Goal: Task Accomplishment & Management: Use online tool/utility

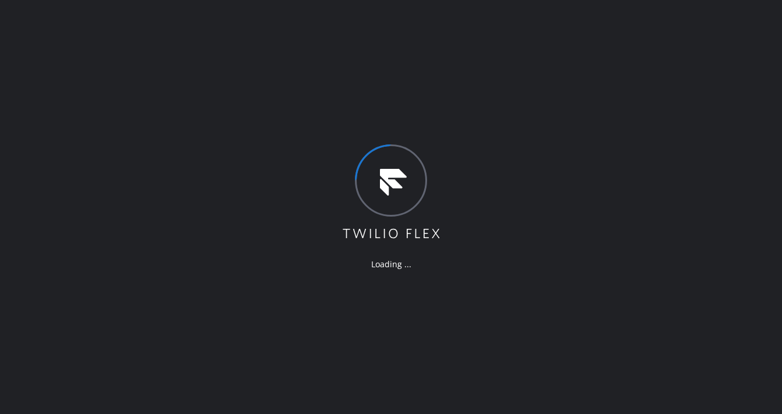
click at [321, 45] on div "Loading ..." at bounding box center [391, 207] width 782 height 414
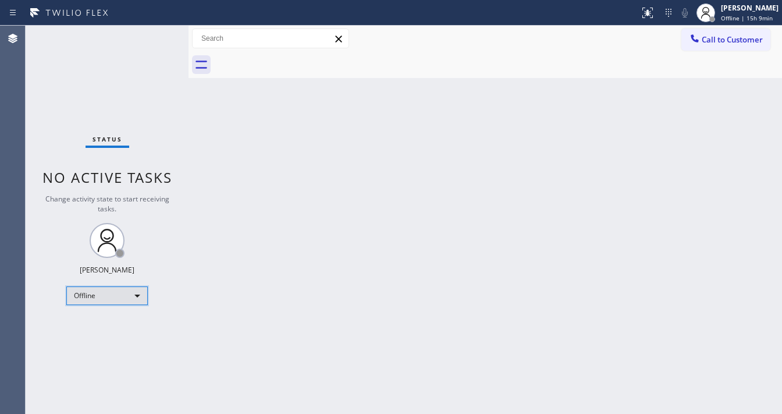
click at [91, 291] on div "Offline" at bounding box center [106, 295] width 81 height 19
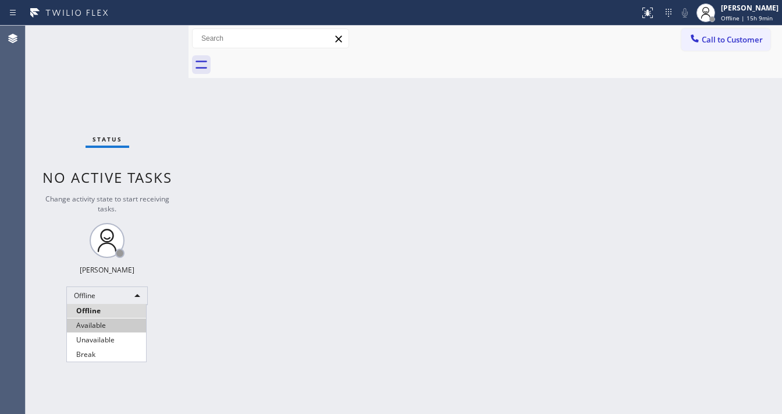
click at [105, 321] on li "Available" at bounding box center [106, 325] width 79 height 14
click at [275, 300] on div "Back to Dashboard Change Sender ID Customers Technicians Select a contact Outbo…" at bounding box center [484, 220] width 593 height 388
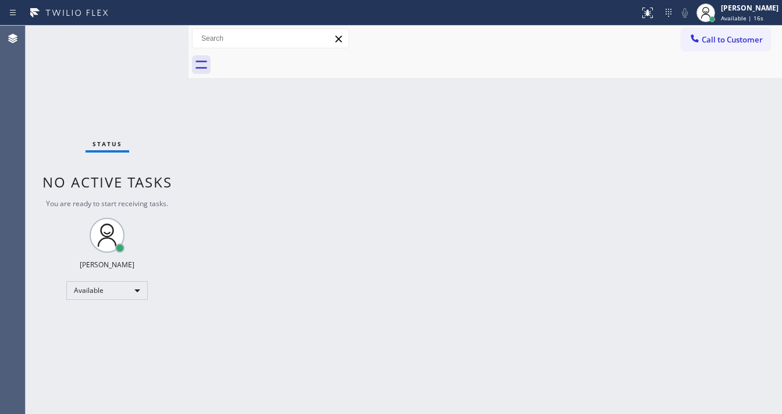
click at [436, 166] on div "Back to Dashboard Change Sender ID Customers Technicians Select a contact Outbo…" at bounding box center [484, 220] width 593 height 388
click at [304, 412] on div "Back to Dashboard Change Sender ID Customers Technicians Select a contact Outbo…" at bounding box center [484, 220] width 593 height 388
click at [151, 30] on div "Status No active tasks You are ready to start receiving tasks. [PERSON_NAME]" at bounding box center [107, 220] width 163 height 388
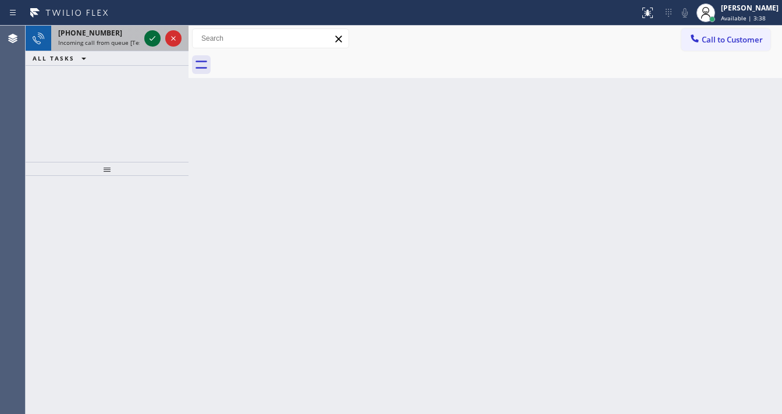
click at [147, 33] on icon at bounding box center [152, 38] width 14 height 14
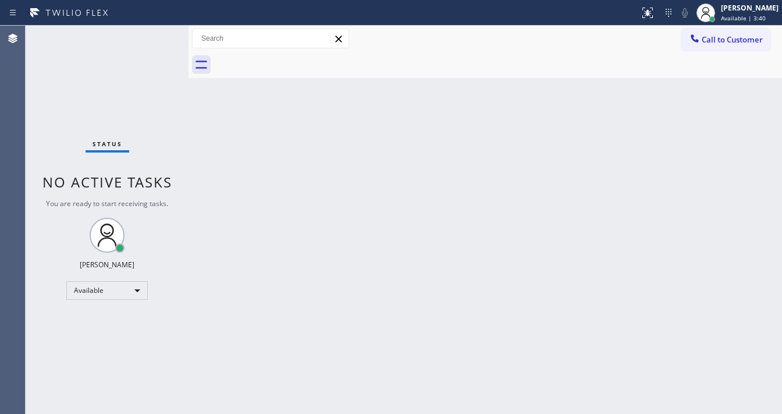
click at [148, 37] on div "Status No active tasks You are ready to start receiving tasks. [PERSON_NAME]" at bounding box center [107, 220] width 163 height 388
drag, startPoint x: 148, startPoint y: 37, endPoint x: 148, endPoint y: 47, distance: 9.3
click at [148, 41] on div "Status No active tasks You are ready to start receiving tasks. [PERSON_NAME]" at bounding box center [107, 220] width 163 height 388
click at [653, 17] on icon at bounding box center [647, 13] width 10 height 10
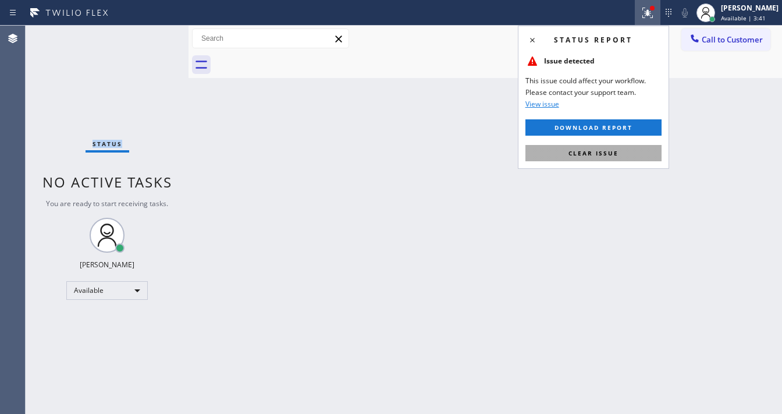
click at [629, 155] on button "Clear issue" at bounding box center [593, 153] width 136 height 16
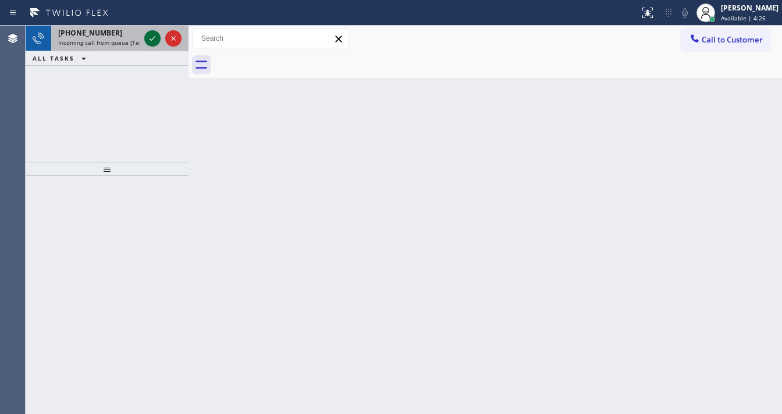
click at [151, 31] on div at bounding box center [163, 39] width 42 height 26
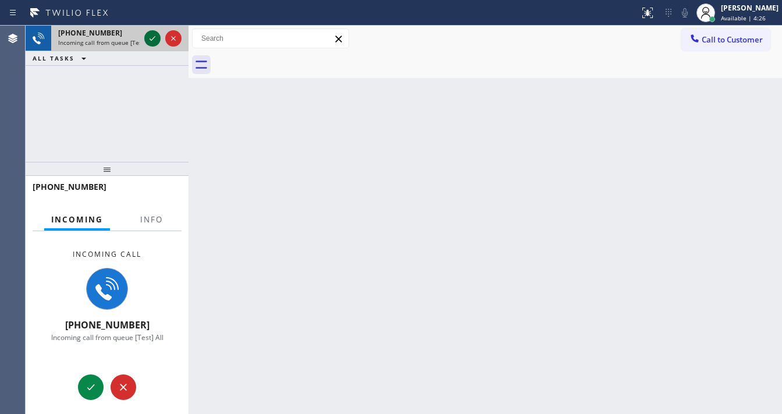
click at [152, 33] on icon at bounding box center [152, 38] width 14 height 14
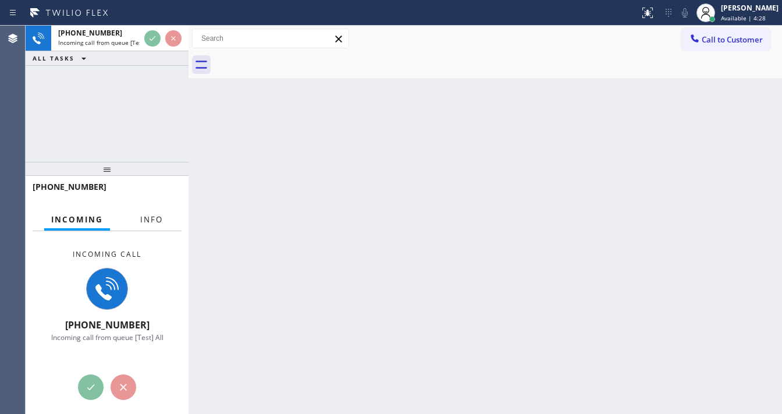
click at [154, 223] on span "Info" at bounding box center [151, 219] width 23 height 10
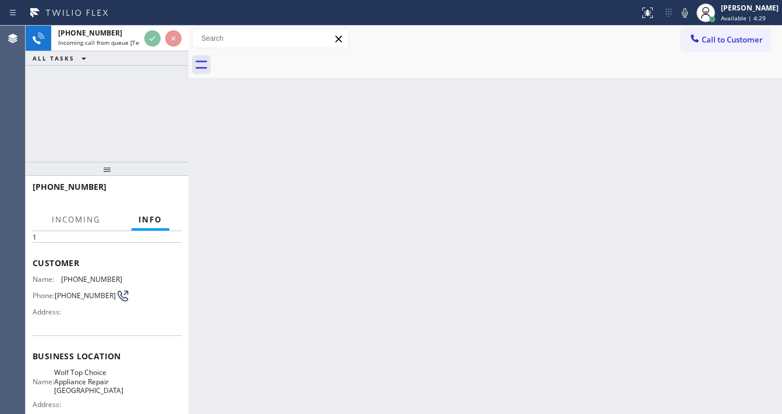
scroll to position [93, 0]
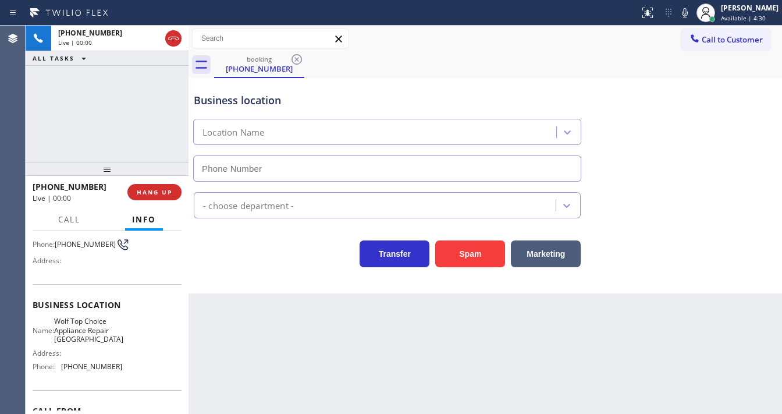
type input "[PHONE_NUMBER]"
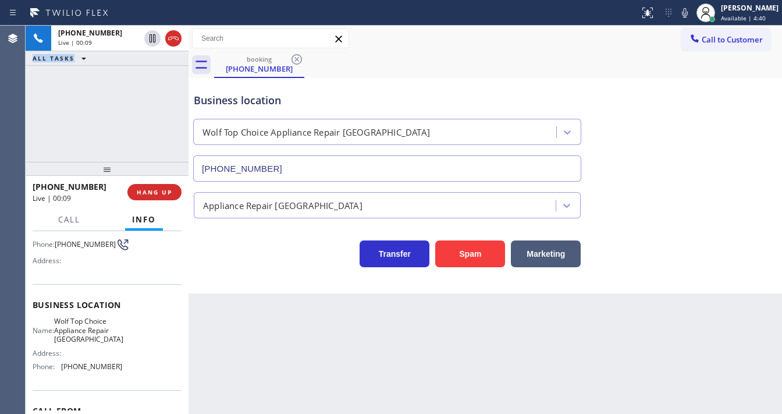
click at [33, 135] on div "[PHONE_NUMBER] Live | 00:09 ALL TASKS ALL TASKS ACTIVE TASKS TASKS IN WRAP UP" at bounding box center [107, 94] width 163 height 136
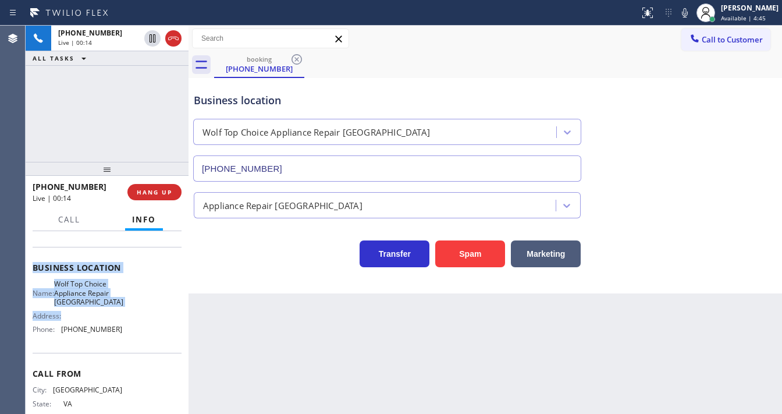
scroll to position [140, 0]
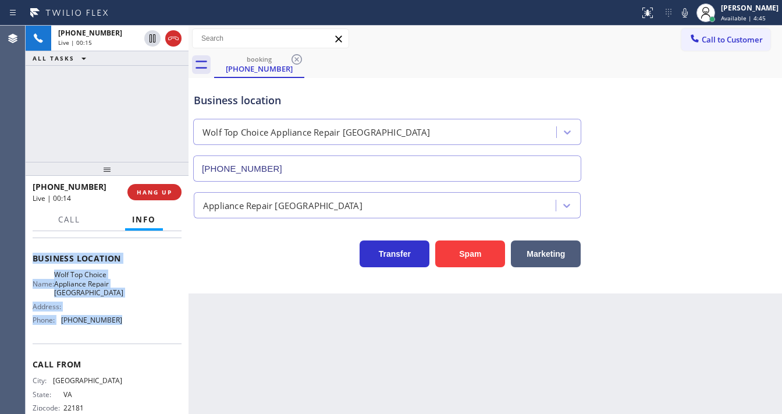
drag, startPoint x: 31, startPoint y: 254, endPoint x: 130, endPoint y: 322, distance: 119.7
click at [130, 322] on div "Context Queue: [Test] All Priority: 1 Customer Name: [PHONE_NUMBER] Phone: [PHO…" at bounding box center [107, 322] width 163 height 183
copy div "Customer Name: [PHONE_NUMBER] Phone: [PHONE_NUMBER] Address: Business location …"
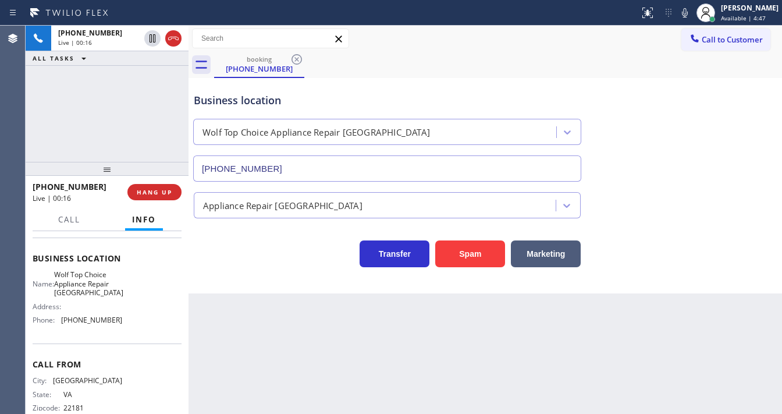
click at [101, 119] on div "[PHONE_NUMBER] Live | 00:16 ALL TASKS ALL TASKS ACTIVE TASKS TASKS IN WRAP UP" at bounding box center [107, 94] width 163 height 136
click at [133, 98] on div "[PHONE_NUMBER] Live | 00:43 ALL TASKS ALL TASKS ACTIVE TASKS TASKS IN WRAP UP" at bounding box center [107, 94] width 163 height 136
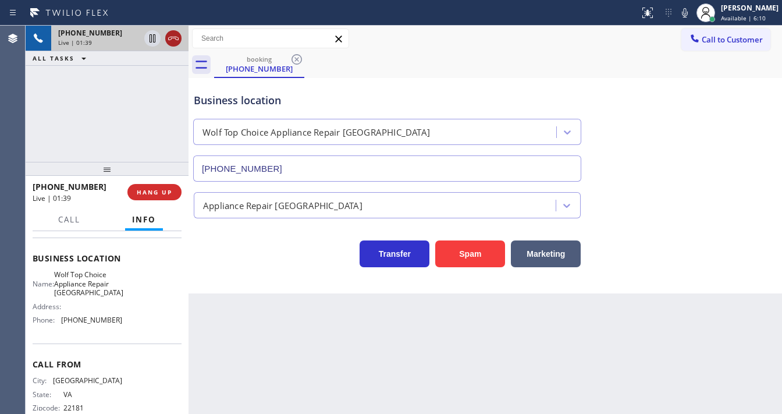
click at [177, 44] on icon at bounding box center [173, 38] width 14 height 14
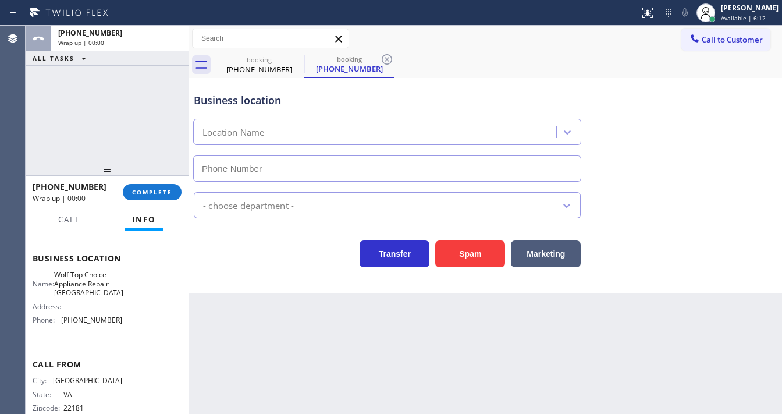
type input "[PHONE_NUMBER]"
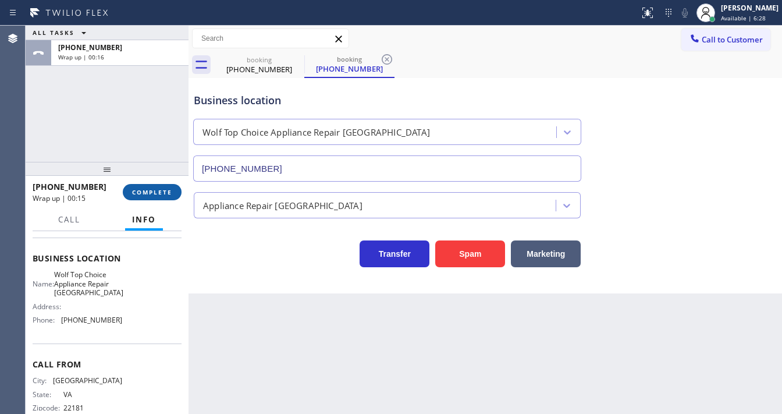
click at [161, 190] on span "COMPLETE" at bounding box center [152, 192] width 40 height 8
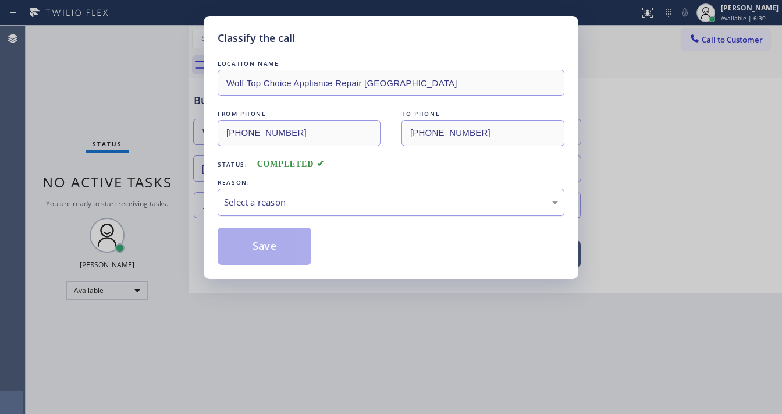
drag, startPoint x: 275, startPoint y: 198, endPoint x: 305, endPoint y: 212, distance: 33.3
click at [277, 199] on div "Select a reason" at bounding box center [391, 201] width 334 height 13
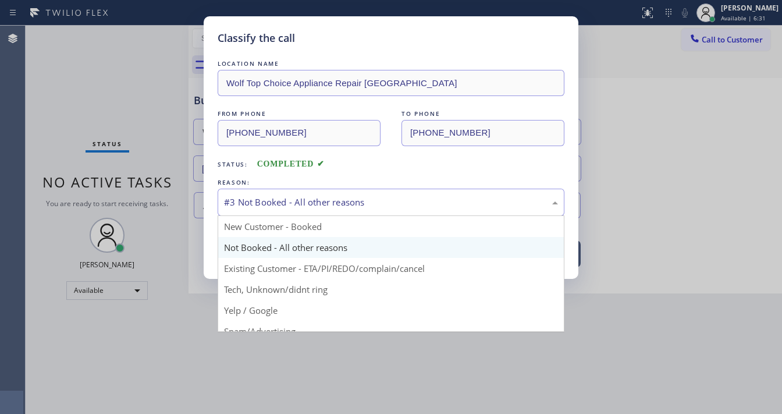
click at [286, 202] on div "#3 Not Booked - All other reasons" at bounding box center [391, 201] width 334 height 13
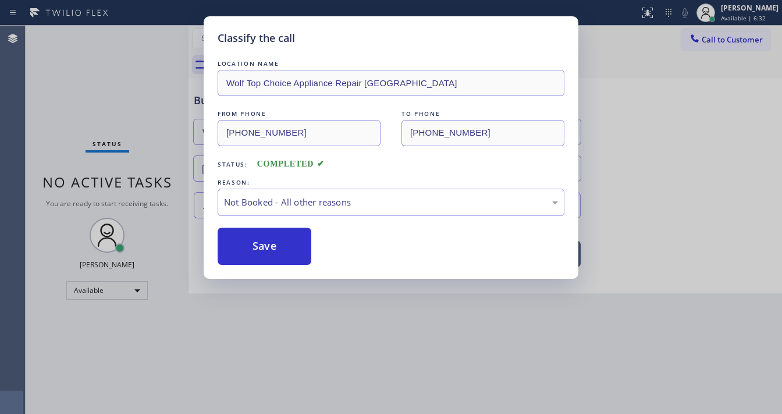
drag, startPoint x: 273, startPoint y: 242, endPoint x: 316, endPoint y: 225, distance: 46.8
click at [272, 242] on button "Save" at bounding box center [265, 245] width 94 height 37
click at [272, 241] on button "Save" at bounding box center [265, 245] width 94 height 37
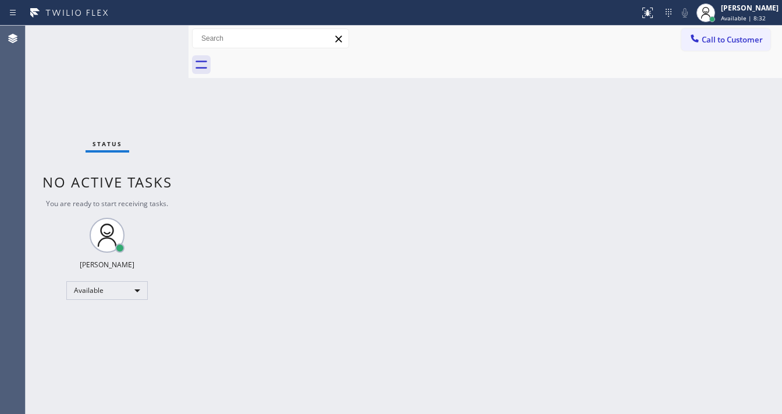
drag, startPoint x: 138, startPoint y: 28, endPoint x: 216, endPoint y: 18, distance: 79.1
click at [138, 28] on div "Status No active tasks You are ready to start receiving tasks. [PERSON_NAME]" at bounding box center [107, 220] width 163 height 388
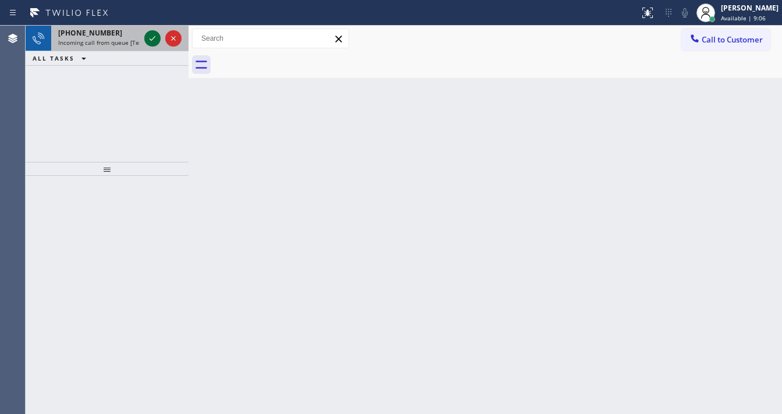
click at [156, 39] on icon at bounding box center [152, 38] width 14 height 14
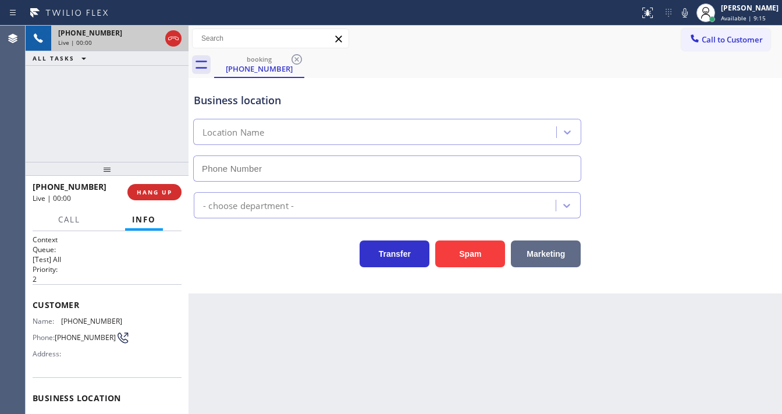
type input "[PHONE_NUMBER]"
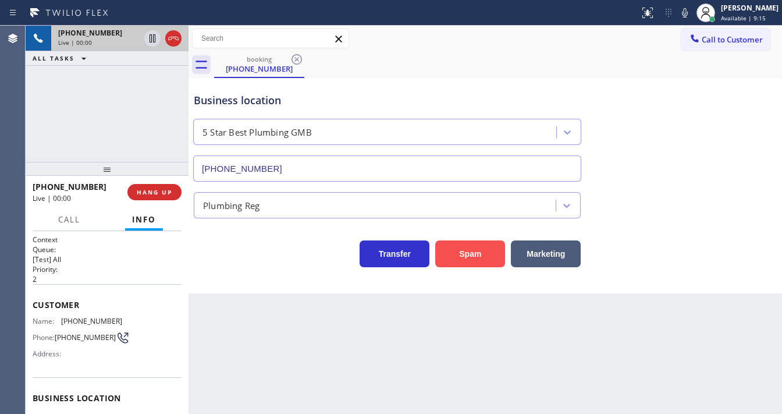
click at [472, 250] on button "Spam" at bounding box center [470, 253] width 70 height 27
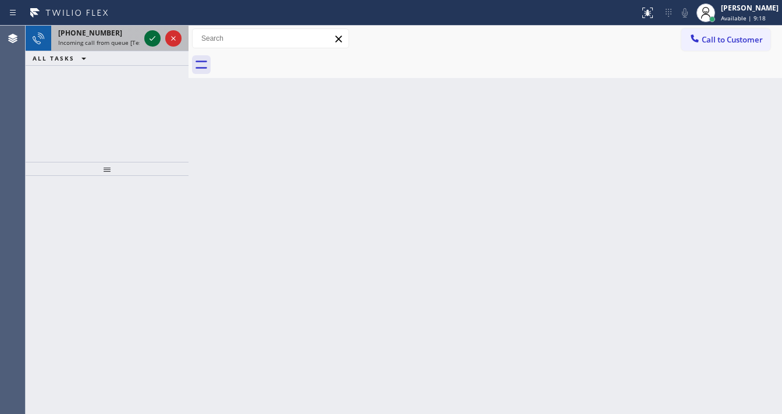
click at [152, 41] on icon at bounding box center [152, 38] width 14 height 14
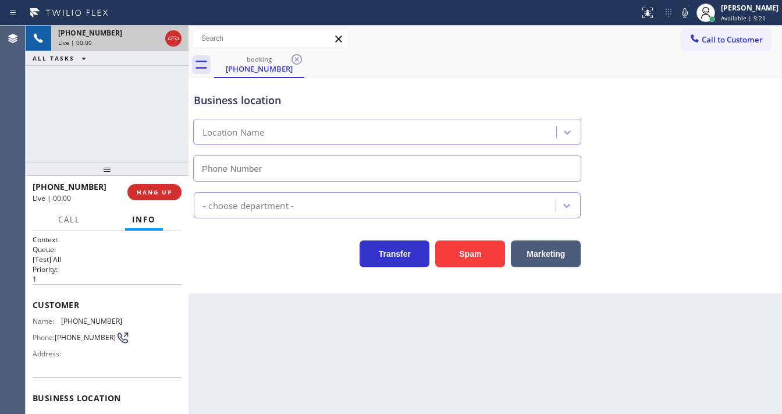
type input "[PHONE_NUMBER]"
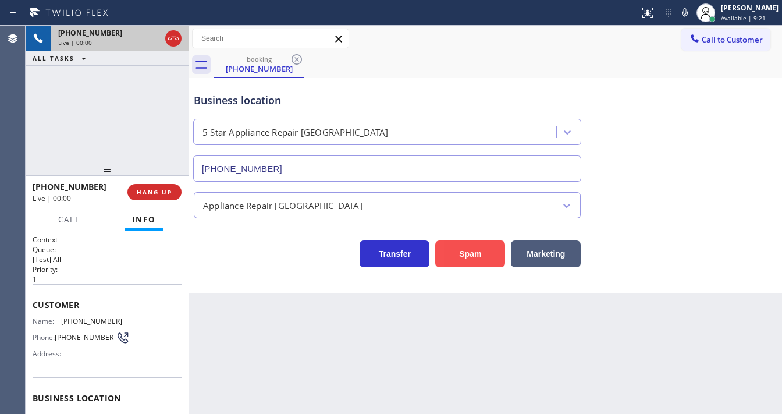
click at [470, 251] on button "Spam" at bounding box center [470, 253] width 70 height 27
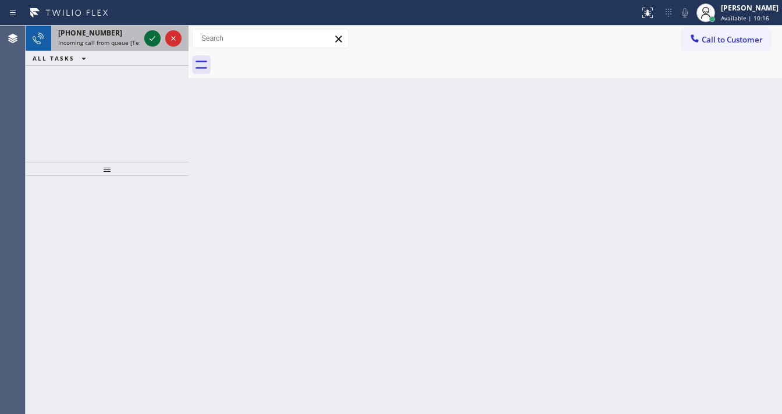
click at [149, 41] on icon at bounding box center [152, 38] width 14 height 14
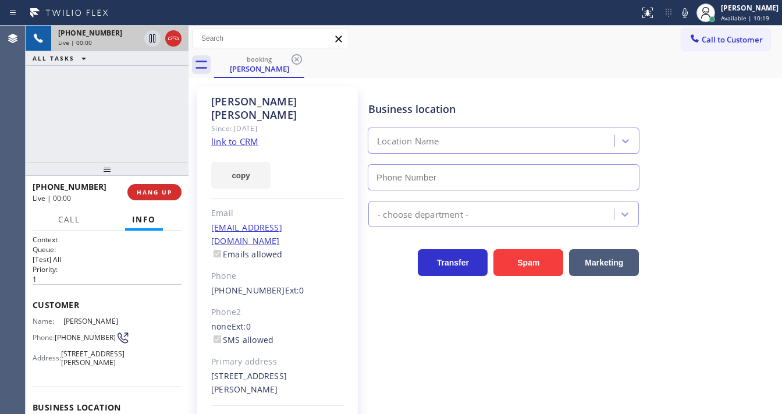
type input "[PHONE_NUMBER]"
click at [245, 136] on link "link to CRM" at bounding box center [234, 142] width 47 height 12
click at [77, 123] on div "[PHONE_NUMBER] Live | 01:50 ALL TASKS ALL TASKS ACTIVE TASKS TASKS IN WRAP UP" at bounding box center [107, 94] width 163 height 136
drag, startPoint x: 696, startPoint y: 16, endPoint x: 675, endPoint y: 26, distance: 23.4
click at [692, 16] on icon at bounding box center [685, 13] width 14 height 14
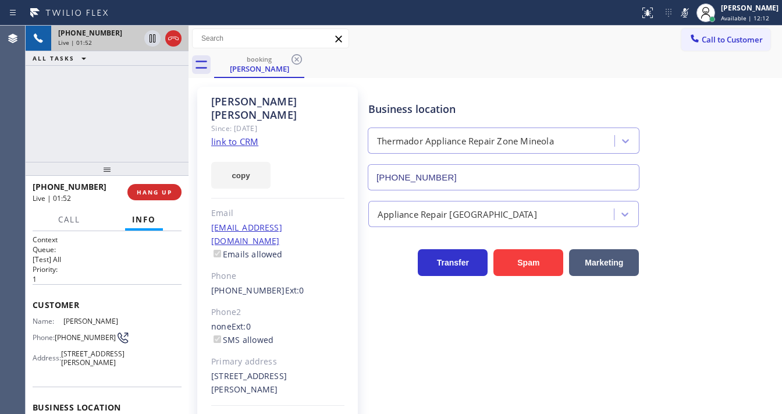
click at [130, 102] on div "[PHONE_NUMBER] Live | 01:52 ALL TASKS ALL TASKS ACTIVE TASKS TASKS IN WRAP UP" at bounding box center [107, 94] width 163 height 136
click at [151, 38] on icon at bounding box center [152, 38] width 14 height 14
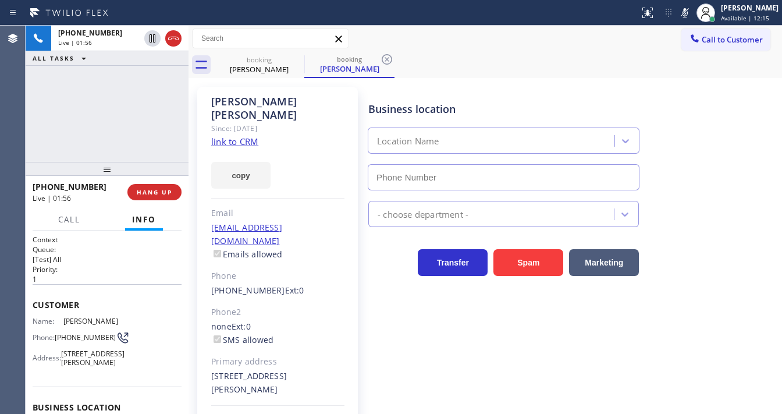
type input "[PHONE_NUMBER]"
drag, startPoint x: 151, startPoint y: 40, endPoint x: 338, endPoint y: 81, distance: 191.9
click at [151, 40] on icon at bounding box center [152, 38] width 14 height 14
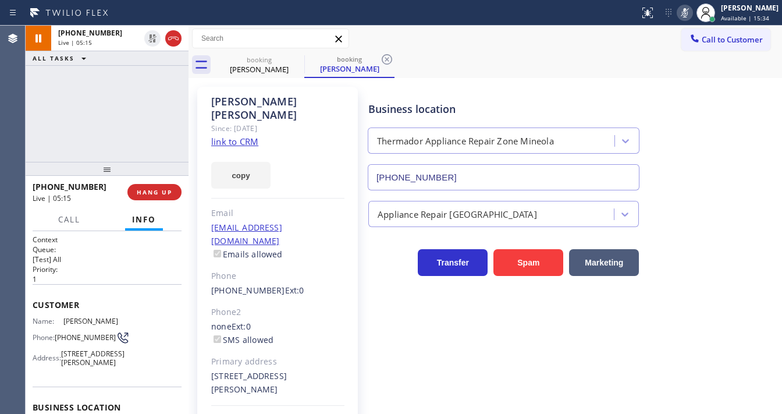
click at [686, 9] on icon at bounding box center [685, 13] width 14 height 14
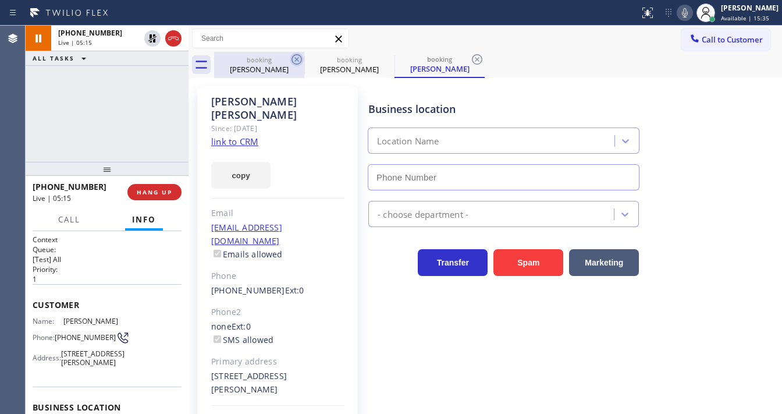
type input "[PHONE_NUMBER]"
click at [295, 58] on icon at bounding box center [297, 59] width 14 height 14
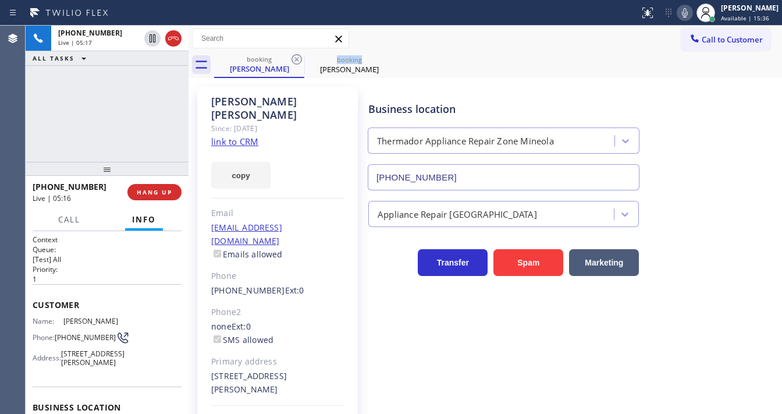
click at [295, 58] on icon at bounding box center [297, 59] width 14 height 14
click at [98, 105] on div "[PHONE_NUMBER] Live | 05:17 ALL TASKS ALL TASKS ACTIVE TASKS TASKS IN WRAP UP" at bounding box center [107, 94] width 163 height 136
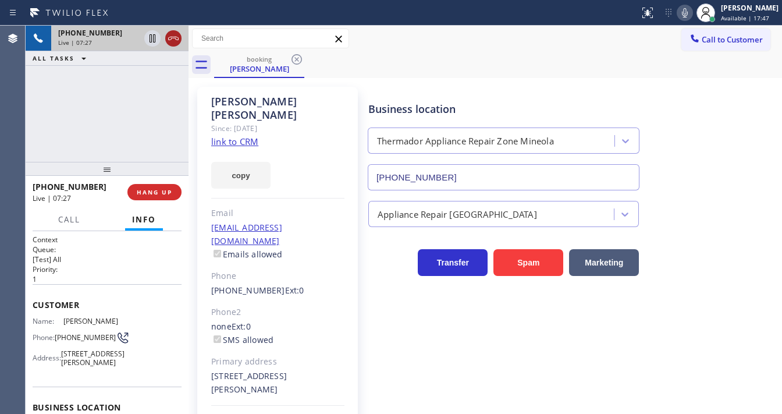
click at [172, 40] on icon at bounding box center [173, 38] width 14 height 14
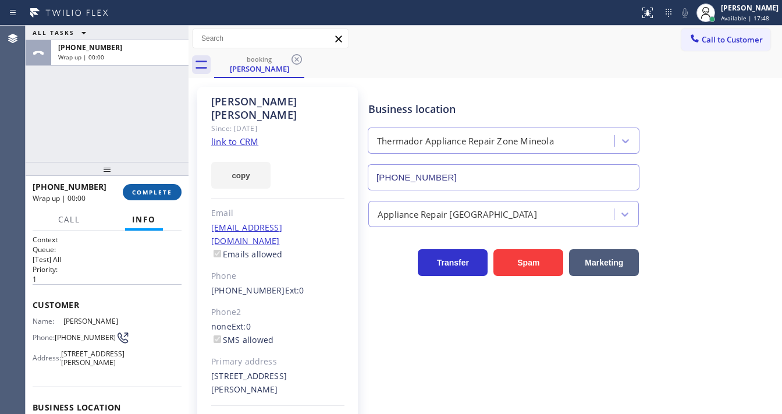
click at [166, 191] on span "COMPLETE" at bounding box center [152, 192] width 40 height 8
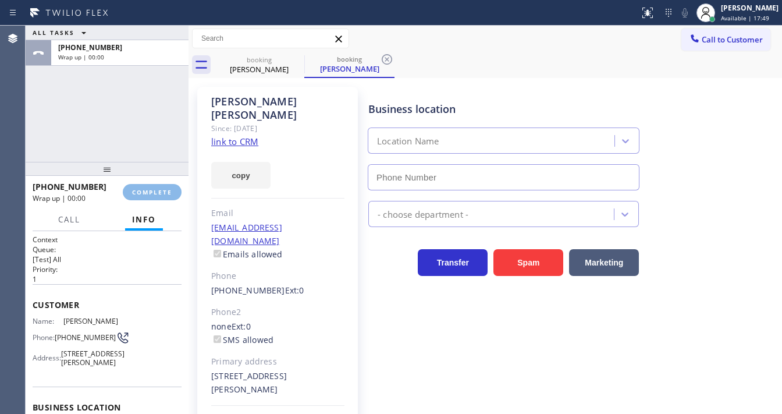
type input "[PHONE_NUMBER]"
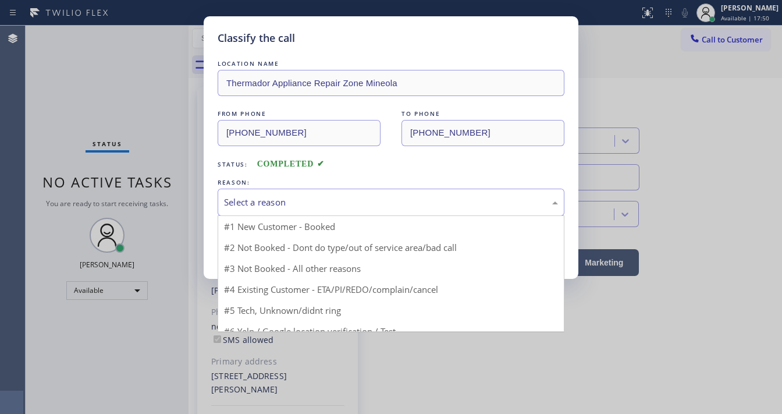
click at [314, 202] on div "Select a reason" at bounding box center [391, 201] width 334 height 13
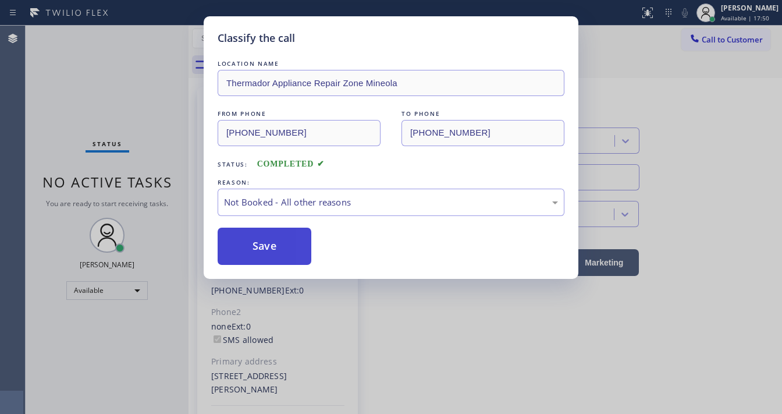
click at [258, 241] on button "Save" at bounding box center [265, 245] width 94 height 37
click at [133, 107] on div "Classify the call LOCATION NAME Thermador Appliance Repair Zone Mineola FROM PH…" at bounding box center [391, 207] width 782 height 414
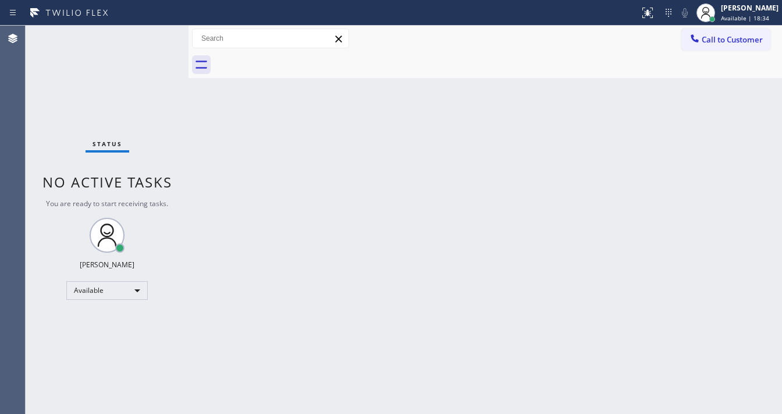
click at [155, 33] on div "Status No active tasks You are ready to start receiving tasks. [PERSON_NAME]" at bounding box center [107, 220] width 163 height 388
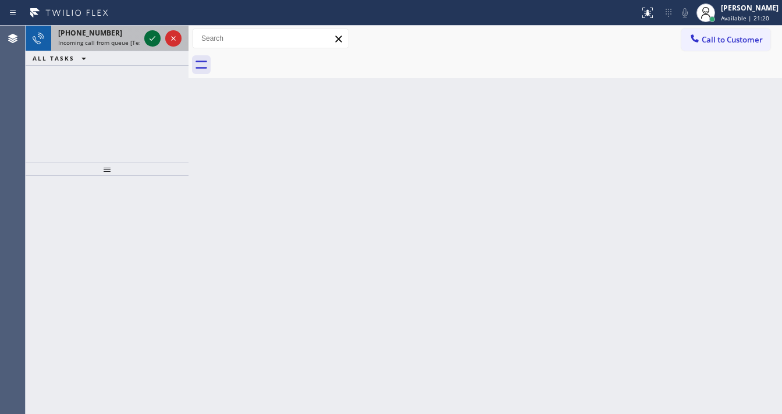
click at [151, 40] on icon at bounding box center [152, 38] width 14 height 14
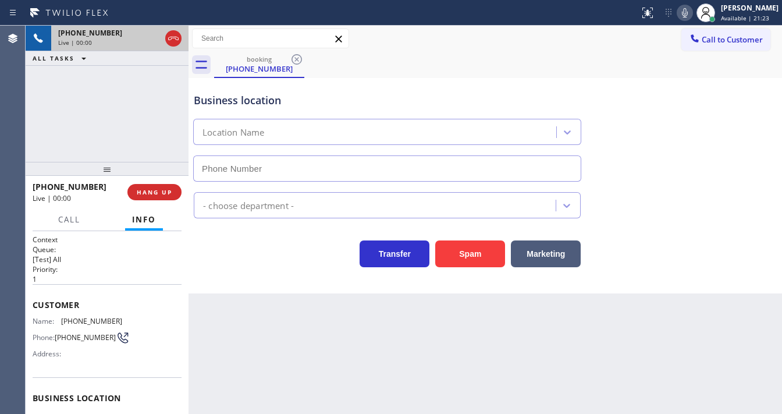
type input "[PHONE_NUMBER]"
click at [454, 254] on button "Spam" at bounding box center [470, 253] width 70 height 27
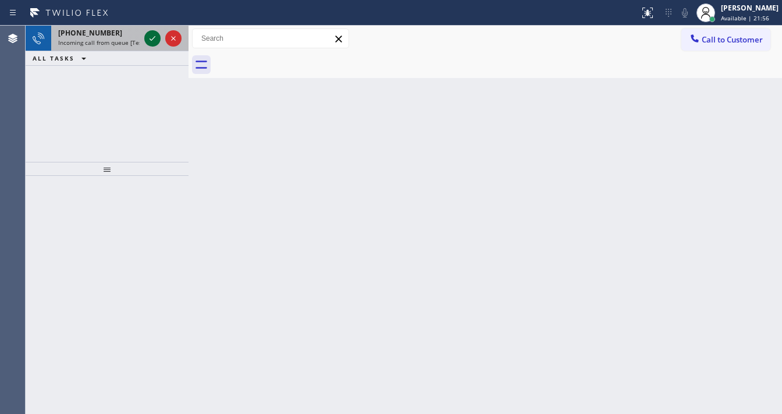
click at [153, 40] on icon at bounding box center [152, 38] width 14 height 14
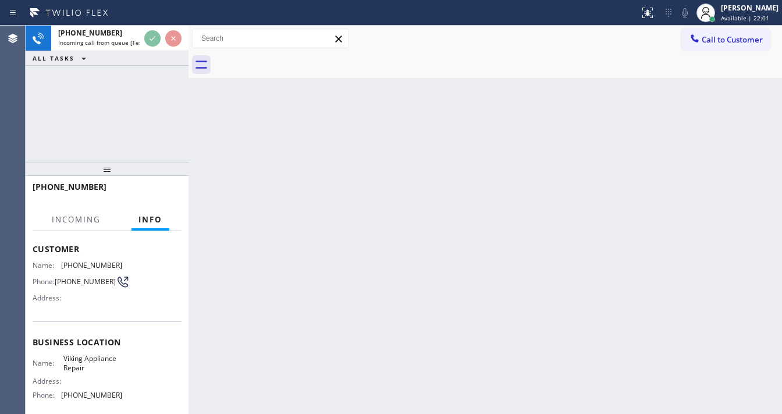
scroll to position [153, 0]
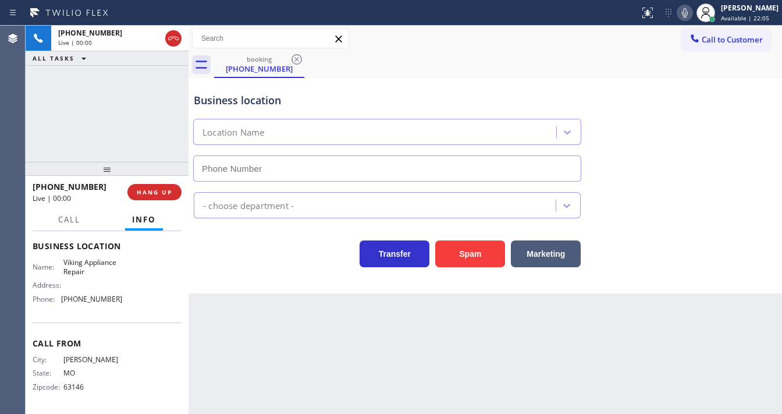
type input "[PHONE_NUMBER]"
click at [489, 359] on div "Back to Dashboard Change Sender ID Customers Technicians Select a contact Outbo…" at bounding box center [484, 220] width 593 height 388
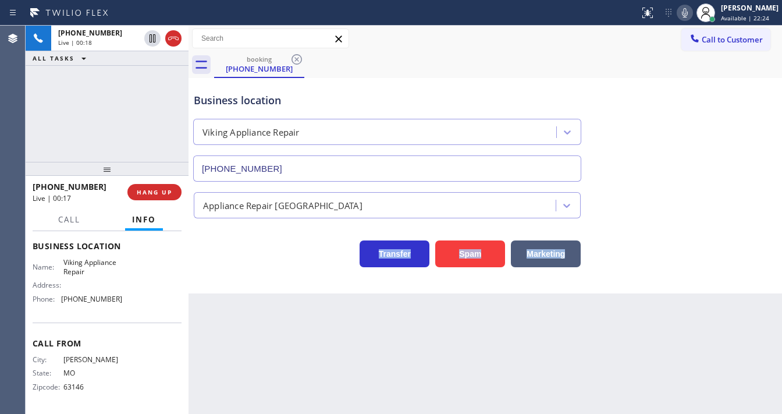
click at [489, 359] on div "Back to Dashboard Change Sender ID Customers Technicians Select a contact Outbo…" at bounding box center [484, 220] width 593 height 388
click at [127, 125] on div "[PHONE_NUMBER] Live | 00:24 ALL TASKS ALL TASKS ACTIVE TASKS TASKS IN WRAP UP" at bounding box center [107, 94] width 163 height 136
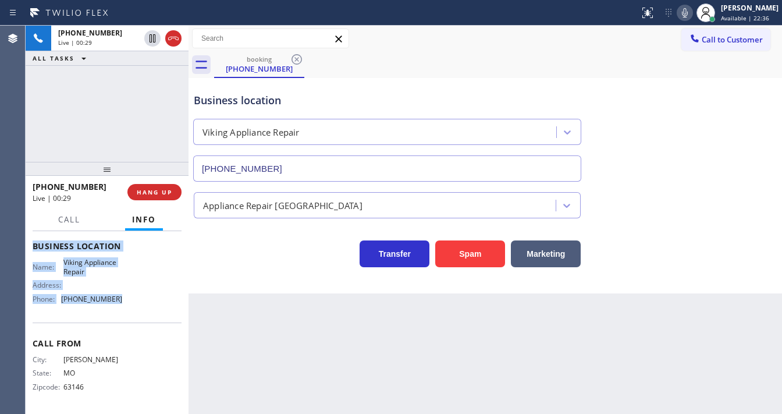
drag, startPoint x: 30, startPoint y: 243, endPoint x: 100, endPoint y: 178, distance: 95.1
click at [133, 309] on div "Context Queue: [Test] All Priority: 1 Customer Name: [PHONE_NUMBER] Phone: [PHO…" at bounding box center [107, 322] width 163 height 183
copy div "Customer Name: [PHONE_NUMBER] Phone: [PHONE_NUMBER] Address: Business location …"
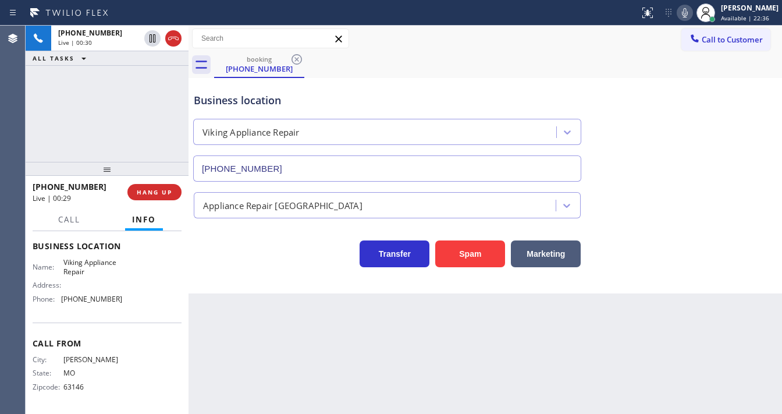
click at [95, 130] on div "[PHONE_NUMBER] Live | 00:30 ALL TASKS ALL TASKS ACTIVE TASKS TASKS IN WRAP UP" at bounding box center [107, 94] width 163 height 136
click at [93, 98] on div "[PHONE_NUMBER] Live | 01:05 ALL TASKS ALL TASKS ACTIVE TASKS TASKS IN WRAP UP" at bounding box center [107, 94] width 163 height 136
click at [83, 115] on div "[PHONE_NUMBER] Live | 02:21 ALL TASKS ALL TASKS ACTIVE TASKS TASKS IN WRAP UP" at bounding box center [107, 94] width 163 height 136
click at [692, 15] on icon at bounding box center [685, 13] width 14 height 14
click at [692, 13] on icon at bounding box center [685, 13] width 14 height 14
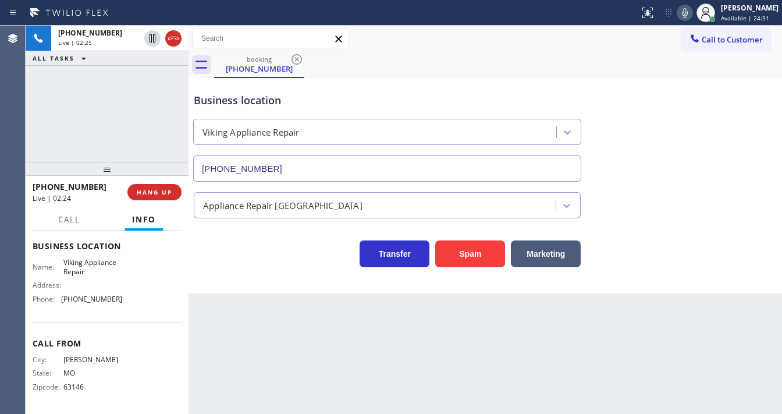
click at [135, 116] on div "[PHONE_NUMBER] Live | 02:25 ALL TASKS ALL TASKS ACTIVE TASKS TASKS IN WRAP UP" at bounding box center [107, 94] width 163 height 136
click at [123, 127] on div "[PHONE_NUMBER] Live | 02:34 ALL TASKS ALL TASKS ACTIVE TASKS TASKS IN WRAP UP" at bounding box center [107, 94] width 163 height 136
click at [452, 86] on div "Business location Viking Appliance Repair [PHONE_NUMBER]" at bounding box center [386, 131] width 391 height 101
drag, startPoint x: 690, startPoint y: 14, endPoint x: 614, endPoint y: 35, distance: 79.6
click at [687, 14] on icon at bounding box center [685, 12] width 6 height 9
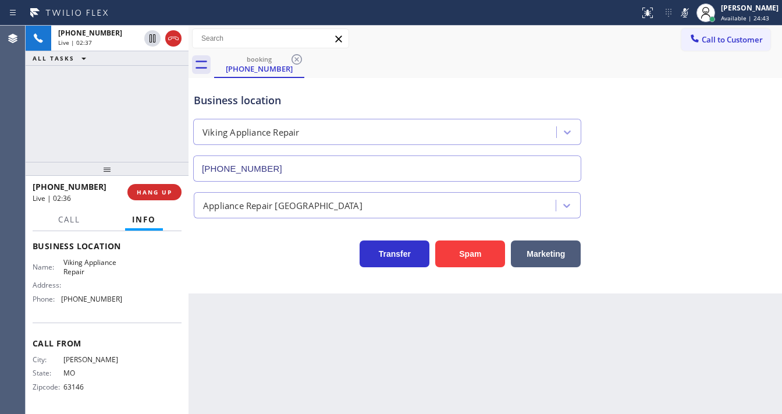
drag, startPoint x: 117, startPoint y: 87, endPoint x: 146, endPoint y: 49, distance: 47.8
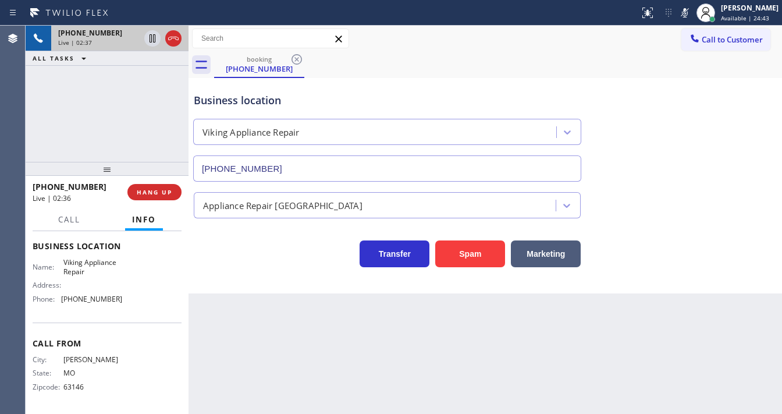
click at [117, 86] on div "[PHONE_NUMBER] Live | 02:37 ALL TASKS ALL TASKS ACTIVE TASKS TASKS IN WRAP UP" at bounding box center [107, 94] width 163 height 136
click at [152, 41] on icon at bounding box center [152, 38] width 14 height 14
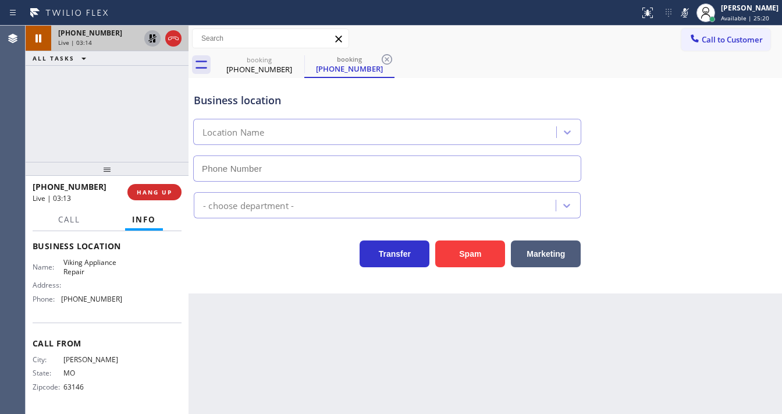
click at [152, 40] on icon at bounding box center [152, 38] width 14 height 14
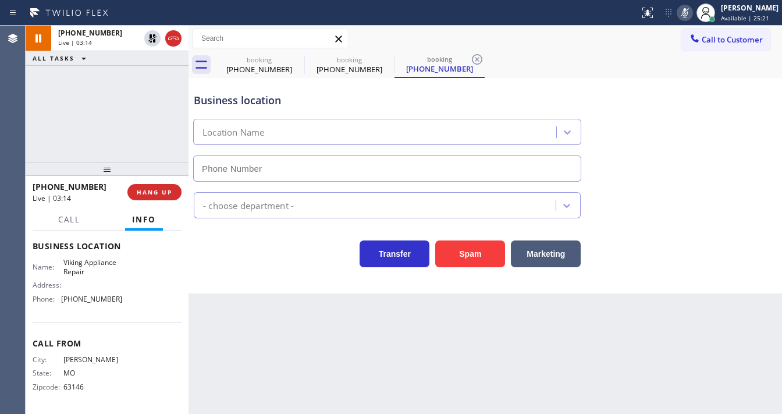
click at [692, 12] on icon at bounding box center [685, 13] width 14 height 14
type input "[PHONE_NUMBER]"
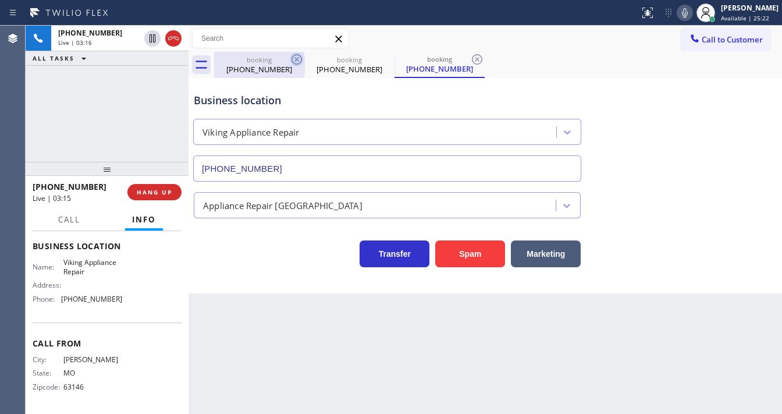
click at [295, 59] on icon at bounding box center [297, 59] width 14 height 14
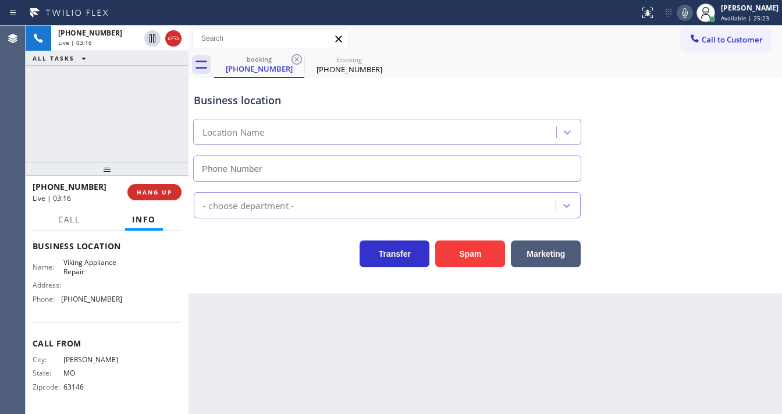
click at [295, 59] on icon at bounding box center [297, 59] width 14 height 14
click at [137, 100] on div "[PHONE_NUMBER] Live | 03:17 ALL TASKS ALL TASKS ACTIVE TASKS TASKS IN WRAP UP" at bounding box center [107, 94] width 163 height 136
click at [75, 228] on div at bounding box center [69, 229] width 36 height 2
click at [74, 215] on span "Call" at bounding box center [69, 219] width 22 height 10
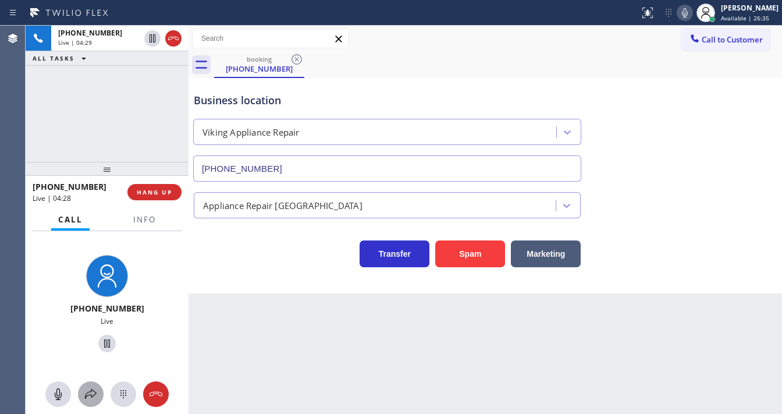
click at [89, 389] on icon at bounding box center [91, 394] width 14 height 14
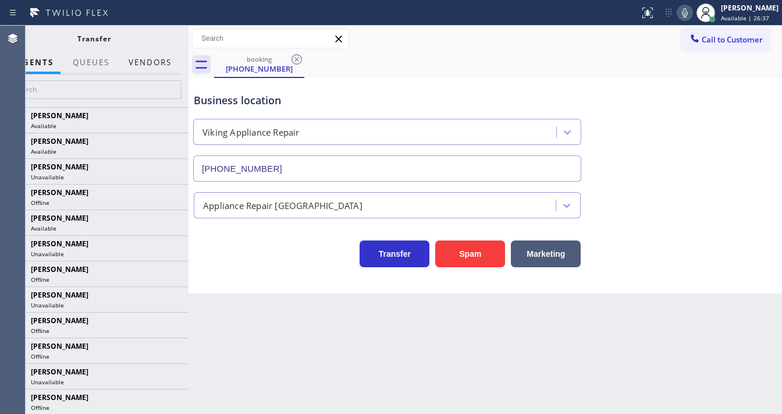
click at [141, 60] on button "Vendors" at bounding box center [150, 62] width 57 height 23
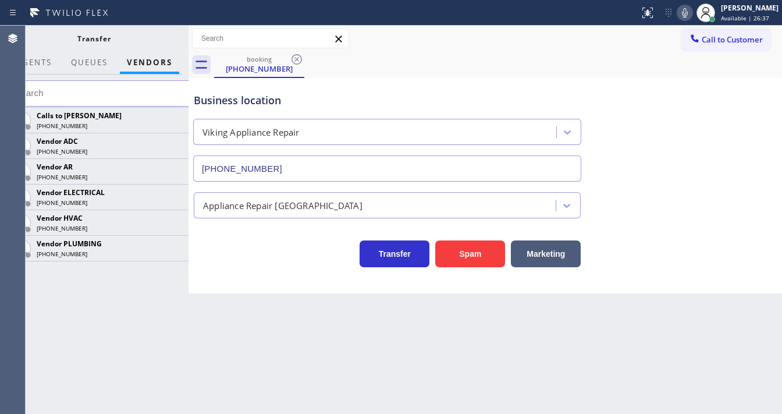
click at [0, 0] on icon at bounding box center [0, 0] width 0 height 0
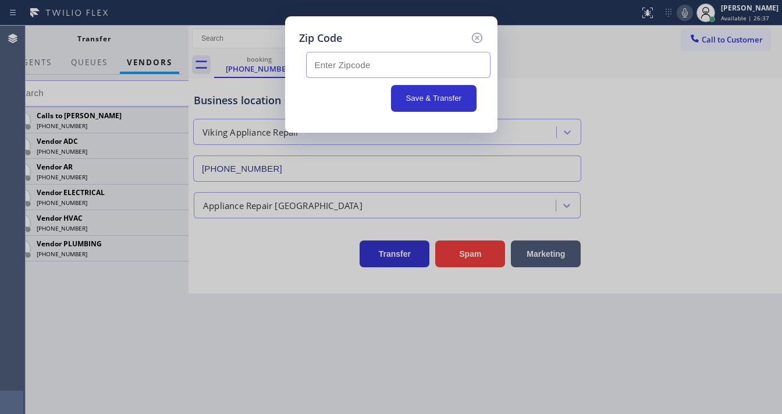
click at [337, 59] on input "text" at bounding box center [398, 65] width 184 height 26
paste input "63017"
type input "63017"
click at [400, 100] on button "Save & Transfer" at bounding box center [433, 98] width 85 height 27
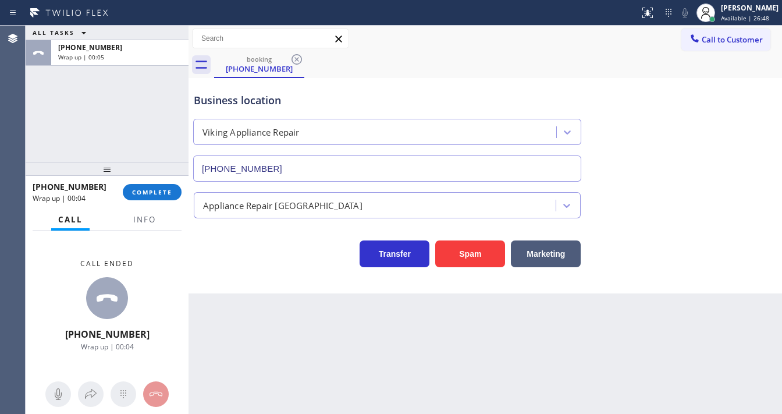
click at [157, 202] on div "[PHONE_NUMBER] Wrap up | 00:04 COMPLETE" at bounding box center [107, 192] width 149 height 30
click at [159, 195] on span "COMPLETE" at bounding box center [152, 192] width 40 height 8
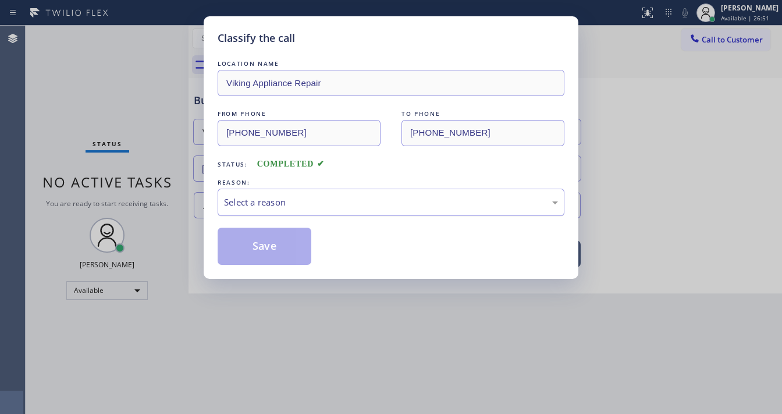
click at [308, 199] on div "Select a reason" at bounding box center [391, 201] width 334 height 13
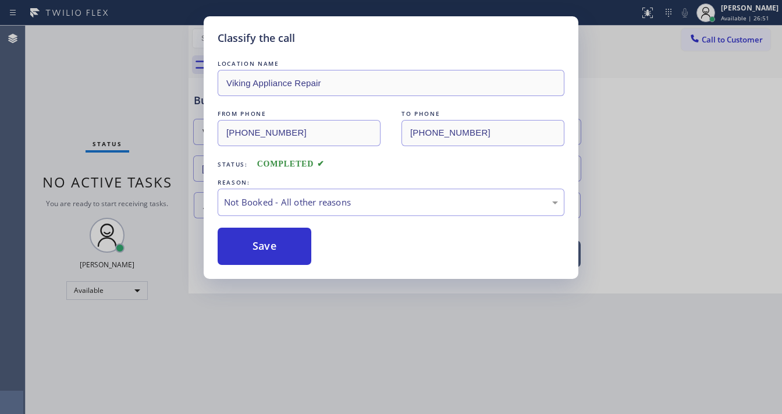
click at [268, 240] on button "Save" at bounding box center [265, 245] width 94 height 37
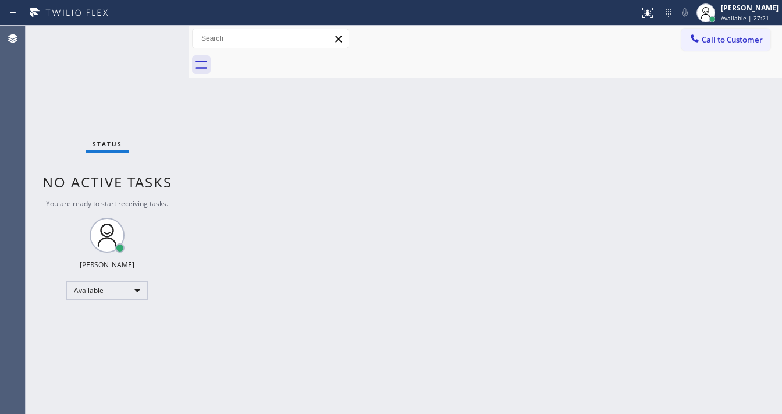
click at [144, 35] on div "Status No active tasks You are ready to start receiving tasks. [PERSON_NAME]" at bounding box center [107, 220] width 163 height 388
click at [150, 49] on div "Status No active tasks You are ready to start receiving tasks. [PERSON_NAME]" at bounding box center [107, 220] width 163 height 388
drag, startPoint x: 125, startPoint y: 23, endPoint x: 111, endPoint y: 3, distance: 24.5
click at [125, 23] on div "Status report No issues detected If you experience an issue, please download th…" at bounding box center [391, 13] width 782 height 26
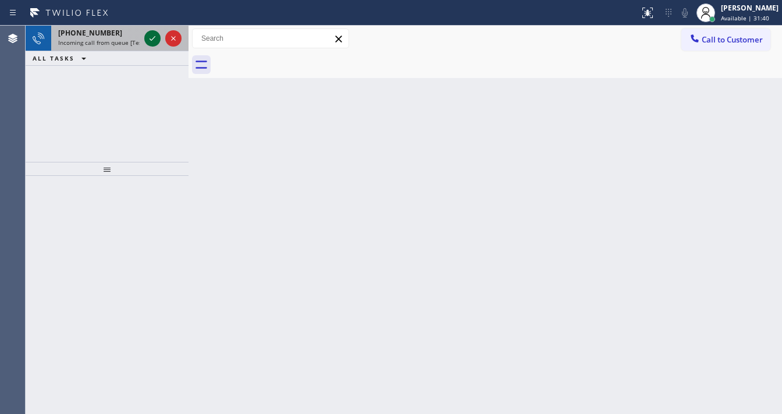
click at [148, 37] on icon at bounding box center [152, 38] width 14 height 14
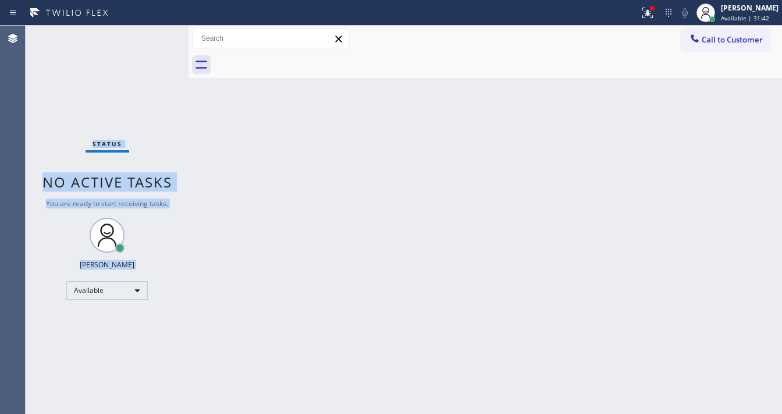
click at [149, 37] on div "Status No active tasks You are ready to start receiving tasks. [PERSON_NAME]" at bounding box center [107, 220] width 163 height 388
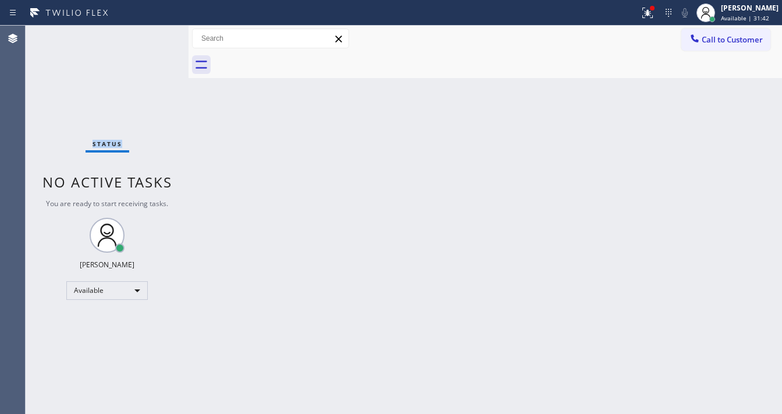
click at [149, 37] on div "Status No active tasks You are ready to start receiving tasks. [PERSON_NAME]" at bounding box center [107, 220] width 163 height 388
click at [654, 19] on icon at bounding box center [647, 13] width 14 height 14
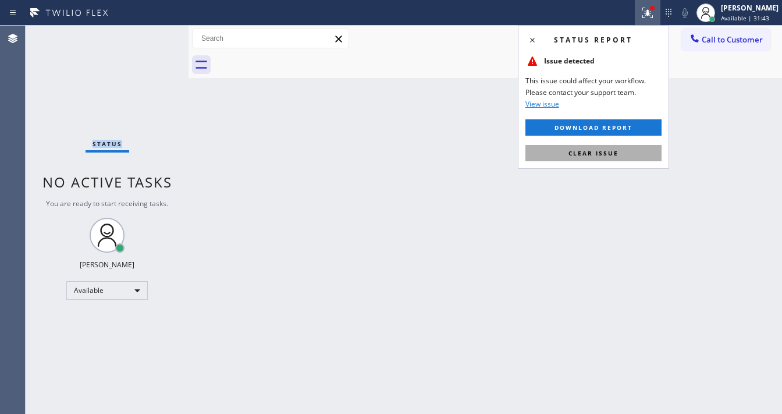
click at [626, 159] on button "Clear issue" at bounding box center [593, 153] width 136 height 16
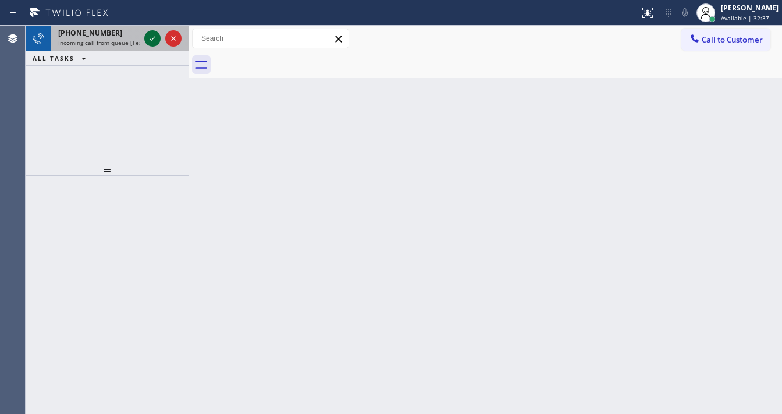
click at [153, 40] on icon at bounding box center [152, 38] width 14 height 14
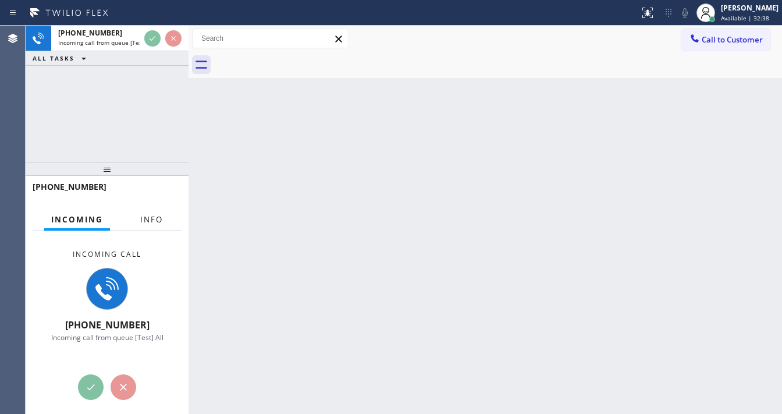
click at [155, 219] on span "Info" at bounding box center [151, 219] width 23 height 10
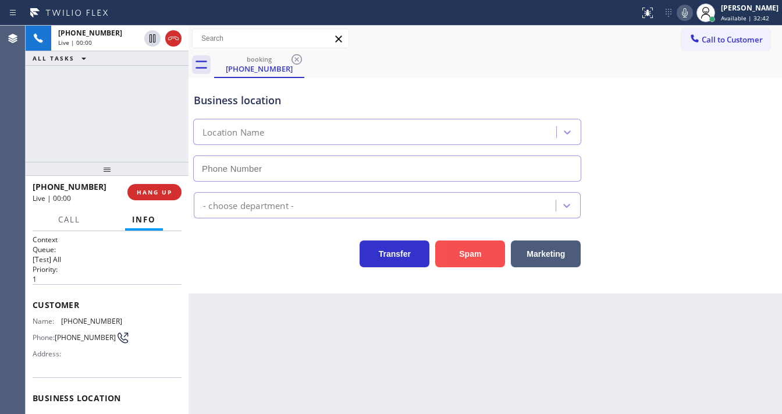
type input "[PHONE_NUMBER]"
click at [452, 258] on button "Spam" at bounding box center [470, 253] width 70 height 27
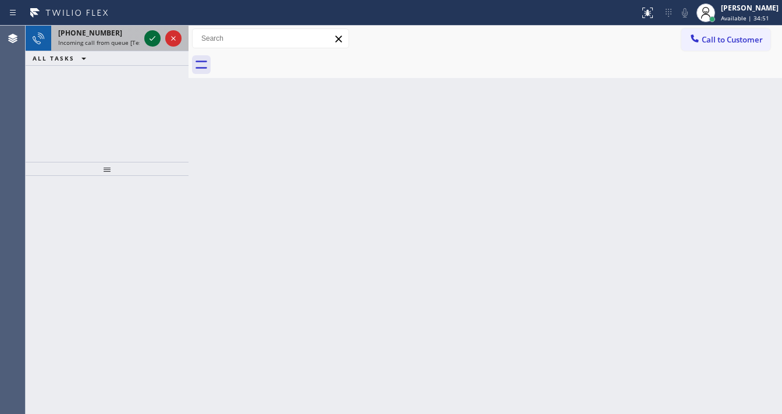
click at [147, 43] on icon at bounding box center [152, 38] width 14 height 14
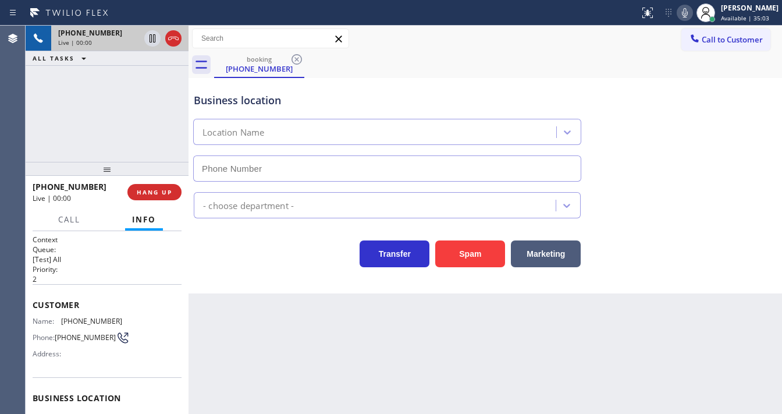
type input "[PHONE_NUMBER]"
click at [21, 126] on div "Agent Desktop" at bounding box center [12, 220] width 25 height 388
click at [461, 256] on button "Spam" at bounding box center [470, 253] width 70 height 27
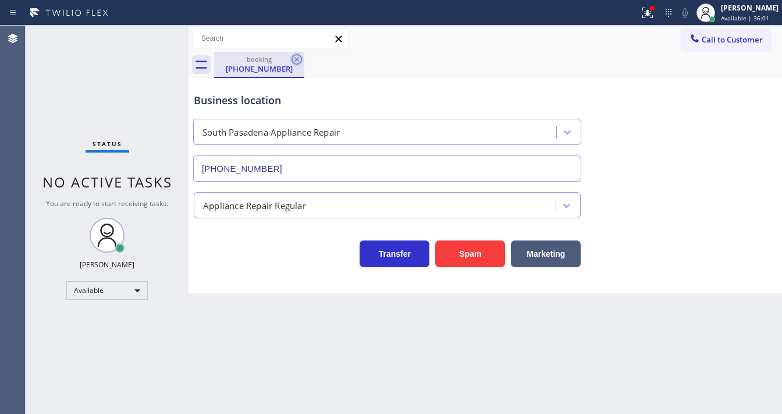
click at [298, 56] on icon at bounding box center [297, 59] width 14 height 14
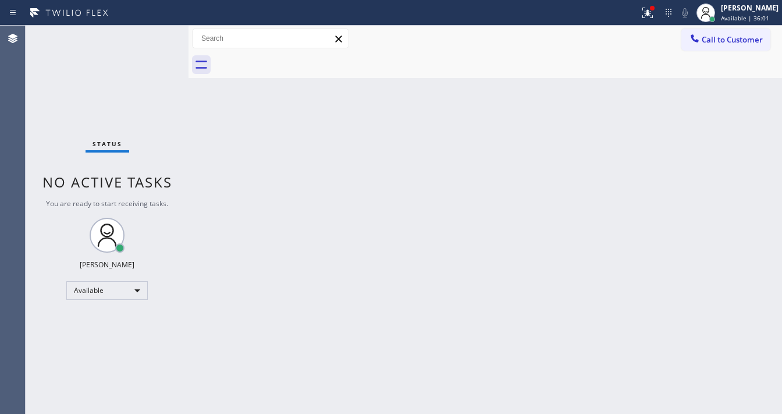
click at [285, 62] on div at bounding box center [498, 65] width 568 height 26
click at [660, 20] on button at bounding box center [648, 13] width 26 height 26
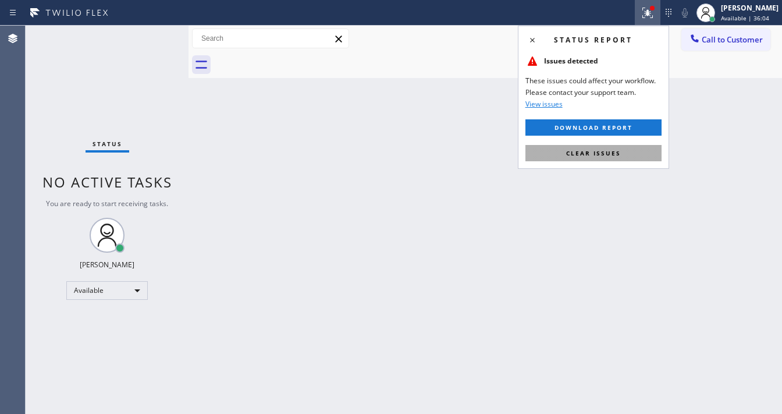
click at [618, 157] on button "Clear issues" at bounding box center [593, 153] width 136 height 16
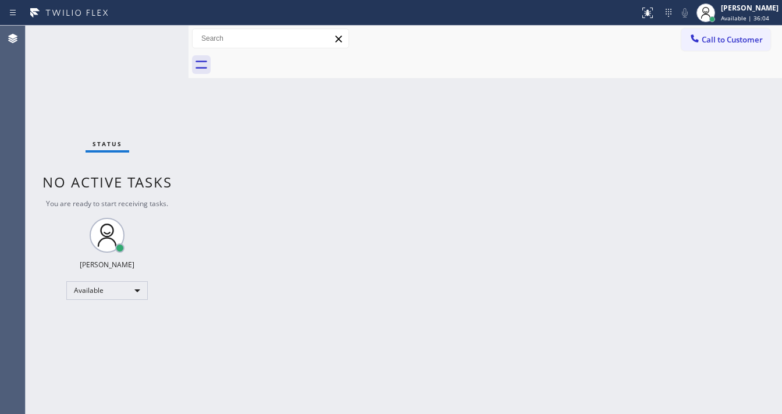
click at [350, 279] on div "Back to Dashboard Change Sender ID Customers Technicians Select a contact Outbo…" at bounding box center [484, 220] width 593 height 388
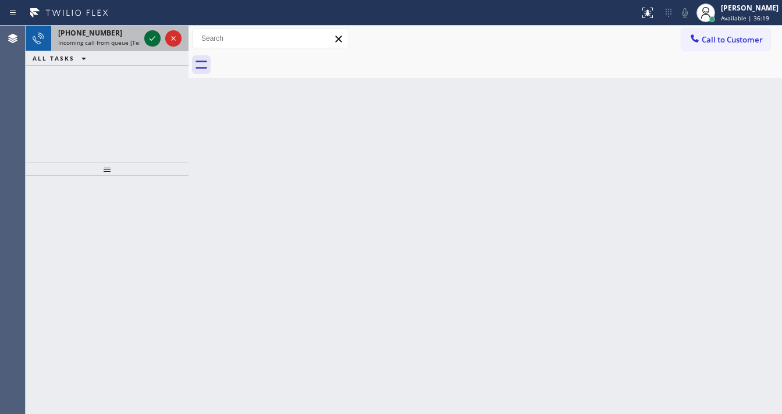
click at [152, 37] on icon at bounding box center [152, 38] width 14 height 14
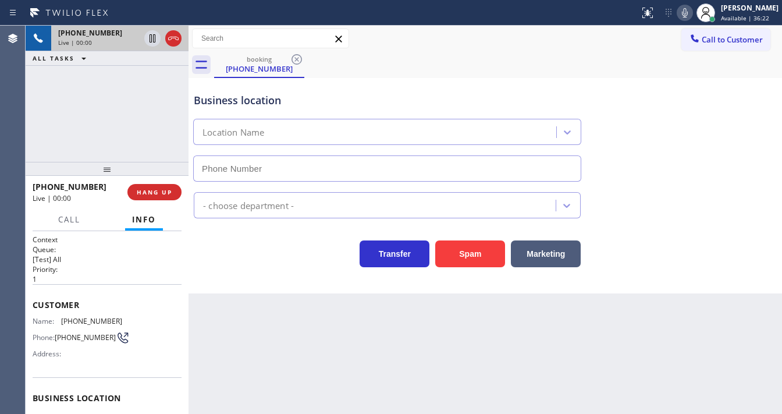
type input "[PHONE_NUMBER]"
click at [35, 154] on div "[PHONE_NUMBER] Live | 00:00 ALL TASKS ALL TASKS ACTIVE TASKS TASKS IN WRAP UP" at bounding box center [107, 94] width 163 height 136
click at [458, 255] on button "Spam" at bounding box center [470, 253] width 70 height 27
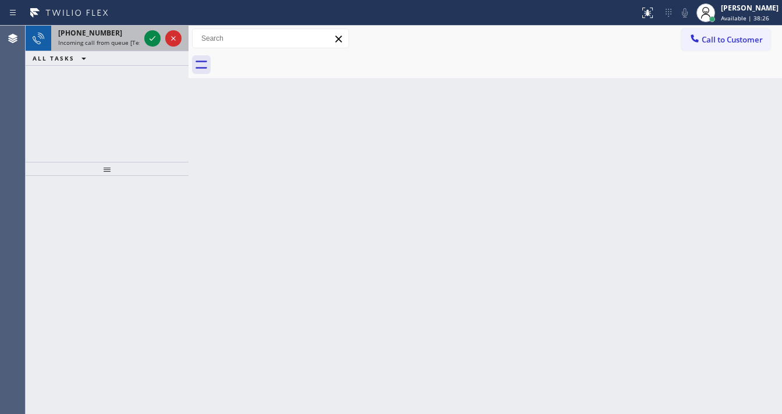
click at [151, 28] on div at bounding box center [163, 39] width 42 height 26
click at [134, 44] on span "Incoming call from queue [Test] All" at bounding box center [106, 42] width 97 height 8
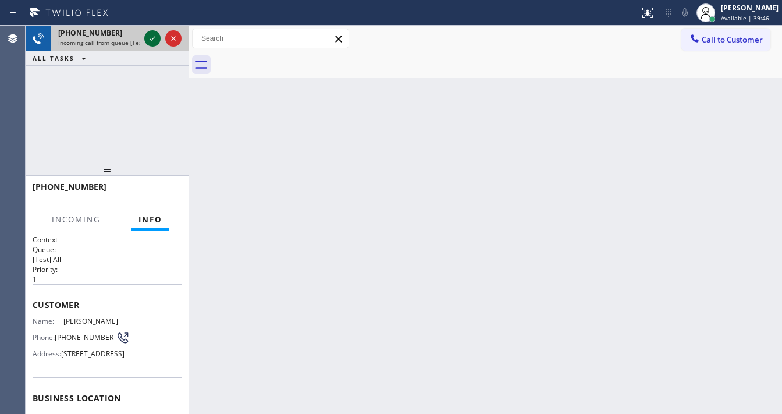
click at [144, 37] on div "[PHONE_NUMBER] Incoming call from queue [Test] All" at bounding box center [107, 39] width 163 height 26
click at [147, 37] on icon at bounding box center [152, 38] width 14 height 14
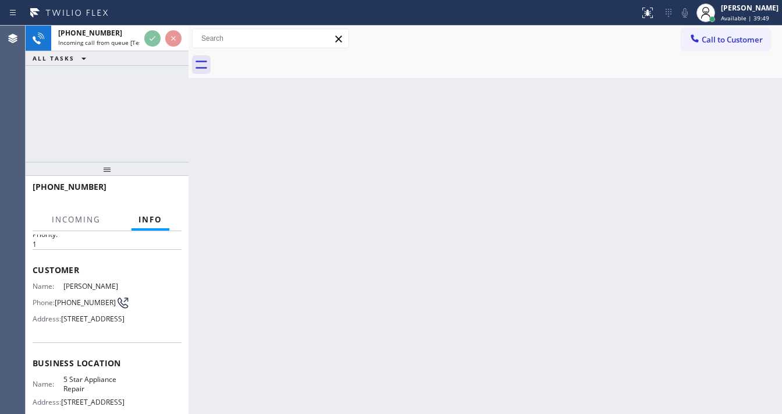
scroll to position [93, 0]
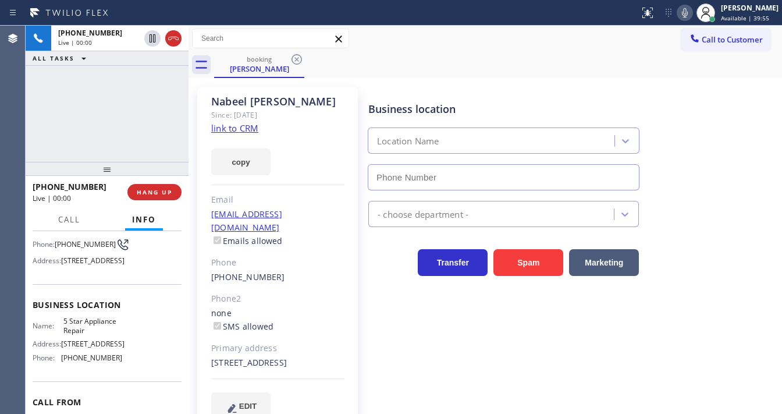
click at [243, 130] on link "link to CRM" at bounding box center [234, 128] width 47 height 12
type input "[PHONE_NUMBER]"
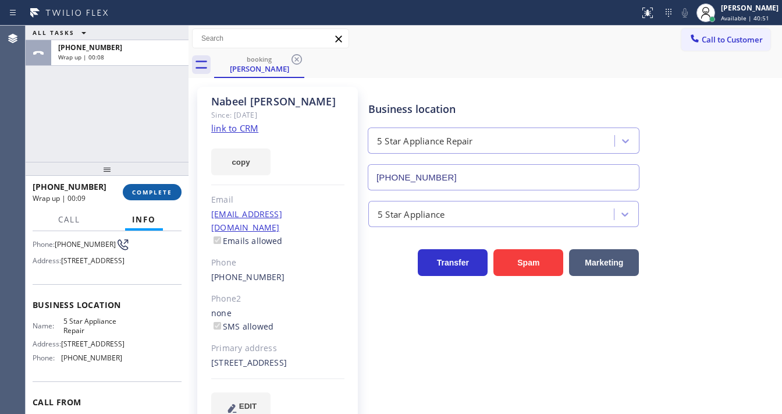
click at [165, 188] on span "COMPLETE" at bounding box center [152, 192] width 40 height 8
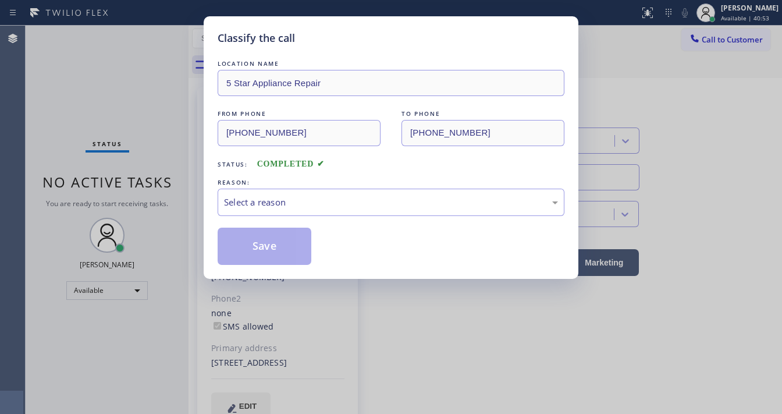
click at [251, 215] on div "LOCATION NAME 5 Star Appliance Repair FROM PHONE [PHONE_NUMBER] TO PHONE [PHONE…" at bounding box center [391, 161] width 347 height 207
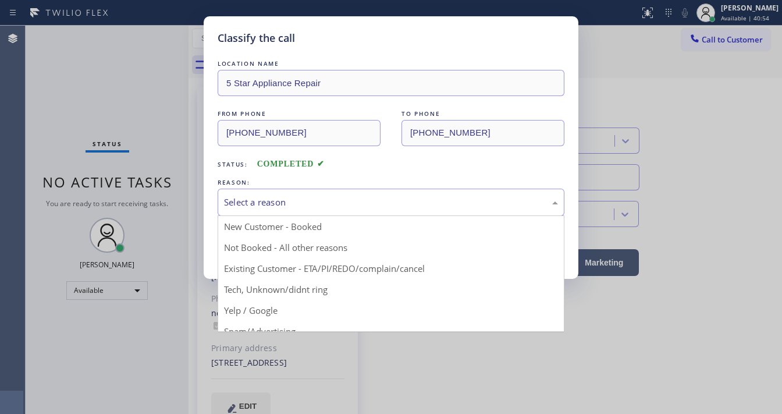
click at [272, 190] on div "Select a reason" at bounding box center [391, 201] width 347 height 27
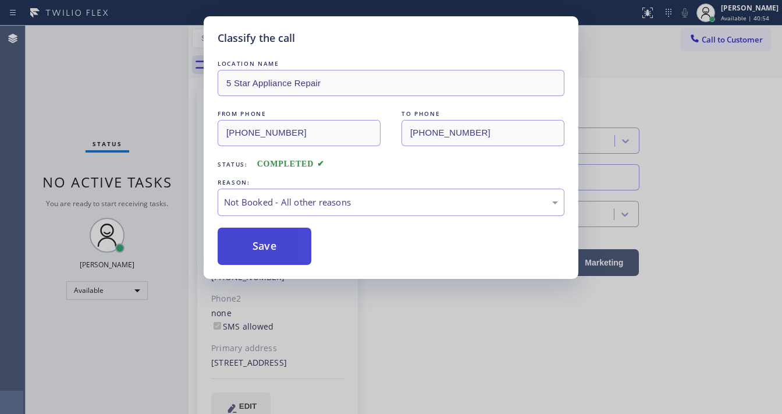
click at [255, 245] on button "Save" at bounding box center [265, 245] width 94 height 37
click at [254, 245] on button "Save" at bounding box center [265, 245] width 94 height 37
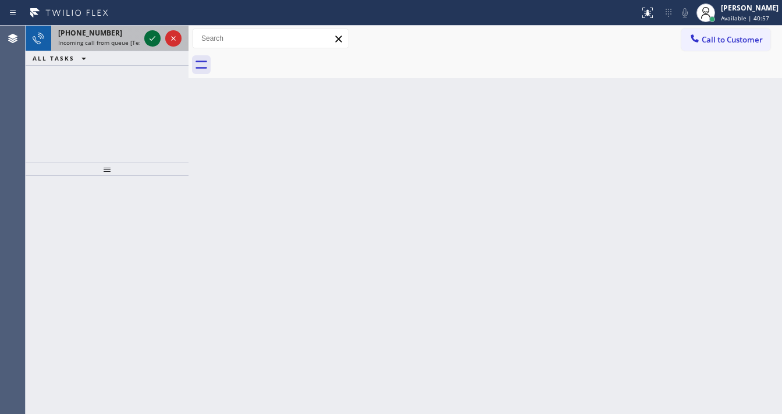
click at [148, 42] on icon at bounding box center [152, 38] width 14 height 14
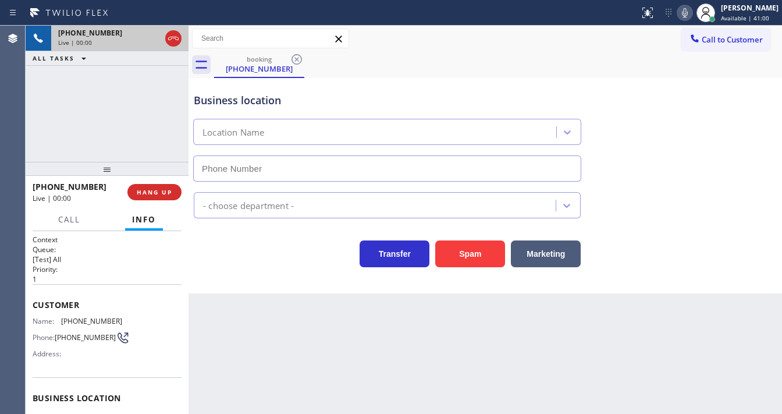
type input "[PHONE_NUMBER]"
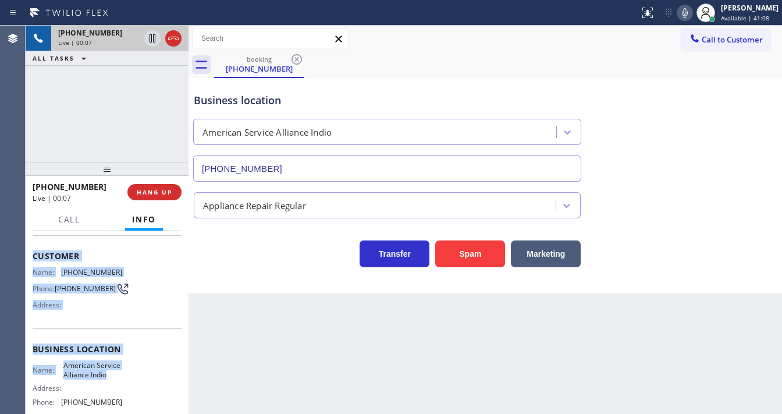
scroll to position [140, 0]
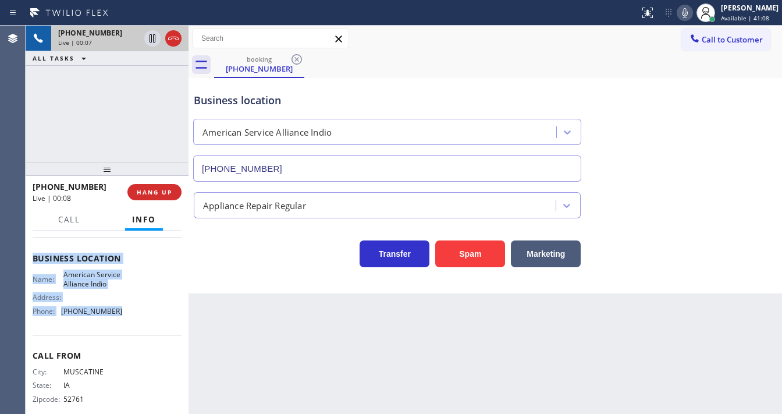
drag, startPoint x: 33, startPoint y: 301, endPoint x: 144, endPoint y: 325, distance: 114.2
click at [144, 325] on div "Context Queue: [Test] All Priority: 1 Customer Name: [PHONE_NUMBER] Phone: [PHO…" at bounding box center [107, 258] width 149 height 327
copy div "Customer Name: [PHONE_NUMBER] Phone: [PHONE_NUMBER] Address: Business location …"
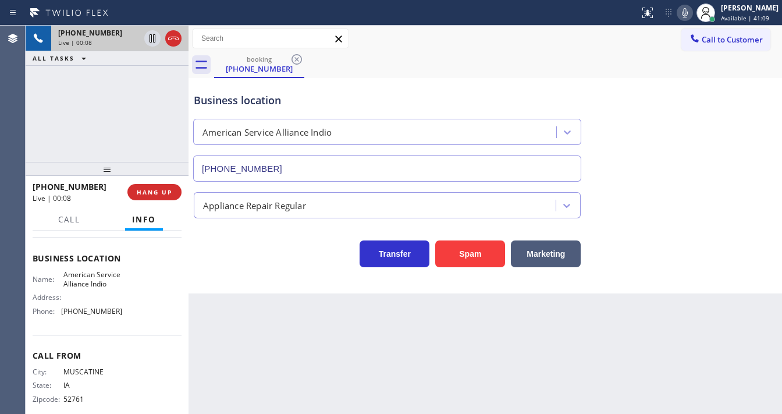
click at [100, 151] on div "[PHONE_NUMBER] Live | 00:08 ALL TASKS ALL TASKS ACTIVE TASKS TASKS IN WRAP UP" at bounding box center [107, 94] width 163 height 136
click at [116, 130] on div "[PHONE_NUMBER] Live | 01:09 ALL TASKS ALL TASKS ACTIVE TASKS TASKS IN WRAP UP" at bounding box center [107, 94] width 163 height 136
drag, startPoint x: 689, startPoint y: 12, endPoint x: 682, endPoint y: 16, distance: 8.6
click at [690, 12] on icon at bounding box center [685, 13] width 14 height 14
drag, startPoint x: 135, startPoint y: 71, endPoint x: 142, endPoint y: 48, distance: 24.5
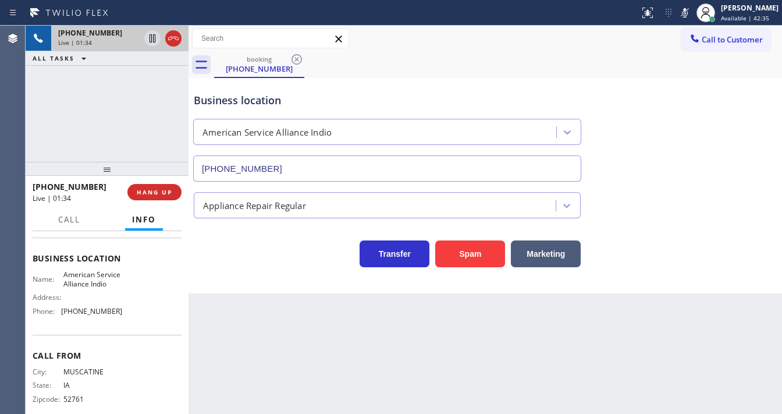
click at [135, 66] on div "[PHONE_NUMBER] Live | 01:34 ALL TASKS ALL TASKS ACTIVE TASKS TASKS IN WRAP UP" at bounding box center [107, 94] width 163 height 136
click at [149, 42] on icon at bounding box center [152, 38] width 14 height 14
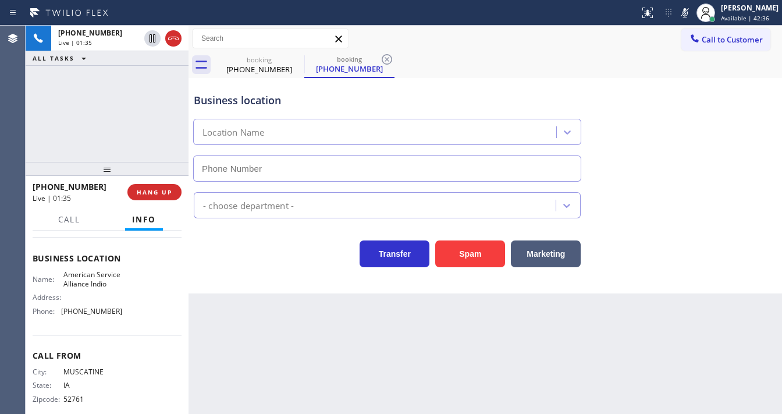
type input "[PHONE_NUMBER]"
click at [114, 122] on div "[PHONE_NUMBER] Live | 01:37 ALL TASKS ALL TASKS ACTIVE TASKS TASKS IN WRAP UP" at bounding box center [107, 94] width 163 height 136
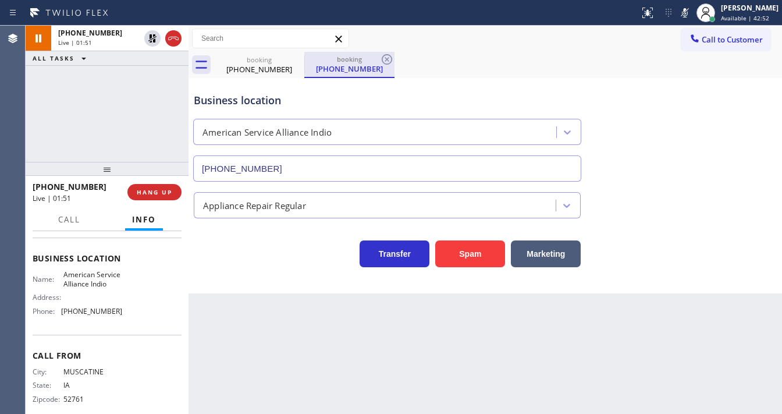
click at [147, 34] on icon at bounding box center [152, 38] width 14 height 14
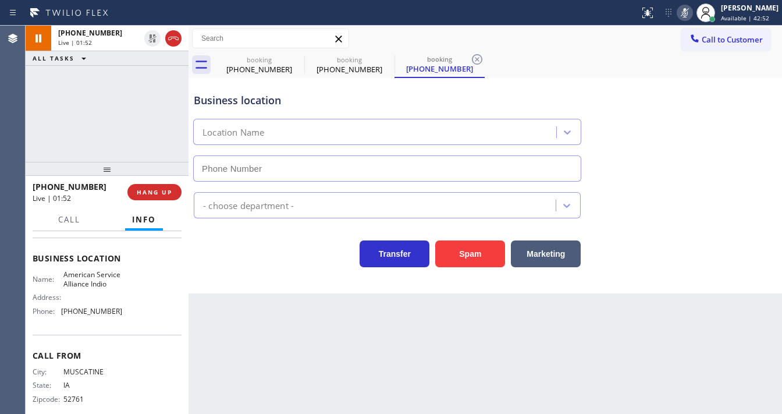
type input "[PHONE_NUMBER]"
click at [688, 14] on icon at bounding box center [685, 13] width 14 height 14
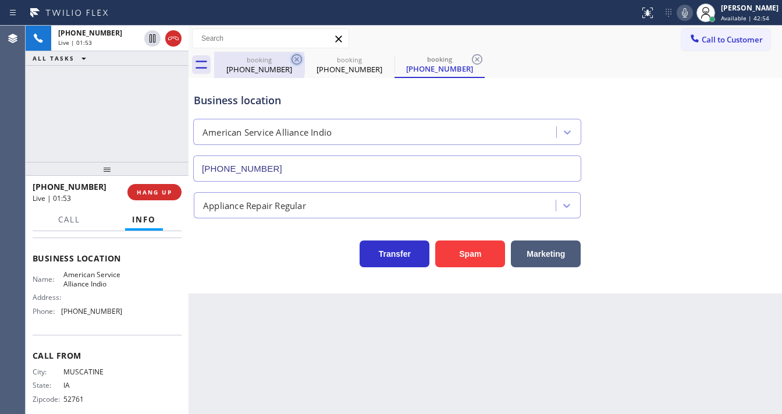
click at [292, 58] on icon at bounding box center [296, 59] width 10 height 10
click at [294, 58] on icon at bounding box center [297, 59] width 14 height 14
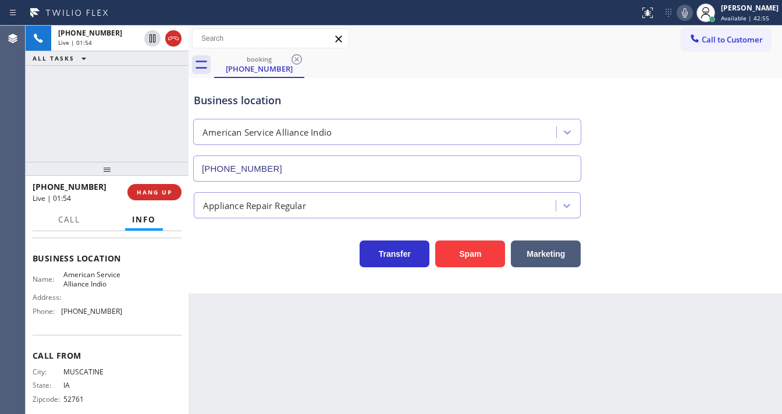
click at [116, 120] on div "[PHONE_NUMBER] Live | 01:54 ALL TASKS ALL TASKS ACTIVE TASKS TASKS IN WRAP UP" at bounding box center [107, 94] width 163 height 136
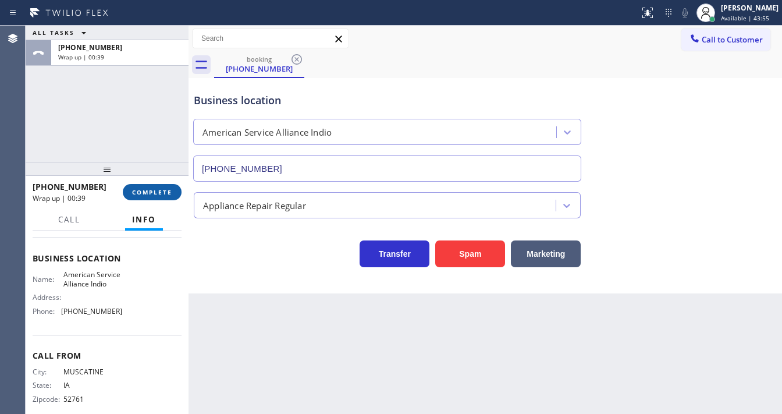
click at [171, 195] on span "COMPLETE" at bounding box center [152, 192] width 40 height 8
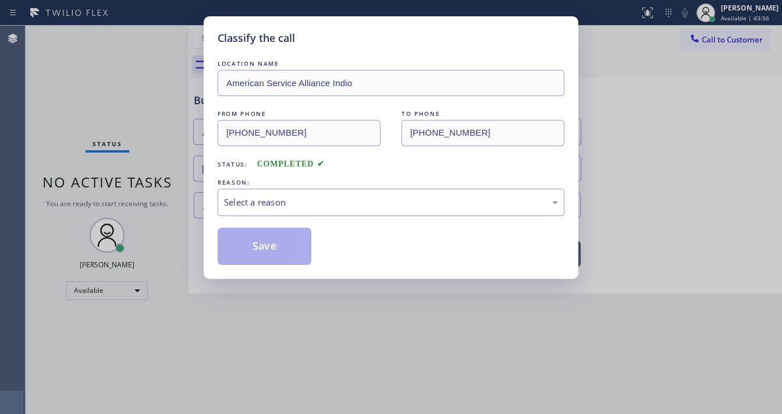
click at [309, 205] on div "Select a reason" at bounding box center [391, 201] width 334 height 13
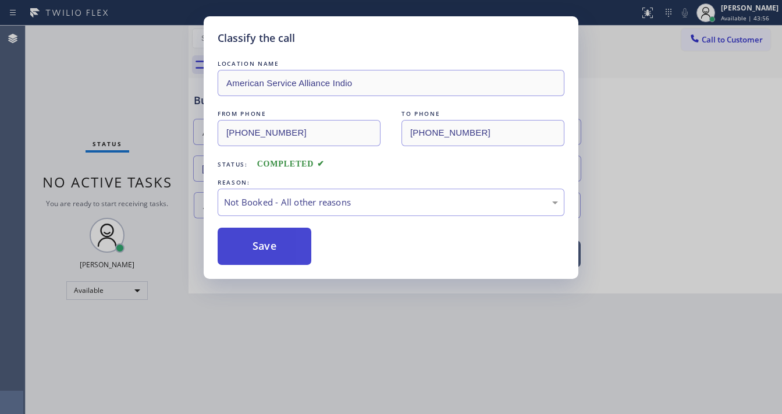
click at [279, 243] on button "Save" at bounding box center [265, 245] width 94 height 37
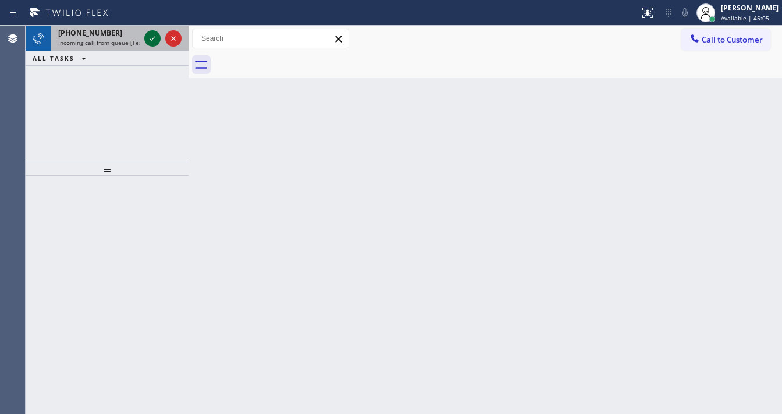
click at [149, 36] on icon at bounding box center [152, 38] width 14 height 14
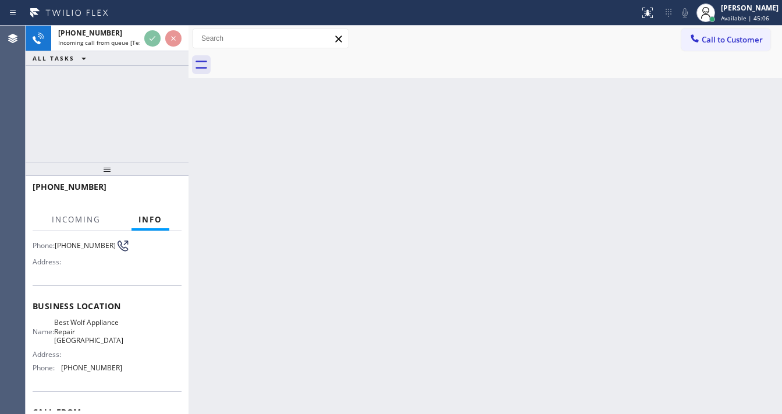
scroll to position [93, 0]
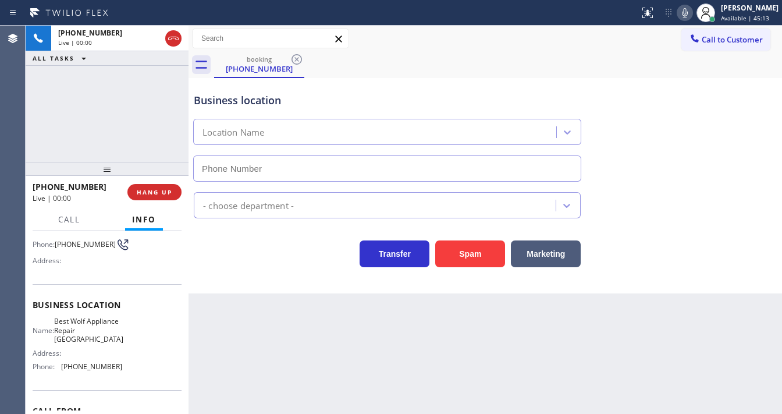
type input "[PHONE_NUMBER]"
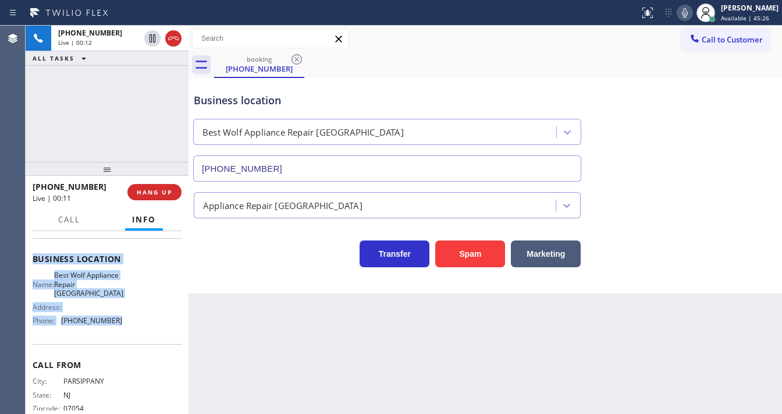
scroll to position [140, 0]
drag, startPoint x: 32, startPoint y: 252, endPoint x: 130, endPoint y: 325, distance: 122.3
click at [130, 325] on div "Context Queue: [Test] All Priority: 1 Customer Name: [PHONE_NUMBER] Phone: [PHO…" at bounding box center [107, 322] width 163 height 183
copy div "Customer Name: [PHONE_NUMBER] Phone: [PHONE_NUMBER] Address: Business location …"
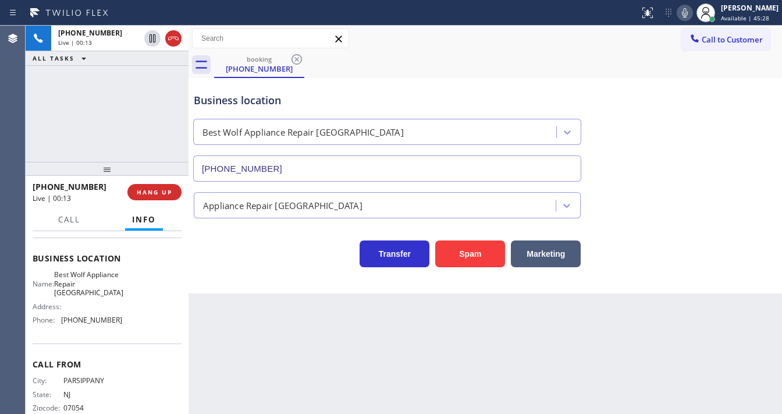
click at [115, 124] on div "[PHONE_NUMBER] Live | 00:13 ALL TASKS ALL TASKS ACTIVE TASKS TASKS IN WRAP UP" at bounding box center [107, 94] width 163 height 136
click at [64, 95] on div "[PHONE_NUMBER] Live | 00:16 ALL TASKS ALL TASKS ACTIVE TASKS TASKS IN WRAP UP" at bounding box center [107, 94] width 163 height 136
click at [105, 129] on div "[PHONE_NUMBER] Live | 00:43 ALL TASKS ALL TASKS ACTIVE TASKS TASKS IN WRAP UP" at bounding box center [107, 94] width 163 height 136
click at [166, 191] on span "HANG UP" at bounding box center [154, 192] width 35 height 8
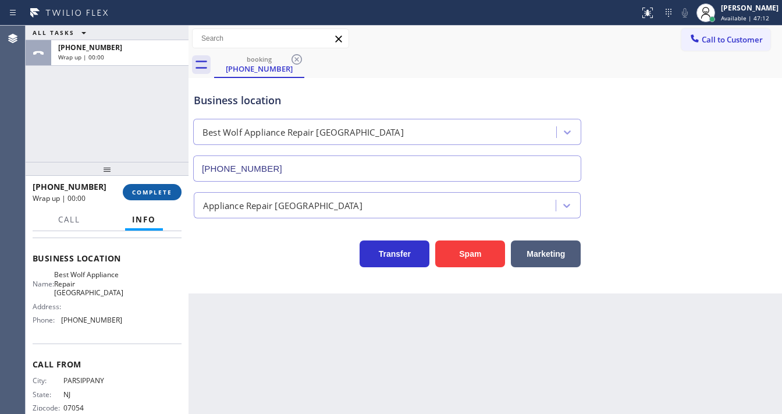
click at [162, 194] on span "COMPLETE" at bounding box center [152, 192] width 40 height 8
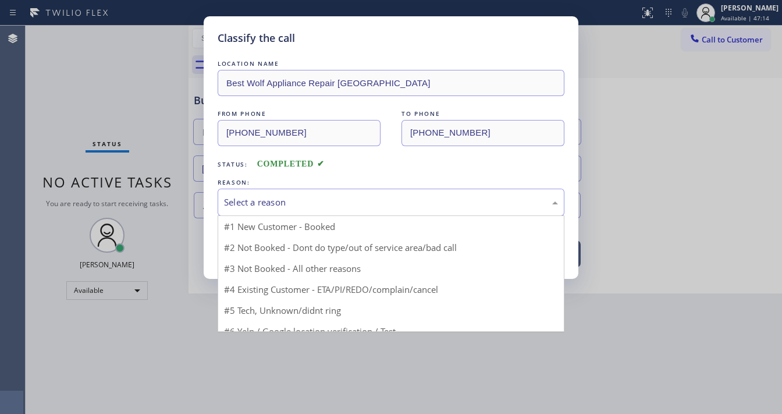
click at [307, 205] on div "Select a reason" at bounding box center [391, 201] width 334 height 13
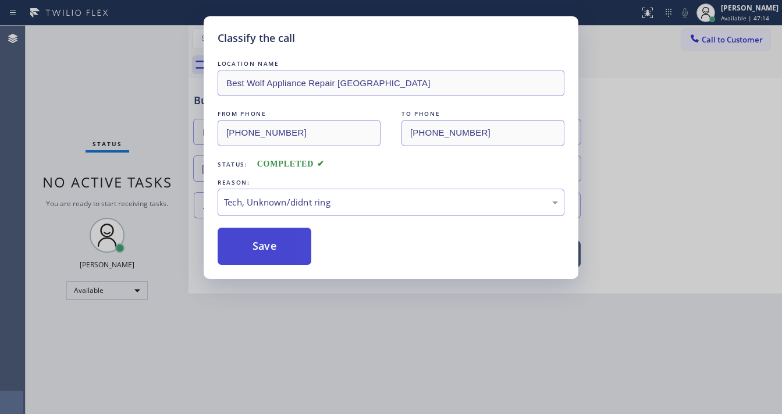
click at [276, 247] on button "Save" at bounding box center [265, 245] width 94 height 37
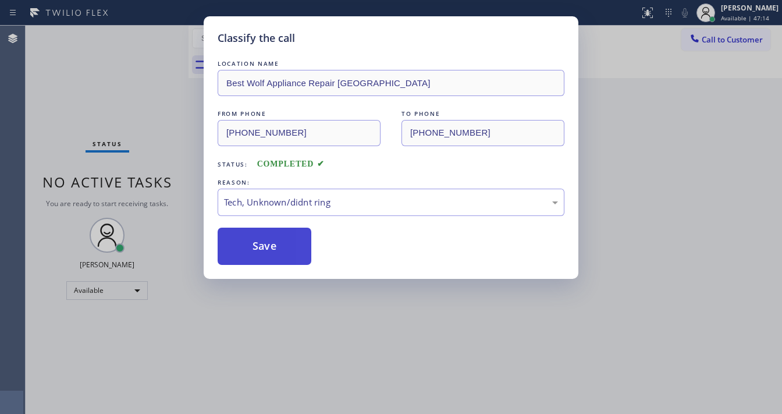
drag, startPoint x: 276, startPoint y: 247, endPoint x: 268, endPoint y: 247, distance: 8.1
click at [275, 247] on button "Save" at bounding box center [265, 245] width 94 height 37
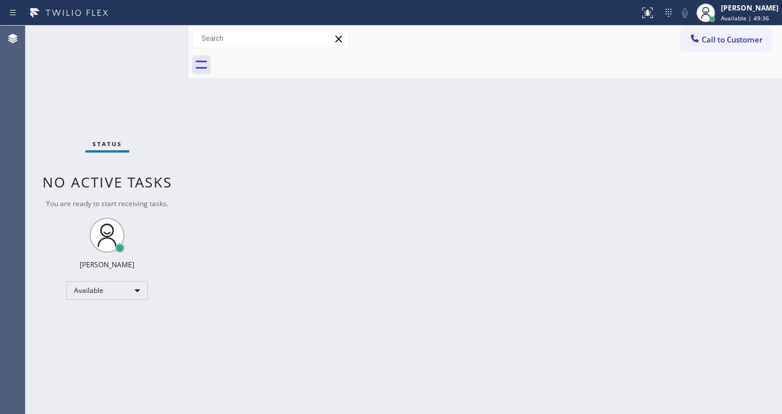
click at [291, 413] on div "Back to Dashboard Change Sender ID Customers Technicians Select a contact Outbo…" at bounding box center [484, 220] width 593 height 388
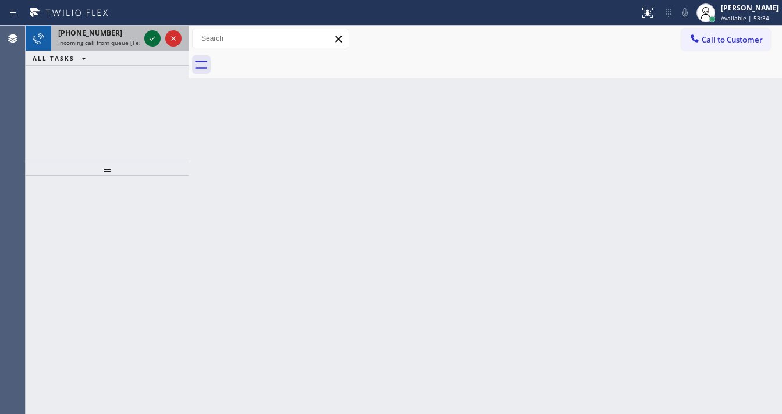
click at [151, 36] on icon at bounding box center [152, 38] width 14 height 14
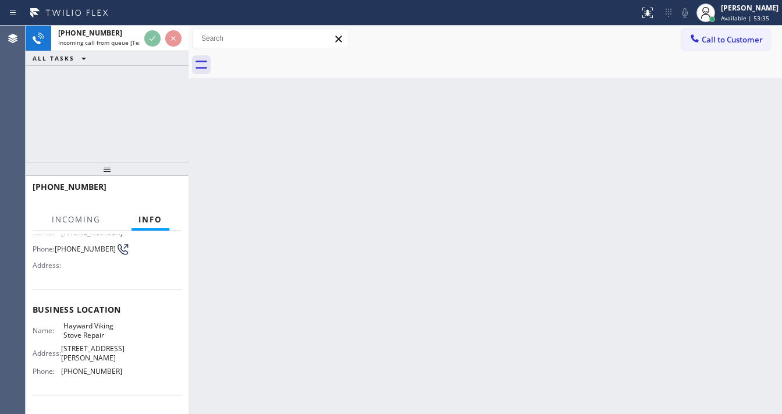
scroll to position [93, 0]
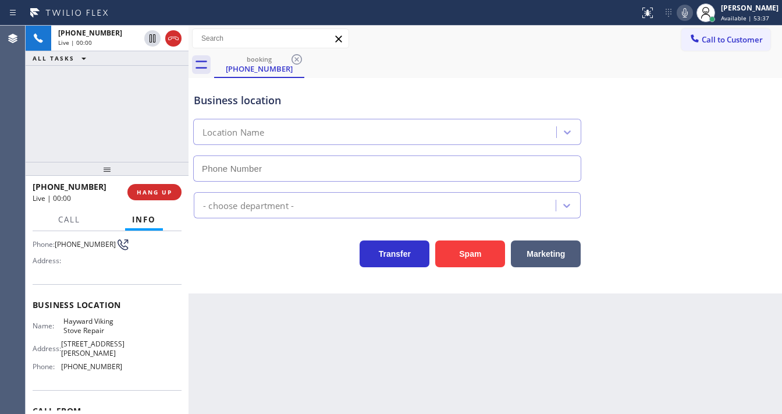
type input "[PHONE_NUMBER]"
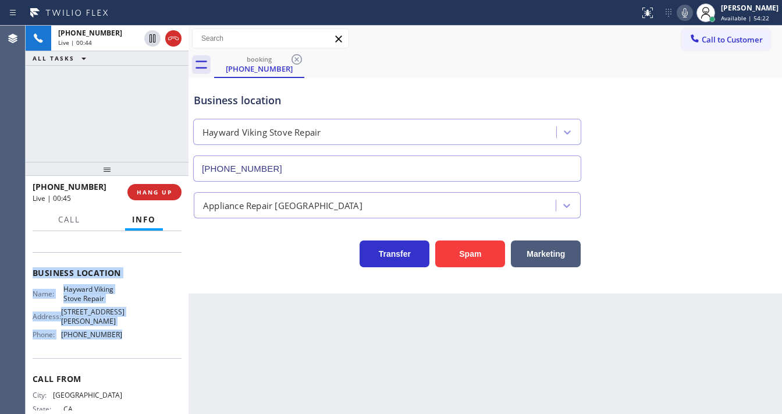
scroll to position [153, 0]
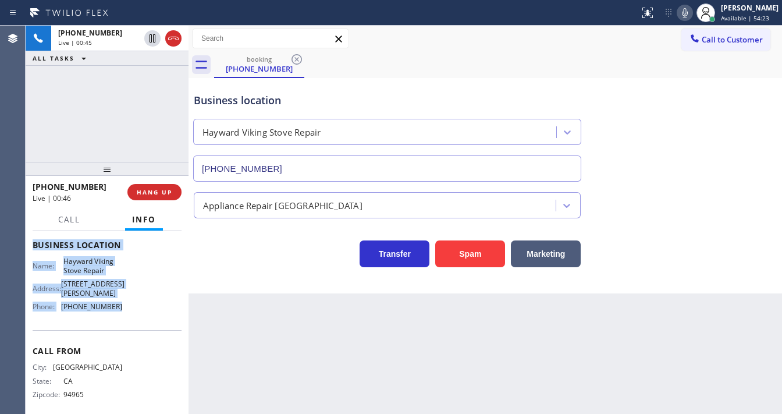
copy div "Customer Name: [PHONE_NUMBER] Phone: [PHONE_NUMBER] Address: Business location …"
drag, startPoint x: 35, startPoint y: 258, endPoint x: 130, endPoint y: 305, distance: 105.6
click at [130, 305] on div "Context Queue: [Test] All Priority: 1 Customer Name: [PHONE_NUMBER] Phone: [PHO…" at bounding box center [107, 322] width 163 height 183
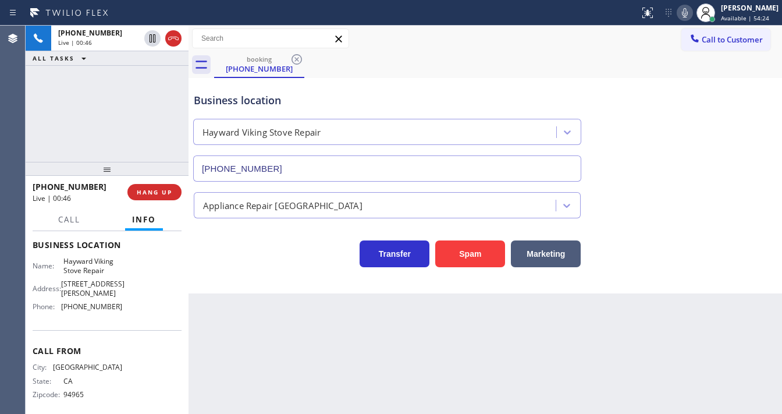
click at [119, 123] on div "[PHONE_NUMBER] Live | 00:46 ALL TASKS ALL TASKS ACTIVE TASKS TASKS IN WRAP UP" at bounding box center [107, 94] width 163 height 136
click at [79, 97] on div "[PHONE_NUMBER] Live | 03:37 ALL TASKS ALL TASKS ACTIVE TASKS TASKS IN WRAP UP" at bounding box center [107, 94] width 163 height 136
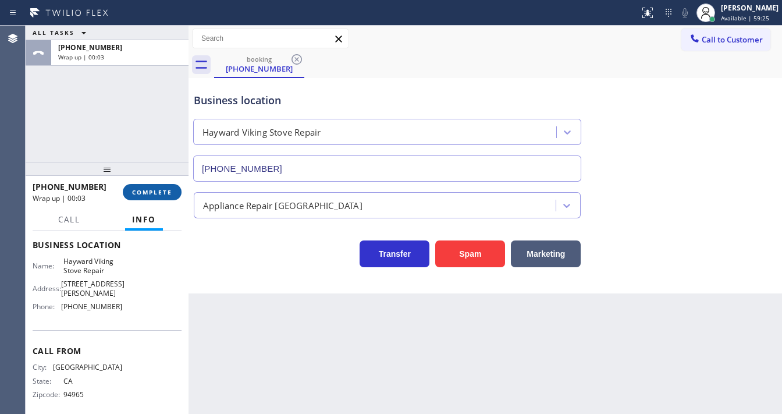
click at [154, 191] on span "COMPLETE" at bounding box center [152, 192] width 40 height 8
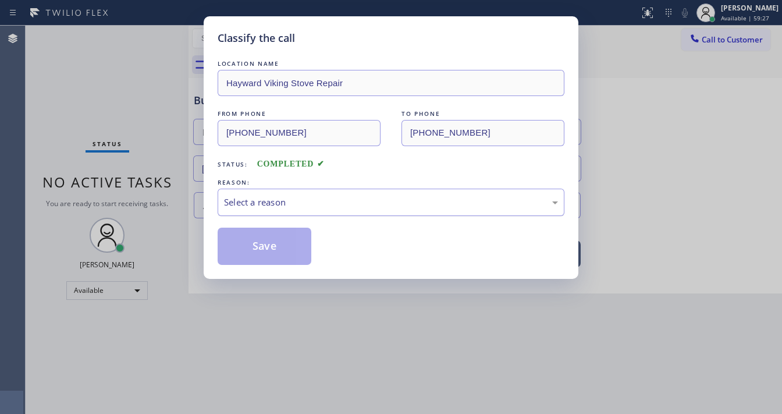
click at [266, 200] on div "Select a reason" at bounding box center [391, 201] width 334 height 13
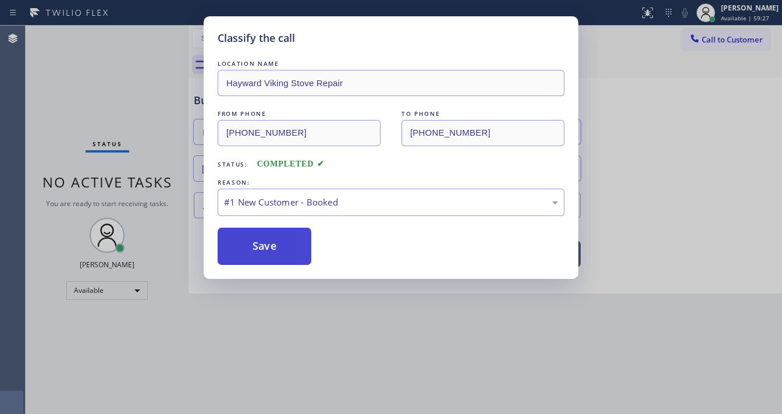
click at [261, 239] on button "Save" at bounding box center [265, 245] width 94 height 37
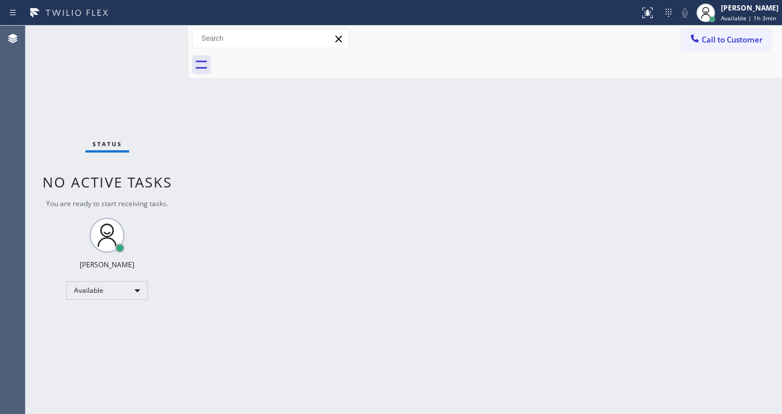
click at [156, 33] on div "Status No active tasks You are ready to start receiving tasks. [PERSON_NAME]" at bounding box center [107, 220] width 163 height 388
click at [152, 33] on div "Status No active tasks You are ready to start receiving tasks. [PERSON_NAME]" at bounding box center [107, 220] width 163 height 388
click at [159, 49] on div "Status No active tasks You are ready to start receiving tasks. [PERSON_NAME]" at bounding box center [107, 220] width 163 height 388
click at [159, 51] on div "Status No active tasks You are ready to start receiving tasks. [PERSON_NAME]" at bounding box center [107, 220] width 163 height 388
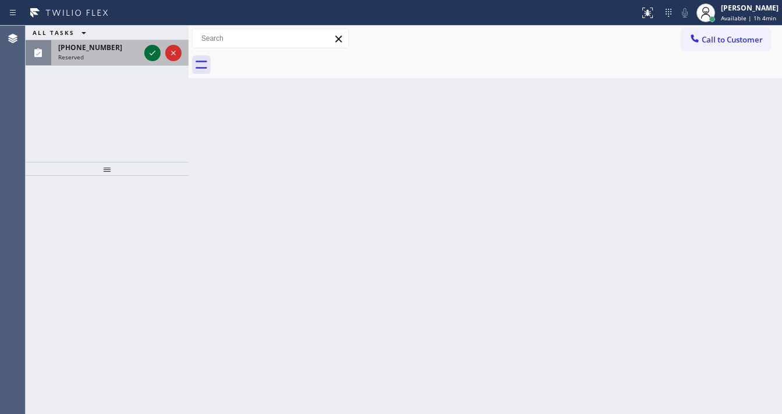
click at [158, 56] on icon at bounding box center [152, 53] width 14 height 14
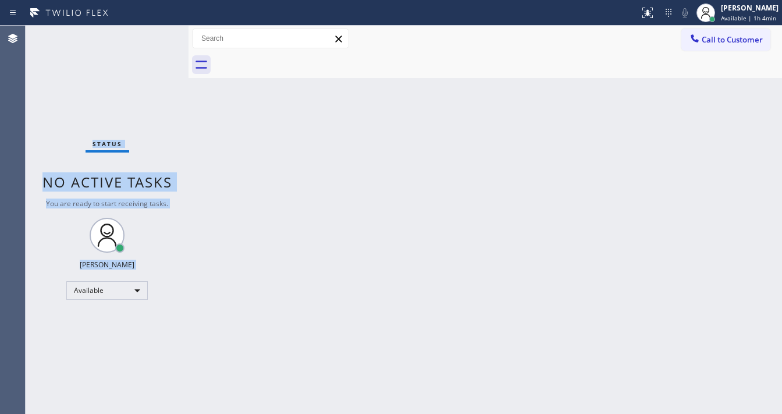
click at [154, 54] on div "Status No active tasks You are ready to start receiving tasks. [PERSON_NAME]" at bounding box center [107, 220] width 163 height 388
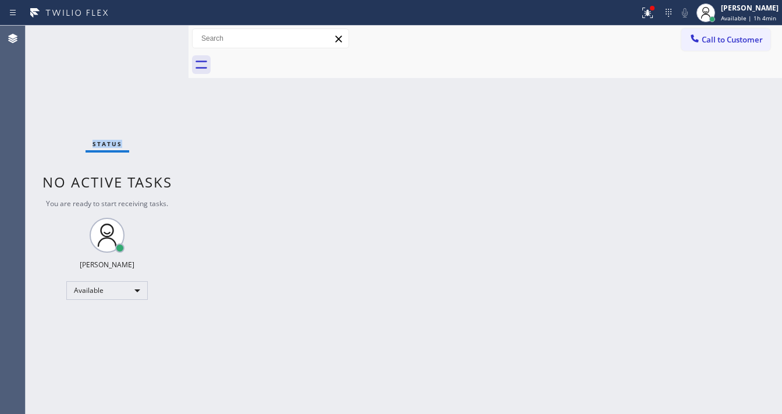
click at [161, 38] on div "Status No active tasks You are ready to start receiving tasks. [PERSON_NAME]" at bounding box center [107, 220] width 163 height 388
click at [650, 8] on icon at bounding box center [647, 13] width 14 height 14
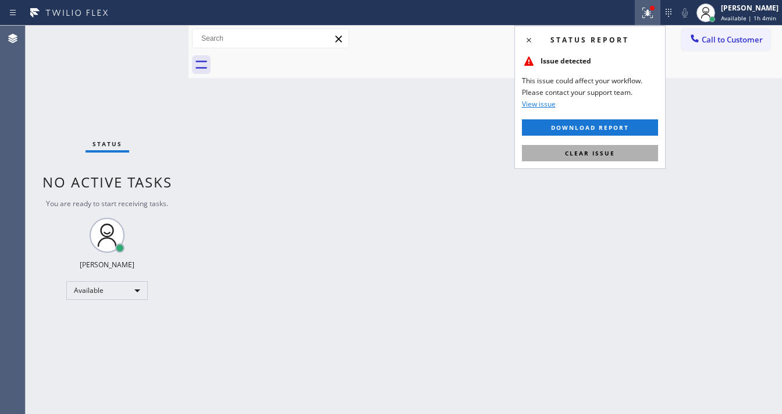
click at [612, 153] on span "Clear issue" at bounding box center [590, 153] width 50 height 8
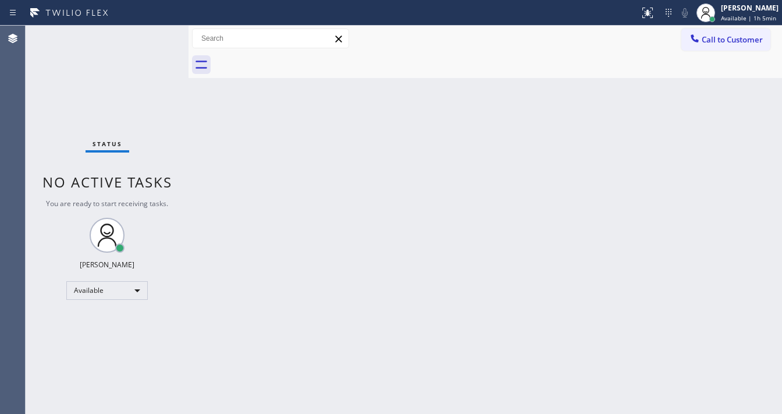
click at [151, 35] on div "Status No active tasks You are ready to start receiving tasks. [PERSON_NAME]" at bounding box center [107, 220] width 163 height 388
click at [182, 190] on div "Status No active tasks You are ready to start receiving tasks. [PERSON_NAME]" at bounding box center [107, 220] width 163 height 388
click at [156, 33] on div "Status No active tasks You are ready to start receiving tasks. [PERSON_NAME]" at bounding box center [107, 220] width 163 height 388
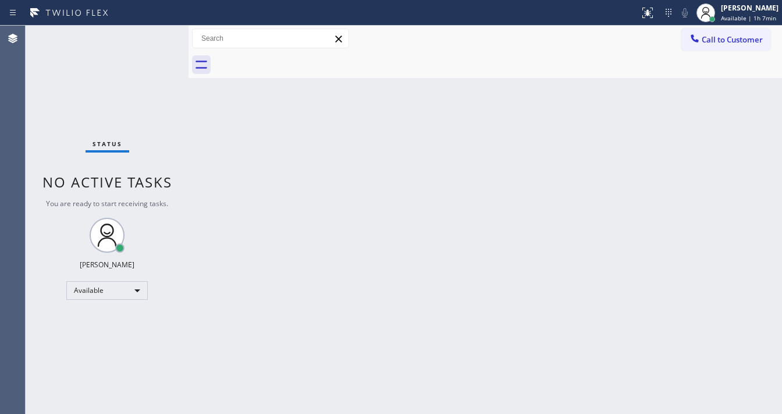
click at [156, 33] on div "Status No active tasks You are ready to start receiving tasks. [PERSON_NAME]" at bounding box center [107, 220] width 163 height 388
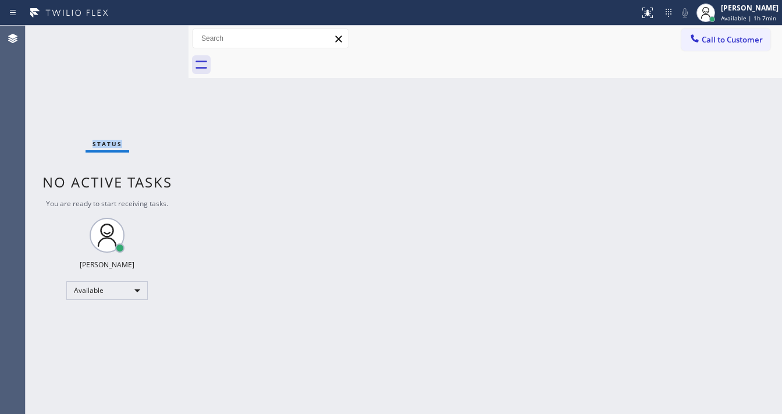
click at [156, 33] on div "Status No active tasks You are ready to start receiving tasks. [PERSON_NAME]" at bounding box center [107, 220] width 163 height 388
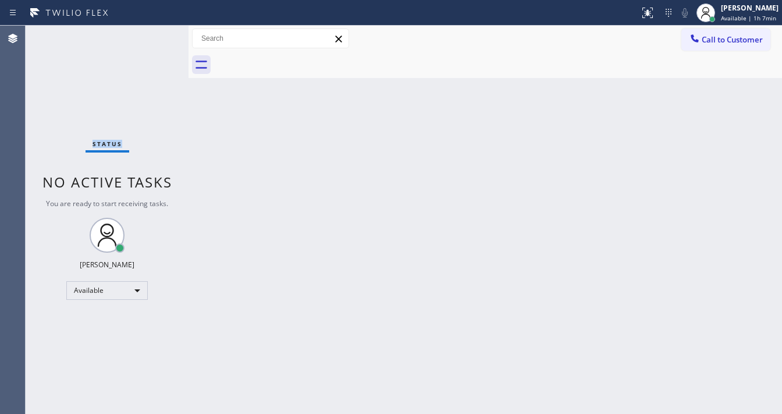
click at [156, 33] on div "Status No active tasks You are ready to start receiving tasks. [PERSON_NAME]" at bounding box center [107, 220] width 163 height 388
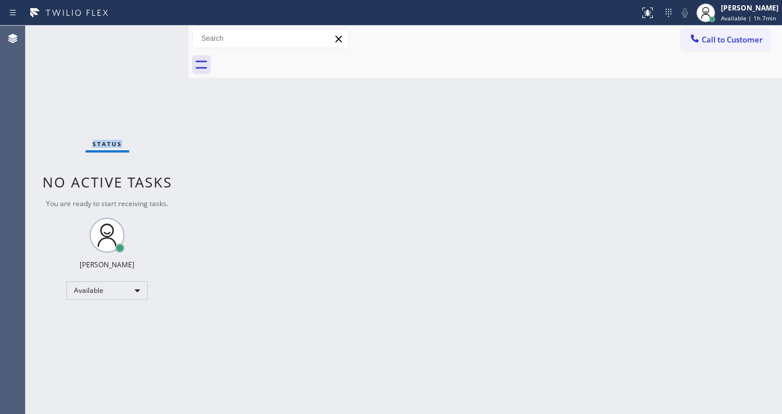
click at [156, 33] on div "Status No active tasks You are ready to start receiving tasks. [PERSON_NAME]" at bounding box center [107, 220] width 163 height 388
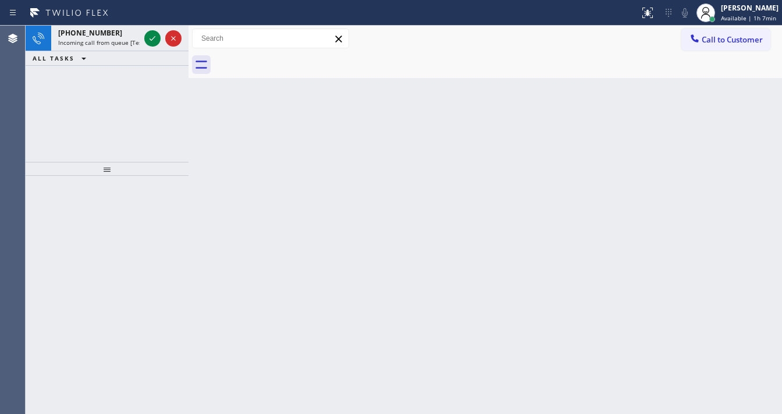
click at [156, 33] on icon at bounding box center [152, 38] width 14 height 14
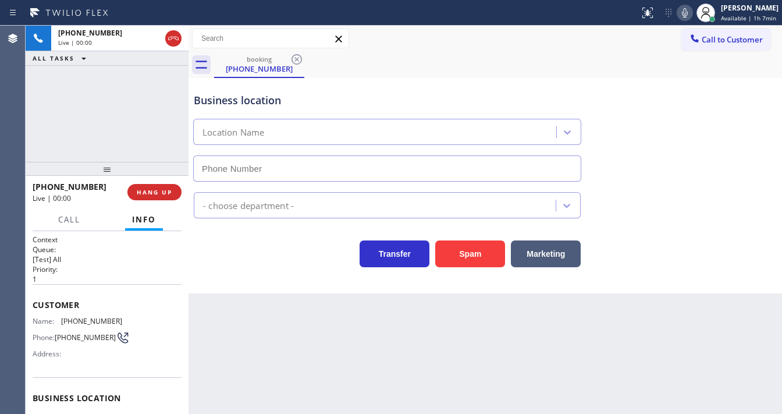
type input "[PHONE_NUMBER]"
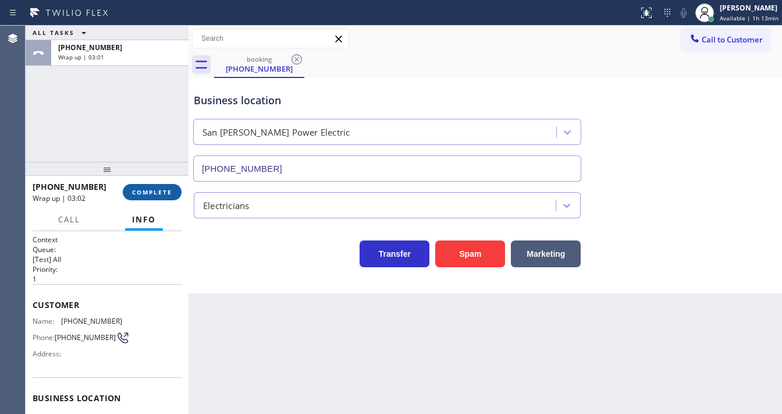
click at [155, 188] on span "COMPLETE" at bounding box center [152, 192] width 40 height 8
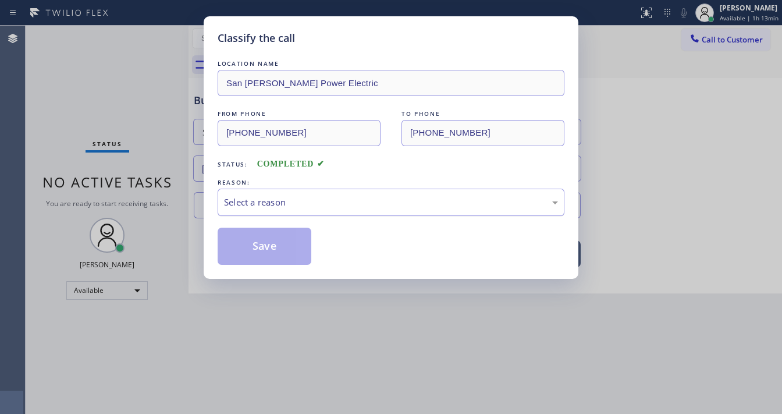
click at [317, 201] on div "Select a reason" at bounding box center [391, 201] width 334 height 13
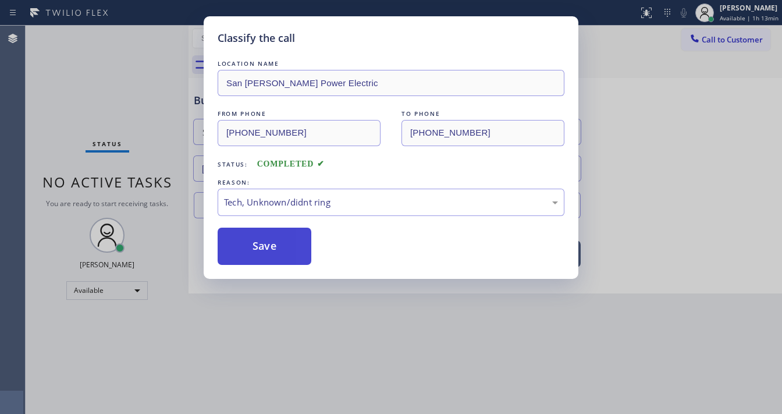
click at [296, 254] on button "Save" at bounding box center [265, 245] width 94 height 37
click at [291, 254] on button "Save" at bounding box center [265, 245] width 94 height 37
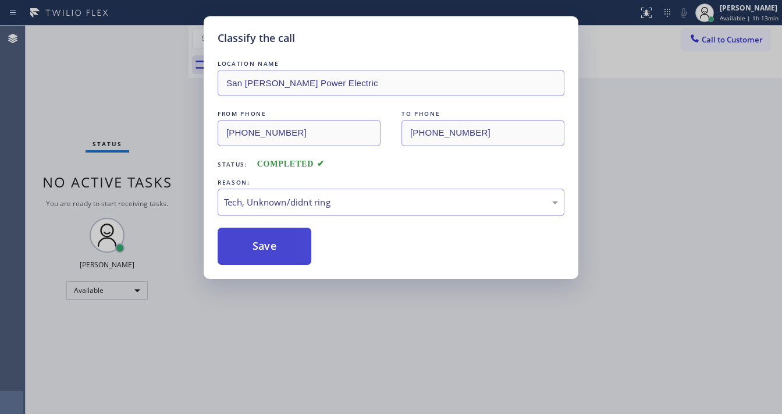
click at [288, 254] on button "Save" at bounding box center [265, 245] width 94 height 37
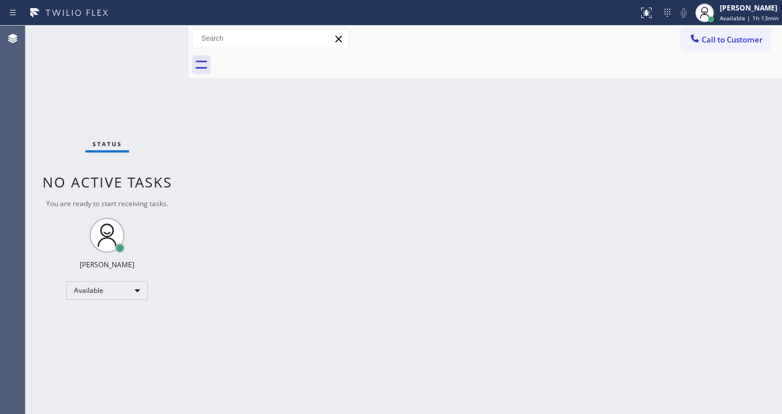
click at [148, 35] on div "Status No active tasks You are ready to start receiving tasks. [PERSON_NAME]" at bounding box center [107, 220] width 163 height 388
click at [147, 35] on div "Status No active tasks You are ready to start receiving tasks. [PERSON_NAME]" at bounding box center [107, 220] width 163 height 388
click at [154, 35] on div "Status No active tasks You are ready to start receiving tasks. [PERSON_NAME]" at bounding box center [107, 220] width 163 height 388
click at [226, 5] on div at bounding box center [319, 12] width 629 height 19
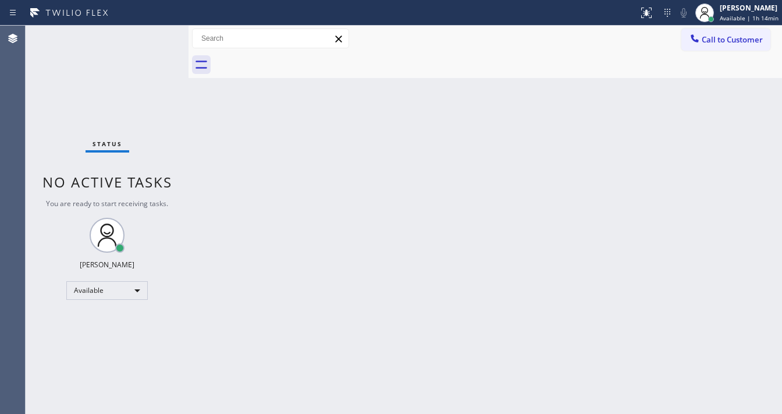
click at [149, 35] on div "Status No active tasks You are ready to start receiving tasks. [PERSON_NAME]" at bounding box center [107, 220] width 163 height 388
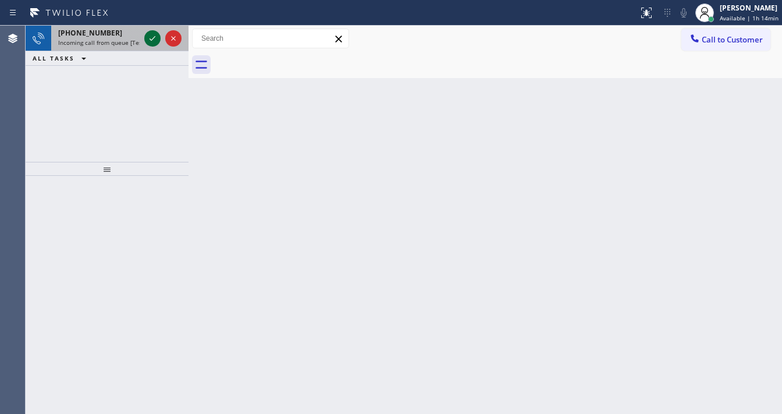
click at [150, 33] on icon at bounding box center [152, 38] width 14 height 14
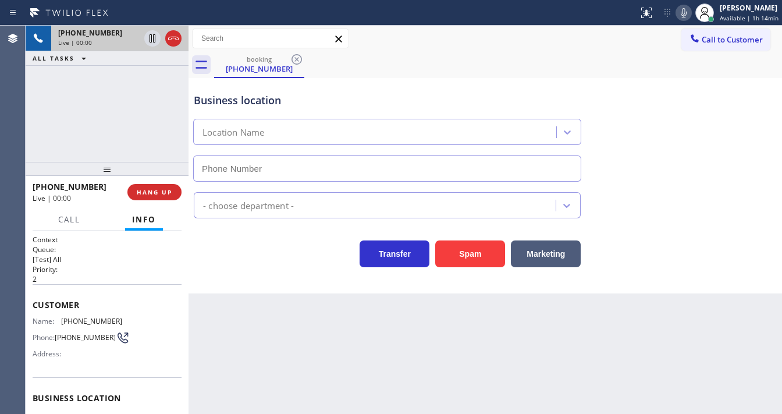
type input "[PHONE_NUMBER]"
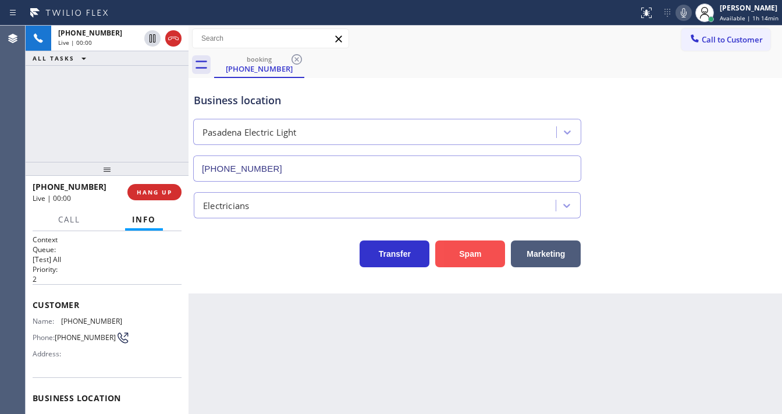
click at [475, 257] on button "Spam" at bounding box center [470, 253] width 70 height 27
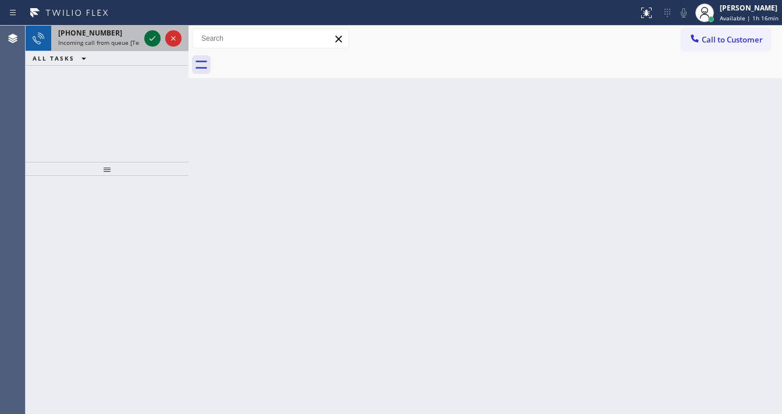
click at [159, 41] on icon at bounding box center [152, 38] width 14 height 14
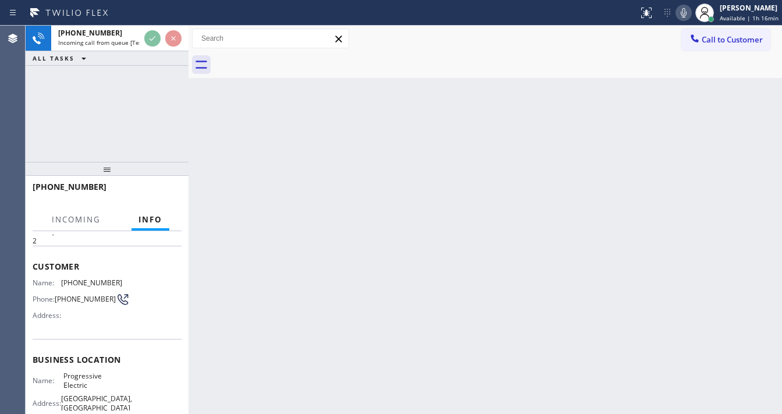
scroll to position [93, 0]
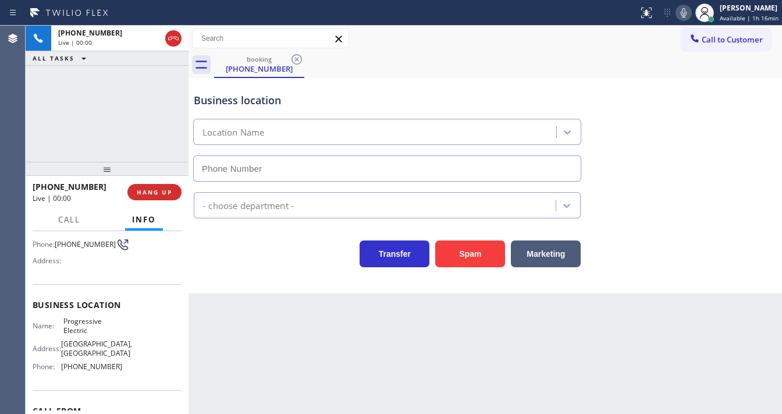
type input "[PHONE_NUMBER]"
click at [469, 236] on div "Spam" at bounding box center [467, 250] width 76 height 33
click at [464, 245] on button "Spam" at bounding box center [470, 253] width 70 height 27
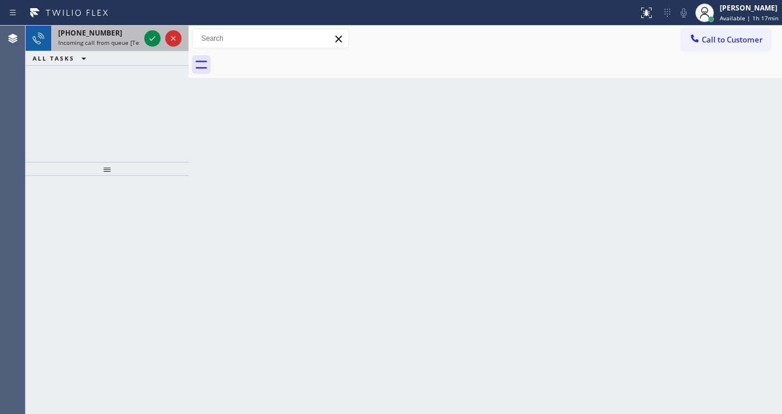
click at [125, 37] on div "[PHONE_NUMBER] Incoming call from queue [Test] All" at bounding box center [96, 39] width 91 height 26
click at [126, 38] on span "Incoming call from queue [Test] All" at bounding box center [106, 42] width 97 height 8
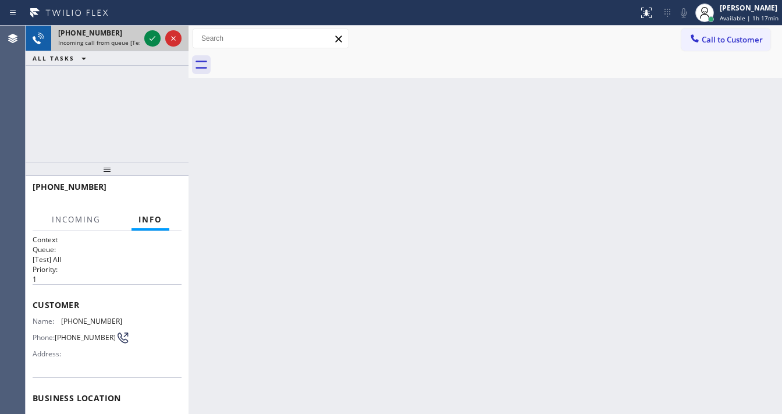
click at [129, 41] on span "Incoming call from queue [Test] All" at bounding box center [106, 42] width 97 height 8
click at [134, 41] on span "Incoming call from queue [Test] All" at bounding box center [106, 42] width 97 height 8
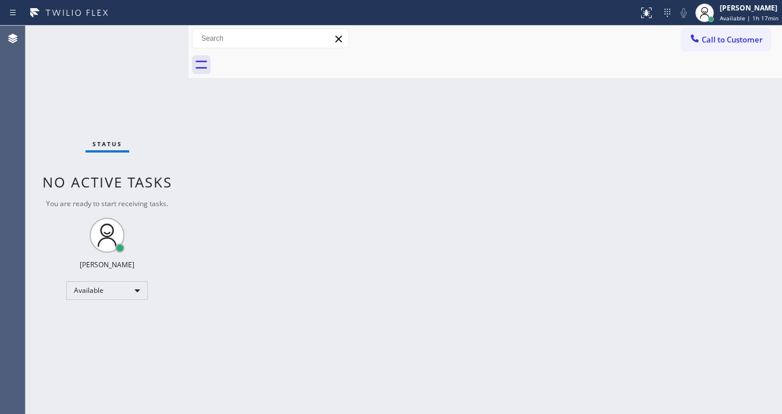
click at [147, 36] on div "Status No active tasks You are ready to start receiving tasks. [PERSON_NAME]" at bounding box center [107, 220] width 163 height 388
click at [151, 36] on div "Status No active tasks You are ready to start receiving tasks. [PERSON_NAME]" at bounding box center [107, 220] width 163 height 388
click at [156, 41] on div "Status No active tasks You are ready to start receiving tasks. [PERSON_NAME]" at bounding box center [107, 220] width 163 height 388
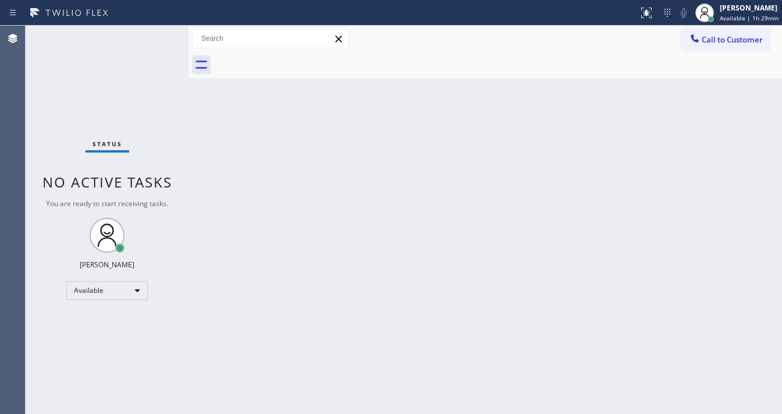
click at [193, 97] on div "Back to Dashboard Change Sender ID Customers Technicians Select a contact Outbo…" at bounding box center [484, 220] width 593 height 388
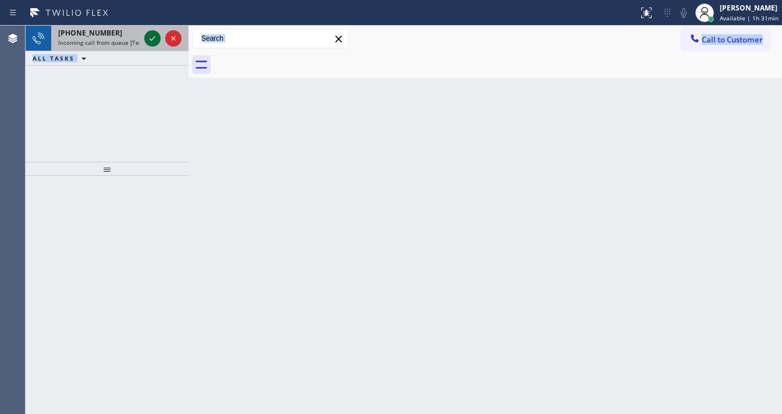
drag, startPoint x: 206, startPoint y: 107, endPoint x: 155, endPoint y: 32, distance: 91.2
click at [155, 32] on div "[PHONE_NUMBER] Incoming call from queue [Test] All ALL TASKS ALL TASKS ACTIVE T…" at bounding box center [404, 220] width 756 height 388
click at [151, 40] on icon at bounding box center [152, 38] width 14 height 14
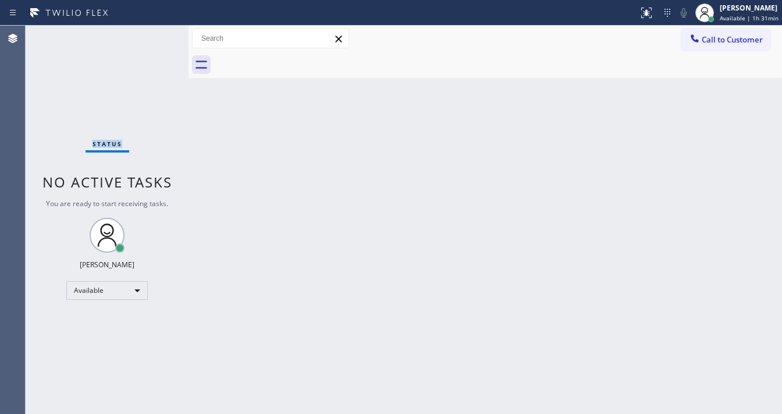
click at [151, 40] on div "Status No active tasks You are ready to start receiving tasks. [PERSON_NAME]" at bounding box center [107, 220] width 163 height 388
click at [636, 14] on div at bounding box center [646, 13] width 26 height 14
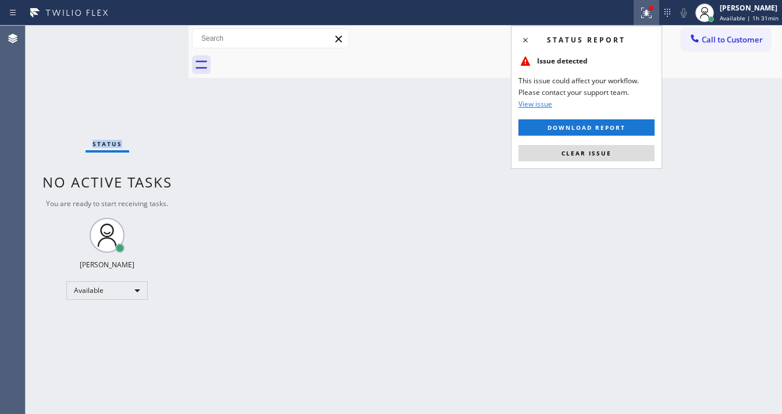
click at [579, 154] on span "Clear issue" at bounding box center [586, 153] width 50 height 8
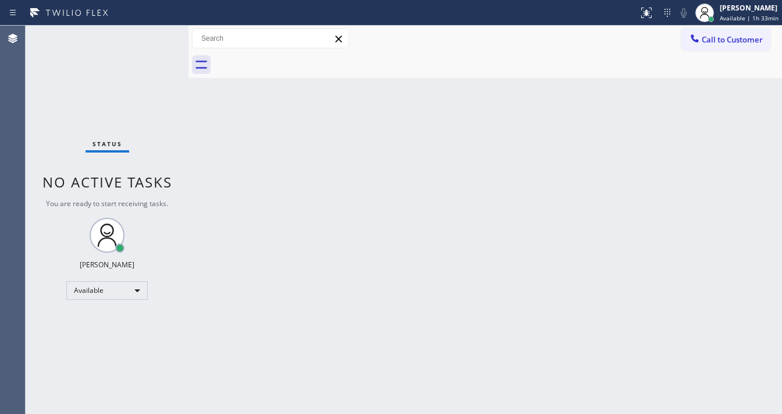
click at [30, 293] on div "Status No active tasks You are ready to start receiving tasks. [PERSON_NAME]" at bounding box center [107, 220] width 163 height 388
click at [102, 290] on div "Available" at bounding box center [106, 290] width 81 height 19
drag, startPoint x: 92, startPoint y: 344, endPoint x: 270, endPoint y: 327, distance: 178.2
click at [93, 344] on li "Break" at bounding box center [106, 350] width 79 height 14
click at [327, 413] on html "Status report No issues detected If you experience an issue, please download th…" at bounding box center [391, 207] width 782 height 414
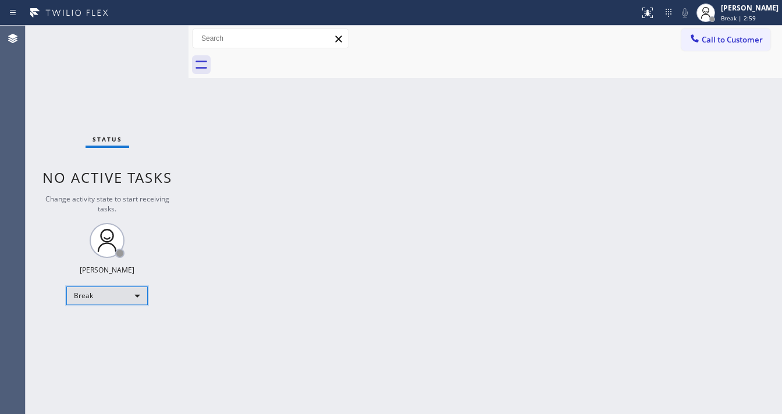
click at [92, 297] on div "Break" at bounding box center [106, 295] width 81 height 19
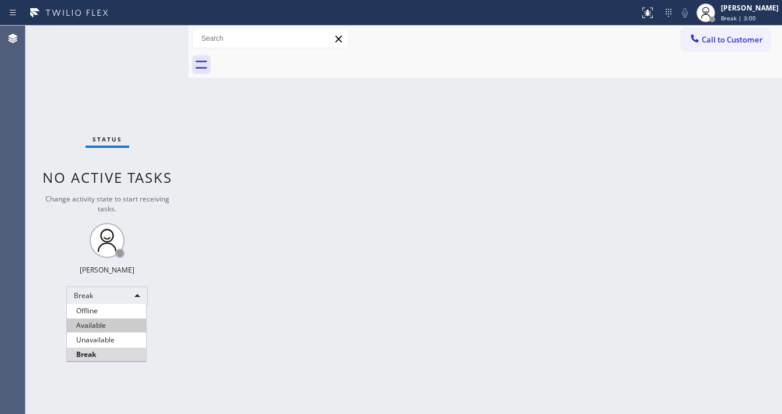
click at [105, 326] on li "Available" at bounding box center [106, 325] width 79 height 14
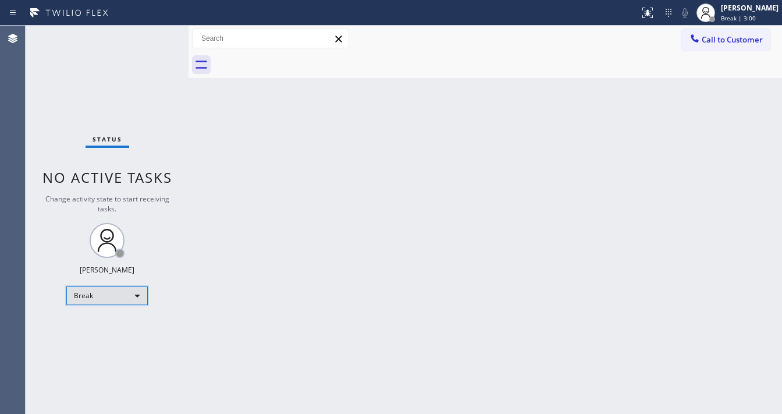
click at [113, 293] on div "Break" at bounding box center [106, 295] width 81 height 19
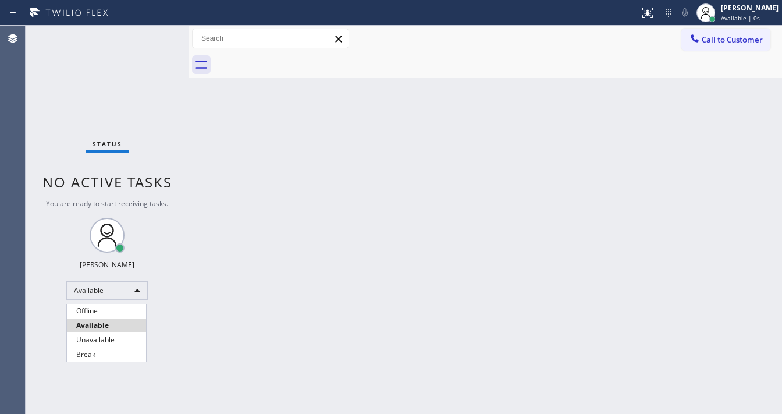
click at [101, 349] on li "Break" at bounding box center [106, 354] width 79 height 14
click at [151, 319] on div "Status No active tasks You are ready to start receiving tasks. [PERSON_NAME]" at bounding box center [107, 220] width 163 height 388
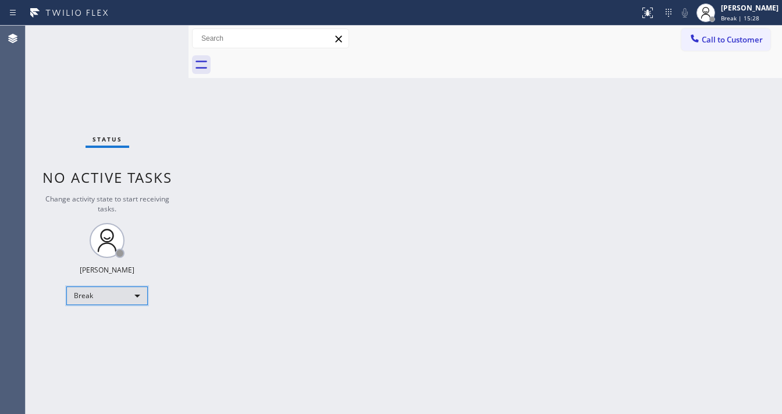
click at [113, 287] on div "Break" at bounding box center [106, 295] width 81 height 19
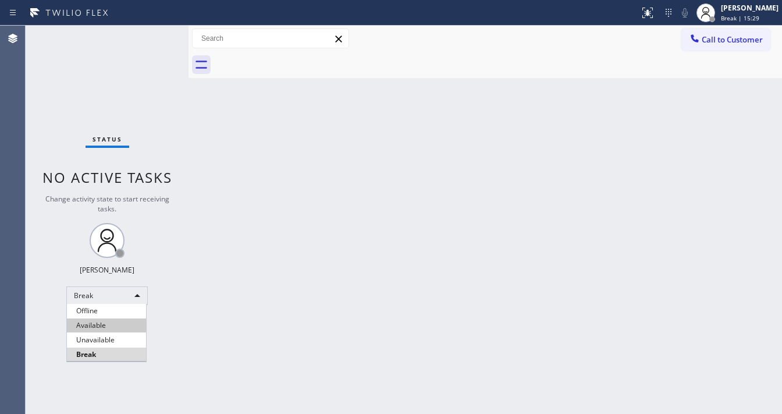
click at [100, 322] on li "Available" at bounding box center [106, 325] width 79 height 14
click at [79, 27] on div "Status No active tasks Change activity state to start receiving tasks. [PERSON_…" at bounding box center [107, 220] width 163 height 388
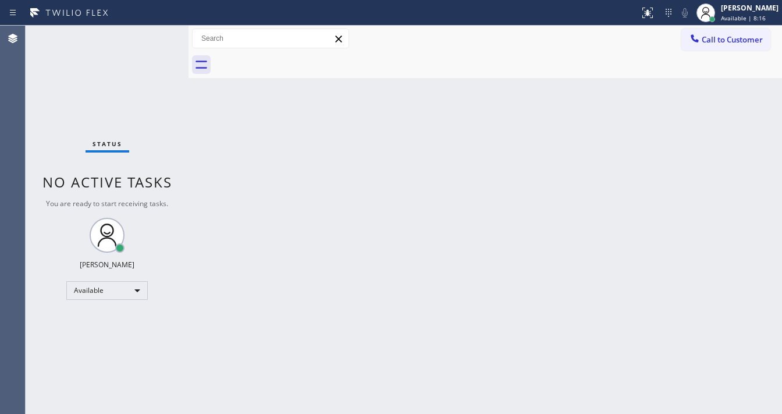
click at [151, 37] on div "Status No active tasks You are ready to start receiving tasks. [PERSON_NAME]" at bounding box center [107, 220] width 163 height 388
click at [38, 127] on div "Status No active tasks You are ready to start receiving tasks. [PERSON_NAME]" at bounding box center [107, 220] width 163 height 388
click at [100, 295] on div "Available" at bounding box center [106, 290] width 81 height 19
click at [105, 333] on li "Unavailable" at bounding box center [106, 335] width 79 height 14
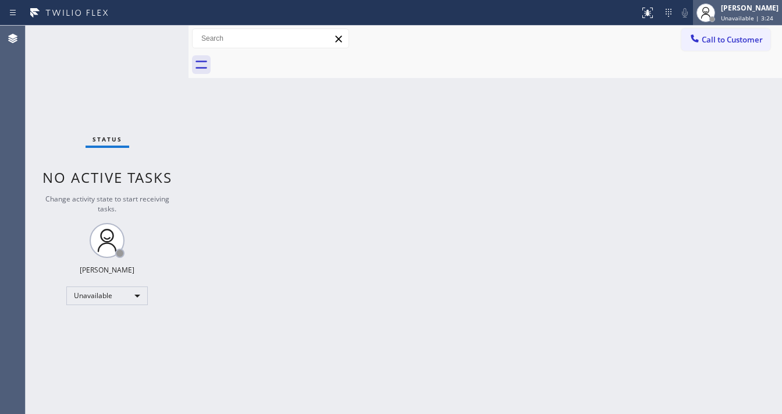
click at [757, 12] on div "[PERSON_NAME]" at bounding box center [750, 8] width 58 height 10
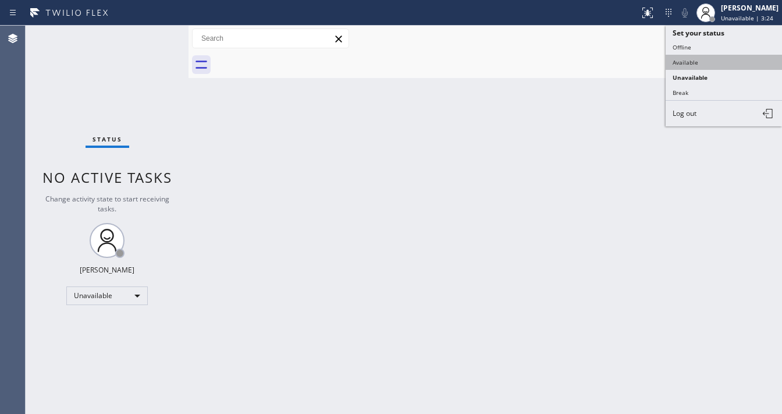
click at [731, 59] on button "Available" at bounding box center [723, 62] width 116 height 15
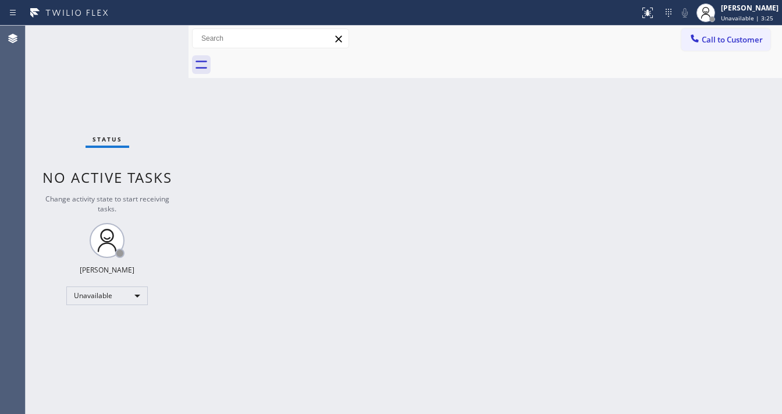
click at [444, 145] on div "Back to Dashboard Change Sender ID Customers Technicians Select a contact Outbo…" at bounding box center [484, 220] width 593 height 388
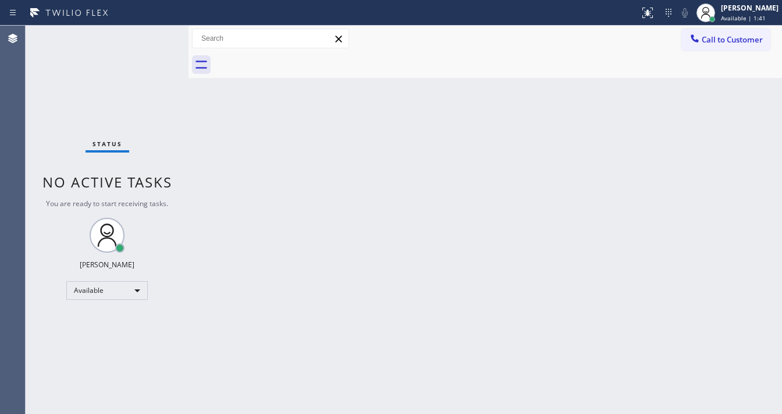
click at [155, 38] on div "Status No active tasks You are ready to start receiving tasks. [PERSON_NAME]" at bounding box center [107, 220] width 163 height 388
click at [155, 37] on div "Status No active tasks You are ready to start receiving tasks. [PERSON_NAME]" at bounding box center [107, 220] width 163 height 388
click at [156, 37] on div "Status No active tasks You are ready to start receiving tasks. [PERSON_NAME]" at bounding box center [107, 220] width 163 height 388
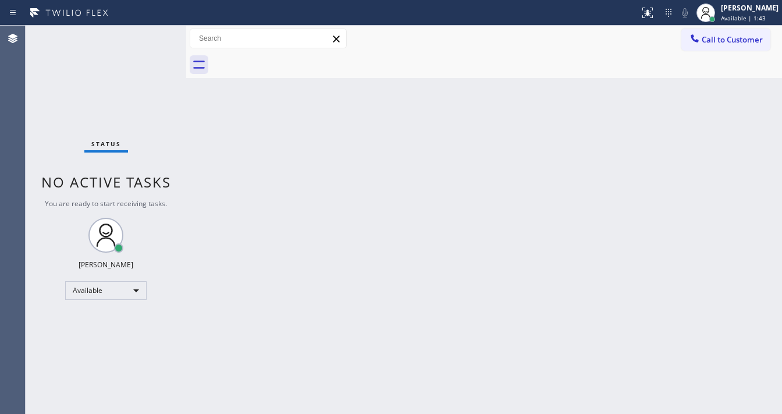
drag, startPoint x: 186, startPoint y: 35, endPoint x: 157, endPoint y: 37, distance: 28.6
click at [157, 37] on div "Status No active tasks You are ready to start receiving tasks. [PERSON_NAME] Av…" at bounding box center [404, 220] width 756 height 388
click at [157, 37] on div "Status No active tasks You are ready to start receiving tasks. [PERSON_NAME]" at bounding box center [106, 220] width 161 height 388
click at [152, 35] on div "Status No active tasks You are ready to start receiving tasks. [PERSON_NAME]" at bounding box center [106, 220] width 161 height 388
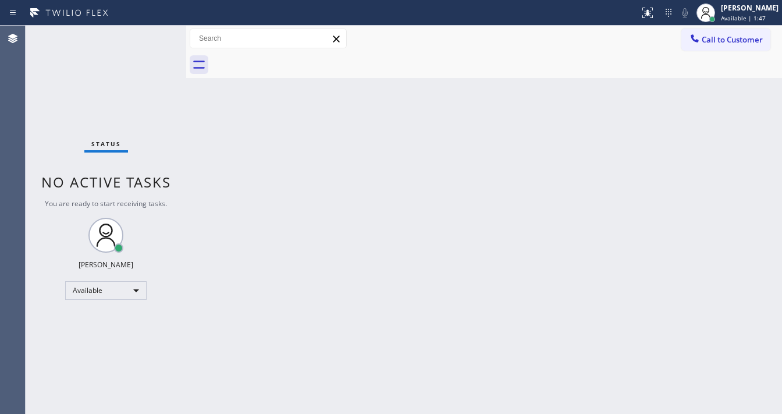
click at [152, 35] on div "Status No active tasks You are ready to start receiving tasks. [PERSON_NAME]" at bounding box center [106, 220] width 161 height 388
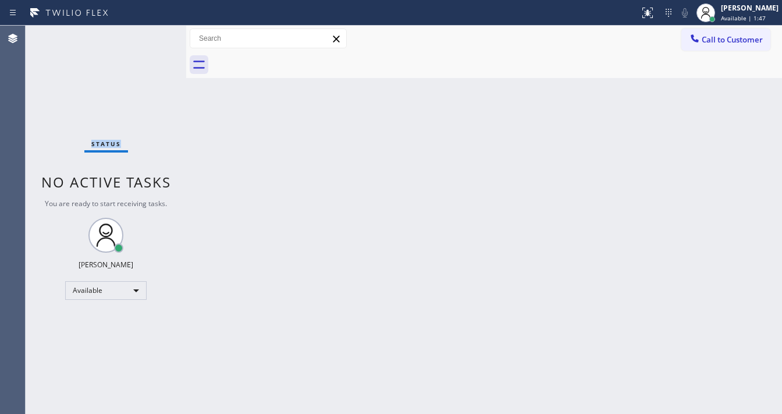
click at [152, 35] on div "Status No active tasks You are ready to start receiving tasks. [PERSON_NAME]" at bounding box center [106, 220] width 161 height 388
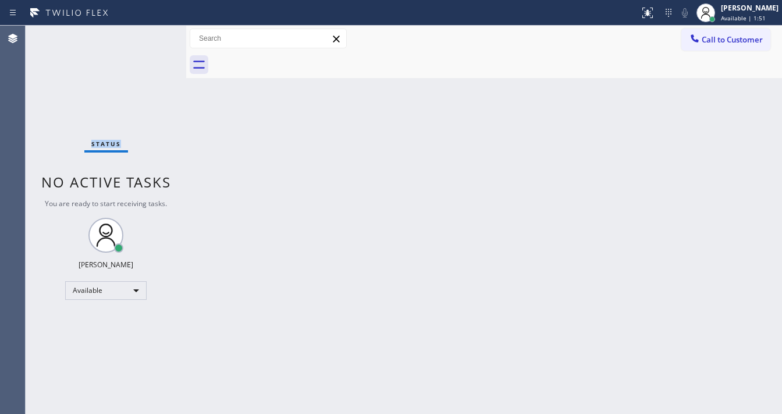
click at [152, 35] on div "Status No active tasks You are ready to start receiving tasks. [PERSON_NAME]" at bounding box center [106, 220] width 161 height 388
click at [151, 37] on div "Status No active tasks You are ready to start receiving tasks. [PERSON_NAME]" at bounding box center [106, 220] width 161 height 388
click at [151, 35] on div "Status No active tasks You are ready to start receiving tasks. [PERSON_NAME]" at bounding box center [106, 220] width 161 height 388
click at [151, 34] on div "Status No active tasks You are ready to start receiving tasks. [PERSON_NAME]" at bounding box center [106, 220] width 161 height 388
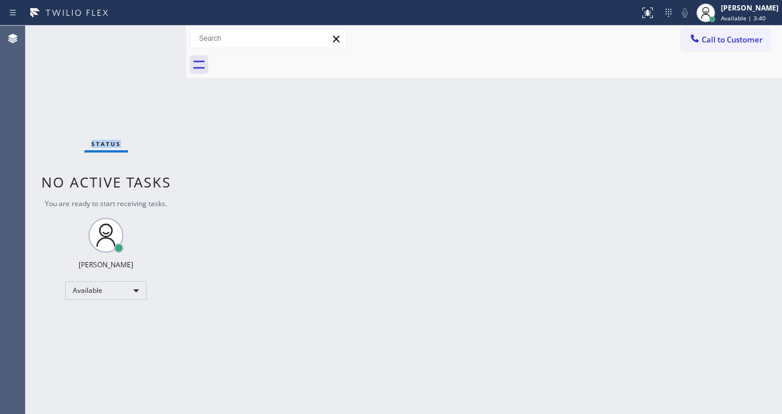
click at [151, 34] on div "Status No active tasks You are ready to start receiving tasks. [PERSON_NAME]" at bounding box center [106, 220] width 161 height 388
click at [159, 30] on div "Status No active tasks You are ready to start receiving tasks. [PERSON_NAME]" at bounding box center [106, 220] width 161 height 388
click at [156, 31] on div "Status No active tasks You are ready to start receiving tasks. [PERSON_NAME]" at bounding box center [106, 220] width 161 height 388
click at [145, 34] on div "Status No active tasks You are ready to start receiving tasks. [PERSON_NAME]" at bounding box center [106, 220] width 161 height 388
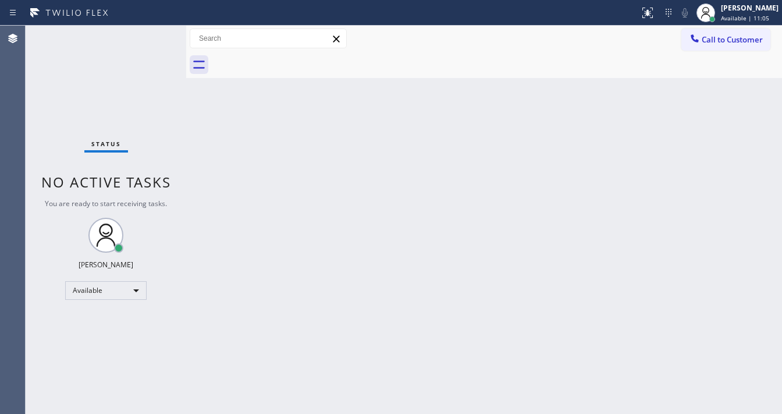
click at [145, 34] on div "Status No active tasks You are ready to start receiving tasks. [PERSON_NAME]" at bounding box center [106, 220] width 161 height 388
click at [148, 33] on div "Status No active tasks You are ready to start receiving tasks. [PERSON_NAME]" at bounding box center [106, 220] width 161 height 388
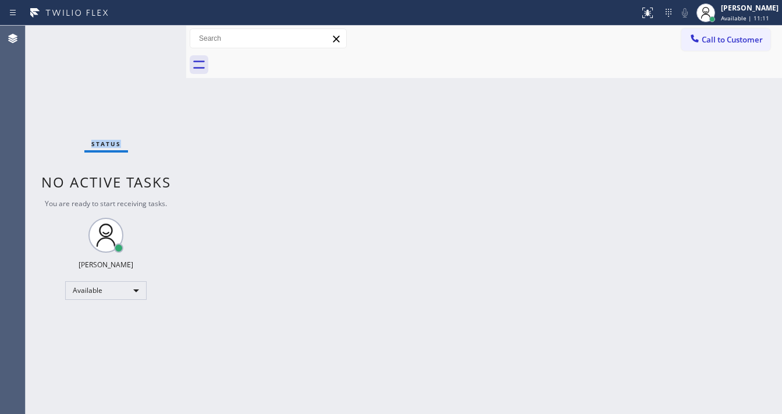
click at [148, 33] on div "Status No active tasks You are ready to start receiving tasks. [PERSON_NAME]" at bounding box center [106, 220] width 161 height 388
click at [151, 37] on div "Status No active tasks You are ready to start receiving tasks. [PERSON_NAME]" at bounding box center [106, 220] width 161 height 388
click at [152, 37] on div "Status No active tasks You are ready to start receiving tasks. [PERSON_NAME]" at bounding box center [106, 220] width 161 height 388
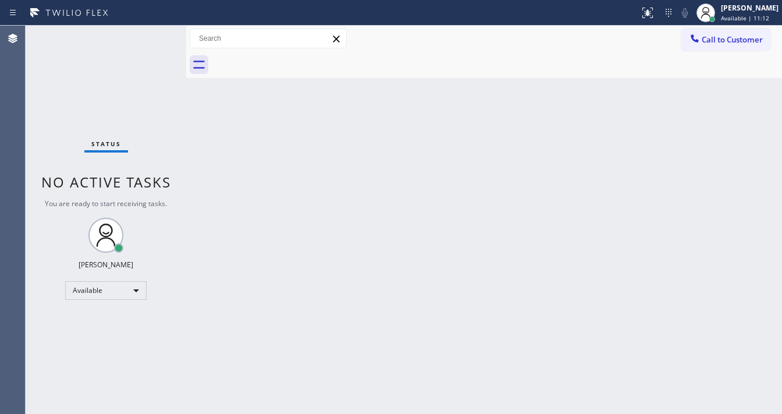
click at [152, 37] on div "Status No active tasks You are ready to start receiving tasks. [PERSON_NAME]" at bounding box center [106, 220] width 161 height 388
click at [152, 36] on div "Status No active tasks You are ready to start receiving tasks. [PERSON_NAME]" at bounding box center [106, 220] width 161 height 388
click at [148, 31] on div "Status No active tasks You are ready to start receiving tasks. [PERSON_NAME]" at bounding box center [106, 220] width 161 height 388
click at [151, 31] on div "Status No active tasks You are ready to start receiving tasks. [PERSON_NAME]" at bounding box center [106, 220] width 161 height 388
click at [151, 33] on div "Status No active tasks You are ready to start receiving tasks. [PERSON_NAME]" at bounding box center [106, 220] width 161 height 388
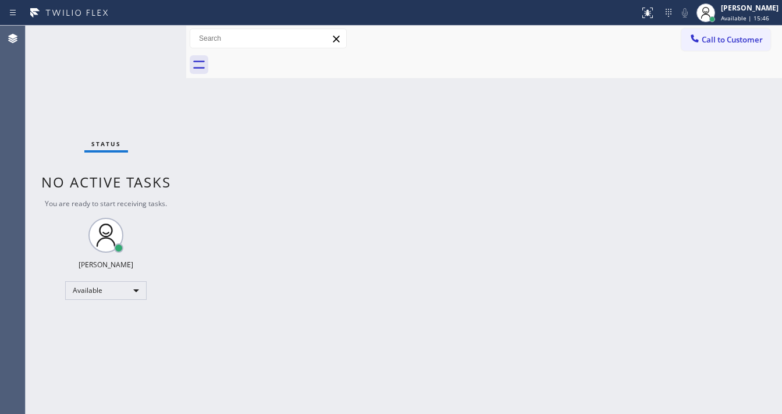
click at [151, 33] on div "Status No active tasks You are ready to start receiving tasks. [PERSON_NAME]" at bounding box center [106, 220] width 161 height 388
click at [148, 37] on div "Status No active tasks You are ready to start receiving tasks. [PERSON_NAME]" at bounding box center [106, 220] width 161 height 388
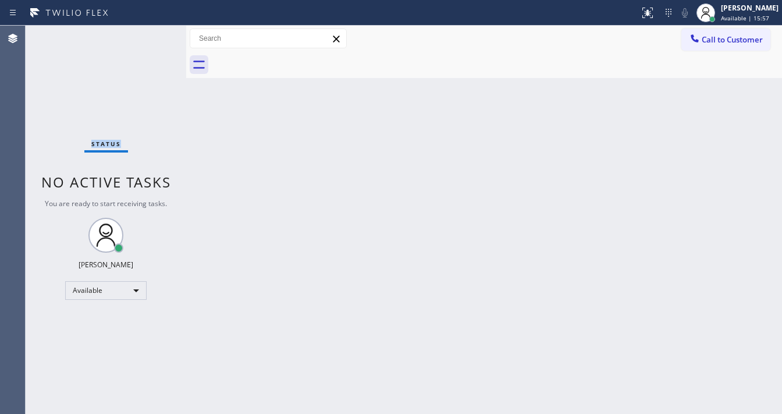
click at [149, 37] on div "Status No active tasks You are ready to start receiving tasks. [PERSON_NAME]" at bounding box center [106, 220] width 161 height 388
click at [151, 37] on div "Status No active tasks You are ready to start receiving tasks. [PERSON_NAME]" at bounding box center [106, 220] width 161 height 388
click at [152, 37] on div "Status No active tasks You are ready to start receiving tasks. [PERSON_NAME]" at bounding box center [106, 220] width 161 height 388
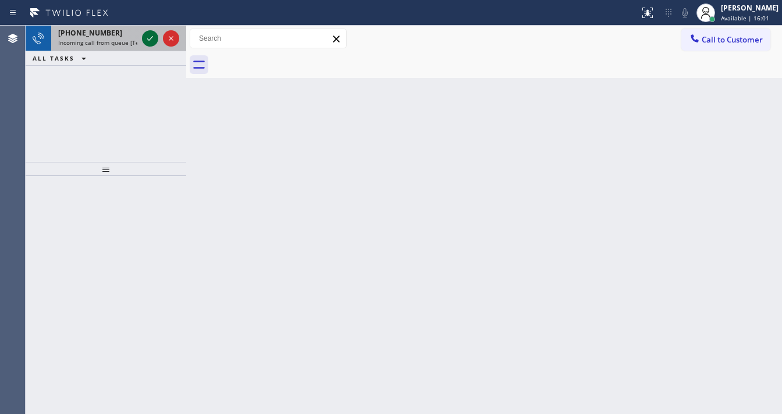
click at [147, 36] on icon at bounding box center [150, 38] width 14 height 14
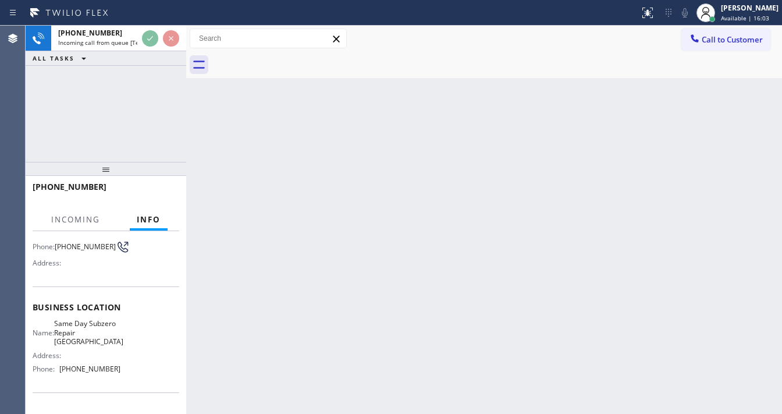
scroll to position [93, 0]
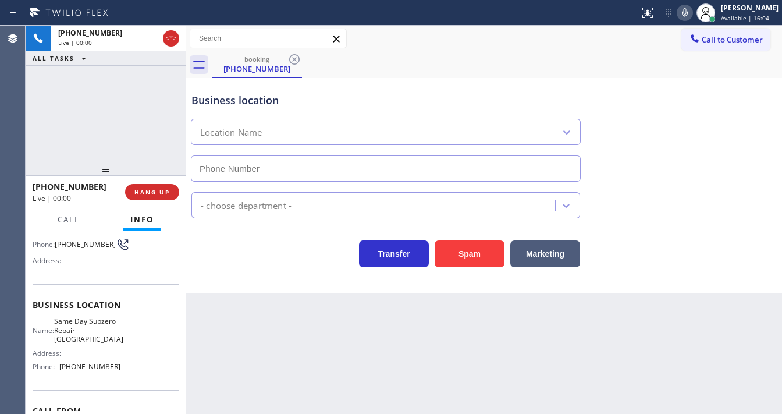
type input "[PHONE_NUMBER]"
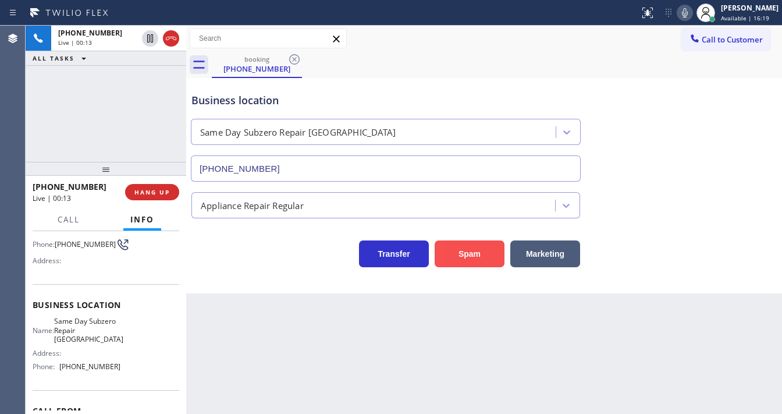
click at [451, 249] on button "Spam" at bounding box center [469, 253] width 70 height 27
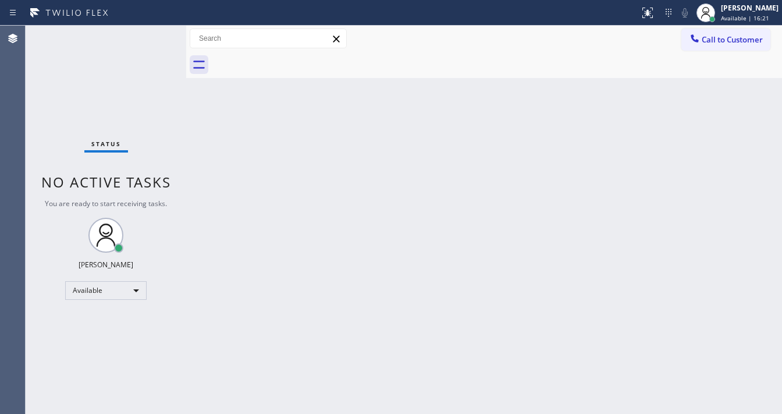
drag, startPoint x: 114, startPoint y: 79, endPoint x: 128, endPoint y: 37, distance: 44.7
click at [114, 80] on div "Status No active tasks You are ready to start receiving tasks. [PERSON_NAME]" at bounding box center [106, 220] width 161 height 388
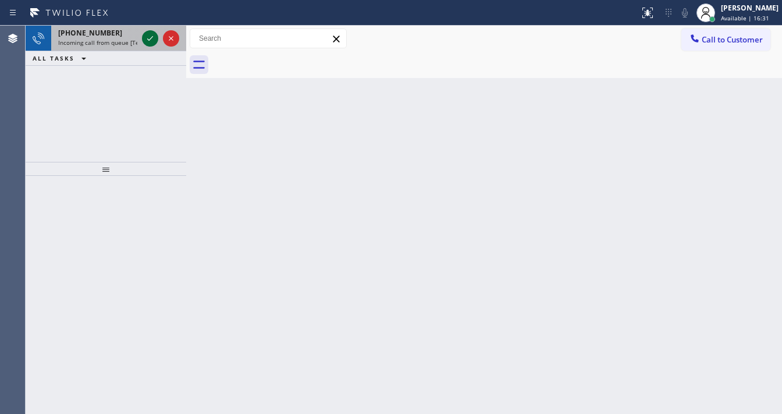
click at [149, 41] on icon at bounding box center [150, 38] width 14 height 14
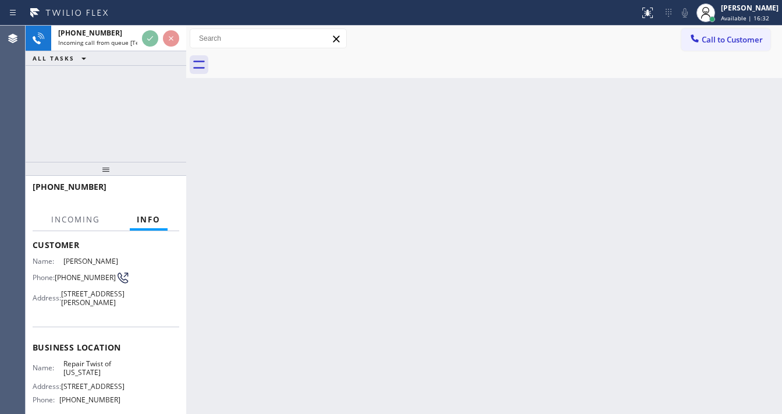
scroll to position [186, 0]
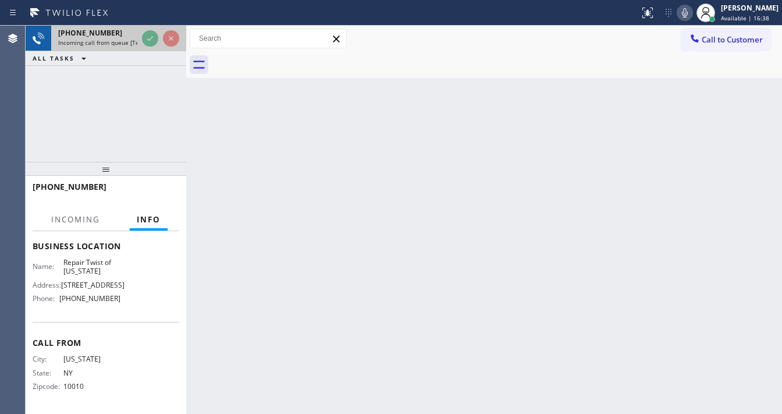
click at [140, 35] on div at bounding box center [161, 39] width 42 height 26
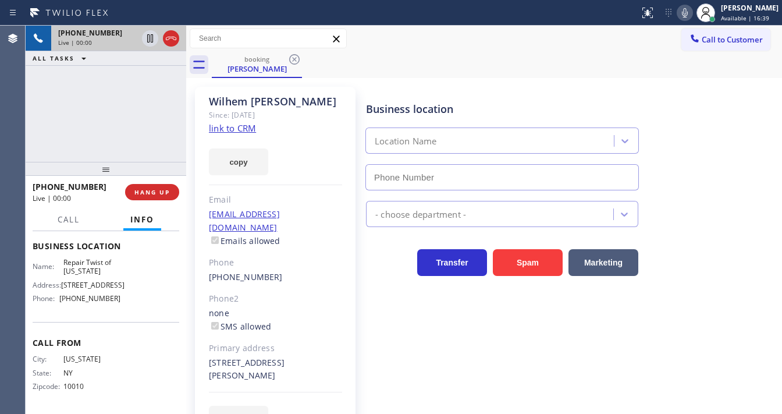
type input "[PHONE_NUMBER]"
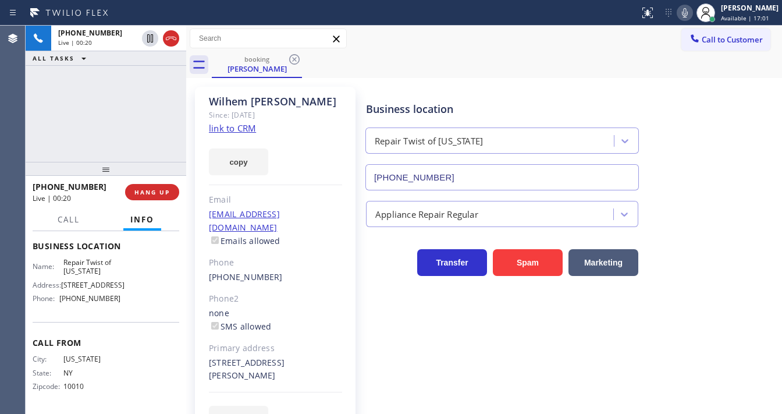
click at [223, 130] on link "link to CRM" at bounding box center [232, 128] width 47 height 12
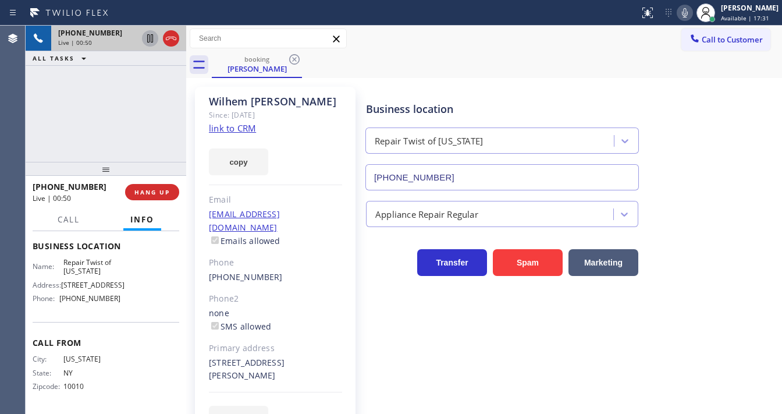
click at [152, 37] on icon at bounding box center [150, 38] width 14 height 14
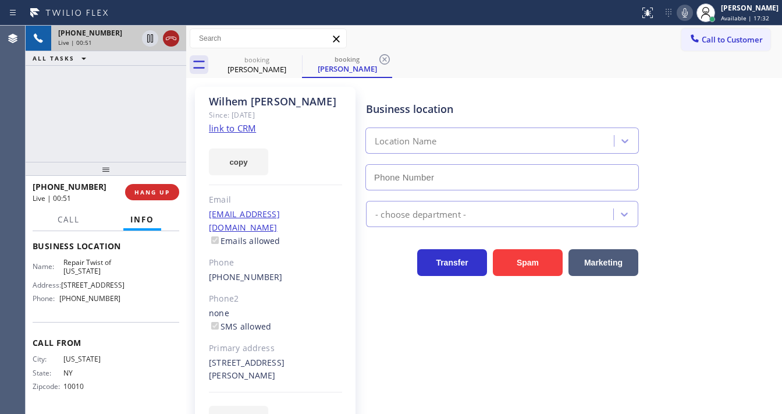
type input "[PHONE_NUMBER]"
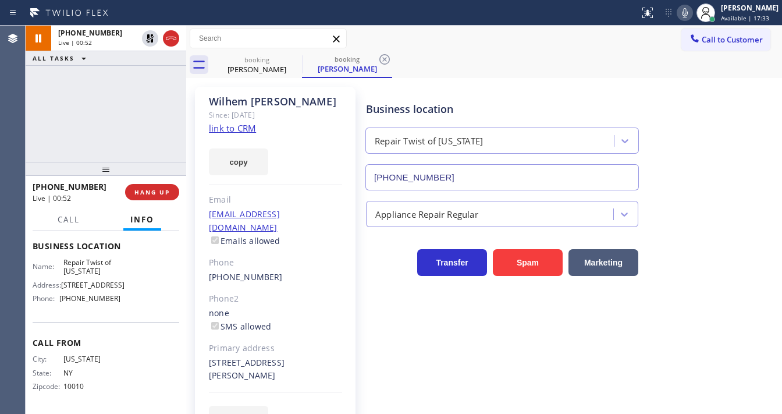
drag, startPoint x: 172, startPoint y: 42, endPoint x: 208, endPoint y: 40, distance: 36.1
click at [174, 42] on icon at bounding box center [171, 38] width 14 height 14
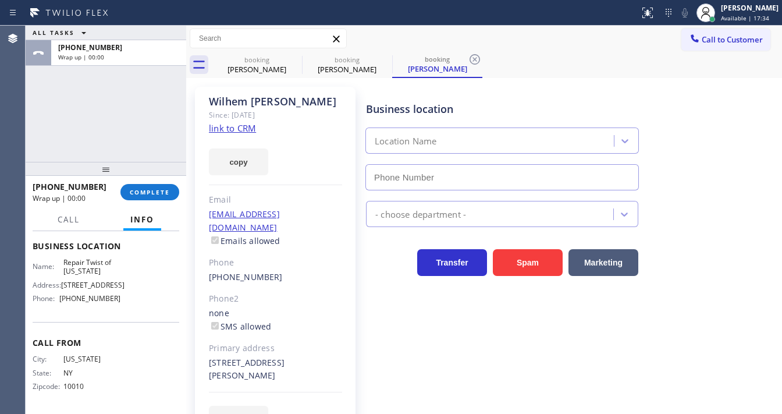
type input "[PHONE_NUMBER]"
click at [142, 193] on span "COMPLETE" at bounding box center [150, 192] width 40 height 8
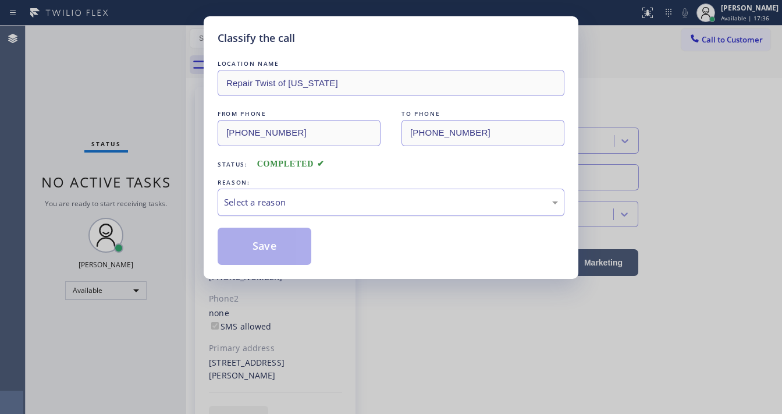
click at [257, 202] on div "Select a reason" at bounding box center [391, 201] width 334 height 13
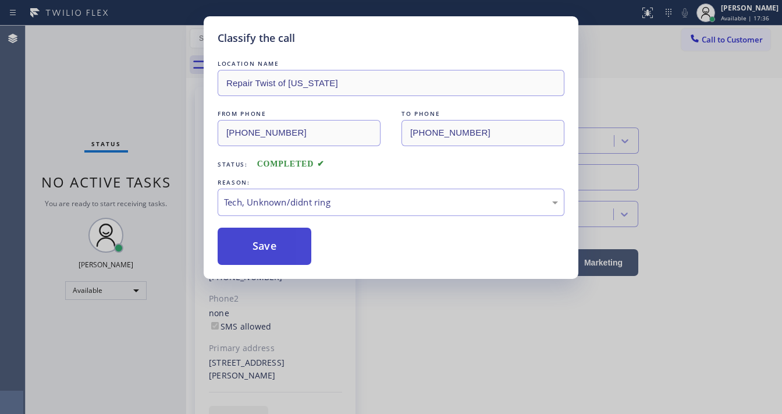
click at [270, 247] on button "Save" at bounding box center [265, 245] width 94 height 37
click at [154, 129] on div "Classify the call LOCATION NAME Repair Twist of [US_STATE] FROM PHONE [PHONE_NU…" at bounding box center [391, 207] width 782 height 414
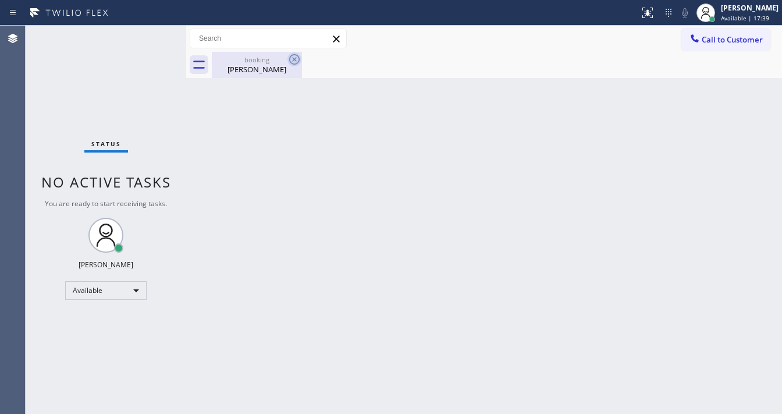
click at [290, 62] on icon at bounding box center [294, 59] width 10 height 10
click at [212, 81] on div "Back to Dashboard Change Sender ID Customers Technicians Select a contact Outbo…" at bounding box center [484, 220] width 596 height 388
click at [155, 32] on div "Status No active tasks You are ready to start receiving tasks. [PERSON_NAME]" at bounding box center [106, 220] width 161 height 388
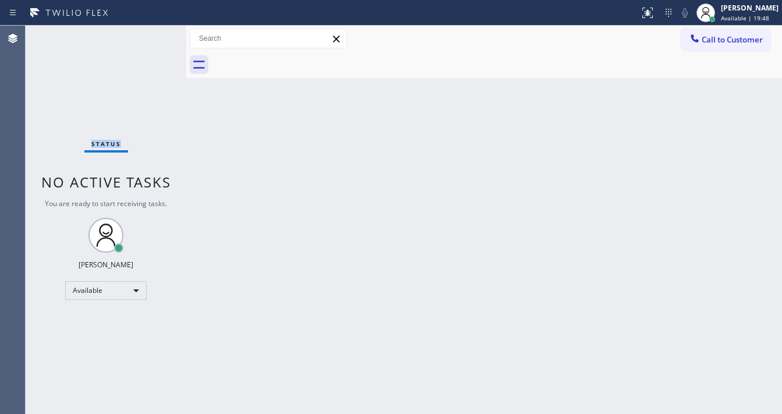
click at [155, 32] on div "Status No active tasks You are ready to start receiving tasks. [PERSON_NAME]" at bounding box center [106, 220] width 161 height 388
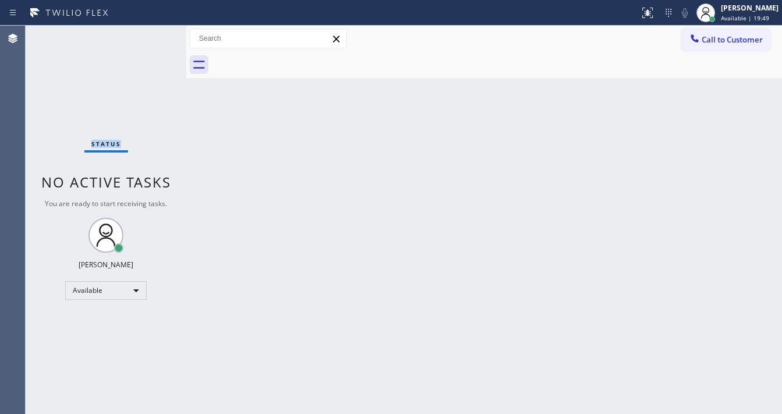
click at [155, 32] on div "Status No active tasks You are ready to start receiving tasks. [PERSON_NAME]" at bounding box center [106, 220] width 161 height 388
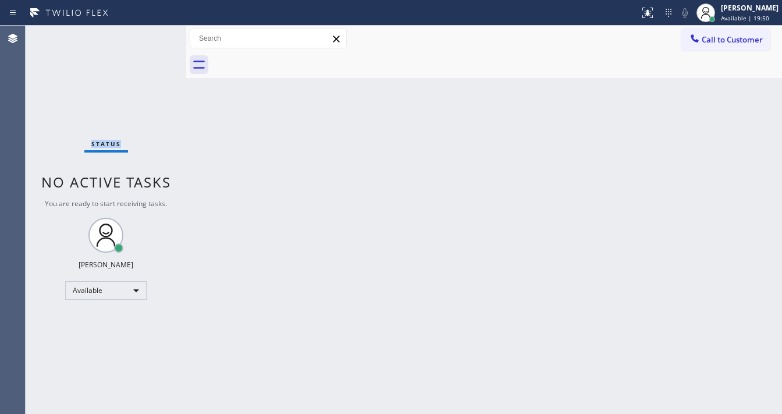
click at [155, 32] on div "Status No active tasks You are ready to start receiving tasks. [PERSON_NAME]" at bounding box center [106, 220] width 161 height 388
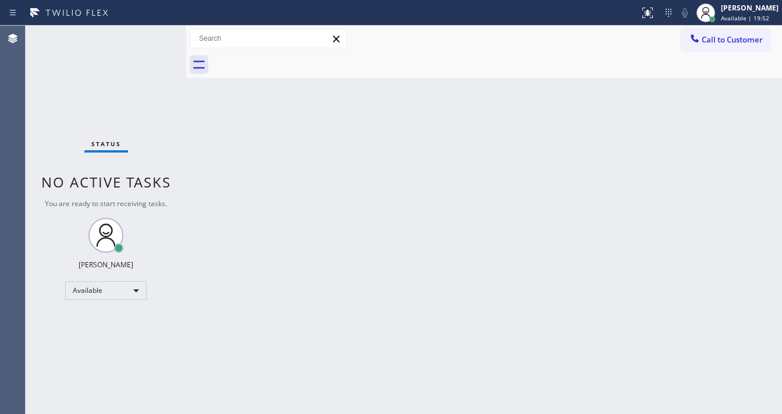
click at [155, 32] on div "Status No active tasks You are ready to start receiving tasks. [PERSON_NAME]" at bounding box center [106, 220] width 161 height 388
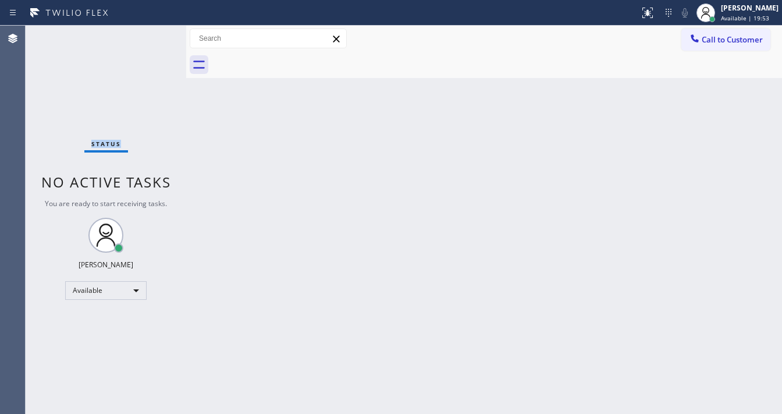
click at [155, 32] on div "Status No active tasks You are ready to start receiving tasks. [PERSON_NAME]" at bounding box center [106, 220] width 161 height 388
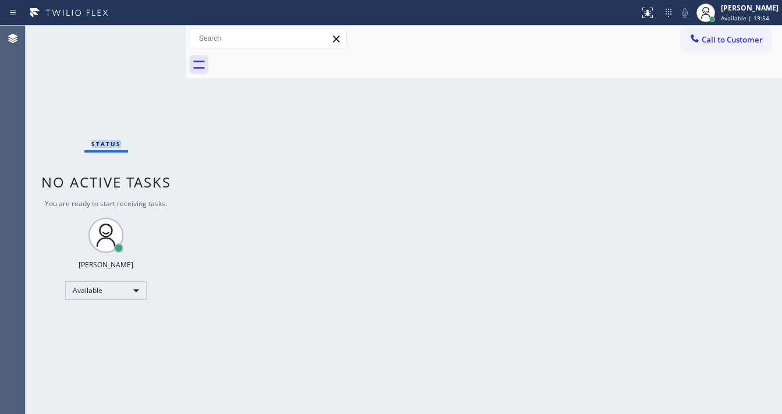
click at [155, 32] on div "Status No active tasks You are ready to start receiving tasks. [PERSON_NAME]" at bounding box center [106, 220] width 161 height 388
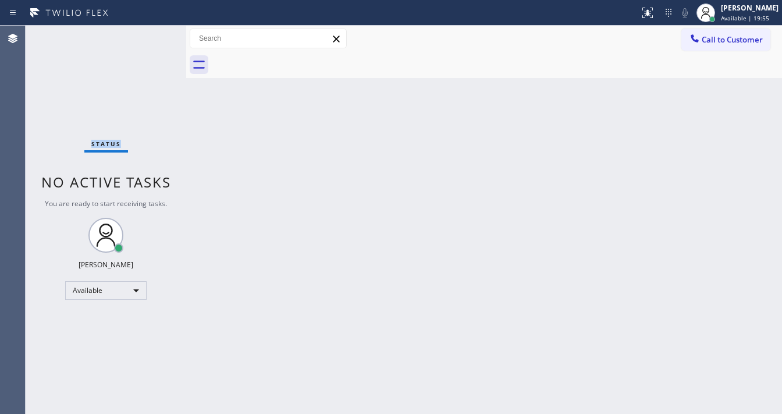
click at [155, 32] on div "Status No active tasks You are ready to start receiving tasks. [PERSON_NAME]" at bounding box center [106, 220] width 161 height 388
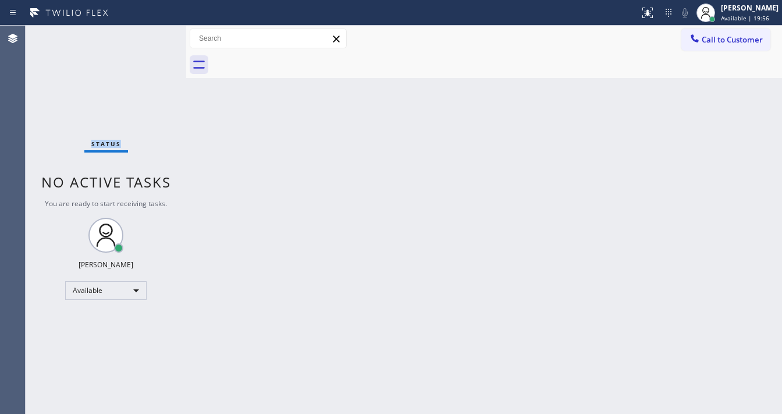
click at [155, 32] on div "Status No active tasks You are ready to start receiving tasks. [PERSON_NAME]" at bounding box center [106, 220] width 161 height 388
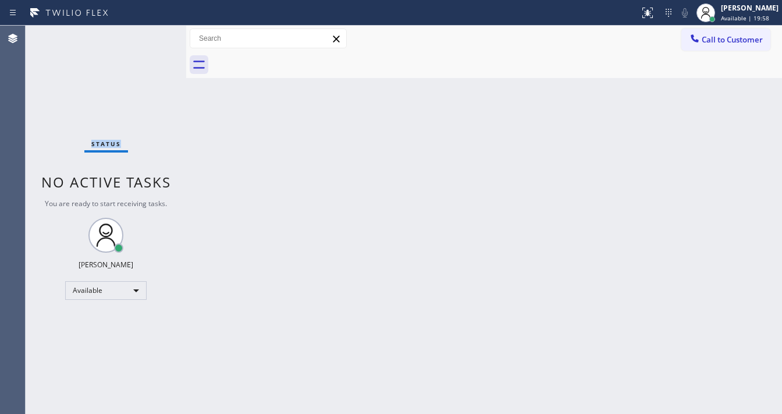
click at [155, 32] on div "Status No active tasks You are ready to start receiving tasks. [PERSON_NAME]" at bounding box center [106, 220] width 161 height 388
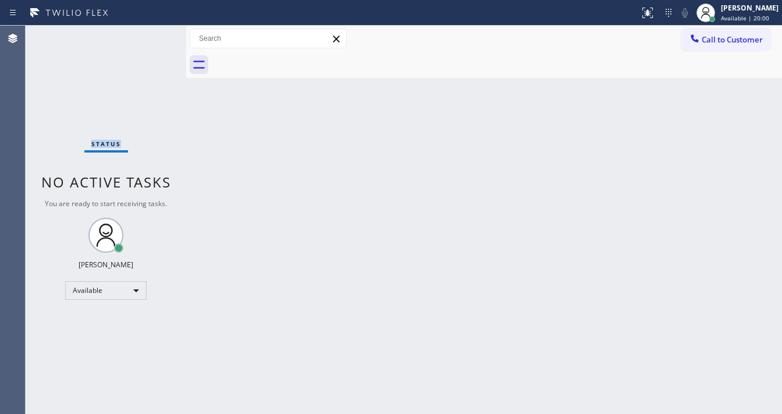
click at [155, 32] on div "Status No active tasks You are ready to start receiving tasks. [PERSON_NAME]" at bounding box center [106, 220] width 161 height 388
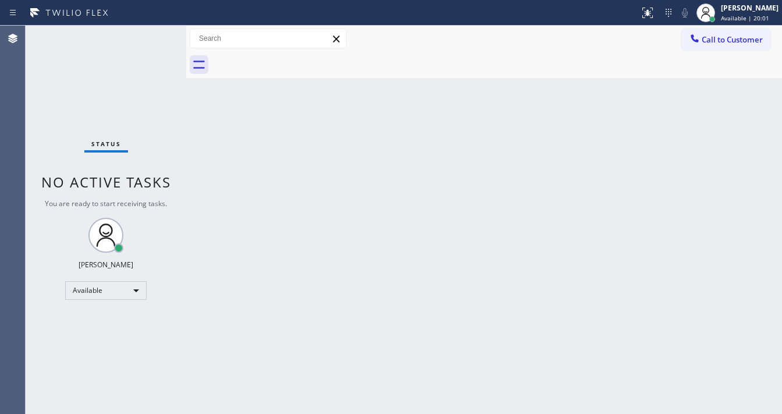
click at [155, 32] on div "Status No active tasks You are ready to start receiving tasks. [PERSON_NAME]" at bounding box center [106, 220] width 161 height 388
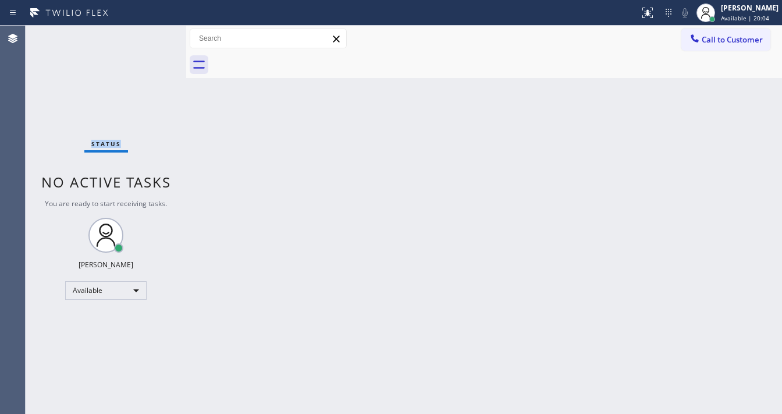
click at [155, 32] on div "Status No active tasks You are ready to start receiving tasks. [PERSON_NAME]" at bounding box center [106, 220] width 161 height 388
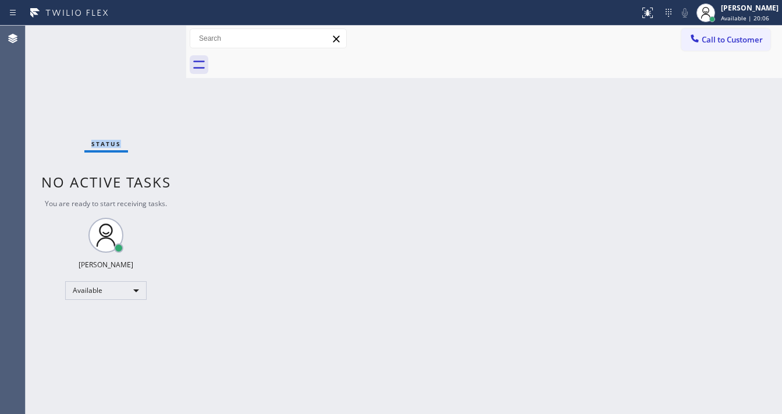
click at [155, 32] on div "Status No active tasks You are ready to start receiving tasks. [PERSON_NAME]" at bounding box center [106, 220] width 161 height 388
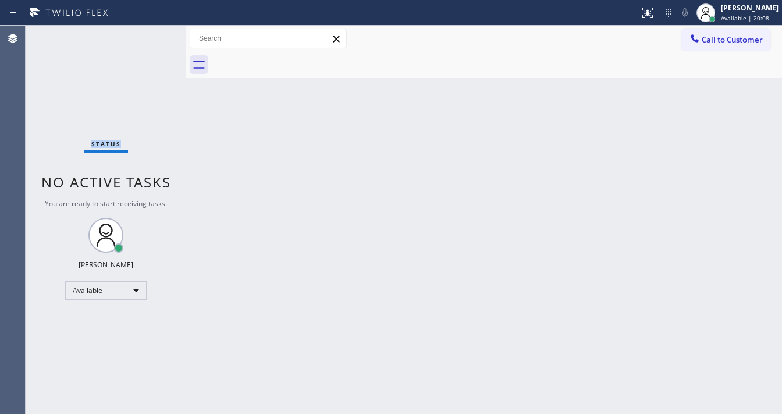
click at [155, 32] on div "Status No active tasks You are ready to start receiving tasks. [PERSON_NAME]" at bounding box center [106, 220] width 161 height 388
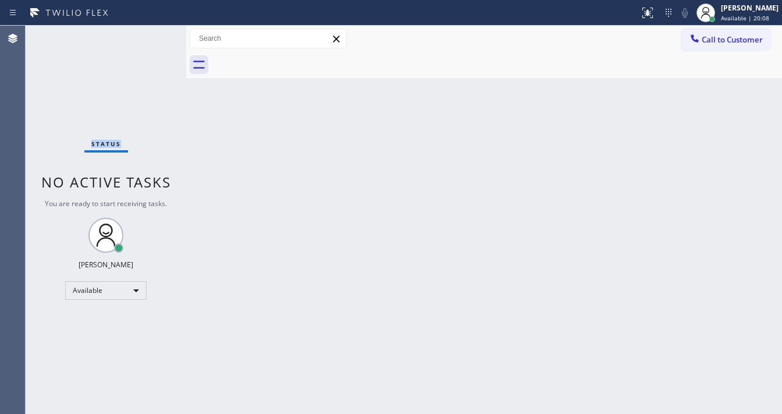
click at [155, 32] on div "Status No active tasks You are ready to start receiving tasks. [PERSON_NAME]" at bounding box center [106, 220] width 161 height 388
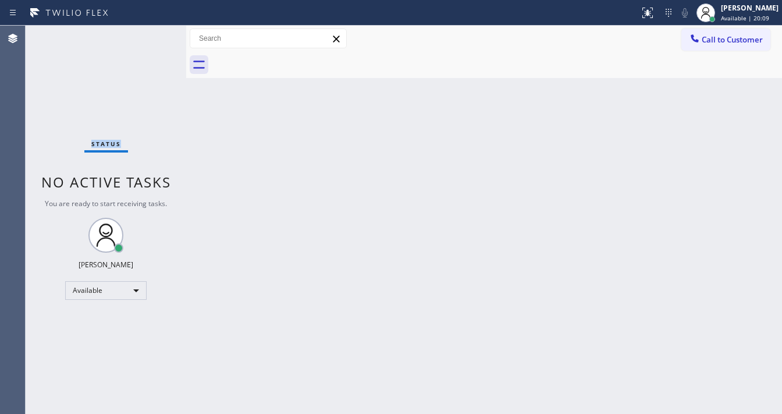
click at [155, 32] on div "Status No active tasks You are ready to start receiving tasks. [PERSON_NAME]" at bounding box center [106, 220] width 161 height 388
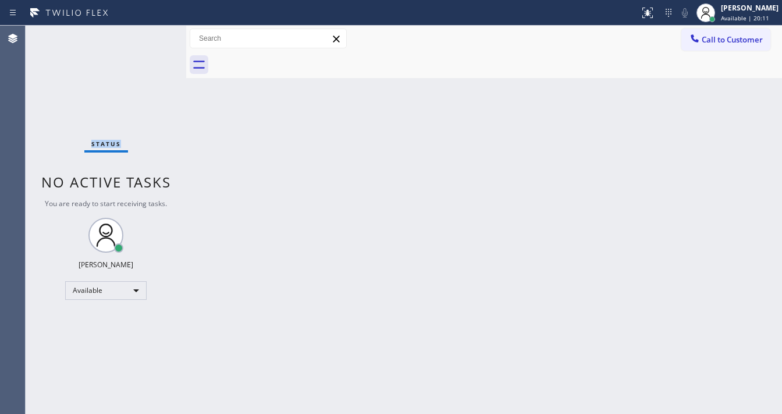
click at [155, 32] on div "Status No active tasks You are ready to start receiving tasks. [PERSON_NAME]" at bounding box center [106, 220] width 161 height 388
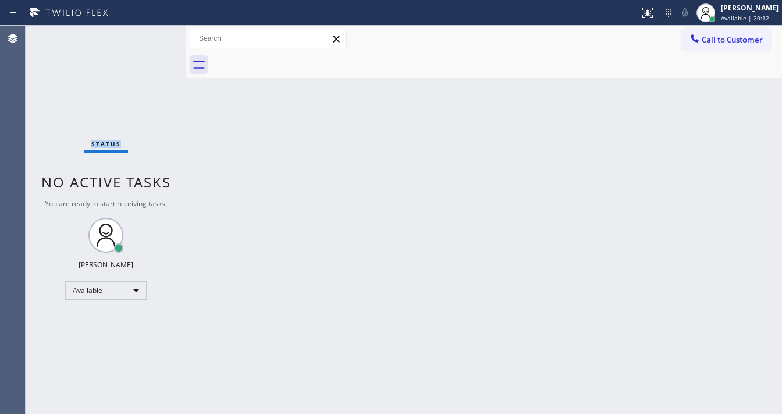
click at [155, 32] on div "Status No active tasks You are ready to start receiving tasks. [PERSON_NAME]" at bounding box center [106, 220] width 161 height 388
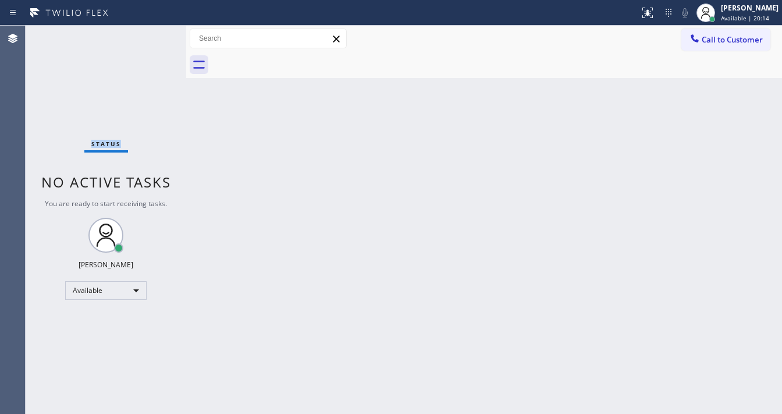
click at [155, 32] on div "Status No active tasks You are ready to start receiving tasks. [PERSON_NAME]" at bounding box center [106, 220] width 161 height 388
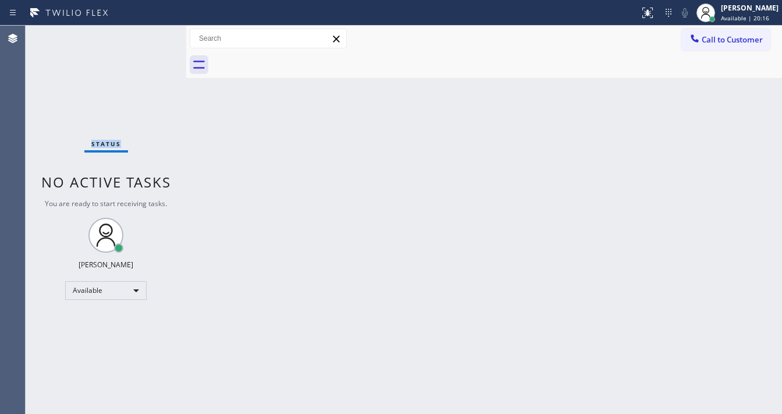
click at [155, 32] on div "Status No active tasks You are ready to start receiving tasks. [PERSON_NAME]" at bounding box center [106, 220] width 161 height 388
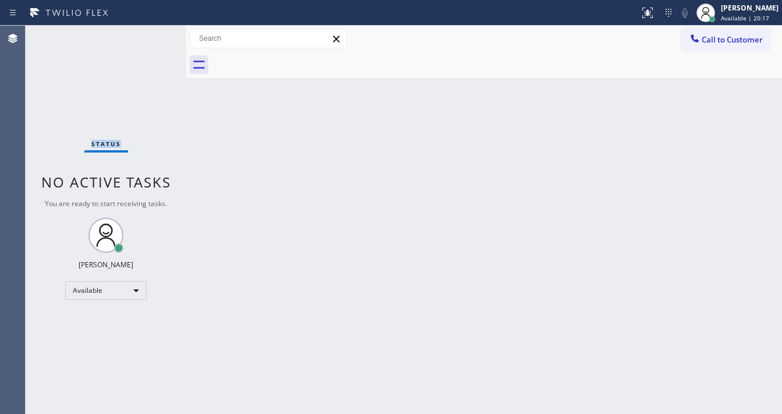
click at [155, 32] on div "Status No active tasks You are ready to start receiving tasks. [PERSON_NAME]" at bounding box center [106, 220] width 161 height 388
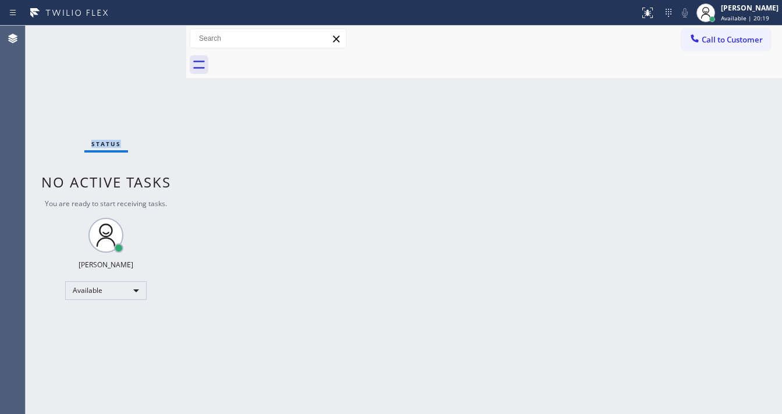
click at [155, 32] on div "Status No active tasks You are ready to start receiving tasks. [PERSON_NAME]" at bounding box center [106, 220] width 161 height 388
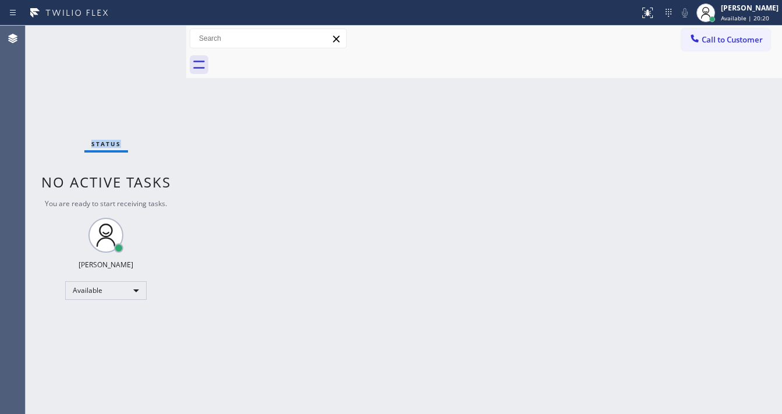
click at [155, 32] on div "Status No active tasks You are ready to start receiving tasks. [PERSON_NAME]" at bounding box center [106, 220] width 161 height 388
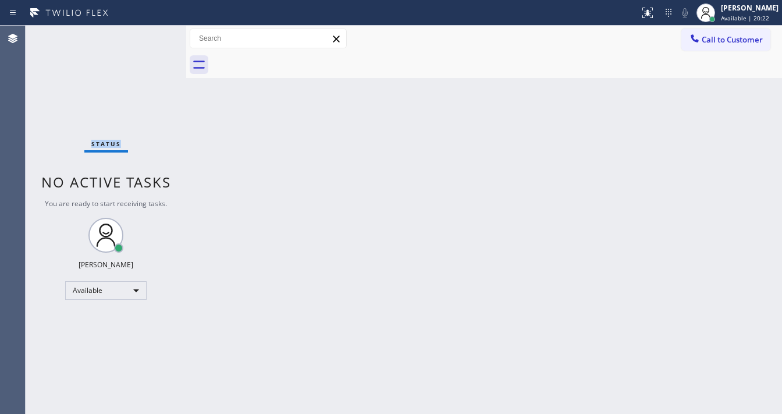
click at [155, 32] on div "Status No active tasks You are ready to start receiving tasks. [PERSON_NAME]" at bounding box center [106, 220] width 161 height 388
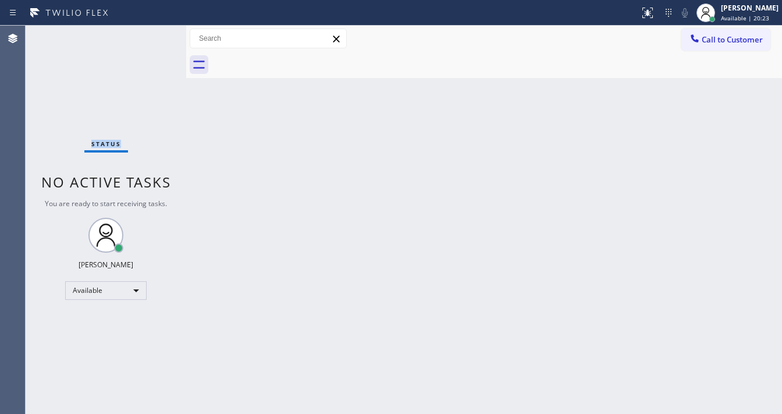
click at [155, 32] on div "Status No active tasks You are ready to start receiving tasks. [PERSON_NAME]" at bounding box center [106, 220] width 161 height 388
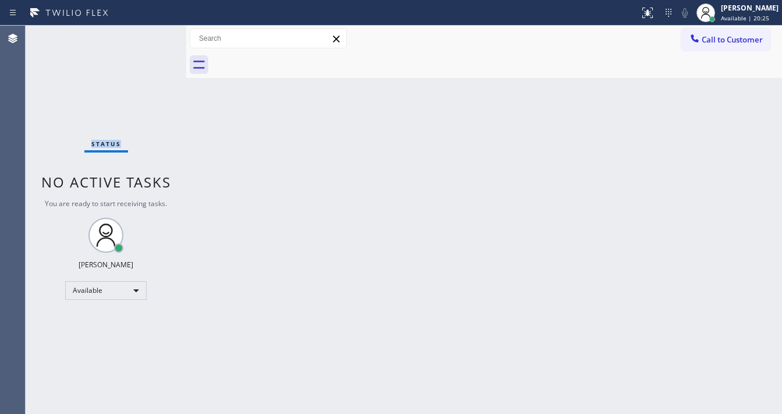
click at [155, 32] on div "Status No active tasks You are ready to start receiving tasks. [PERSON_NAME]" at bounding box center [106, 220] width 161 height 388
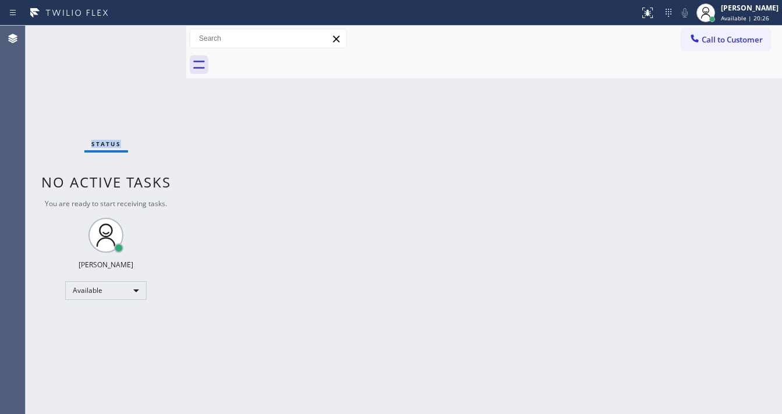
click at [155, 32] on div "Status No active tasks You are ready to start receiving tasks. [PERSON_NAME]" at bounding box center [106, 220] width 161 height 388
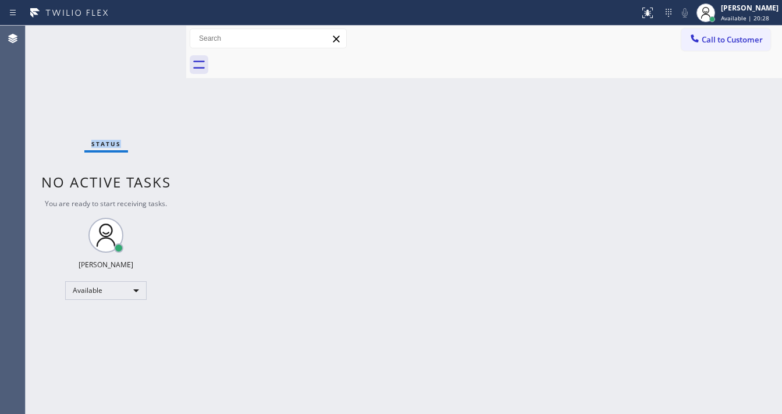
click at [155, 32] on div "Status No active tasks You are ready to start receiving tasks. [PERSON_NAME]" at bounding box center [106, 220] width 161 height 388
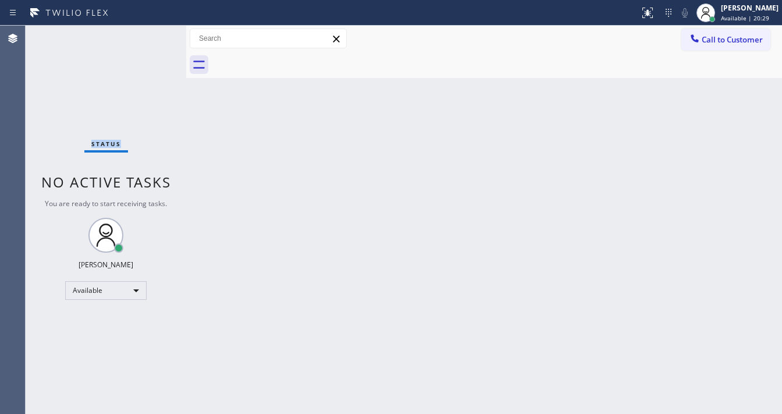
click at [155, 32] on div "Status No active tasks You are ready to start receiving tasks. [PERSON_NAME]" at bounding box center [106, 220] width 161 height 388
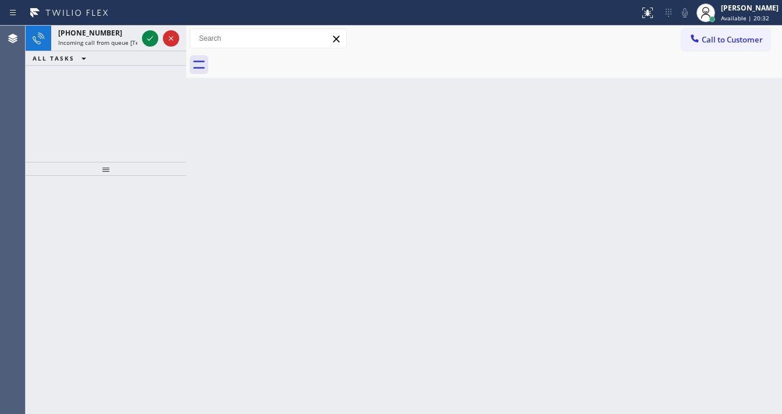
click at [155, 32] on icon at bounding box center [150, 38] width 14 height 14
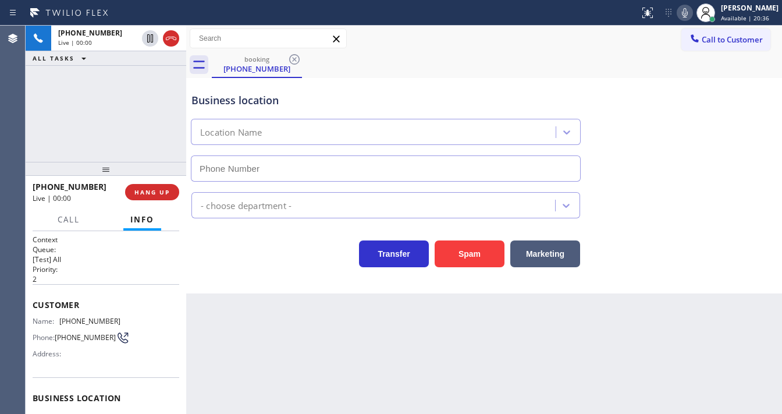
type input "[PHONE_NUMBER]"
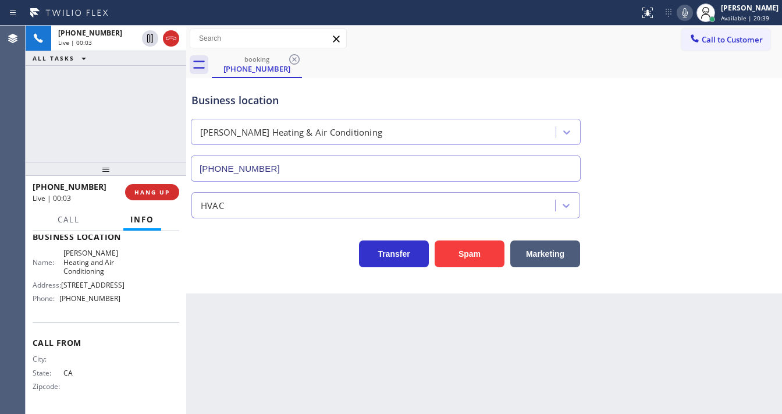
scroll to position [140, 0]
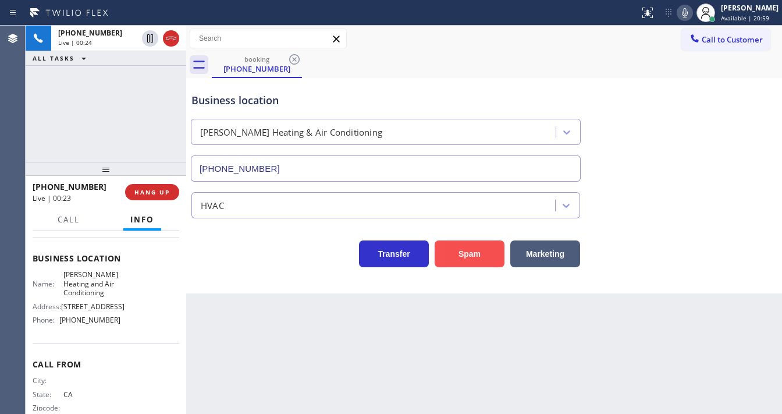
click at [457, 250] on button "Spam" at bounding box center [469, 253] width 70 height 27
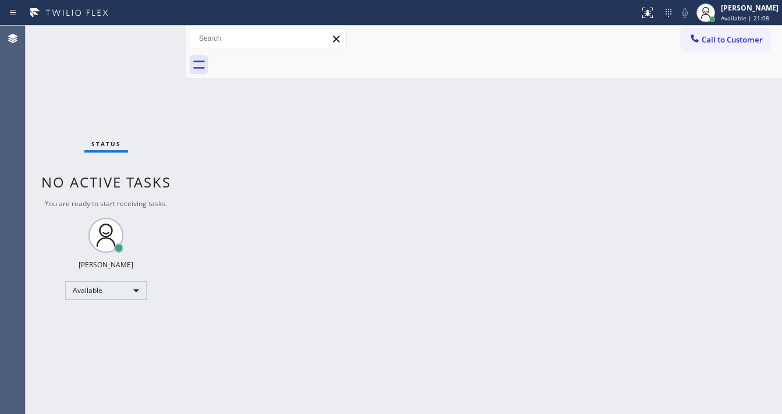
click at [144, 34] on div "Status No active tasks You are ready to start receiving tasks. [PERSON_NAME]" at bounding box center [106, 220] width 161 height 388
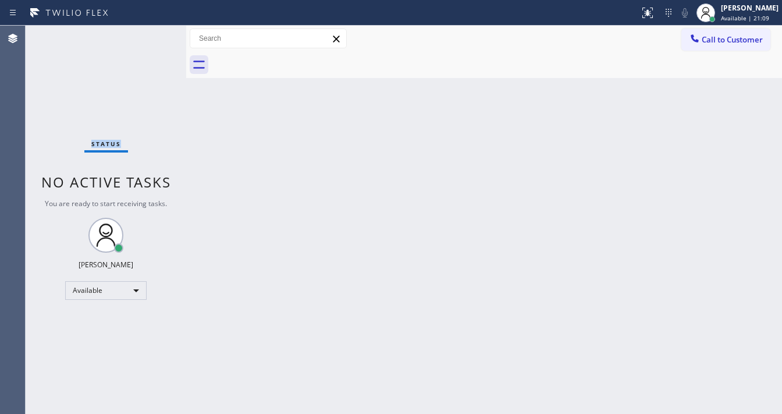
click at [144, 34] on div "Status No active tasks You are ready to start receiving tasks. [PERSON_NAME]" at bounding box center [106, 220] width 161 height 388
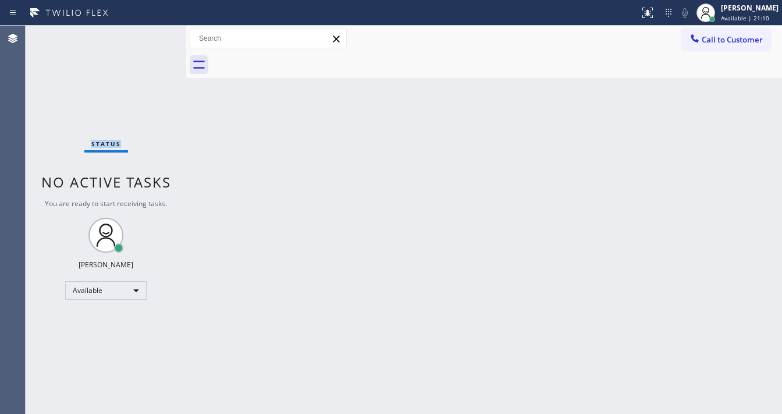
click at [144, 34] on div "Status No active tasks You are ready to start receiving tasks. [PERSON_NAME]" at bounding box center [106, 220] width 161 height 388
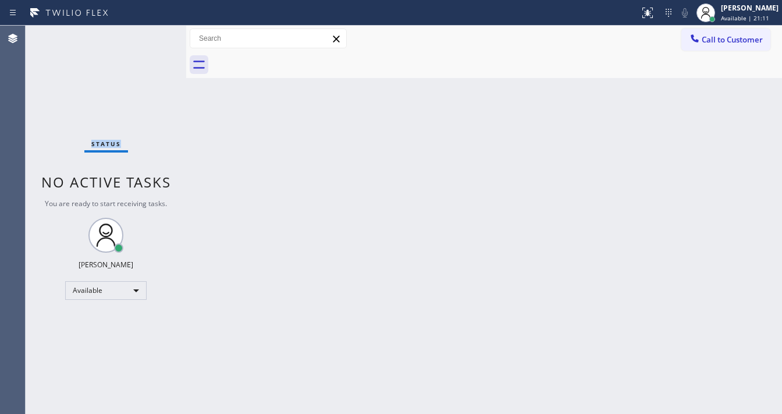
click at [144, 34] on div "Status No active tasks You are ready to start receiving tasks. [PERSON_NAME]" at bounding box center [106, 220] width 161 height 388
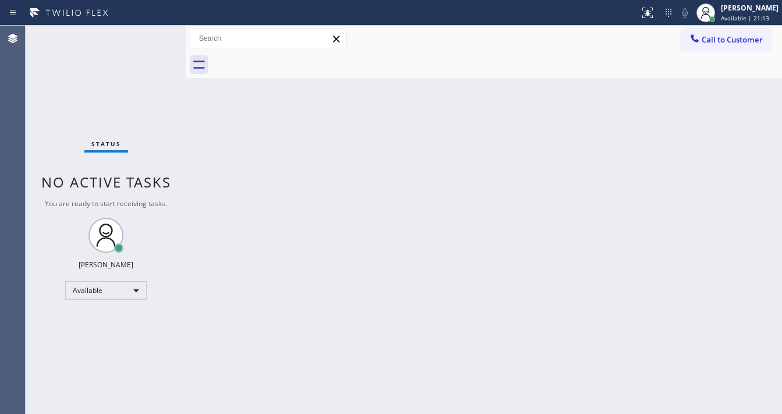
click at [144, 34] on div "Status No active tasks You are ready to start receiving tasks. [PERSON_NAME]" at bounding box center [106, 220] width 161 height 388
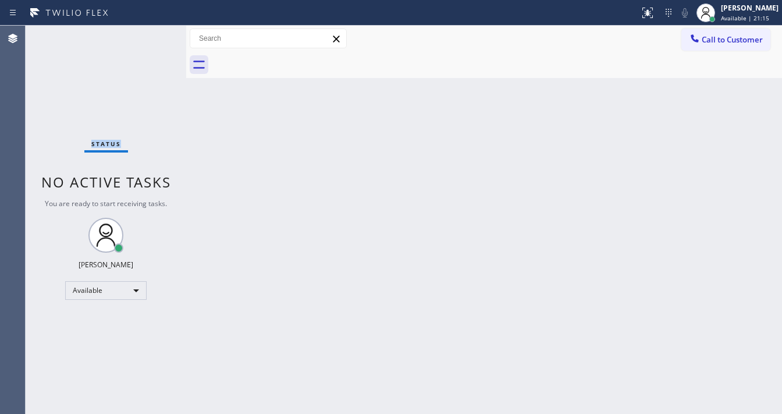
click at [144, 34] on div "Status No active tasks You are ready to start receiving tasks. [PERSON_NAME]" at bounding box center [106, 220] width 161 height 388
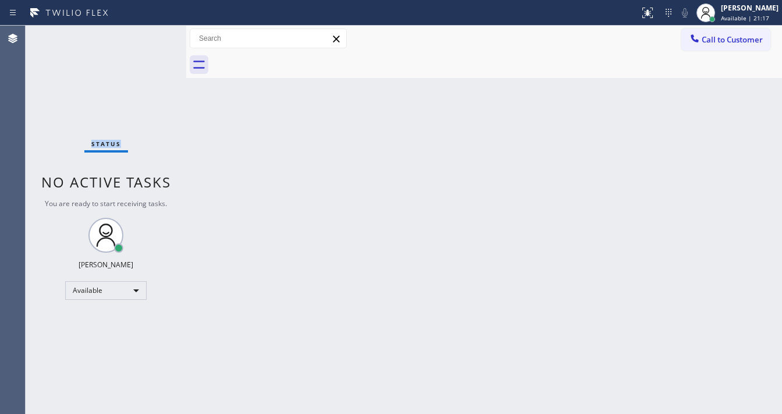
click at [144, 34] on div "Status No active tasks You are ready to start receiving tasks. [PERSON_NAME]" at bounding box center [106, 220] width 161 height 388
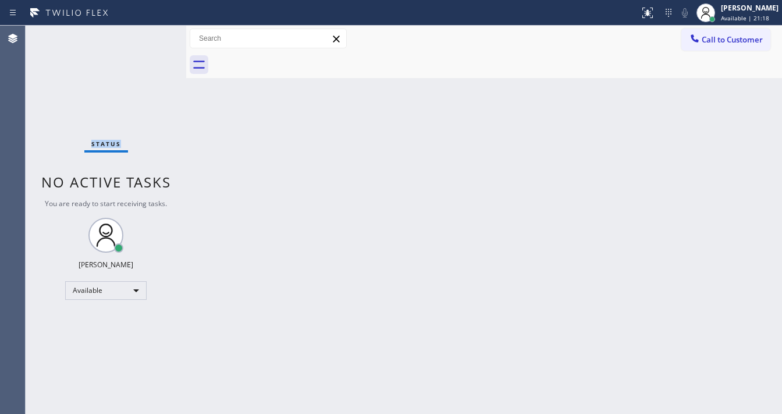
click at [144, 34] on div "Status No active tasks You are ready to start receiving tasks. [PERSON_NAME]" at bounding box center [106, 220] width 161 height 388
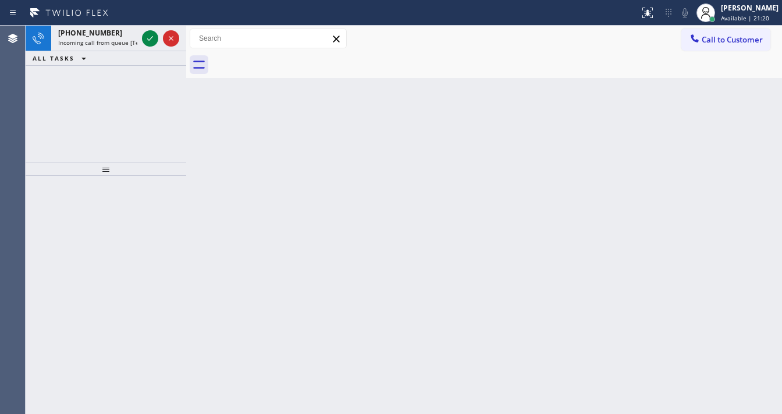
click at [144, 34] on icon at bounding box center [150, 38] width 14 height 14
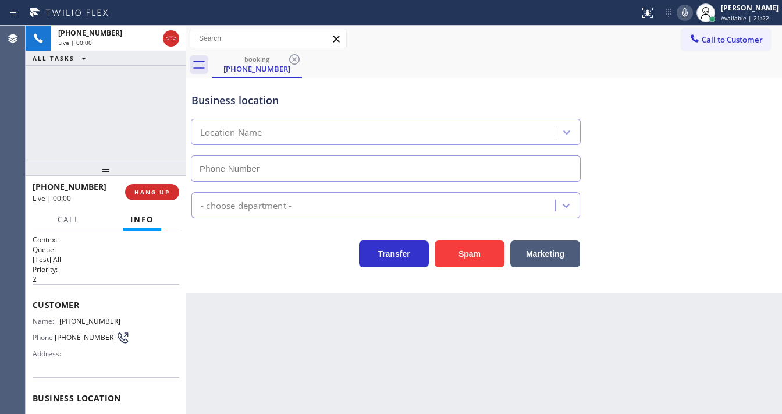
type input "[PHONE_NUMBER]"
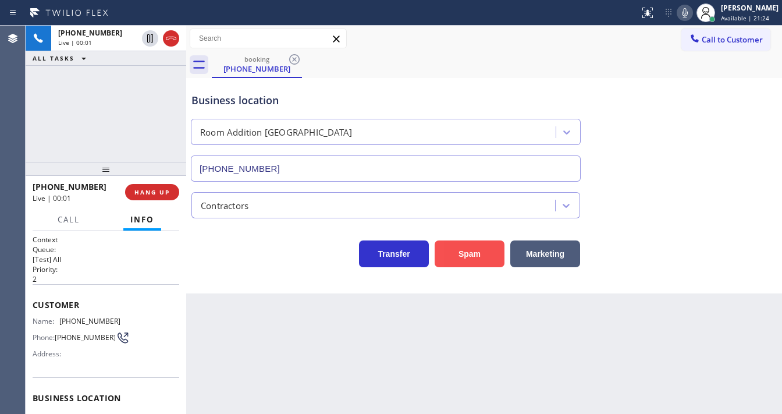
click at [472, 254] on button "Spam" at bounding box center [469, 253] width 70 height 27
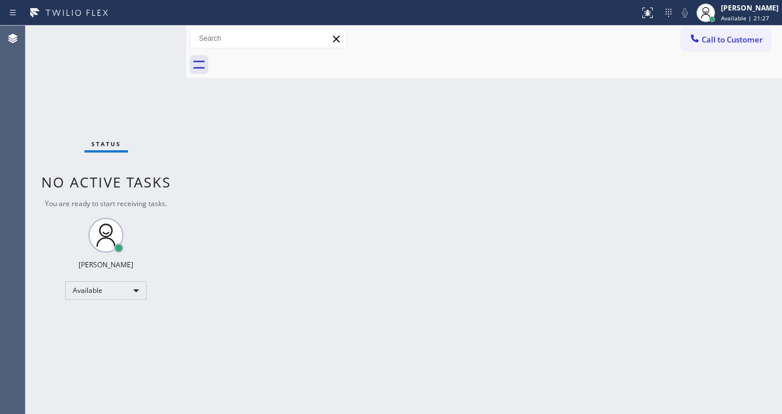
click at [148, 37] on div "Status No active tasks You are ready to start receiving tasks. [PERSON_NAME]" at bounding box center [106, 220] width 161 height 388
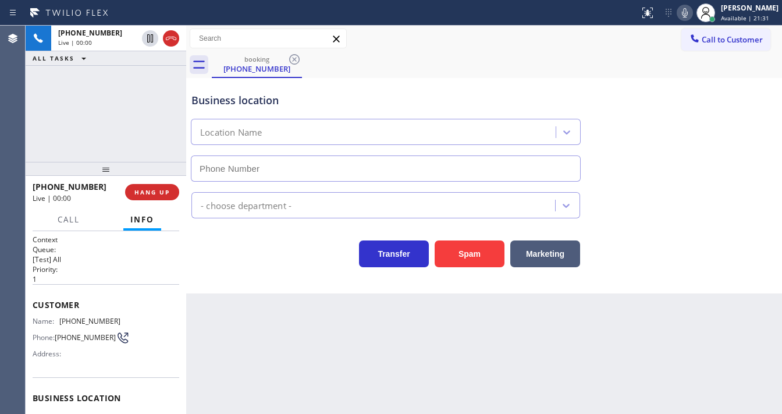
type input "[PHONE_NUMBER]"
click at [470, 261] on button "Spam" at bounding box center [469, 253] width 70 height 27
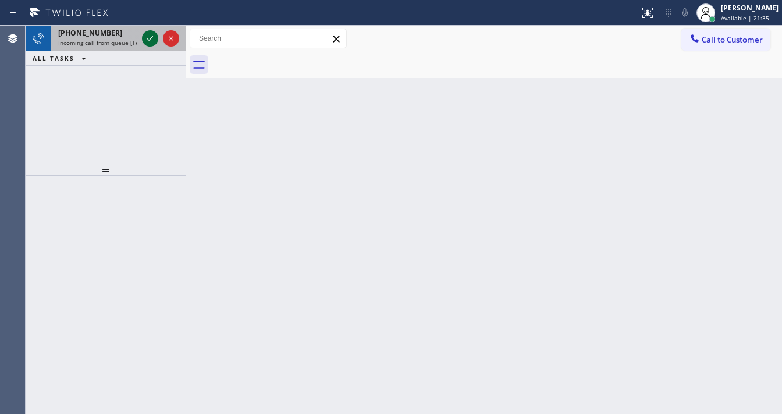
click at [147, 37] on icon at bounding box center [150, 38] width 14 height 14
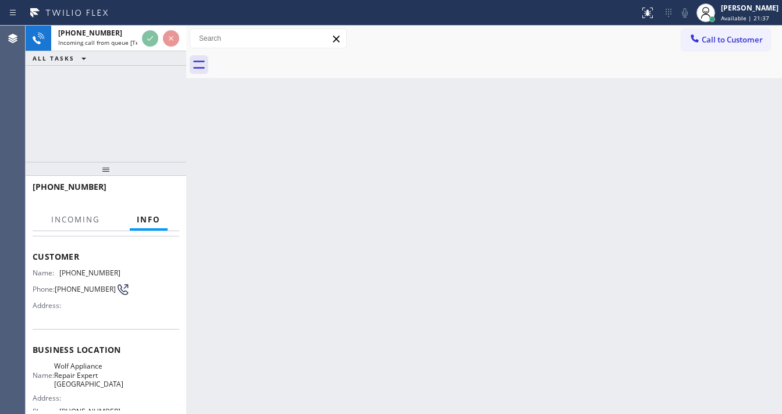
scroll to position [140, 0]
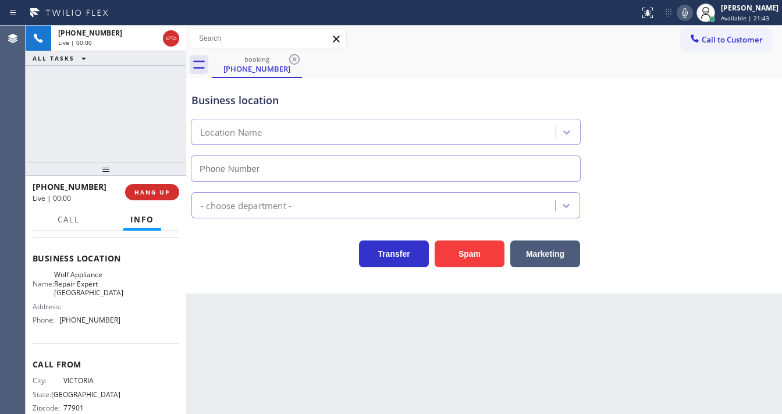
type input "[PHONE_NUMBER]"
click at [433, 233] on div "Transfer Spam Marketing" at bounding box center [484, 248] width 590 height 37
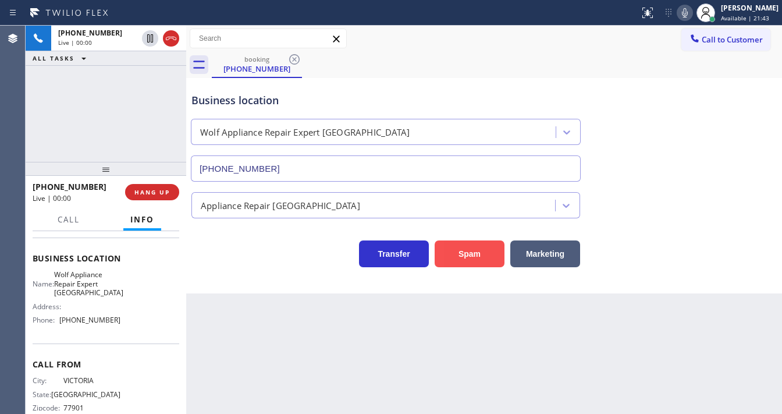
click at [450, 256] on button "Spam" at bounding box center [469, 253] width 70 height 27
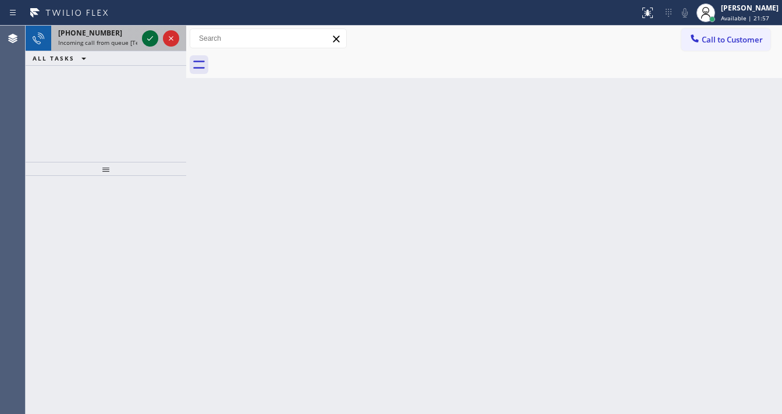
click at [151, 40] on icon at bounding box center [150, 38] width 14 height 14
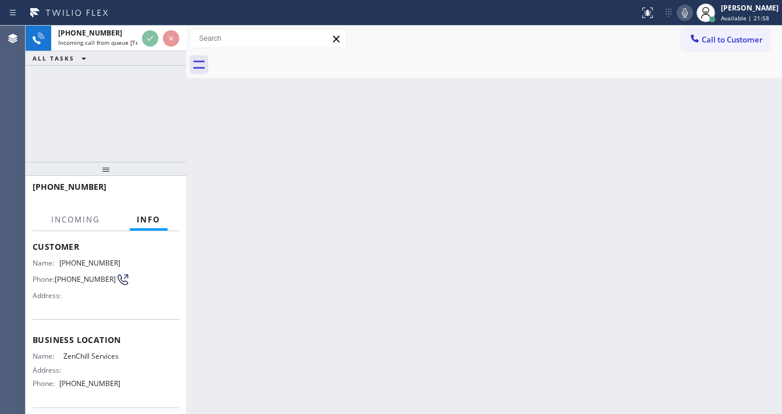
scroll to position [93, 0]
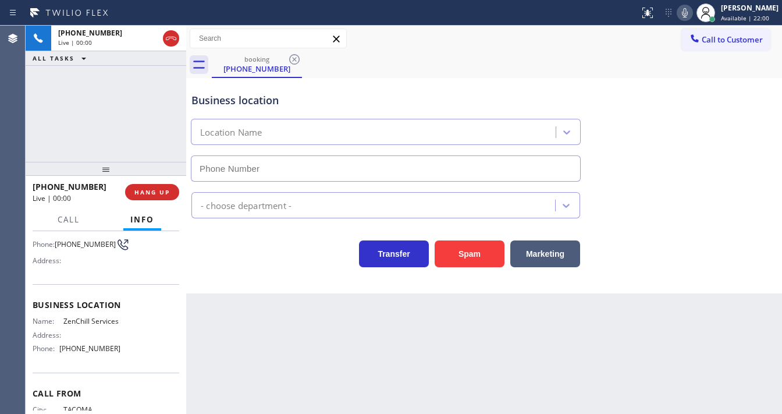
type input "[PHONE_NUMBER]"
click at [470, 254] on button "Spam" at bounding box center [469, 253] width 70 height 27
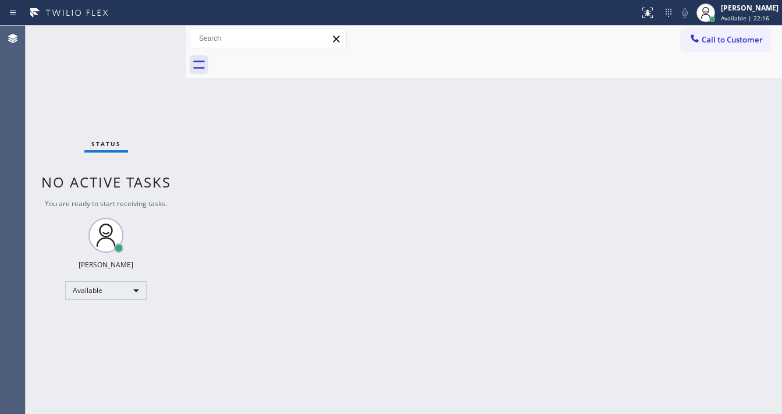
click at [146, 35] on div "Status No active tasks You are ready to start receiving tasks. [PERSON_NAME]" at bounding box center [106, 220] width 161 height 388
click at [147, 39] on div "Status No active tasks You are ready to start receiving tasks. [PERSON_NAME]" at bounding box center [106, 220] width 161 height 388
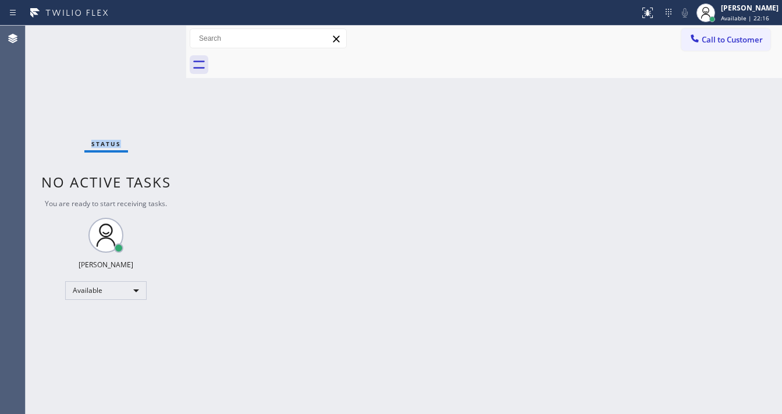
click at [147, 39] on div "Status No active tasks You are ready to start receiving tasks. [PERSON_NAME]" at bounding box center [106, 220] width 161 height 388
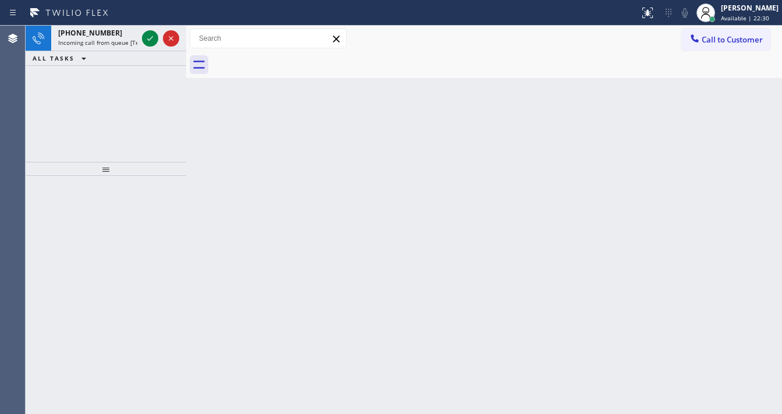
click at [147, 40] on icon at bounding box center [150, 38] width 14 height 14
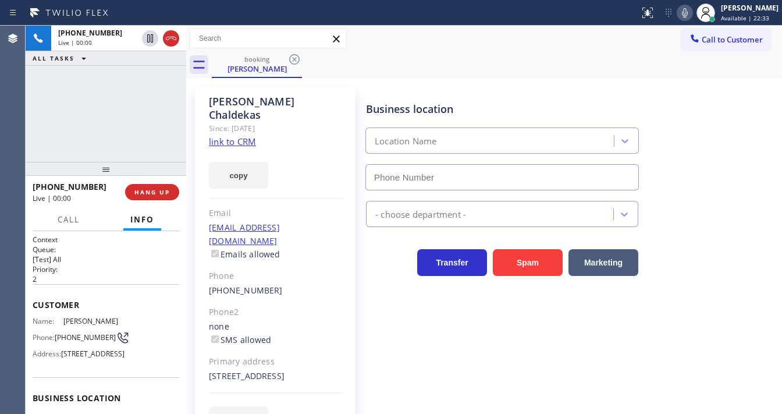
type input "[PHONE_NUMBER]"
click at [236, 136] on link "link to CRM" at bounding box center [232, 142] width 47 height 12
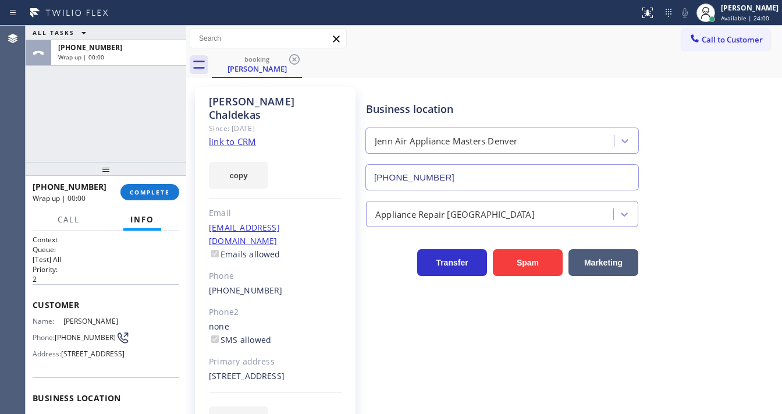
click at [154, 200] on div "[PHONE_NUMBER] Wrap up | 00:00 COMPLETE" at bounding box center [106, 192] width 147 height 30
click at [156, 192] on span "COMPLETE" at bounding box center [150, 192] width 40 height 8
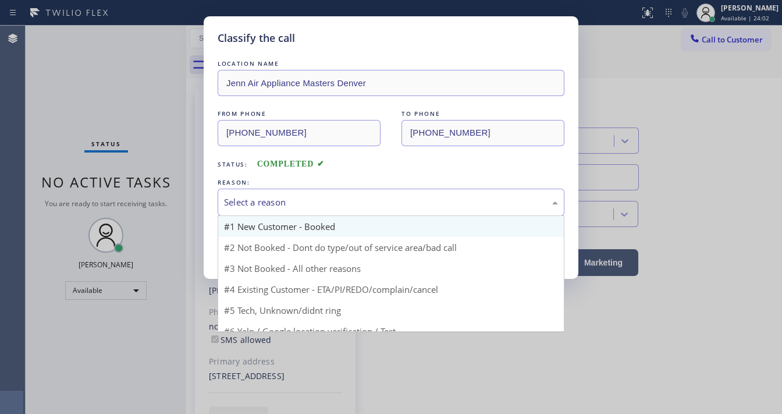
drag, startPoint x: 279, startPoint y: 204, endPoint x: 313, endPoint y: 234, distance: 45.4
click at [283, 204] on div "Select a reason" at bounding box center [391, 201] width 334 height 13
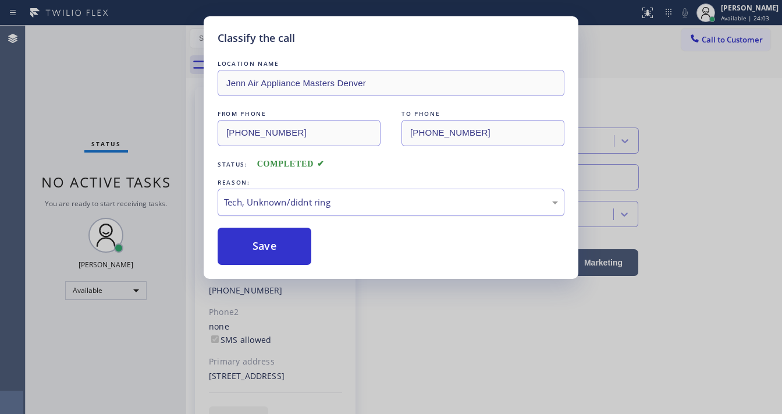
click at [286, 205] on div "Tech, Unknown/didnt ring" at bounding box center [391, 201] width 334 height 13
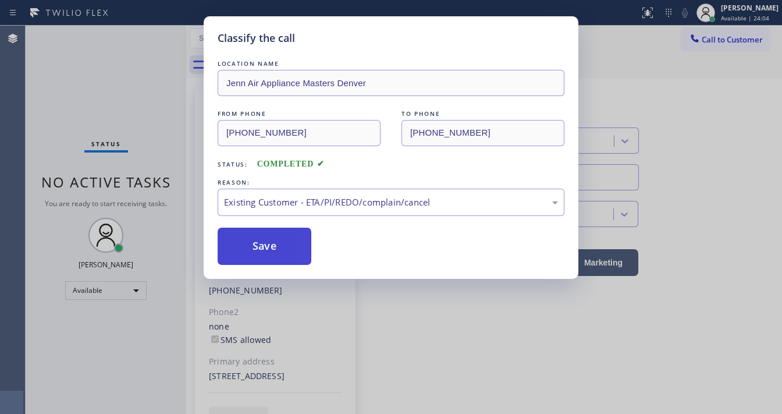
click at [273, 245] on button "Save" at bounding box center [265, 245] width 94 height 37
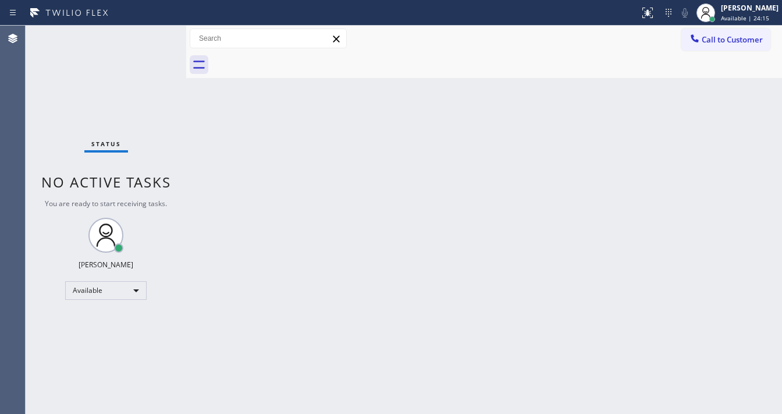
click at [153, 27] on div "Status No active tasks You are ready to start receiving tasks. [PERSON_NAME]" at bounding box center [106, 220] width 161 height 388
click at [148, 37] on div "Status No active tasks You are ready to start receiving tasks. [PERSON_NAME]" at bounding box center [106, 220] width 161 height 388
click at [149, 37] on div "Status No active tasks You are ready to start receiving tasks. [PERSON_NAME]" at bounding box center [106, 220] width 161 height 388
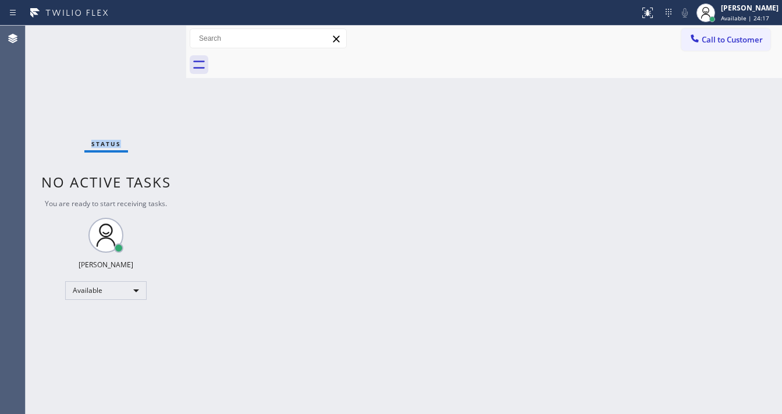
click at [149, 37] on div "Status No active tasks You are ready to start receiving tasks. [PERSON_NAME]" at bounding box center [106, 220] width 161 height 388
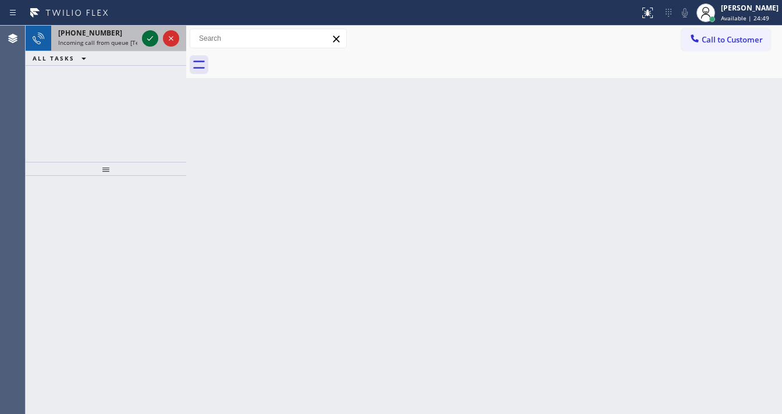
click at [151, 37] on icon at bounding box center [150, 38] width 14 height 14
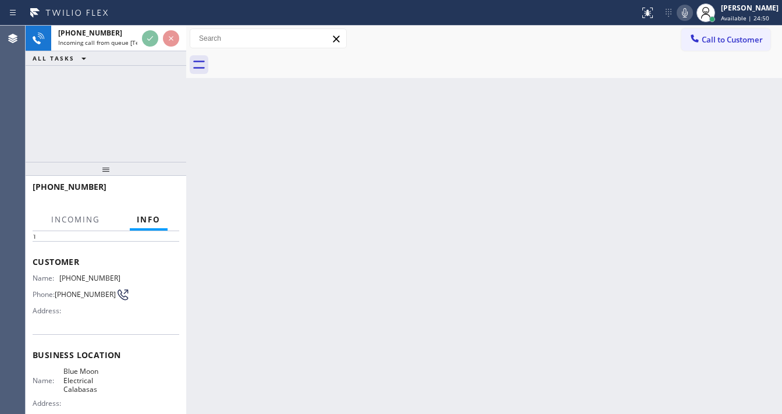
scroll to position [93, 0]
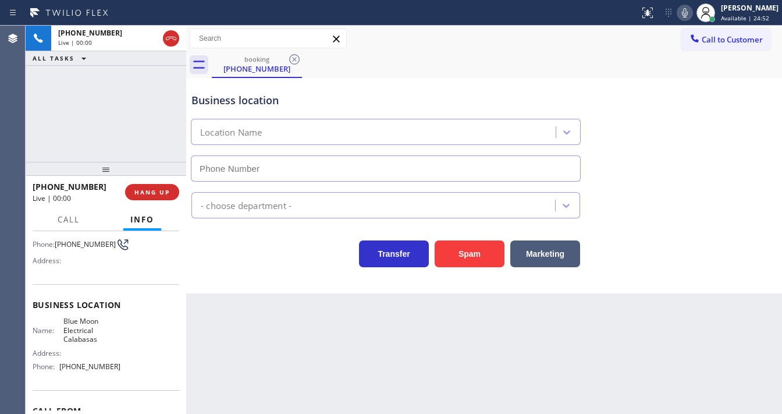
type input "[PHONE_NUMBER]"
click at [35, 148] on div "[PHONE_NUMBER] Live | 00:07 ALL TASKS ALL TASKS ACTIVE TASKS TASKS IN WRAP UP" at bounding box center [106, 94] width 161 height 136
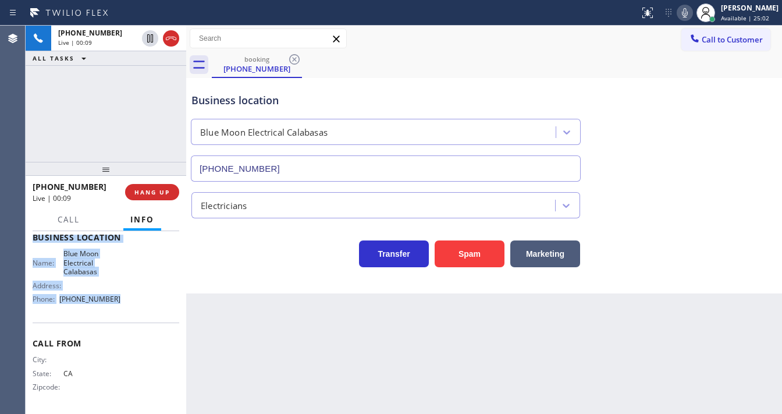
scroll to position [162, 0]
drag, startPoint x: 33, startPoint y: 254, endPoint x: 117, endPoint y: 302, distance: 97.7
click at [117, 302] on div "Context Queue: [Test] All Priority: 1 Customer Name: [PHONE_NUMBER] Phone: [PHO…" at bounding box center [106, 241] width 147 height 337
copy div "Customer Name: [PHONE_NUMBER] Phone: [PHONE_NUMBER] Address: Business location …"
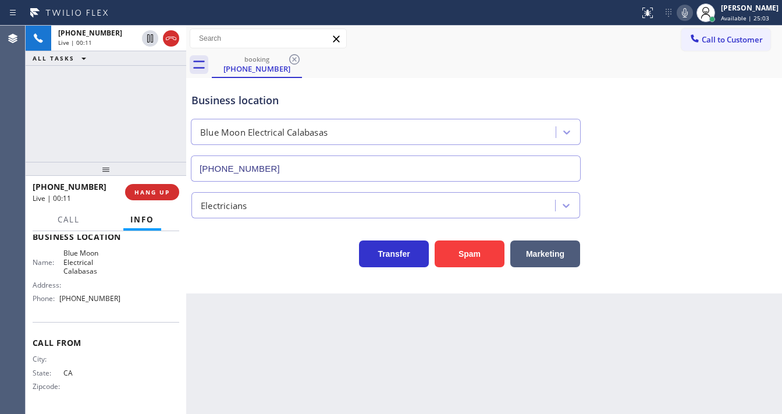
click at [120, 137] on div "[PHONE_NUMBER] Live | 00:11 ALL TASKS ALL TASKS ACTIVE TASKS TASKS IN WRAP UP" at bounding box center [106, 94] width 161 height 136
click at [87, 107] on div "[PHONE_NUMBER] Live | 00:50 ALL TASKS ALL TASKS ACTIVE TASKS TASKS IN WRAP UP" at bounding box center [106, 94] width 161 height 136
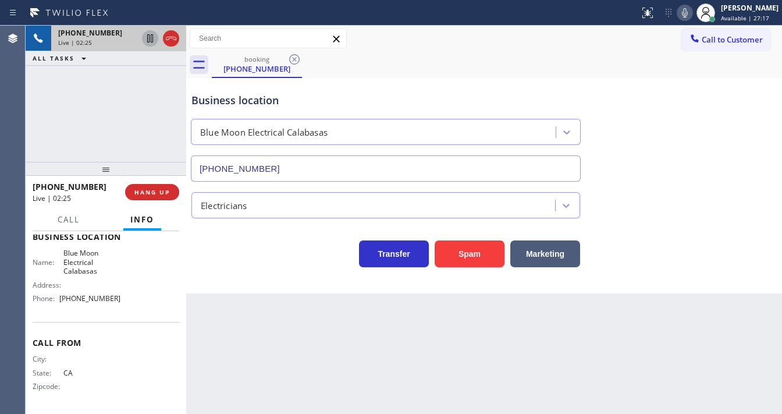
click at [147, 41] on icon at bounding box center [150, 38] width 6 height 8
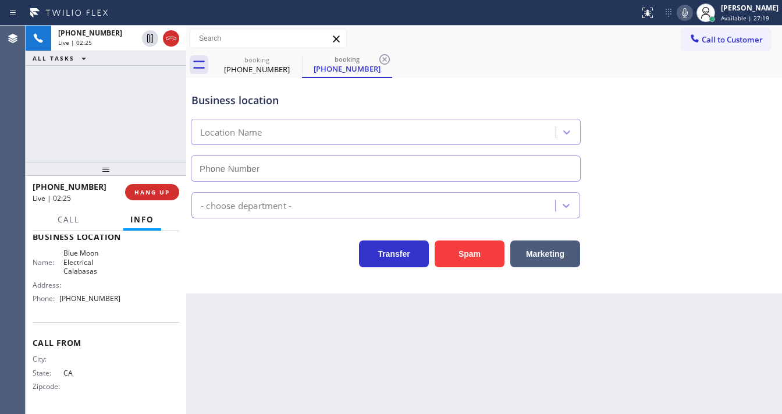
type input "[PHONE_NUMBER]"
click at [692, 15] on icon at bounding box center [685, 13] width 14 height 14
click at [99, 139] on div "[PHONE_NUMBER] Live | 02:27 ALL TASKS ALL TASKS ACTIVE TASKS TASKS IN WRAP UP" at bounding box center [106, 94] width 161 height 136
drag, startPoint x: 516, startPoint y: 44, endPoint x: 646, endPoint y: 40, distance: 129.2
click at [526, 44] on div "Call to Customer Outbound call Location Search location Your caller id phone nu…" at bounding box center [484, 38] width 596 height 20
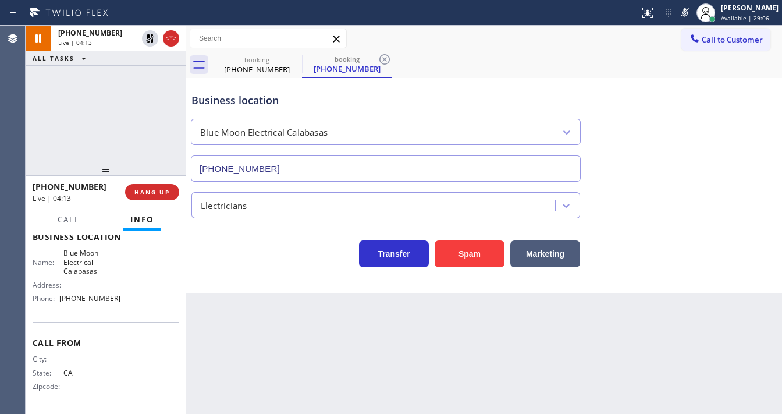
click at [686, 17] on div at bounding box center [684, 13] width 16 height 14
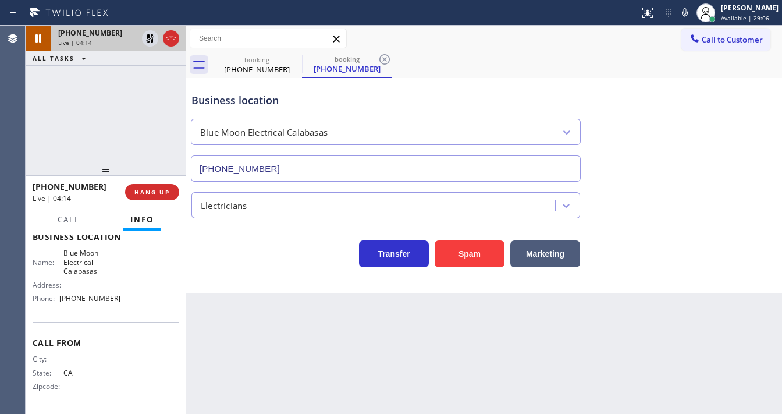
drag, startPoint x: 114, startPoint y: 107, endPoint x: 111, endPoint y: 40, distance: 67.5
click at [112, 89] on div "[PHONE_NUMBER] Live | 04:14 ALL TASKS ALL TASKS ACTIVE TASKS TASKS IN WRAP UP" at bounding box center [106, 94] width 161 height 136
click at [145, 37] on icon at bounding box center [150, 38] width 14 height 14
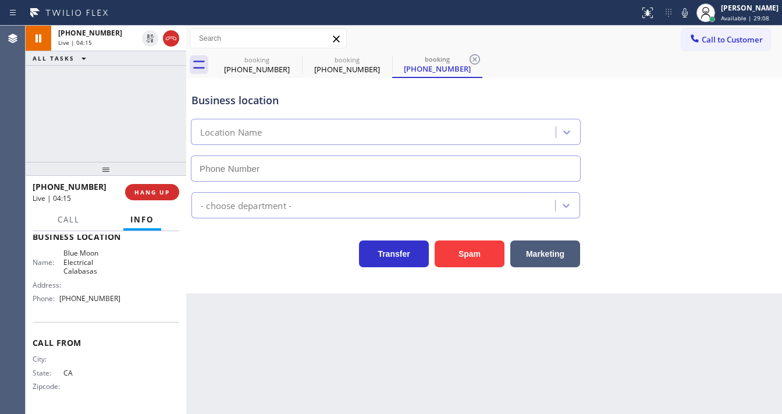
type input "[PHONE_NUMBER]"
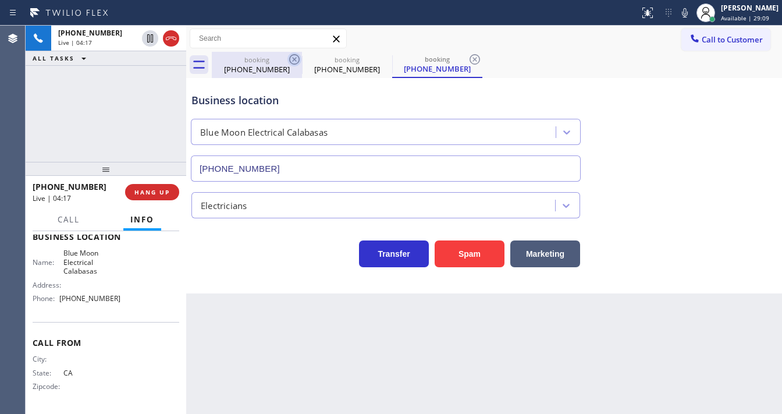
click at [290, 65] on icon at bounding box center [294, 59] width 14 height 14
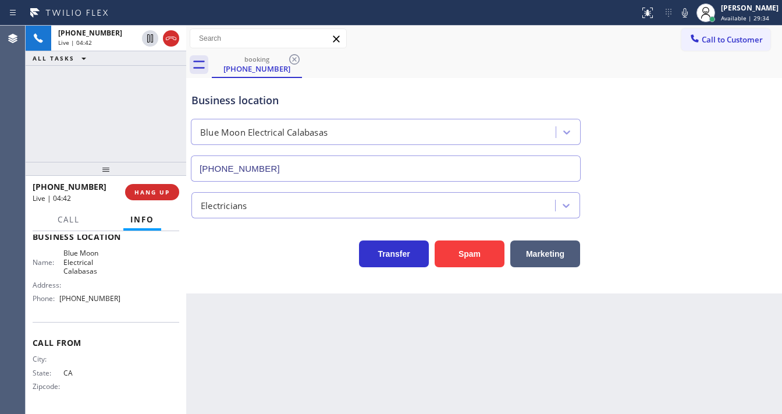
click at [33, 151] on div "[PHONE_NUMBER] Live | 04:42 ALL TASKS ALL TASKS ACTIVE TASKS TASKS IN WRAP UP" at bounding box center [106, 94] width 161 height 136
click at [584, 23] on div "Status report No issues detected If you experience an issue, please download th…" at bounding box center [391, 13] width 782 height 26
click at [20, 119] on div "Agent Desktop" at bounding box center [12, 220] width 25 height 388
click at [550, 47] on div "Call to Customer Outbound call Location Search location Your caller id phone nu…" at bounding box center [484, 38] width 596 height 20
click at [687, 15] on icon at bounding box center [685, 12] width 6 height 9
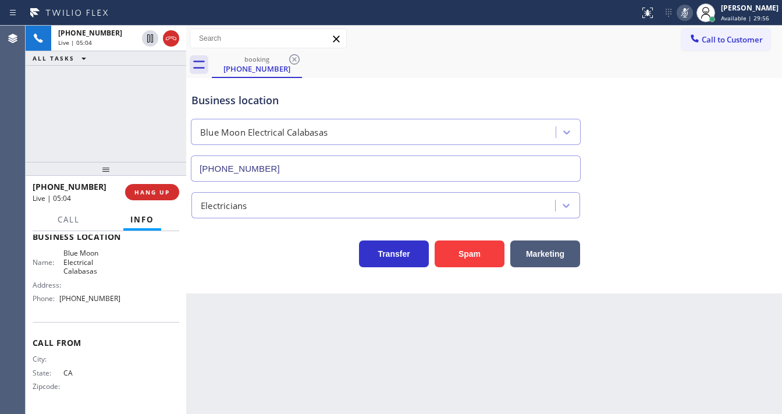
drag, startPoint x: 94, startPoint y: 97, endPoint x: 119, endPoint y: 86, distance: 26.8
click at [95, 97] on div "[PHONE_NUMBER] Live | 05:04 ALL TASKS ALL TASKS ACTIVE TASKS TASKS IN WRAP UP" at bounding box center [106, 94] width 161 height 136
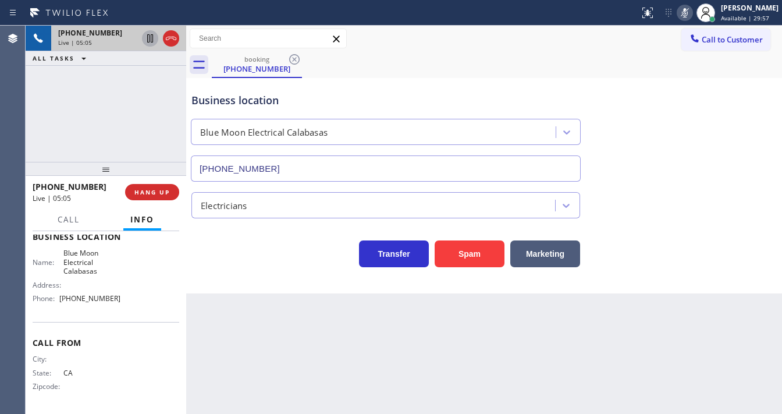
click at [148, 37] on icon at bounding box center [150, 38] width 14 height 14
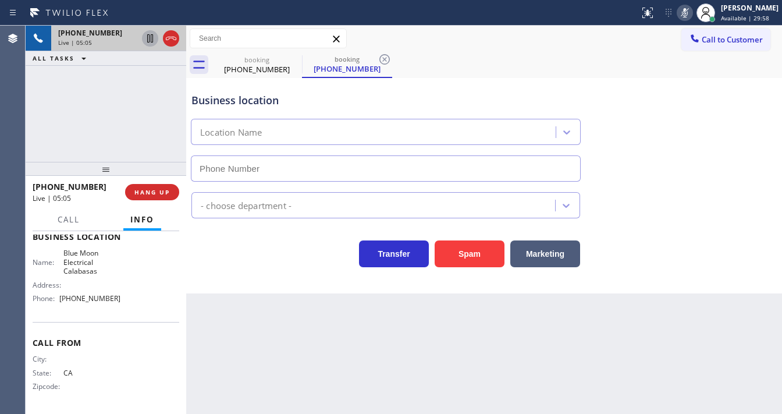
type input "[PHONE_NUMBER]"
drag, startPoint x: 41, startPoint y: 136, endPoint x: 144, endPoint y: 80, distance: 117.3
click at [40, 136] on div "[PHONE_NUMBER] Live | 06:55 ALL TASKS ALL TASKS ACTIVE TASKS TASKS IN WRAP UP" at bounding box center [106, 94] width 161 height 136
click at [149, 39] on icon at bounding box center [150, 38] width 8 height 8
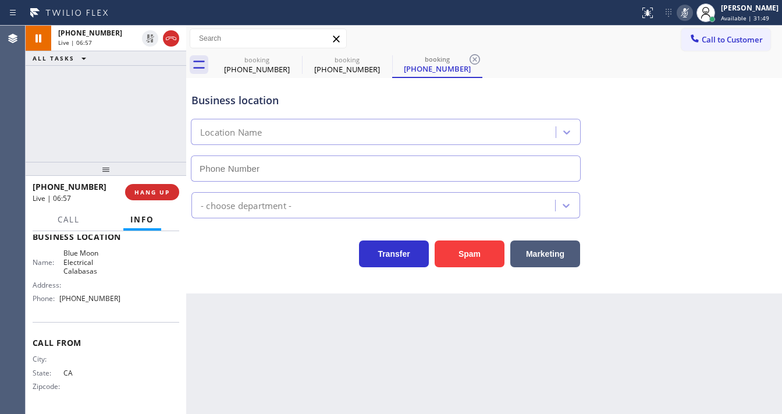
type input "[PHONE_NUMBER]"
click at [692, 16] on icon at bounding box center [685, 13] width 14 height 14
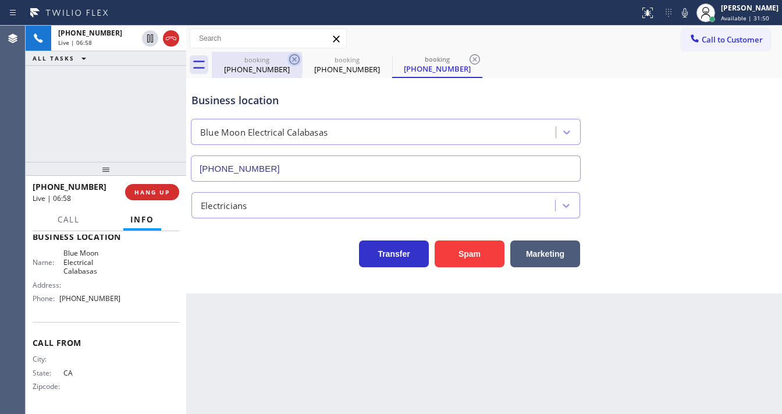
click at [291, 60] on icon at bounding box center [294, 59] width 14 height 14
click at [288, 58] on icon at bounding box center [294, 59] width 14 height 14
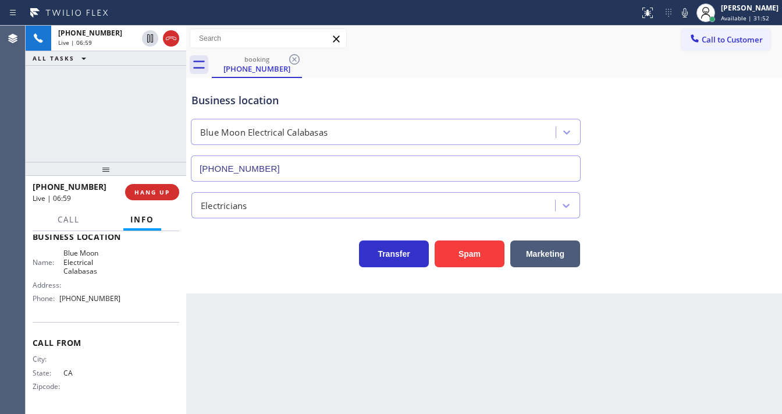
click at [67, 117] on div "[PHONE_NUMBER] Live | 06:59 ALL TASKS ALL TASKS ACTIVE TASKS TASKS IN WRAP UP" at bounding box center [106, 94] width 161 height 136
click at [38, 137] on div "[PHONE_NUMBER] Live | 07:12 ALL TASKS ALL TASKS ACTIVE TASKS TASKS IN WRAP UP" at bounding box center [106, 94] width 161 height 136
click at [42, 142] on div "[PHONE_NUMBER] Live | 07:31 ALL TASKS ALL TASKS ACTIVE TASKS TASKS IN WRAP UP" at bounding box center [106, 94] width 161 height 136
click at [691, 6] on icon at bounding box center [685, 13] width 14 height 14
click at [688, 16] on icon at bounding box center [685, 13] width 14 height 14
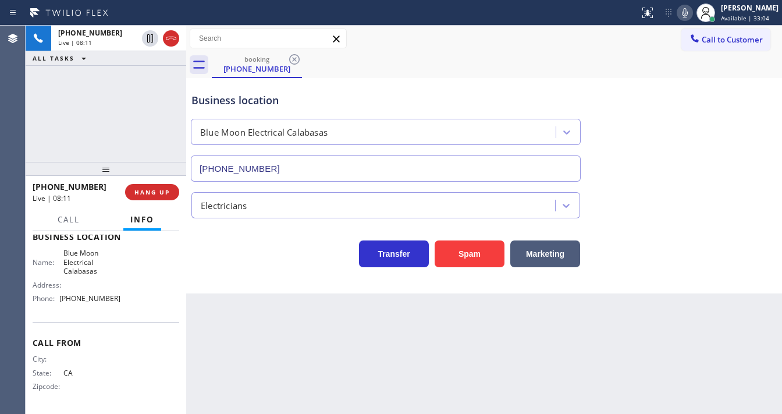
click at [79, 111] on div "[PHONE_NUMBER] Live | 08:11 ALL TASKS ALL TASKS ACTIVE TASKS TASKS IN WRAP UP" at bounding box center [106, 94] width 161 height 136
click at [687, 19] on icon at bounding box center [685, 13] width 14 height 14
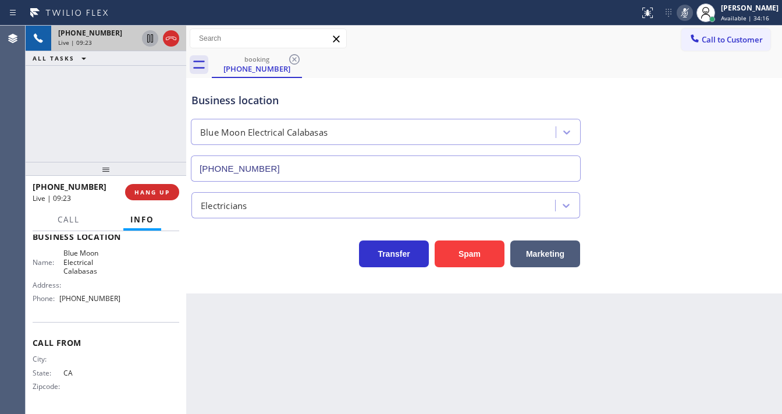
click at [145, 36] on icon at bounding box center [150, 38] width 14 height 14
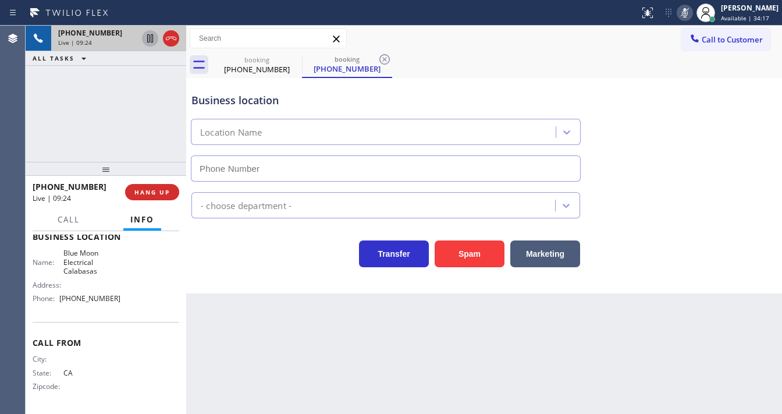
type input "[PHONE_NUMBER]"
click at [150, 116] on div "[PHONE_NUMBER] Live | 09:36 ALL TASKS ALL TASKS ACTIVE TASKS TASKS IN WRAP UP" at bounding box center [106, 94] width 161 height 136
drag, startPoint x: 692, startPoint y: 14, endPoint x: 494, endPoint y: 44, distance: 200.0
click at [691, 14] on icon at bounding box center [685, 13] width 14 height 14
click at [151, 80] on div "[PHONE_NUMBER] Live | 09:40 ALL TASKS ALL TASKS ACTIVE TASKS TASKS IN WRAP UP" at bounding box center [106, 94] width 161 height 136
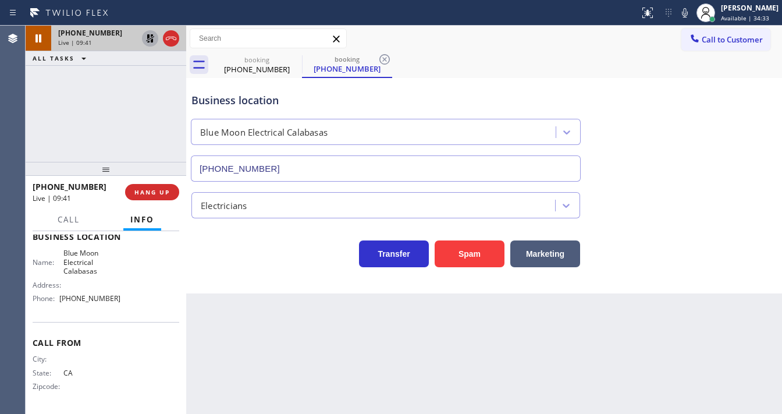
click at [149, 41] on icon at bounding box center [150, 38] width 14 height 14
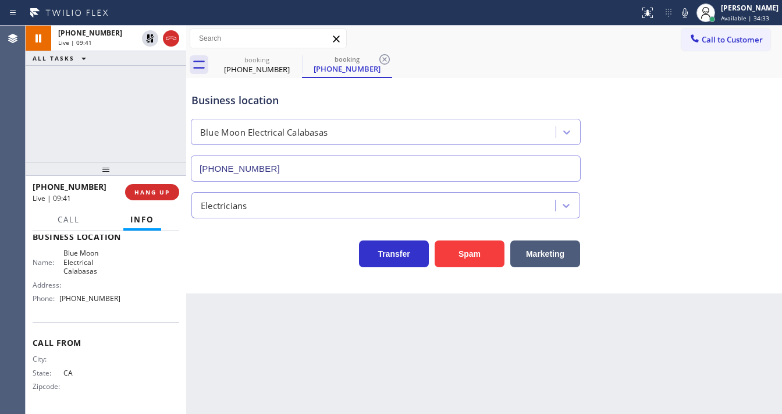
click at [137, 92] on div "[PHONE_NUMBER] Live | 09:41 ALL TASKS ALL TASKS ACTIVE TASKS TASKS IN WRAP UP" at bounding box center [106, 94] width 161 height 136
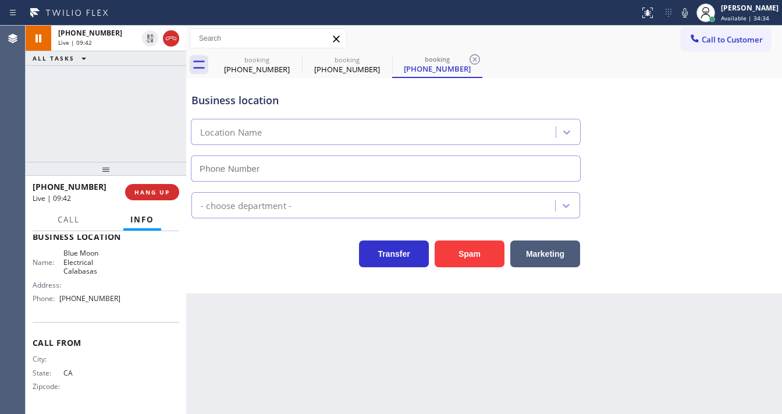
type input "[PHONE_NUMBER]"
drag, startPoint x: 100, startPoint y: 116, endPoint x: 147, endPoint y: 4, distance: 121.5
click at [100, 113] on div "[PHONE_NUMBER] Live | 09:45 ALL TASKS ALL TASKS ACTIVE TASKS TASKS IN WRAP UP" at bounding box center [106, 94] width 161 height 136
click at [125, 112] on div "[PHONE_NUMBER] Live | 10:08 ALL TASKS ALL TASKS ACTIVE TASKS TASKS IN WRAP UP" at bounding box center [106, 94] width 161 height 136
click at [578, 32] on div "Call to Customer Outbound call Location Search location Your caller id phone nu…" at bounding box center [484, 38] width 596 height 20
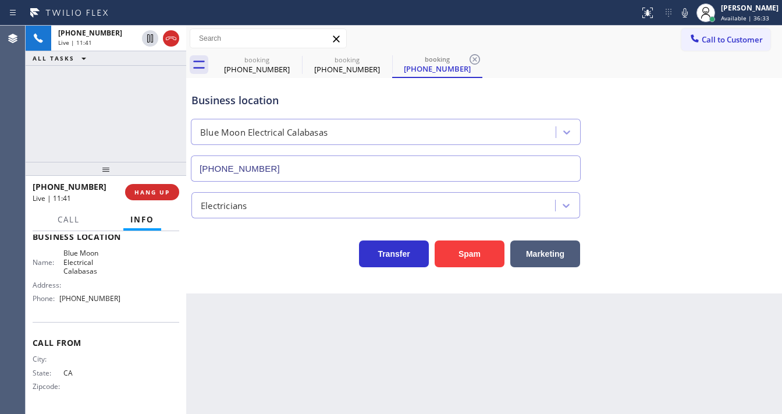
click at [608, 33] on div "Call to Customer Outbound call Location Search location Your caller id phone nu…" at bounding box center [484, 38] width 596 height 20
click at [608, 36] on div "Call to Customer Outbound call Location Search location Your caller id phone nu…" at bounding box center [484, 38] width 596 height 20
click at [691, 18] on icon at bounding box center [685, 13] width 14 height 14
drag, startPoint x: 137, startPoint y: 97, endPoint x: 141, endPoint y: 88, distance: 9.6
click at [137, 97] on div "[PHONE_NUMBER] Live | 11:44 ALL TASKS ALL TASKS ACTIVE TASKS TASKS IN WRAP UP" at bounding box center [106, 94] width 161 height 136
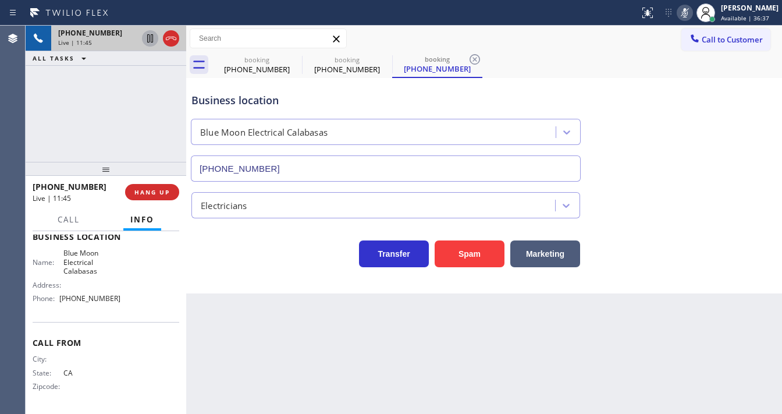
click at [149, 41] on icon at bounding box center [150, 38] width 6 height 8
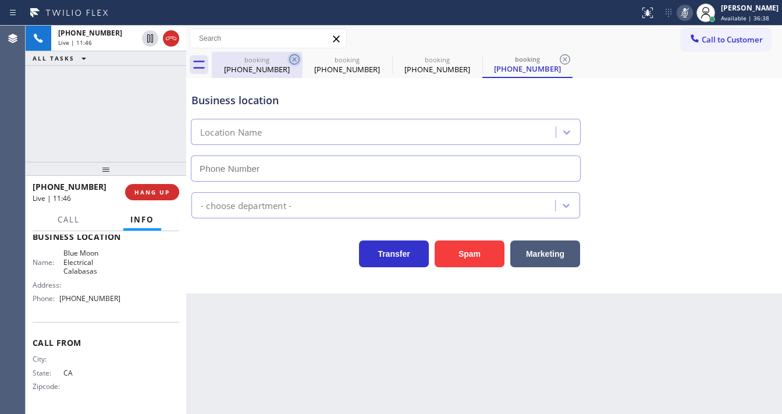
type input "[PHONE_NUMBER]"
click at [290, 60] on icon at bounding box center [294, 59] width 10 height 10
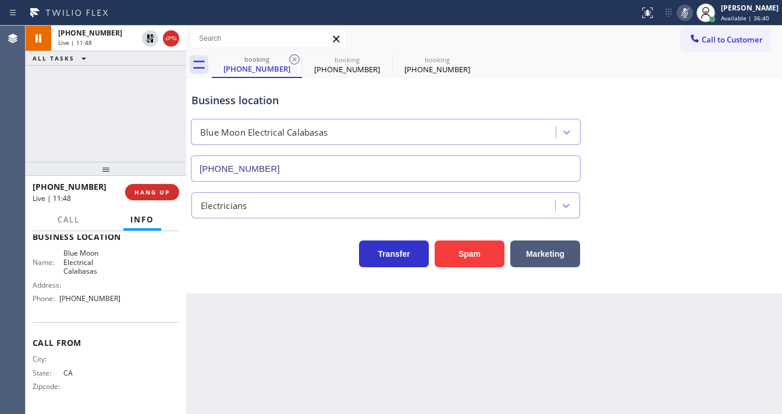
click at [290, 60] on icon at bounding box center [294, 59] width 10 height 10
click at [290, 59] on icon at bounding box center [294, 59] width 14 height 14
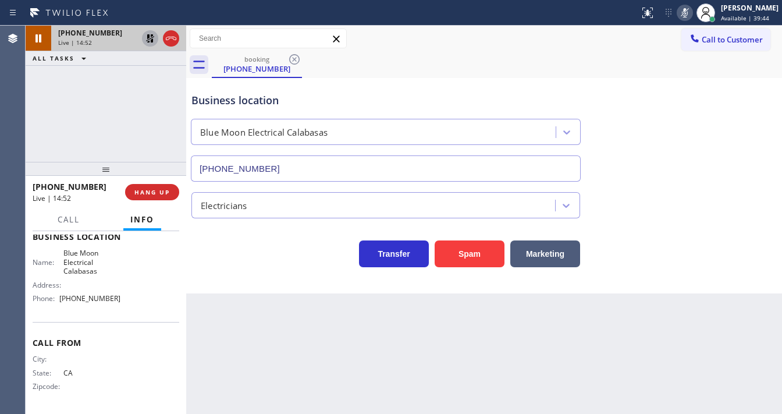
click at [152, 44] on icon at bounding box center [150, 38] width 14 height 14
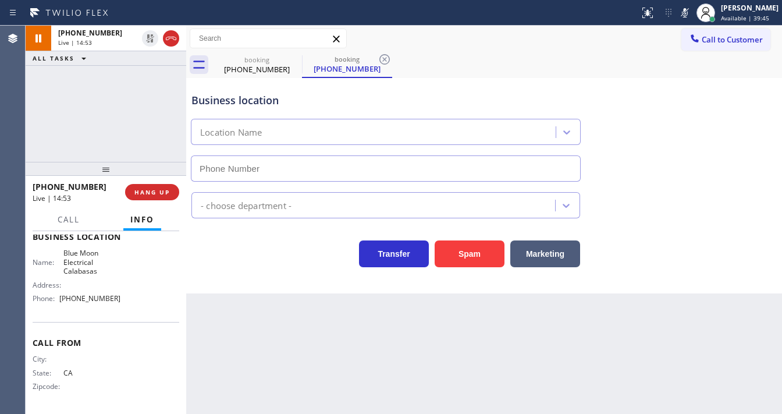
drag, startPoint x: 692, startPoint y: 16, endPoint x: 395, endPoint y: 34, distance: 296.6
click at [687, 16] on icon at bounding box center [685, 12] width 6 height 9
type input "[PHONE_NUMBER]"
drag, startPoint x: 289, startPoint y: 60, endPoint x: 180, endPoint y: 88, distance: 112.3
click at [0, 0] on icon at bounding box center [0, 0] width 0 height 0
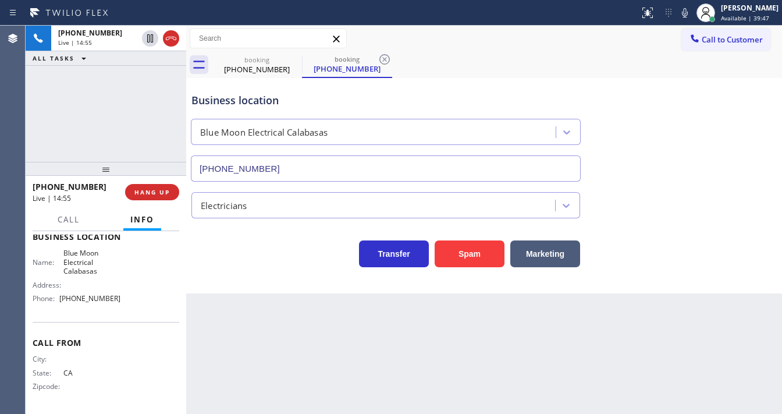
click at [139, 115] on div "[PHONE_NUMBER] Live | 14:55 ALL TASKS ALL TASKS ACTIVE TASKS TASKS IN WRAP UP" at bounding box center [106, 94] width 161 height 136
click at [140, 121] on div "[PHONE_NUMBER] Live | 14:55 ALL TASKS ALL TASKS ACTIVE TASKS TASKS IN WRAP UP" at bounding box center [106, 94] width 161 height 136
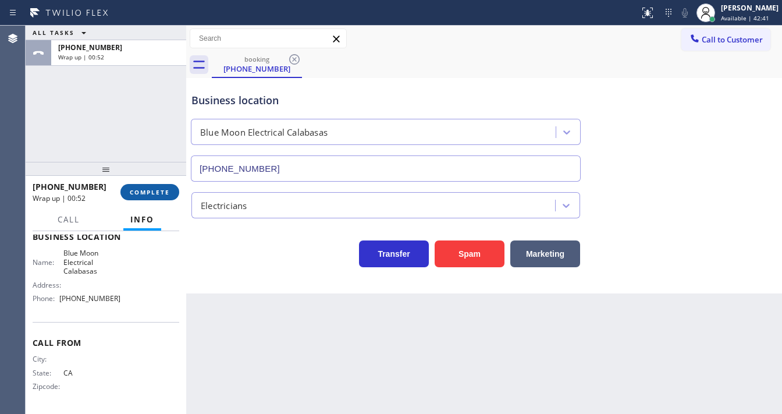
click at [159, 198] on button "COMPLETE" at bounding box center [149, 192] width 59 height 16
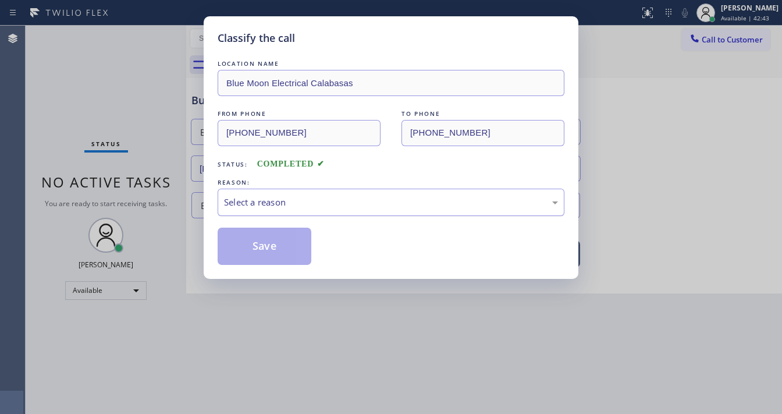
click at [267, 197] on div "Select a reason" at bounding box center [391, 201] width 334 height 13
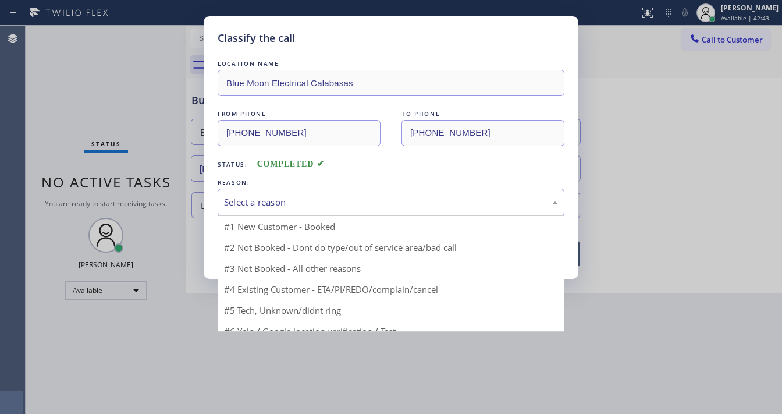
drag, startPoint x: 265, startPoint y: 220, endPoint x: 265, endPoint y: 229, distance: 8.7
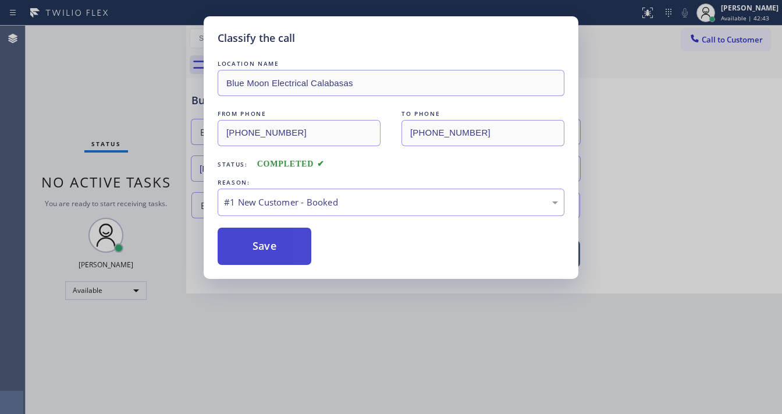
click at [261, 244] on button "Save" at bounding box center [265, 245] width 94 height 37
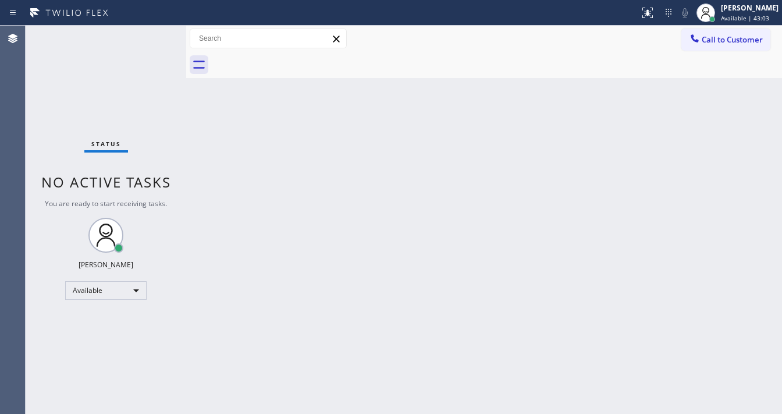
click at [154, 34] on div "Status No active tasks You are ready to start receiving tasks. [PERSON_NAME]" at bounding box center [106, 220] width 161 height 388
click at [152, 34] on div "Status No active tasks You are ready to start receiving tasks. [PERSON_NAME]" at bounding box center [106, 220] width 161 height 388
click at [151, 34] on div "Status No active tasks You are ready to start receiving tasks. [PERSON_NAME]" at bounding box center [106, 220] width 161 height 388
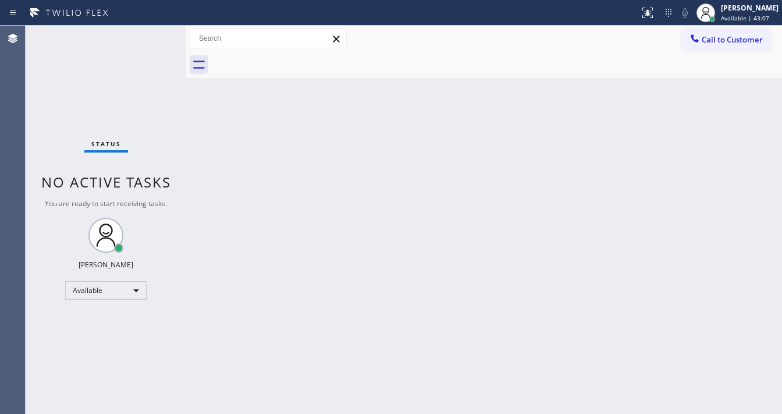
click at [151, 33] on div "Status No active tasks You are ready to start receiving tasks. [PERSON_NAME]" at bounding box center [106, 220] width 161 height 388
click at [155, 31] on div "Status No active tasks You are ready to start receiving tasks. [PERSON_NAME]" at bounding box center [106, 220] width 161 height 388
click at [148, 35] on div "Status No active tasks You are ready to start receiving tasks. [PERSON_NAME]" at bounding box center [106, 220] width 161 height 388
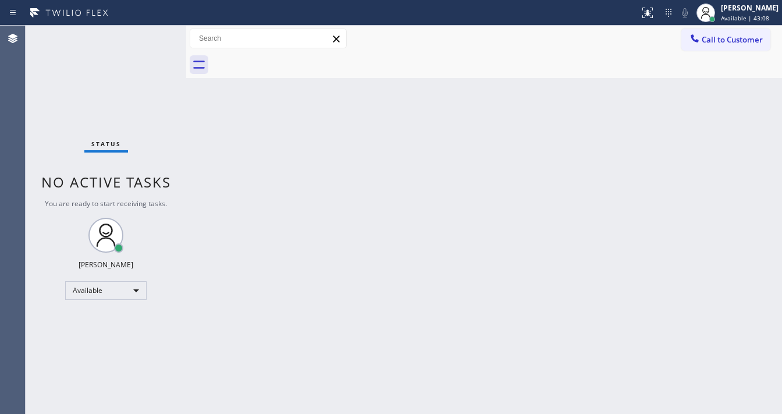
click at [148, 33] on div "Status No active tasks You are ready to start receiving tasks. [PERSON_NAME]" at bounding box center [106, 220] width 161 height 388
click at [148, 32] on div "Status No active tasks You are ready to start receiving tasks. [PERSON_NAME]" at bounding box center [106, 220] width 161 height 388
click at [150, 34] on div "Status No active tasks You are ready to start receiving tasks. [PERSON_NAME]" at bounding box center [106, 220] width 161 height 388
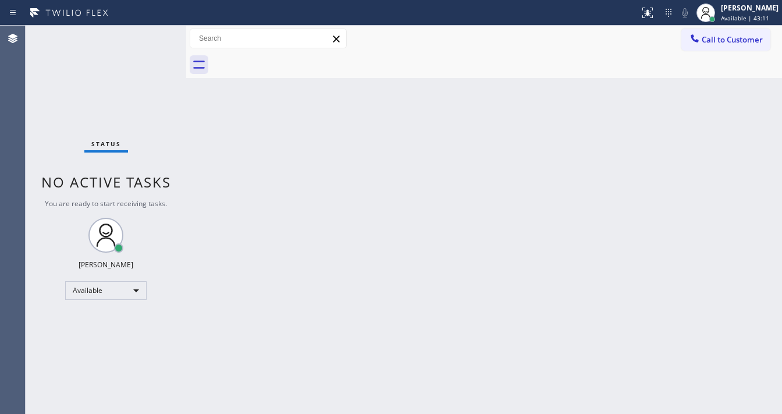
click at [150, 34] on div "Status No active tasks You are ready to start receiving tasks. [PERSON_NAME]" at bounding box center [106, 220] width 161 height 388
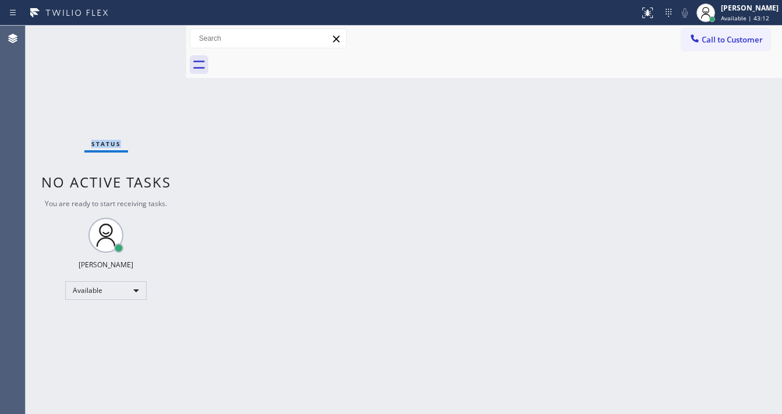
click at [150, 34] on div "Status No active tasks You are ready to start receiving tasks. [PERSON_NAME]" at bounding box center [106, 220] width 161 height 388
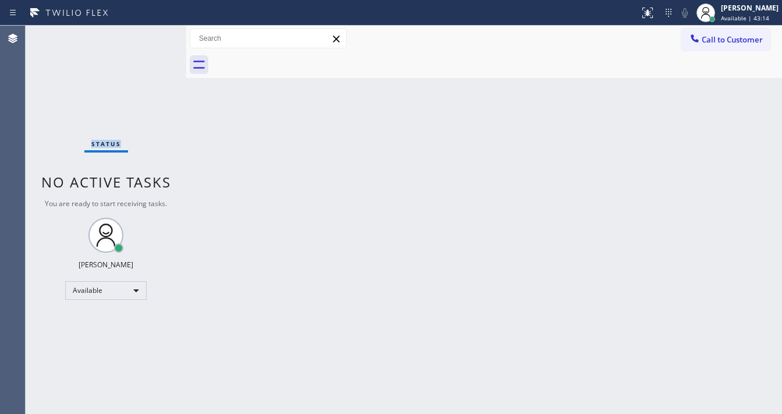
click at [150, 34] on div "Status No active tasks You are ready to start receiving tasks. [PERSON_NAME]" at bounding box center [106, 220] width 161 height 388
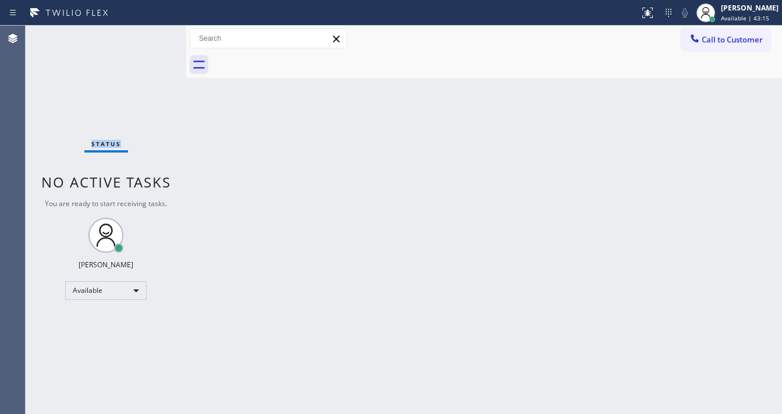
click at [150, 34] on div "Status No active tasks You are ready to start receiving tasks. [PERSON_NAME]" at bounding box center [106, 220] width 161 height 388
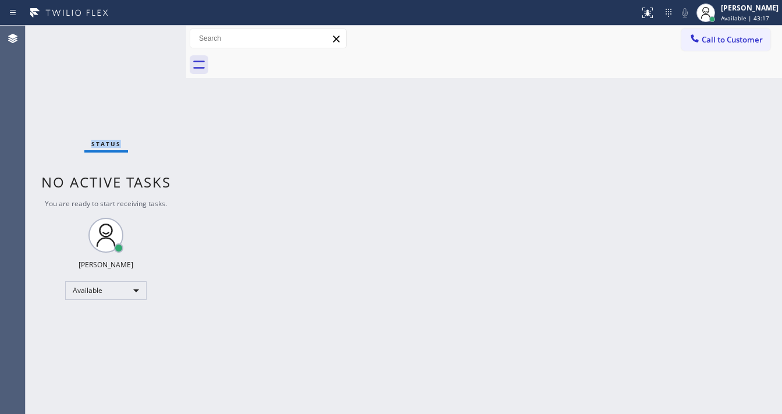
click at [150, 34] on div "Status No active tasks You are ready to start receiving tasks. [PERSON_NAME]" at bounding box center [106, 220] width 161 height 388
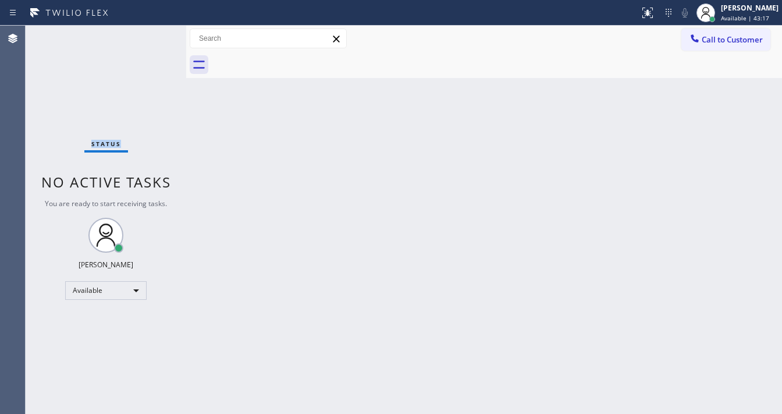
click at [150, 34] on div "Status No active tasks You are ready to start receiving tasks. [PERSON_NAME]" at bounding box center [106, 220] width 161 height 388
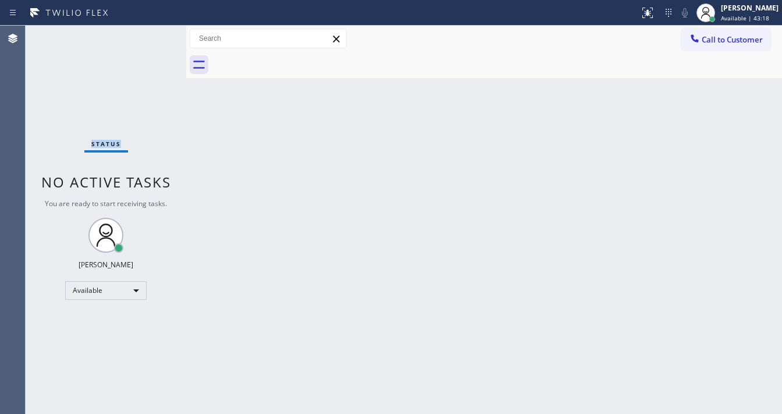
click at [150, 34] on div "Status No active tasks You are ready to start receiving tasks. [PERSON_NAME]" at bounding box center [106, 220] width 161 height 388
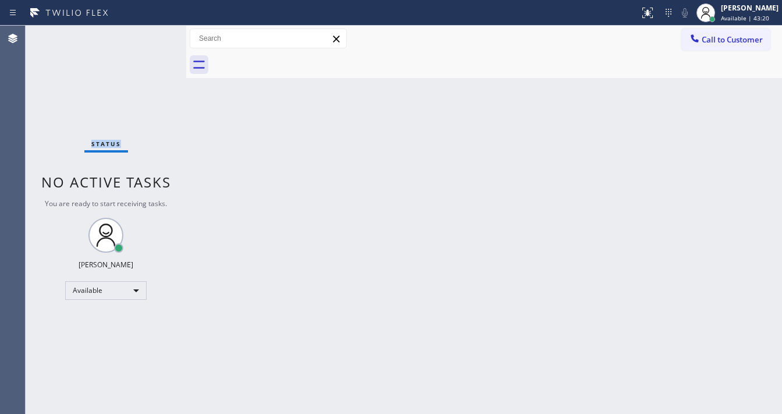
click at [150, 34] on div "Status No active tasks You are ready to start receiving tasks. [PERSON_NAME]" at bounding box center [106, 220] width 161 height 388
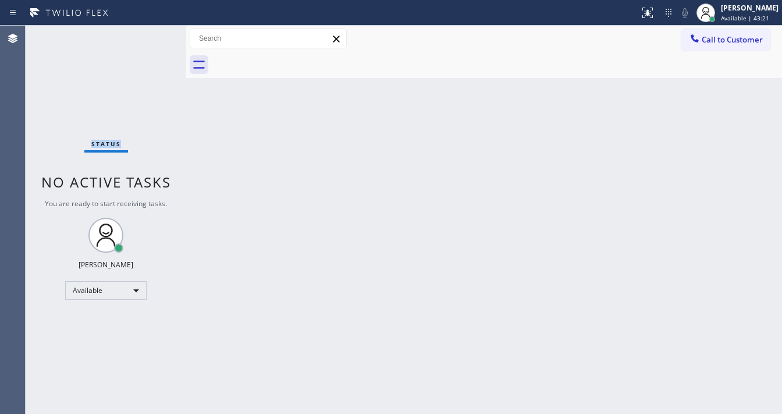
click at [150, 34] on div "Status No active tasks You are ready to start receiving tasks. [PERSON_NAME]" at bounding box center [106, 220] width 161 height 388
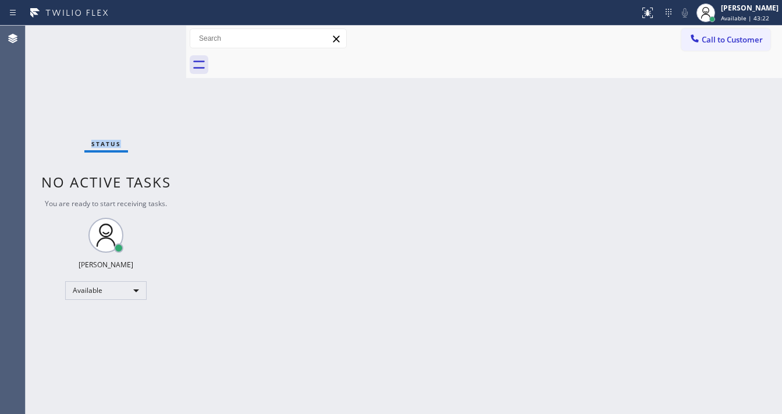
click at [150, 34] on div "Status No active tasks You are ready to start receiving tasks. [PERSON_NAME]" at bounding box center [106, 220] width 161 height 388
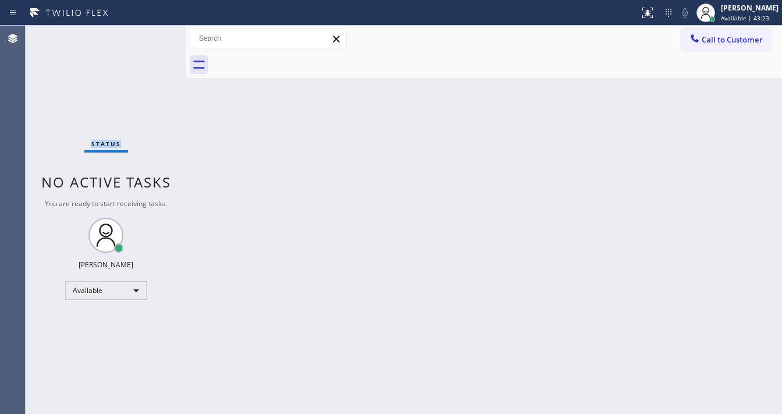
click at [150, 34] on div "Status No active tasks You are ready to start receiving tasks. [PERSON_NAME]" at bounding box center [106, 220] width 161 height 388
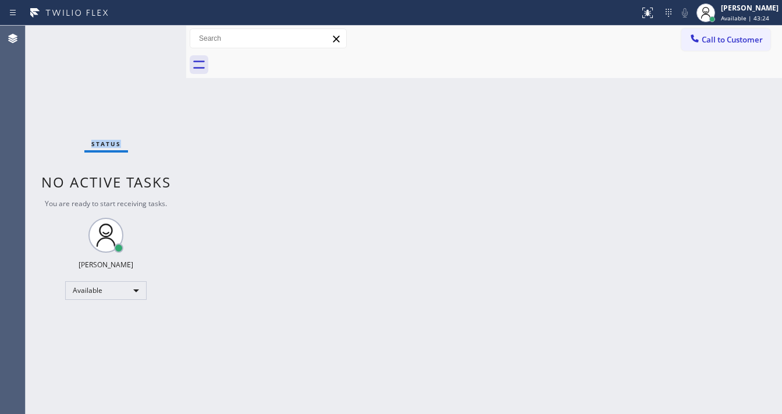
click at [150, 34] on div "Status No active tasks You are ready to start receiving tasks. [PERSON_NAME]" at bounding box center [106, 220] width 161 height 388
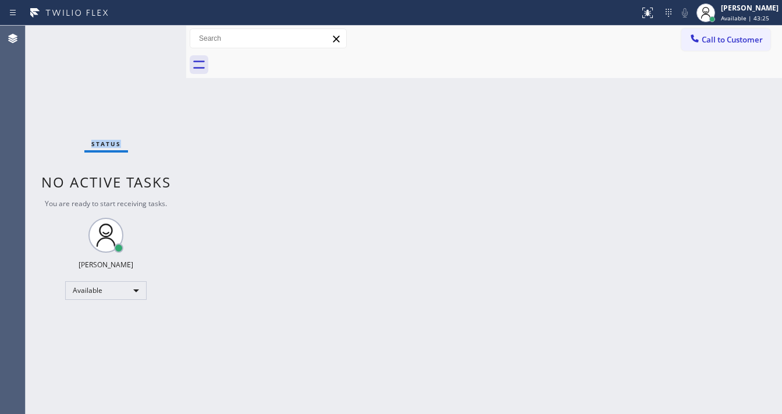
click at [150, 34] on div "Status No active tasks You are ready to start receiving tasks. [PERSON_NAME]" at bounding box center [106, 220] width 161 height 388
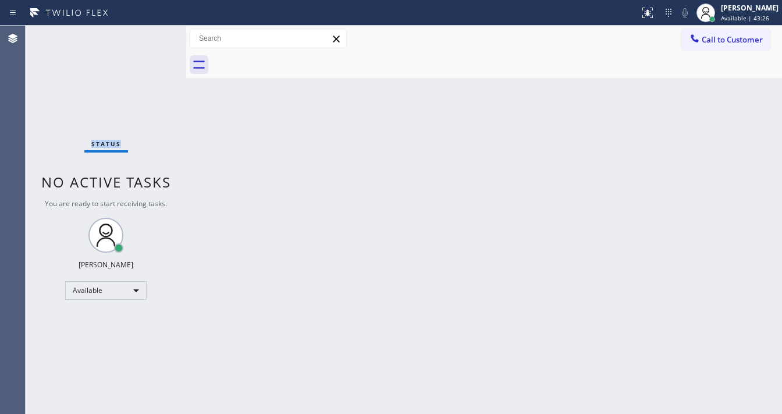
click at [150, 34] on div "Status No active tasks You are ready to start receiving tasks. [PERSON_NAME]" at bounding box center [106, 220] width 161 height 388
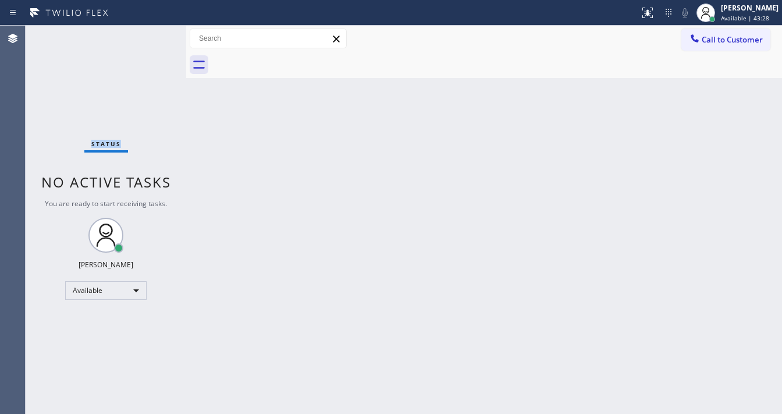
click at [150, 34] on div "Status No active tasks You are ready to start receiving tasks. [PERSON_NAME]" at bounding box center [106, 220] width 161 height 388
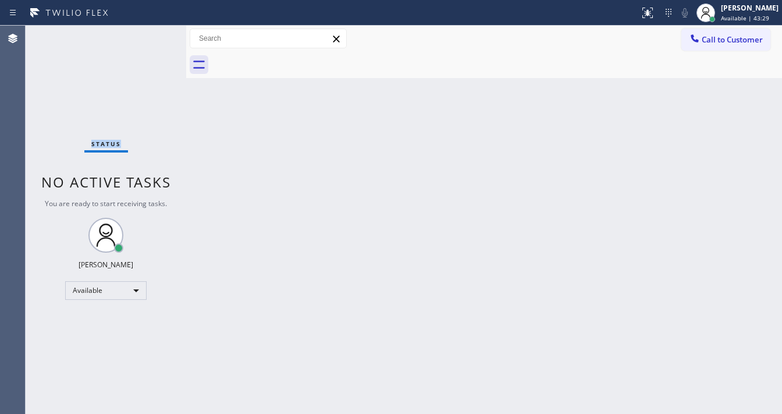
click at [150, 34] on div "Status No active tasks You are ready to start receiving tasks. [PERSON_NAME]" at bounding box center [106, 220] width 161 height 388
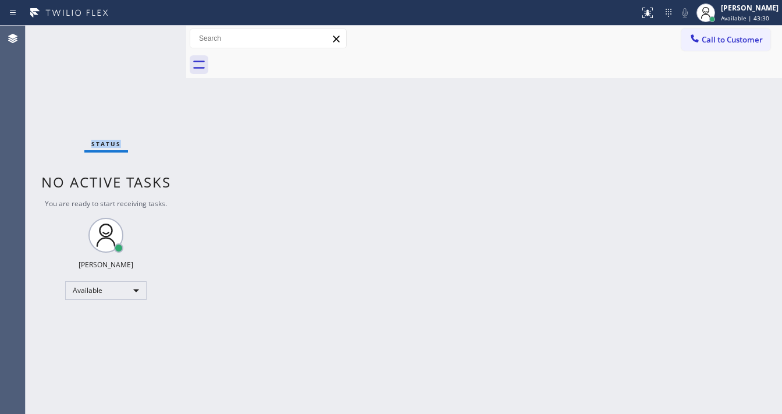
click at [150, 34] on div "Status No active tasks You are ready to start receiving tasks. [PERSON_NAME]" at bounding box center [106, 220] width 161 height 388
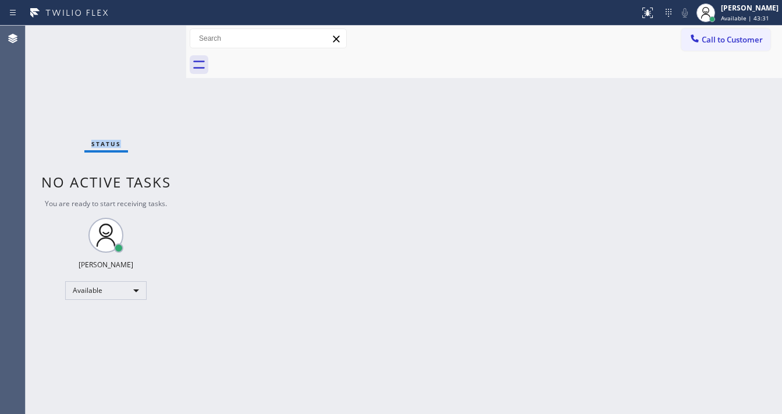
click at [150, 34] on div "Status No active tasks You are ready to start receiving tasks. [PERSON_NAME]" at bounding box center [106, 220] width 161 height 388
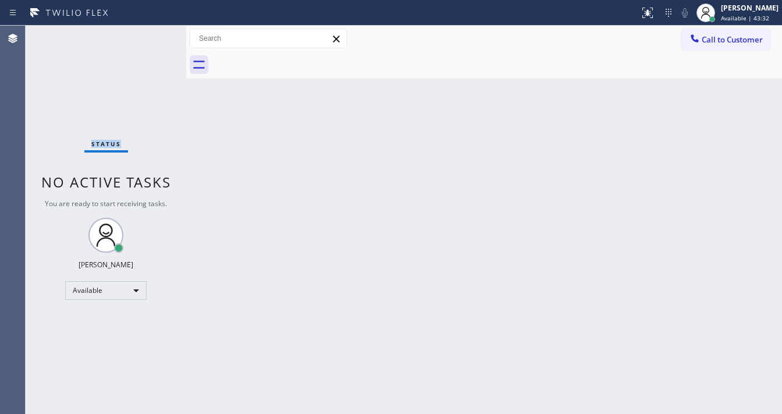
click at [150, 34] on div "Status No active tasks You are ready to start receiving tasks. [PERSON_NAME]" at bounding box center [106, 220] width 161 height 388
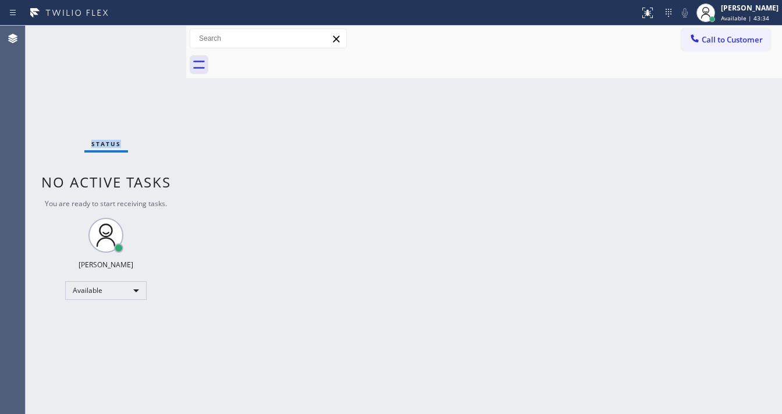
click at [150, 34] on div "Status No active tasks You are ready to start receiving tasks. [PERSON_NAME]" at bounding box center [106, 220] width 161 height 388
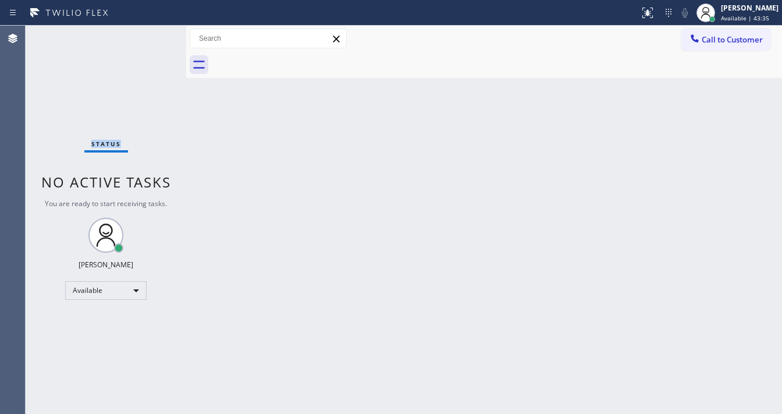
click at [150, 34] on div "Status No active tasks You are ready to start receiving tasks. [PERSON_NAME]" at bounding box center [106, 220] width 161 height 388
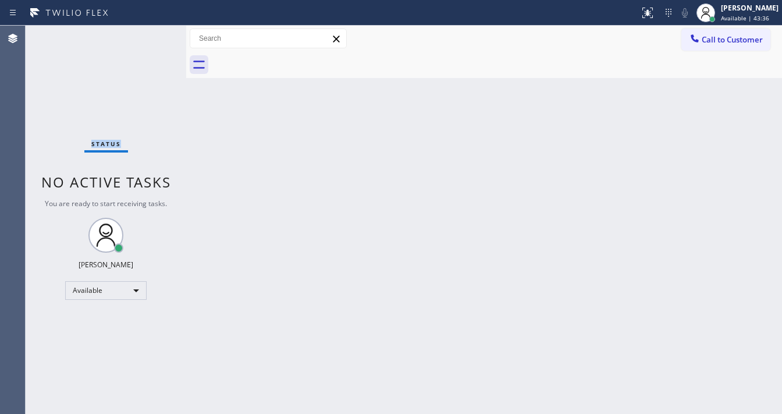
click at [150, 34] on div "Status No active tasks You are ready to start receiving tasks. [PERSON_NAME]" at bounding box center [106, 220] width 161 height 388
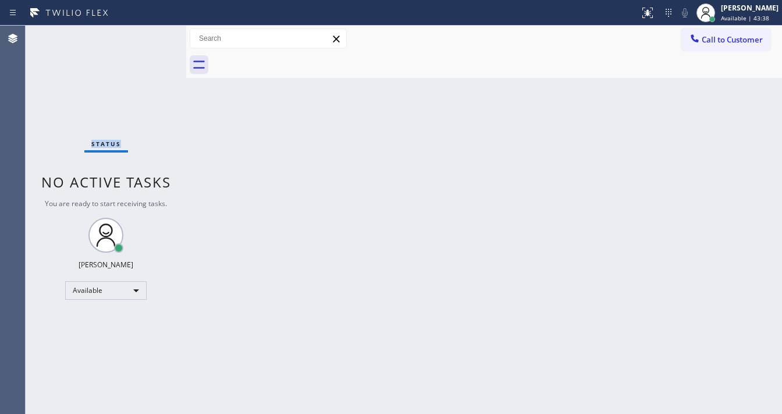
click at [150, 34] on div "Status No active tasks You are ready to start receiving tasks. [PERSON_NAME]" at bounding box center [106, 220] width 161 height 388
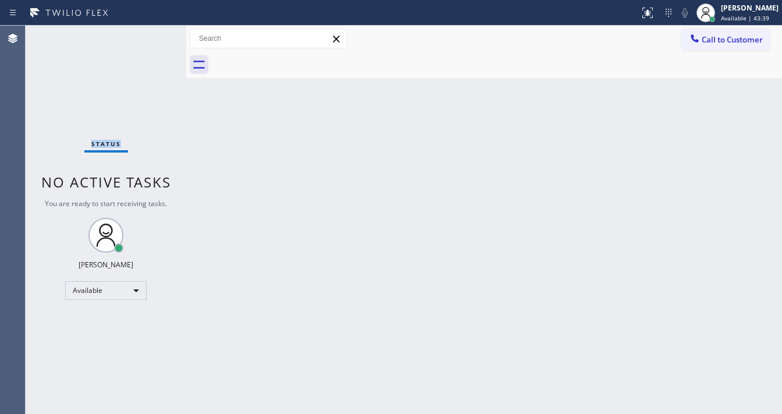
click at [150, 34] on div "Status No active tasks You are ready to start receiving tasks. [PERSON_NAME]" at bounding box center [106, 220] width 161 height 388
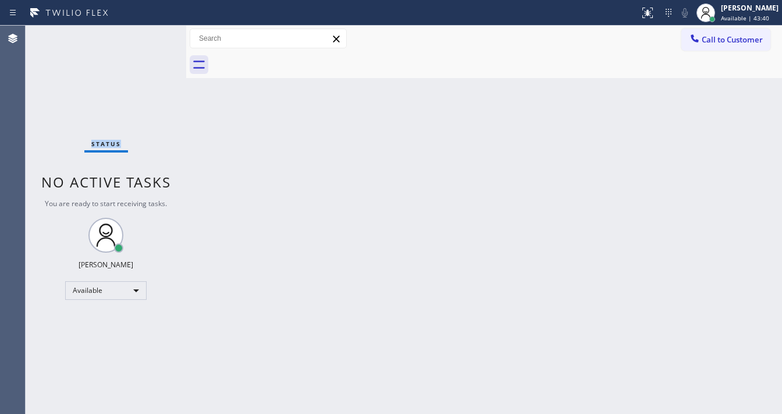
click at [150, 34] on div "Status No active tasks You are ready to start receiving tasks. [PERSON_NAME]" at bounding box center [106, 220] width 161 height 388
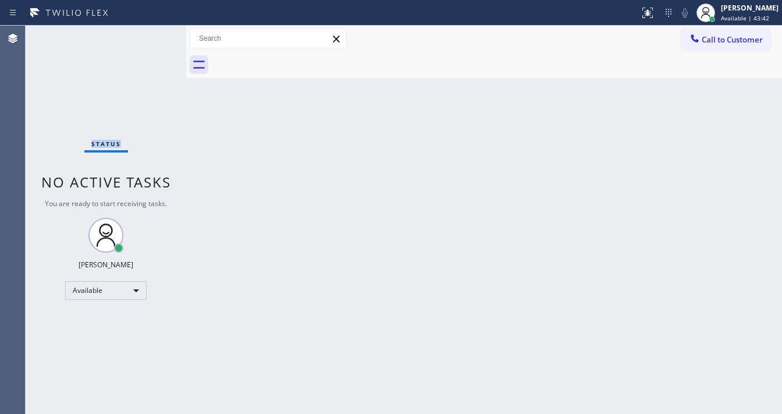
click at [150, 34] on div "Status No active tasks You are ready to start receiving tasks. [PERSON_NAME]" at bounding box center [106, 220] width 161 height 388
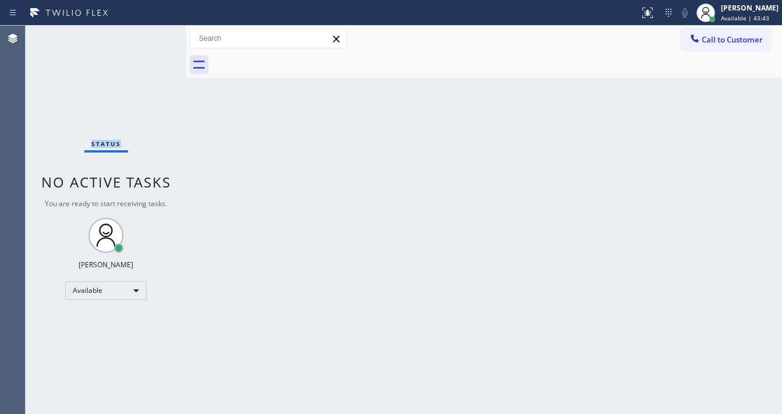
click at [150, 34] on div "Status No active tasks You are ready to start receiving tasks. [PERSON_NAME]" at bounding box center [106, 220] width 161 height 388
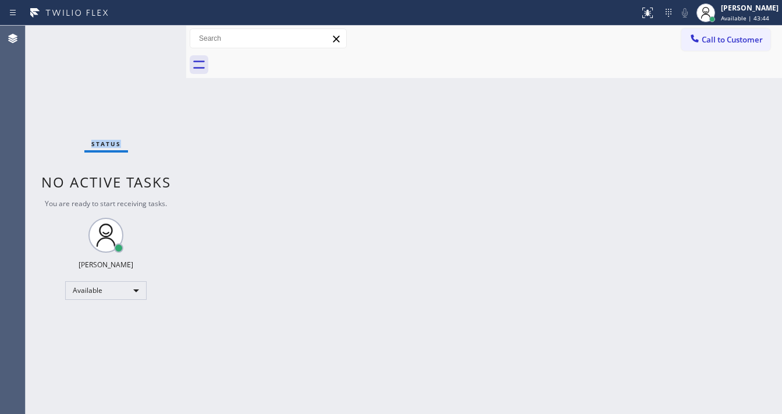
click at [150, 34] on div "Status No active tasks You are ready to start receiving tasks. [PERSON_NAME]" at bounding box center [106, 220] width 161 height 388
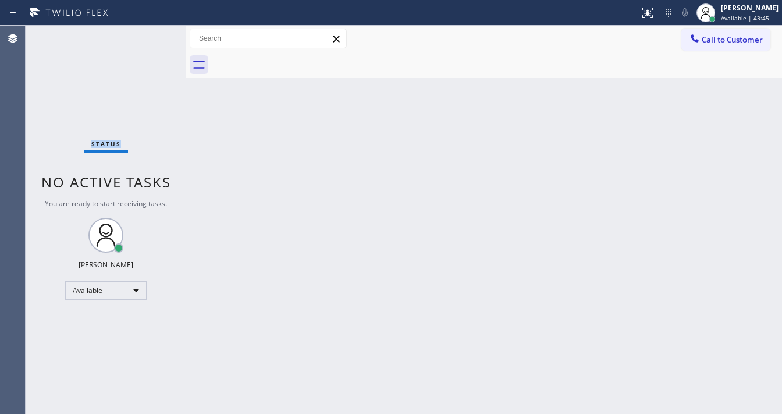
click at [150, 34] on div "Status No active tasks You are ready to start receiving tasks. [PERSON_NAME]" at bounding box center [106, 220] width 161 height 388
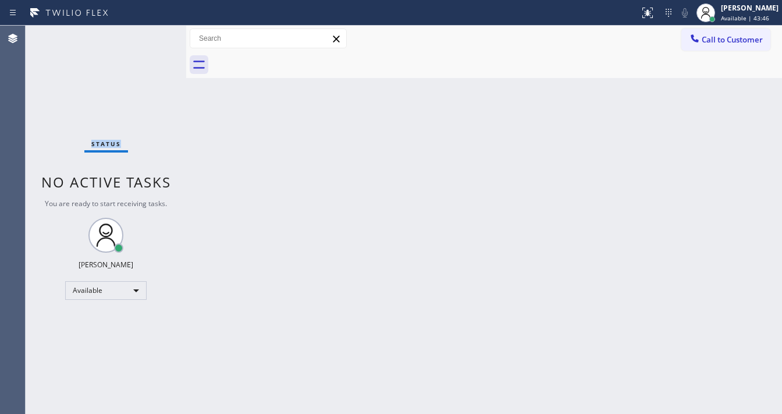
click at [150, 34] on div "Status No active tasks You are ready to start receiving tasks. [PERSON_NAME]" at bounding box center [106, 220] width 161 height 388
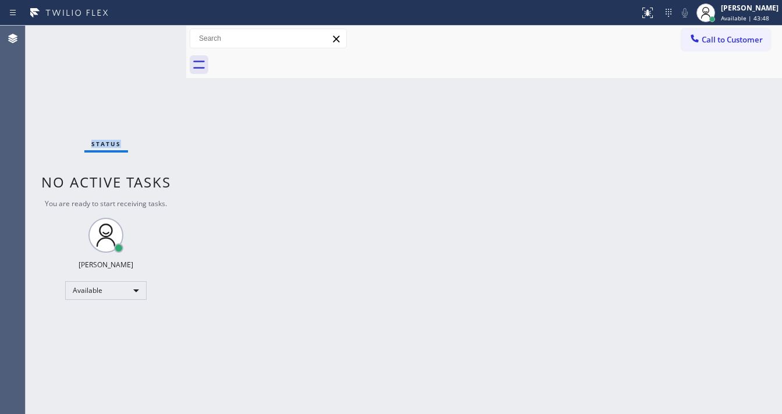
click at [150, 34] on div "Status No active tasks You are ready to start receiving tasks. [PERSON_NAME]" at bounding box center [106, 220] width 161 height 388
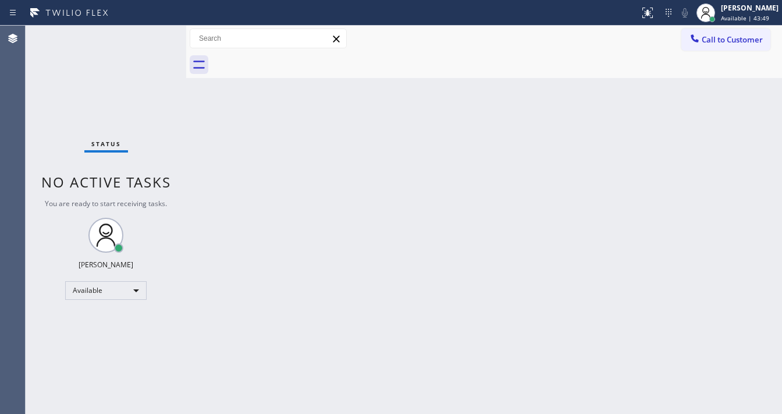
click at [150, 34] on div "Status No active tasks You are ready to start receiving tasks. [PERSON_NAME]" at bounding box center [106, 220] width 161 height 388
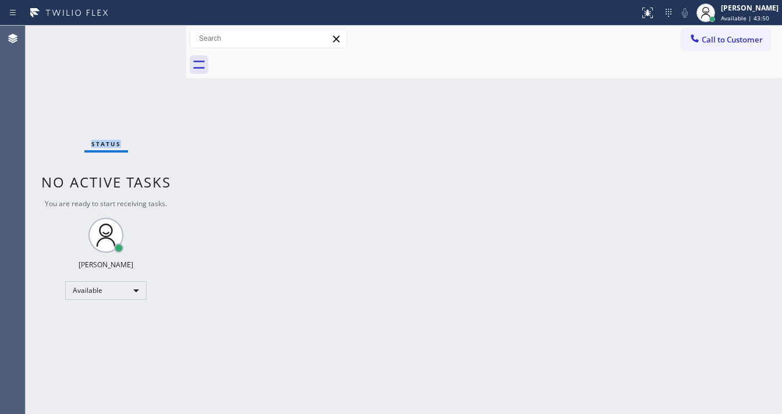
click at [150, 34] on div "Status No active tasks You are ready to start receiving tasks. [PERSON_NAME]" at bounding box center [106, 220] width 161 height 388
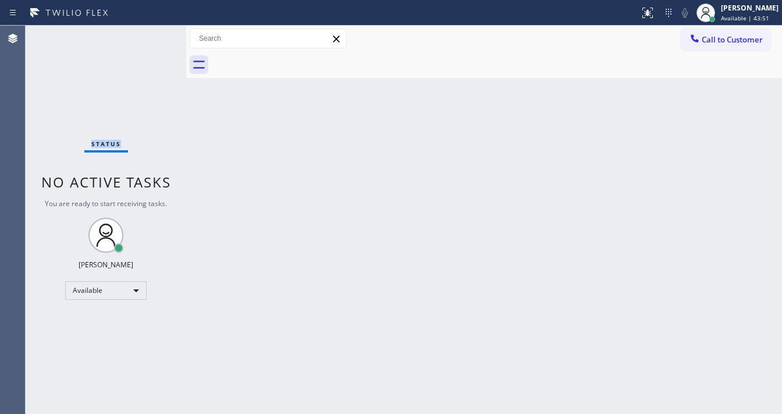
click at [150, 34] on div "Status No active tasks You are ready to start receiving tasks. [PERSON_NAME]" at bounding box center [106, 220] width 161 height 388
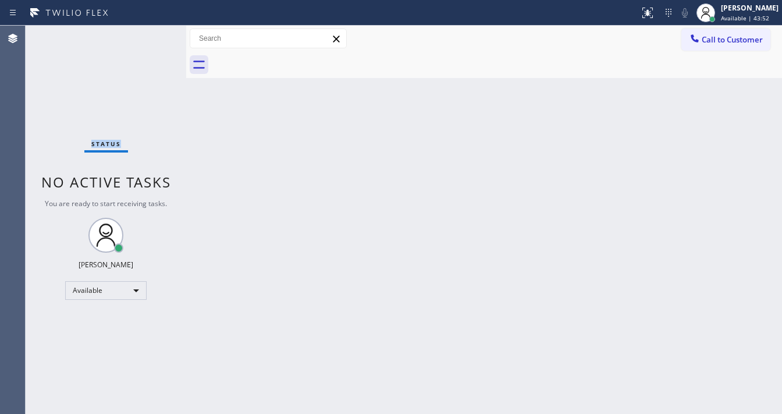
click at [150, 34] on div "Status No active tasks You are ready to start receiving tasks. [PERSON_NAME]" at bounding box center [106, 220] width 161 height 388
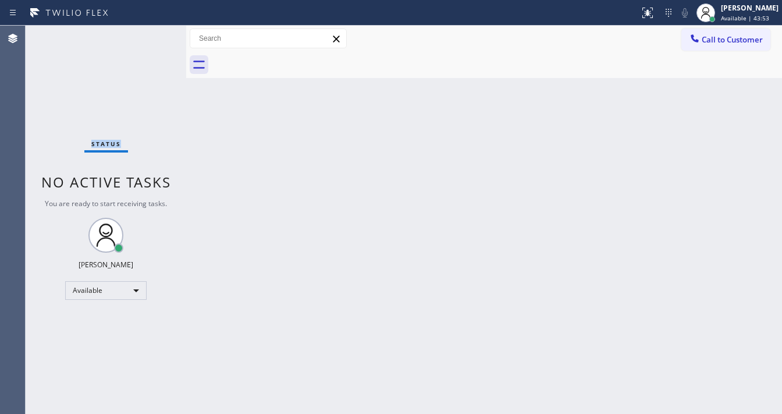
click at [150, 34] on div "Status No active tasks You are ready to start receiving tasks. [PERSON_NAME]" at bounding box center [106, 220] width 161 height 388
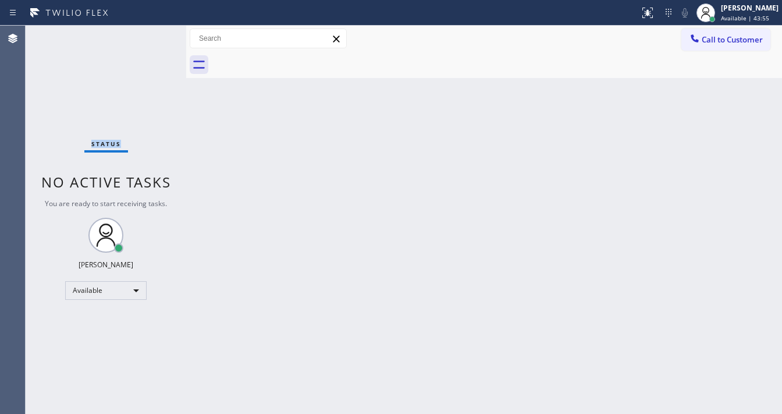
click at [150, 34] on div "Status No active tasks You are ready to start receiving tasks. [PERSON_NAME]" at bounding box center [106, 220] width 161 height 388
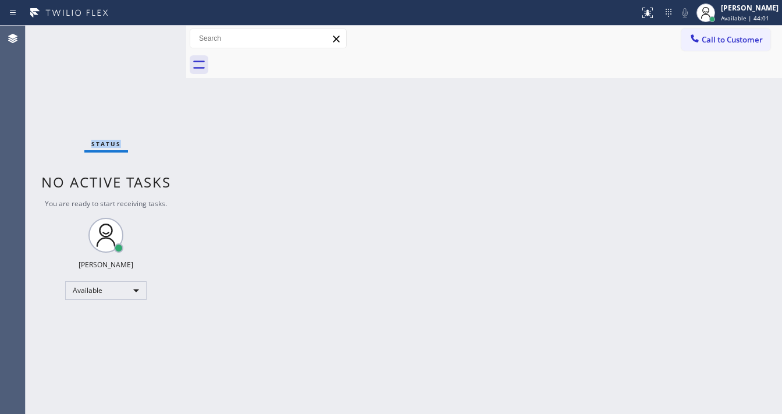
click at [150, 34] on div "Status No active tasks You are ready to start receiving tasks. [PERSON_NAME]" at bounding box center [106, 220] width 161 height 388
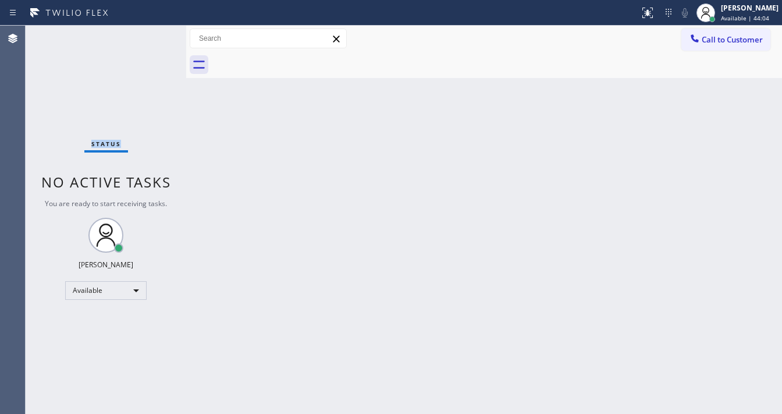
click at [150, 34] on div "Status No active tasks You are ready to start receiving tasks. [PERSON_NAME]" at bounding box center [106, 220] width 161 height 388
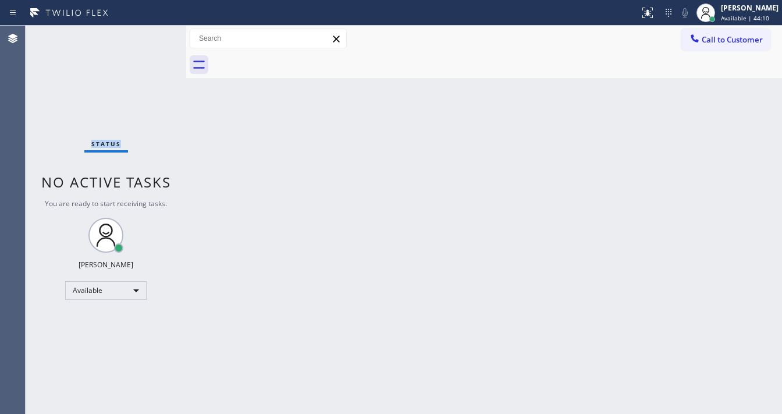
click at [150, 34] on div "Status No active tasks You are ready to start receiving tasks. [PERSON_NAME]" at bounding box center [106, 220] width 161 height 388
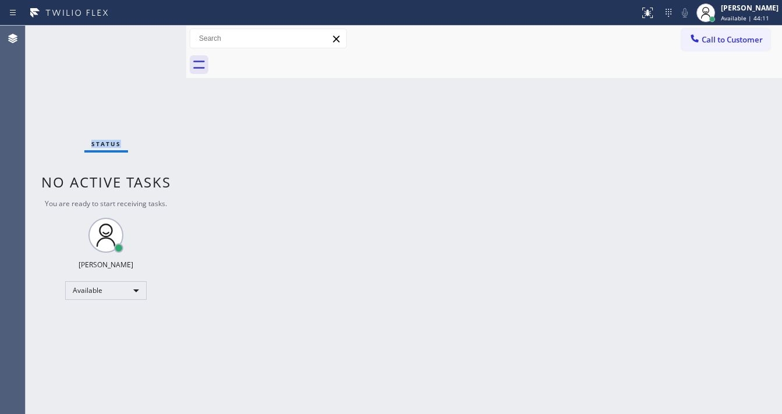
click at [150, 34] on div "Status No active tasks You are ready to start receiving tasks. [PERSON_NAME]" at bounding box center [106, 220] width 161 height 388
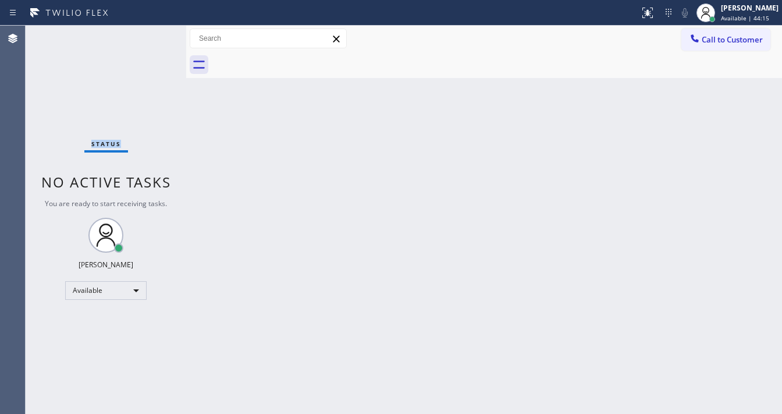
click at [150, 34] on div "Status No active tasks You are ready to start receiving tasks. [PERSON_NAME]" at bounding box center [106, 220] width 161 height 388
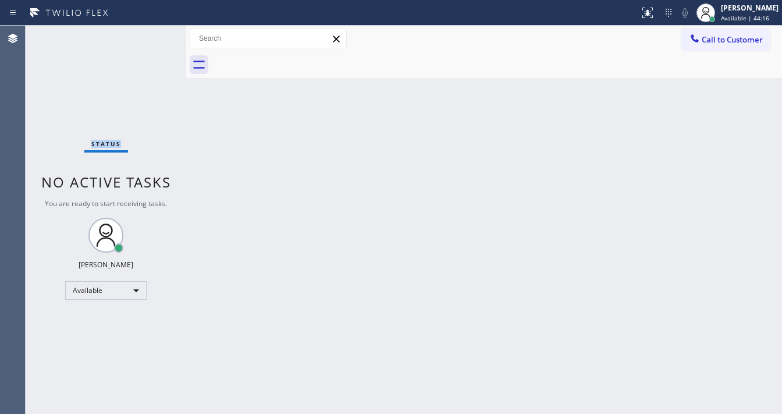
click at [150, 34] on div "Status No active tasks You are ready to start receiving tasks. [PERSON_NAME]" at bounding box center [106, 220] width 161 height 388
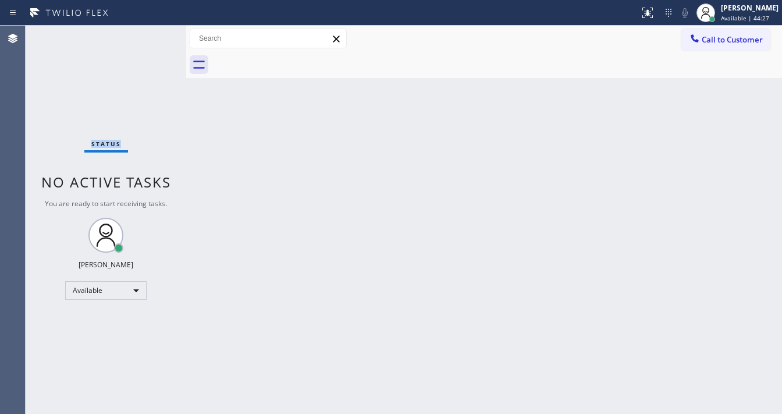
click at [150, 34] on div "Status No active tasks You are ready to start receiving tasks. [PERSON_NAME]" at bounding box center [106, 220] width 161 height 388
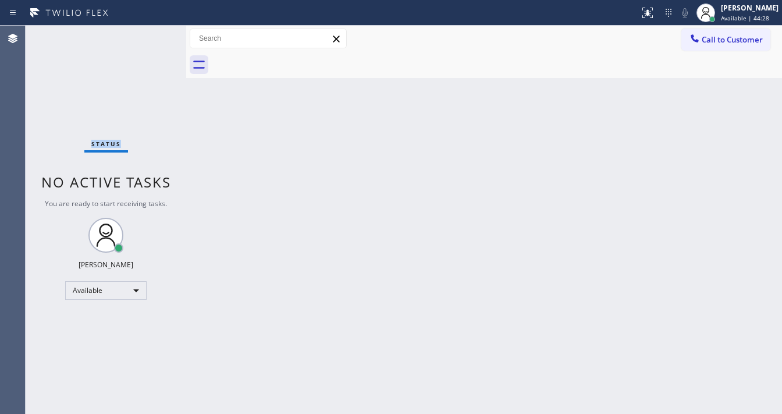
click at [150, 34] on div "Status No active tasks You are ready to start receiving tasks. [PERSON_NAME]" at bounding box center [106, 220] width 161 height 388
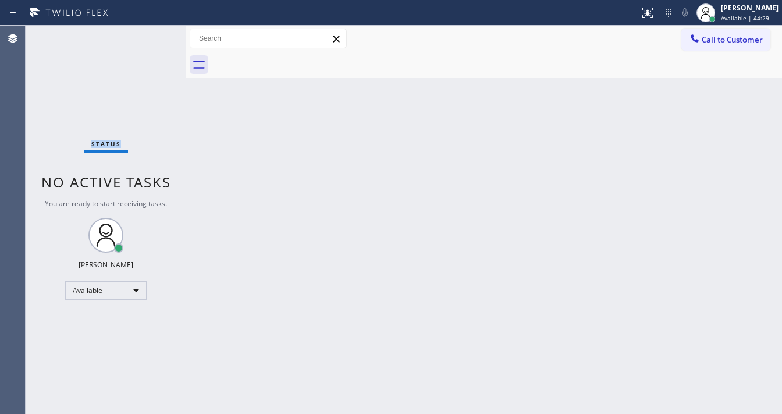
click at [150, 34] on div "Status No active tasks You are ready to start receiving tasks. [PERSON_NAME]" at bounding box center [106, 220] width 161 height 388
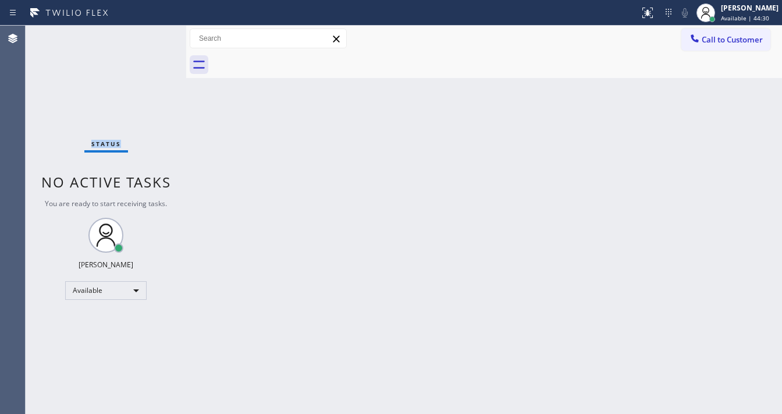
click at [150, 34] on div "Status No active tasks You are ready to start receiving tasks. [PERSON_NAME]" at bounding box center [106, 220] width 161 height 388
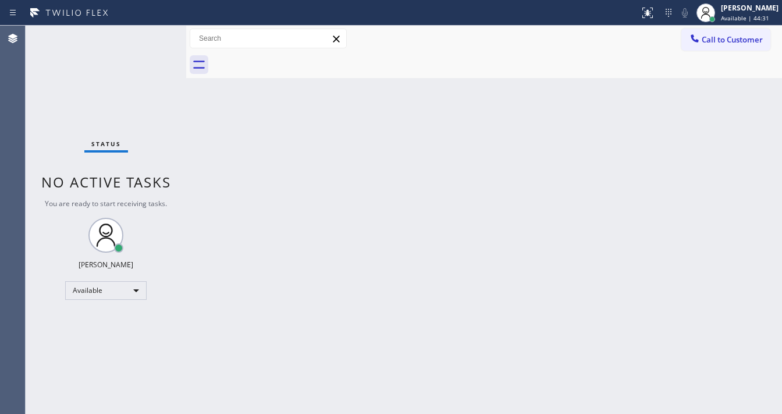
click at [150, 34] on div "Status No active tasks You are ready to start receiving tasks. [PERSON_NAME]" at bounding box center [106, 220] width 161 height 388
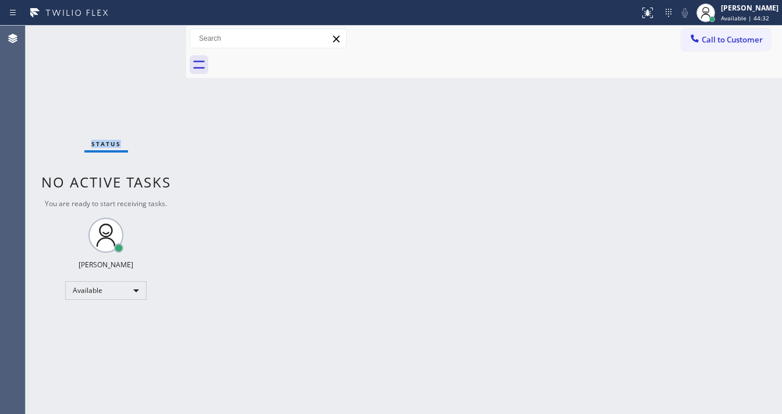
click at [150, 34] on div "Status No active tasks You are ready to start receiving tasks. [PERSON_NAME]" at bounding box center [106, 220] width 161 height 388
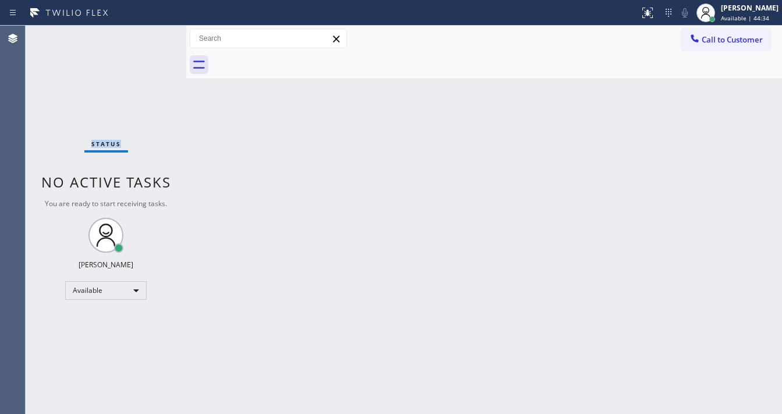
click at [150, 34] on div "Status No active tasks You are ready to start receiving tasks. [PERSON_NAME]" at bounding box center [106, 220] width 161 height 388
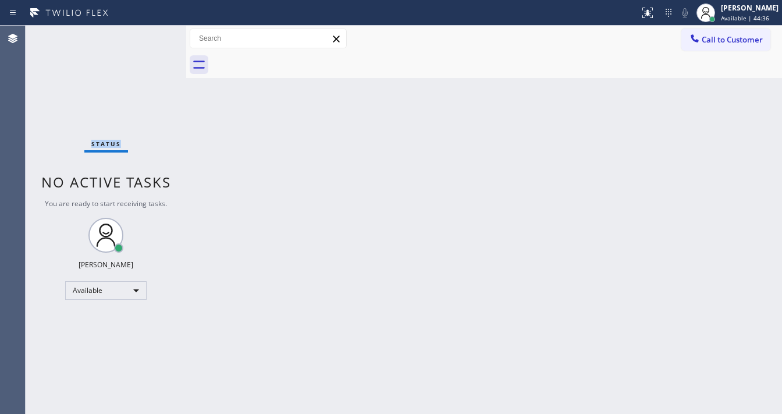
click at [150, 34] on div "Status No active tasks You are ready to start receiving tasks. [PERSON_NAME]" at bounding box center [106, 220] width 161 height 388
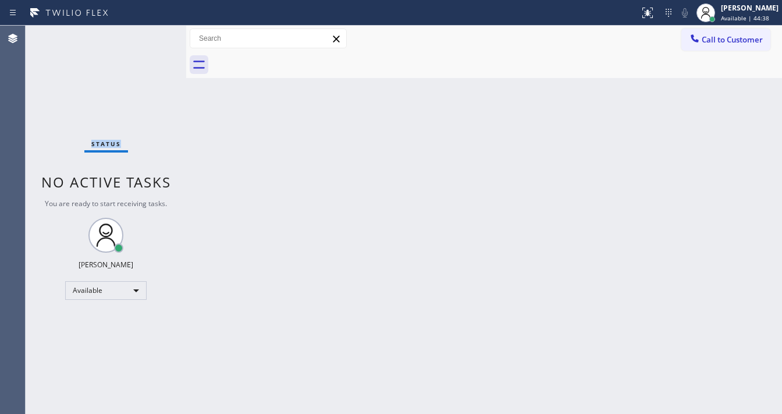
click at [150, 34] on div "Status No active tasks You are ready to start receiving tasks. [PERSON_NAME]" at bounding box center [106, 220] width 161 height 388
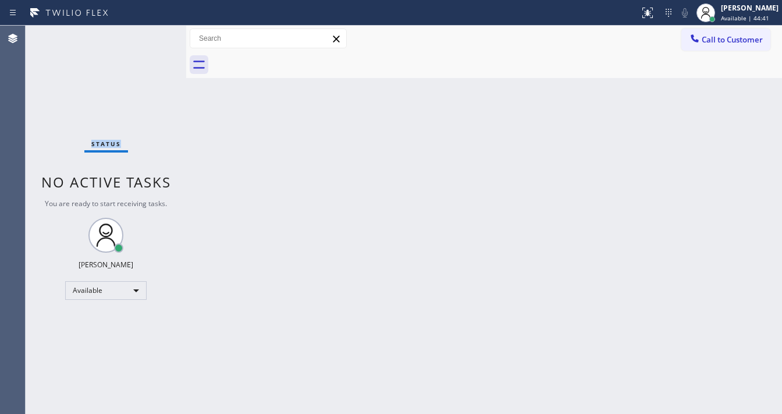
click at [150, 34] on div "Status No active tasks You are ready to start receiving tasks. [PERSON_NAME]" at bounding box center [106, 220] width 161 height 388
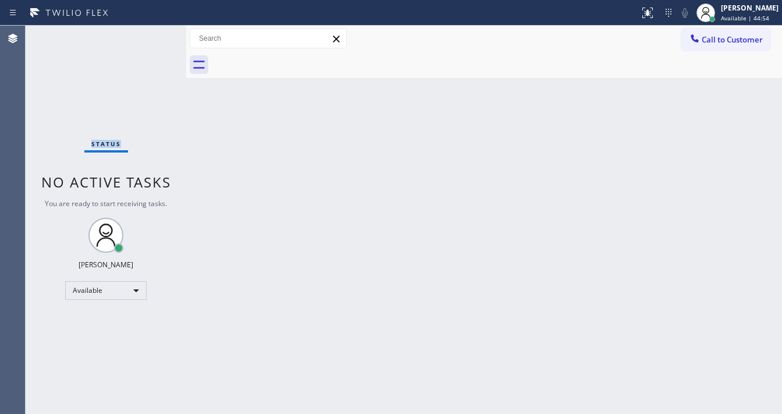
click at [150, 34] on div "Status No active tasks You are ready to start receiving tasks. [PERSON_NAME]" at bounding box center [106, 220] width 161 height 388
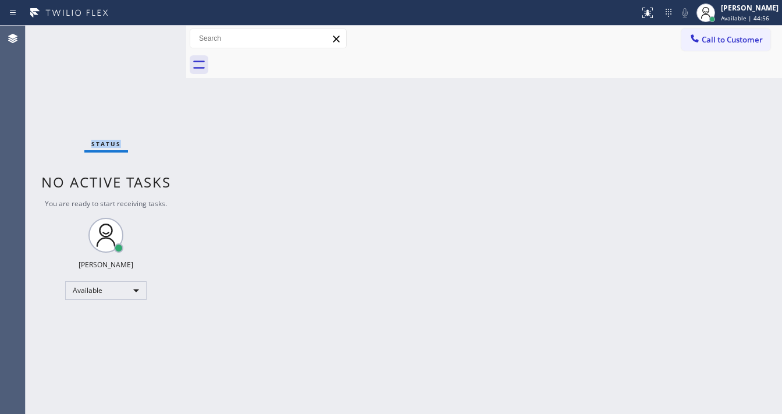
click at [150, 34] on div "Status No active tasks You are ready to start receiving tasks. [PERSON_NAME]" at bounding box center [106, 220] width 161 height 388
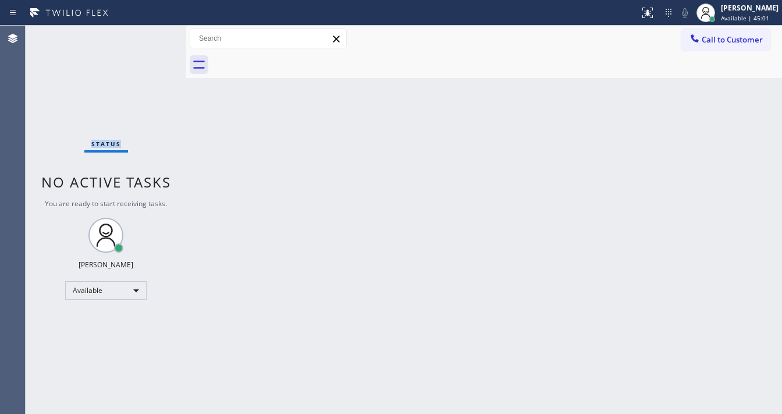
click at [150, 34] on div "Status No active tasks You are ready to start receiving tasks. [PERSON_NAME]" at bounding box center [106, 220] width 161 height 388
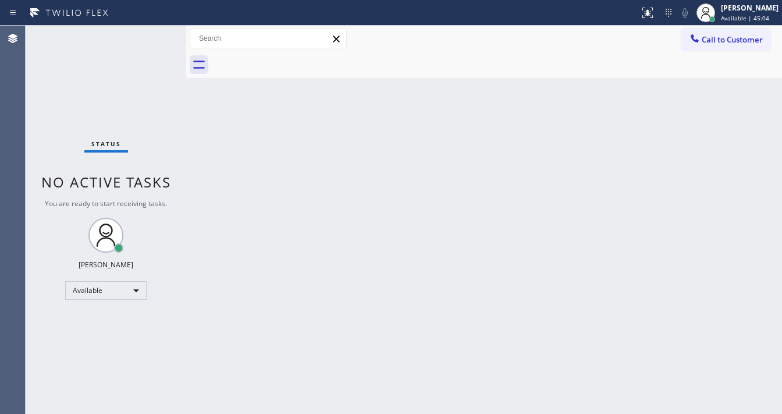
click at [150, 34] on div "Status No active tasks You are ready to start receiving tasks. [PERSON_NAME]" at bounding box center [106, 220] width 161 height 388
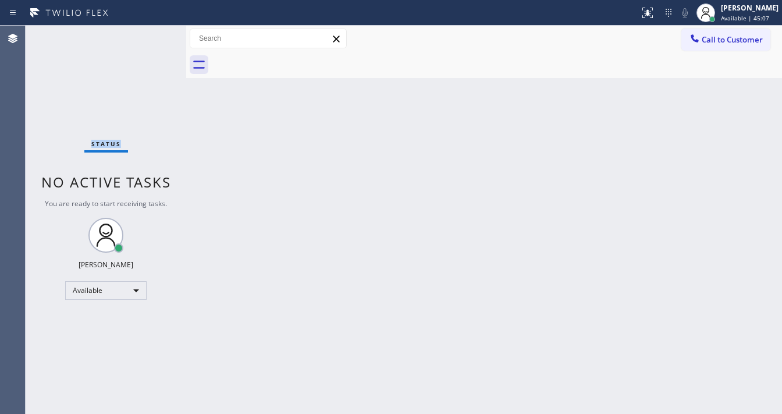
click at [150, 34] on div "Status No active tasks You are ready to start receiving tasks. [PERSON_NAME]" at bounding box center [106, 220] width 161 height 388
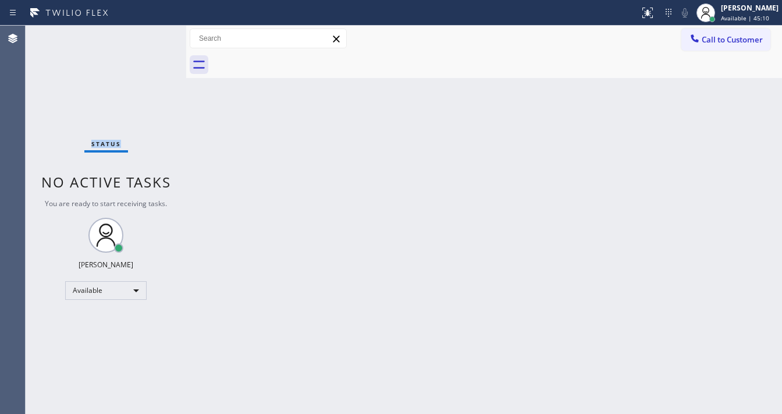
click at [150, 34] on div "Status No active tasks You are ready to start receiving tasks. [PERSON_NAME]" at bounding box center [106, 220] width 161 height 388
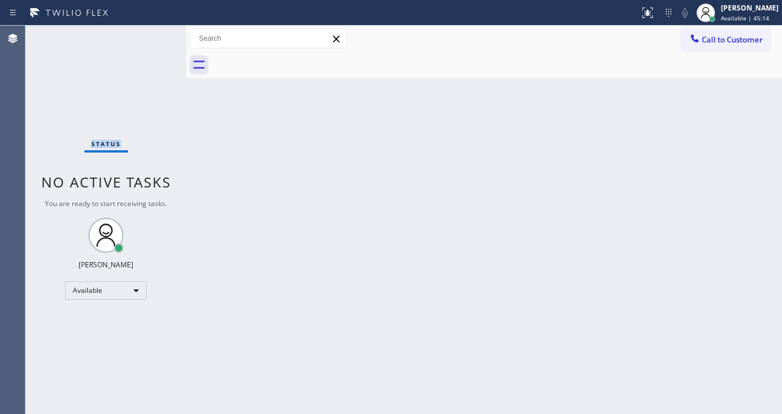
click at [150, 34] on div "Status No active tasks You are ready to start receiving tasks. [PERSON_NAME]" at bounding box center [106, 220] width 161 height 388
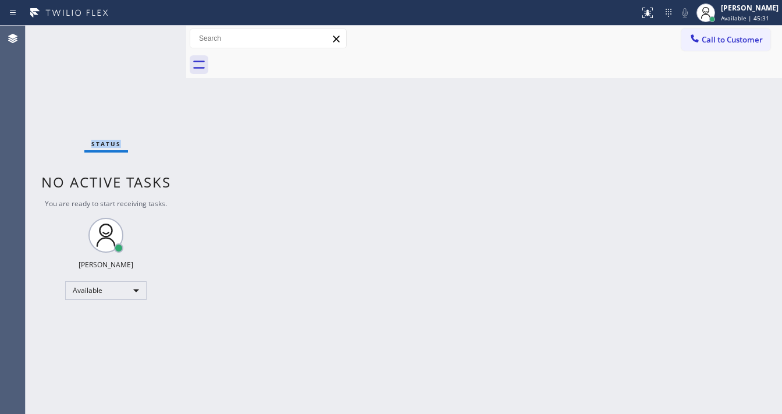
click at [150, 34] on div "Status No active tasks You are ready to start receiving tasks. [PERSON_NAME]" at bounding box center [106, 220] width 161 height 388
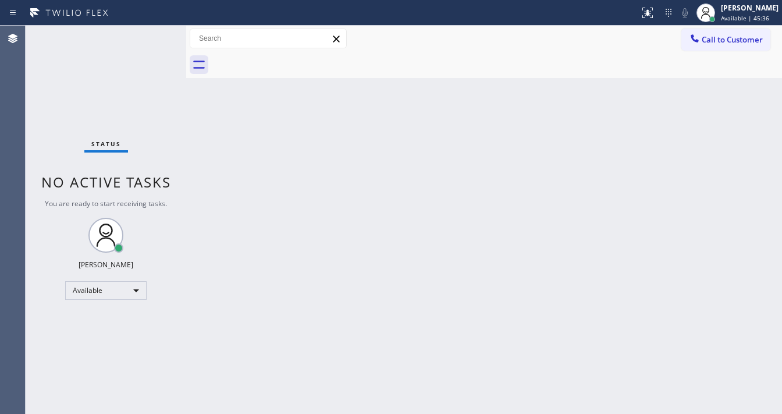
click at [150, 34] on div "Status No active tasks You are ready to start receiving tasks. [PERSON_NAME]" at bounding box center [106, 220] width 161 height 388
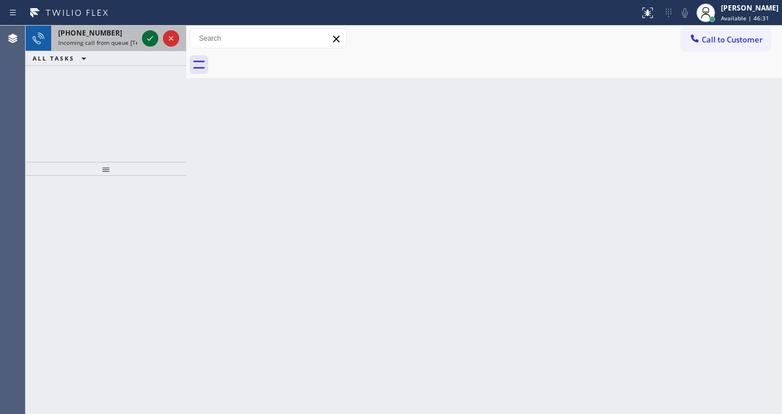
click at [150, 34] on icon at bounding box center [150, 38] width 14 height 14
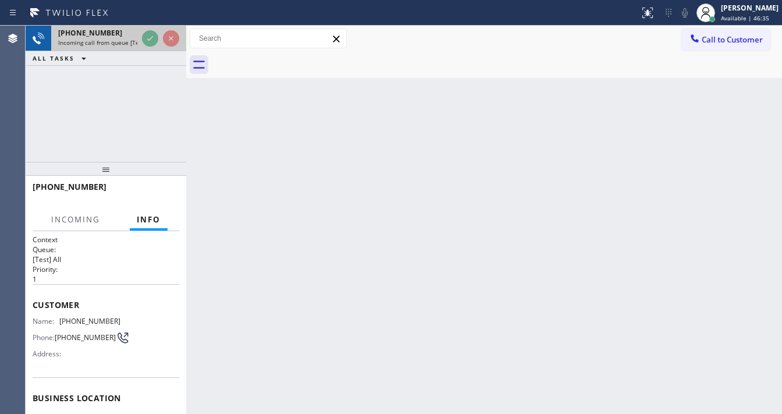
click at [137, 38] on div "[PHONE_NUMBER] Incoming call from queue [Test] All" at bounding box center [95, 39] width 88 height 26
click at [137, 40] on div "[PHONE_NUMBER] Incoming call from queue [Test] All" at bounding box center [95, 39] width 88 height 26
click at [140, 42] on div "[PHONE_NUMBER] Incoming call from queue [Test] All" at bounding box center [106, 39] width 161 height 26
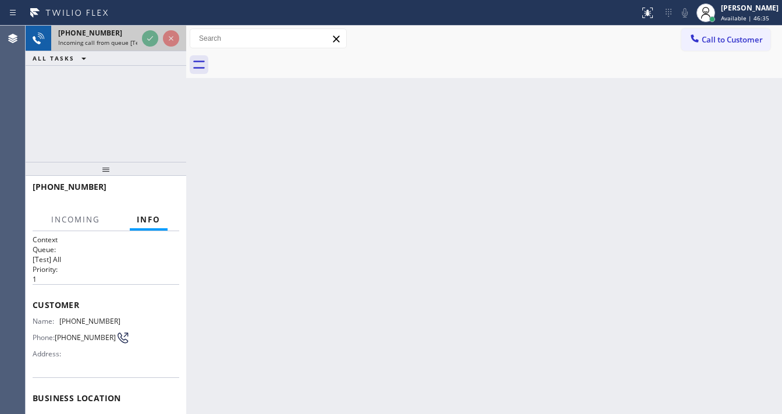
click at [147, 42] on div at bounding box center [161, 39] width 42 height 26
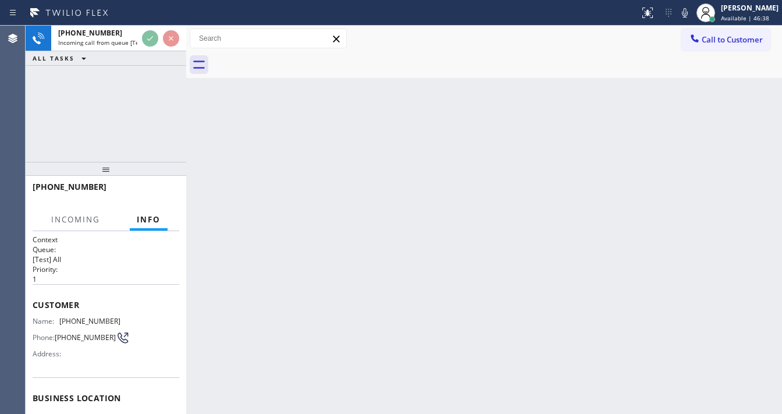
click at [37, 136] on div "[PHONE_NUMBER] Incoming call from queue [Test] All ALL TASKS ALL TASKS ACTIVE T…" at bounding box center [106, 94] width 161 height 136
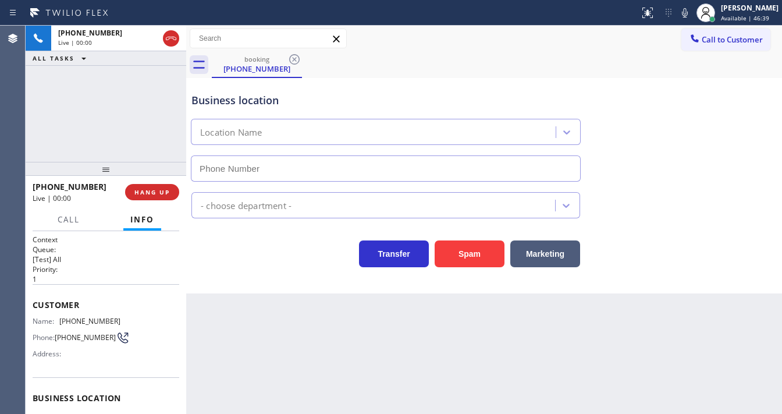
type input "[PHONE_NUMBER]"
click at [504, 51] on div "Call to Customer Outbound call Location Search location Your caller id phone nu…" at bounding box center [484, 39] width 596 height 26
click at [479, 31] on div "Call to Customer Outbound call Location Search location Your caller id phone nu…" at bounding box center [484, 38] width 596 height 20
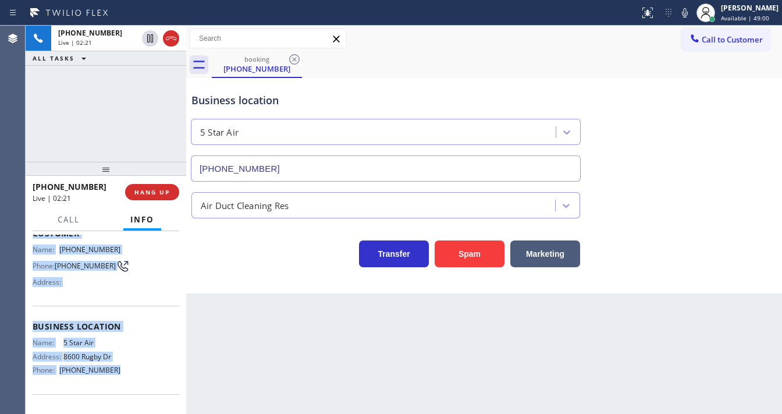
scroll to position [93, 0]
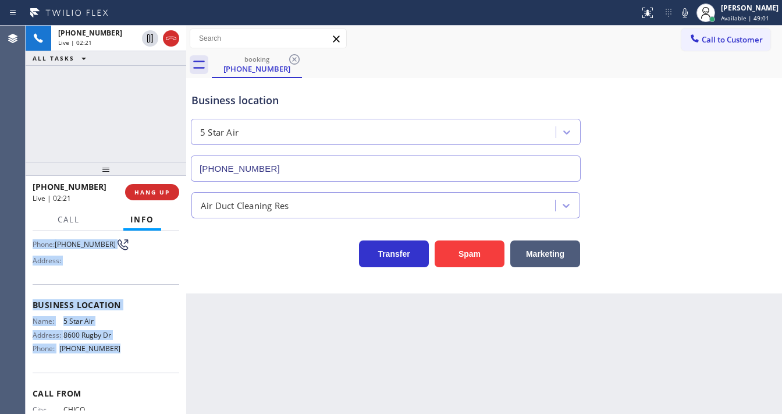
copy div "Customer Name: [PHONE_NUMBER] Phone: [PHONE_NUMBER] Address: Business location …"
drag, startPoint x: 33, startPoint y: 300, endPoint x: 116, endPoint y: 346, distance: 94.8
click at [116, 346] on div "Context Queue: [Test] All Priority: 1 Customer Name: [PHONE_NUMBER] Phone: [PHO…" at bounding box center [106, 300] width 147 height 319
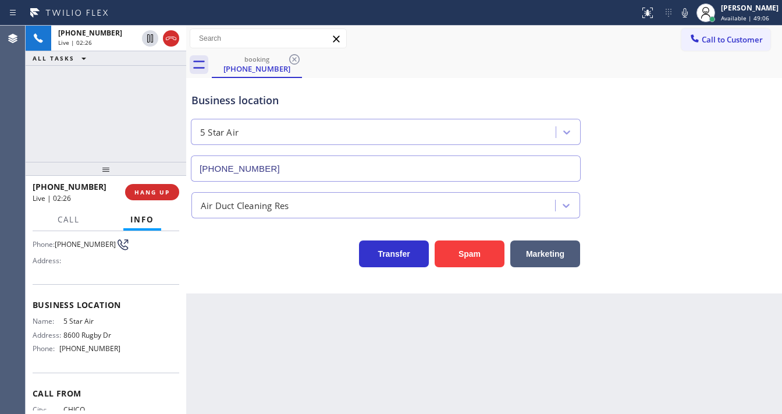
click at [137, 112] on div "[PHONE_NUMBER] Live | 02:26 ALL TASKS ALL TASKS ACTIVE TASKS TASKS IN WRAP UP" at bounding box center [106, 94] width 161 height 136
click at [100, 101] on div "[PHONE_NUMBER] Live | 02:54 ALL TASKS ALL TASKS ACTIVE TASKS TASKS IN WRAP UP" at bounding box center [106, 94] width 161 height 136
click at [514, 37] on div "Call to Customer Outbound call Location Search location Your caller id phone nu…" at bounding box center [484, 38] width 596 height 20
click at [692, 13] on icon at bounding box center [685, 13] width 14 height 14
click at [105, 118] on div "[PHONE_NUMBER] Live | 06:45 ALL TASKS ALL TASKS ACTIVE TASKS TASKS IN WRAP UP" at bounding box center [106, 94] width 161 height 136
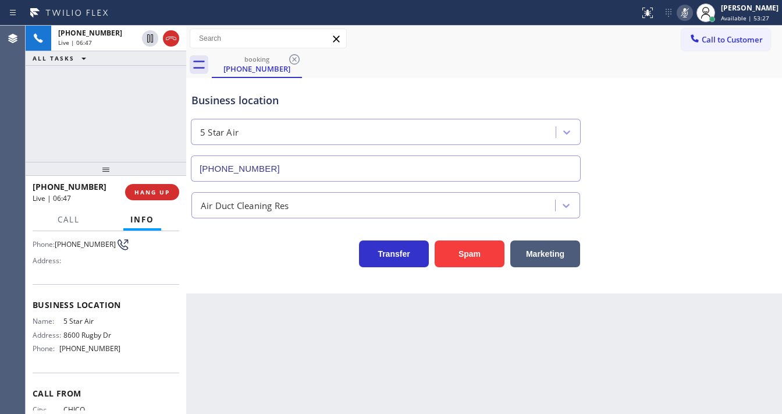
click at [149, 40] on icon at bounding box center [150, 38] width 6 height 8
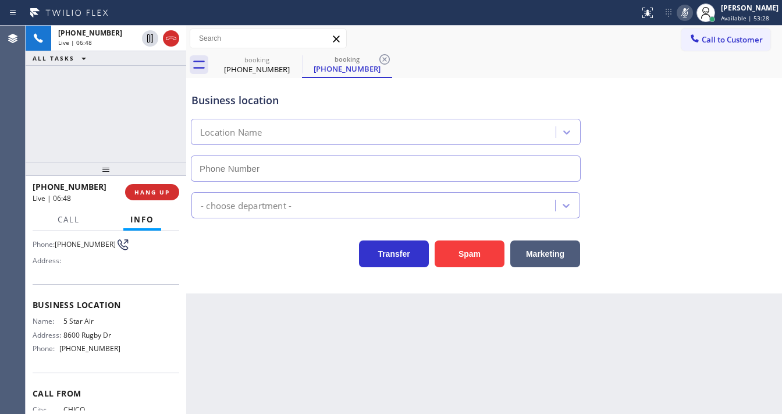
type input "[PHONE_NUMBER]"
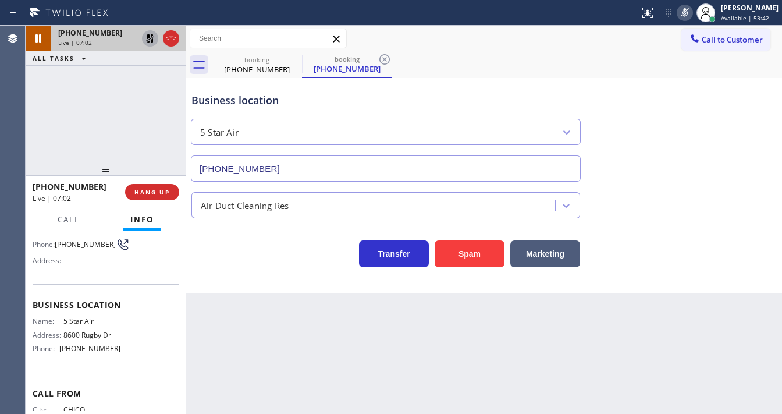
click at [154, 35] on icon at bounding box center [150, 38] width 14 height 14
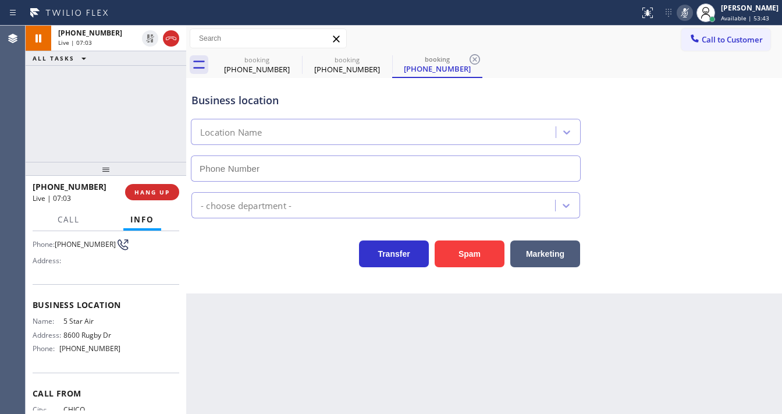
type input "[PHONE_NUMBER]"
click at [690, 7] on icon at bounding box center [685, 13] width 14 height 14
drag, startPoint x: 572, startPoint y: 81, endPoint x: 543, endPoint y: 81, distance: 28.5
click at [563, 81] on div "Business location 5 Star Air [PHONE_NUMBER]" at bounding box center [484, 128] width 590 height 105
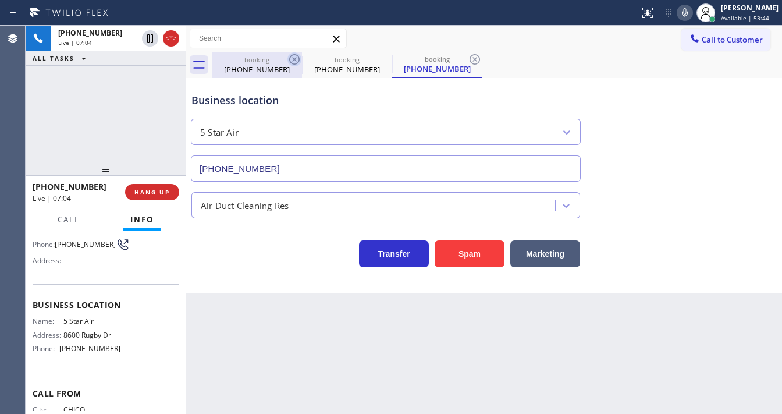
click at [293, 58] on icon at bounding box center [294, 59] width 10 height 10
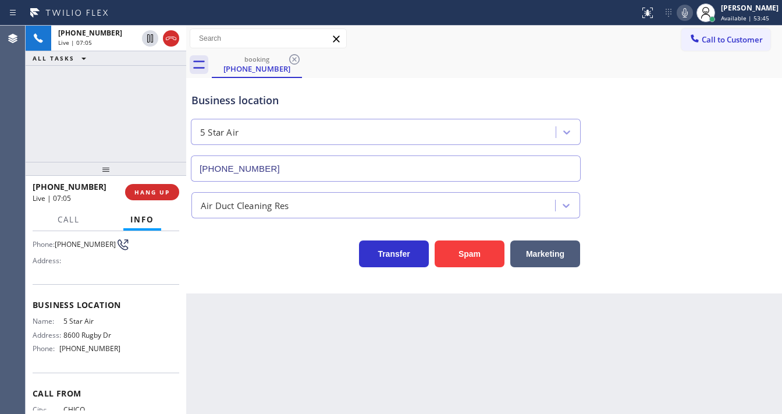
click at [68, 130] on div "[PHONE_NUMBER] Live | 07:05 ALL TASKS ALL TASKS ACTIVE TASKS TASKS IN WRAP UP" at bounding box center [106, 94] width 161 height 136
click at [103, 127] on div "[PHONE_NUMBER] Live | 07:10 ALL TASKS ALL TASKS ACTIVE TASKS TASKS IN WRAP UP" at bounding box center [106, 94] width 161 height 136
click at [42, 151] on div "[PHONE_NUMBER] Live | 08:33 ALL TASKS ALL TASKS ACTIVE TASKS TASKS IN WRAP UP" at bounding box center [106, 94] width 161 height 136
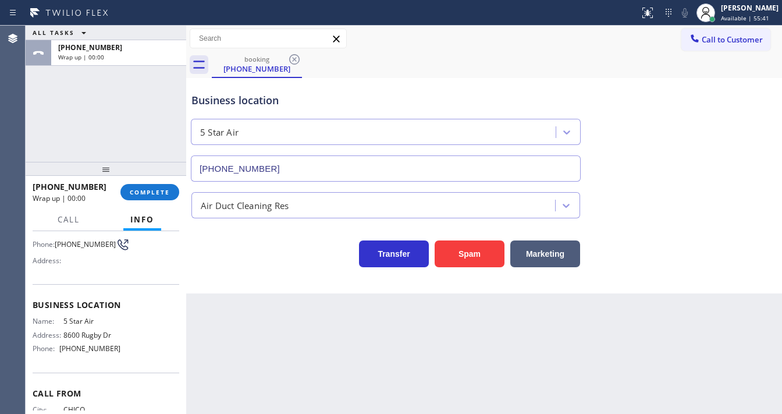
click at [116, 133] on div "ALL TASKS ALL TASKS ACTIVE TASKS TASKS IN WRAP UP [PHONE_NUMBER] Wrap up | 00:00" at bounding box center [106, 94] width 161 height 136
click at [144, 191] on span "COMPLETE" at bounding box center [150, 192] width 40 height 8
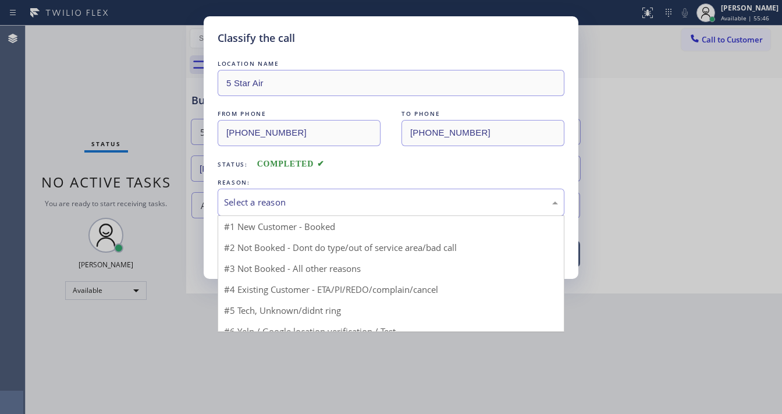
click at [263, 203] on div "Select a reason" at bounding box center [391, 201] width 334 height 13
drag, startPoint x: 273, startPoint y: 290, endPoint x: 277, endPoint y: 279, distance: 11.2
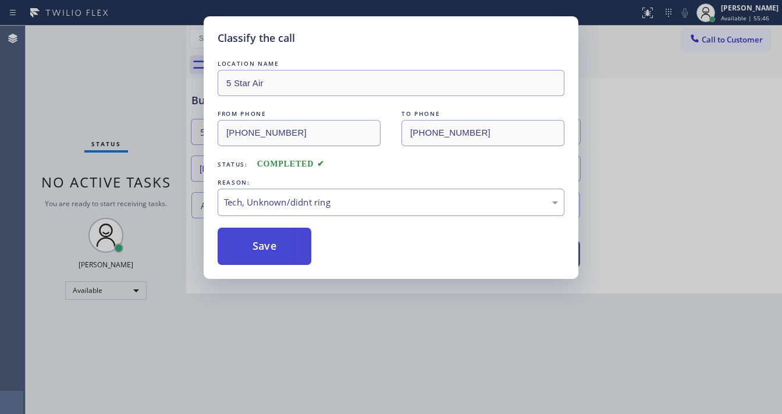
click at [273, 245] on button "Save" at bounding box center [265, 245] width 94 height 37
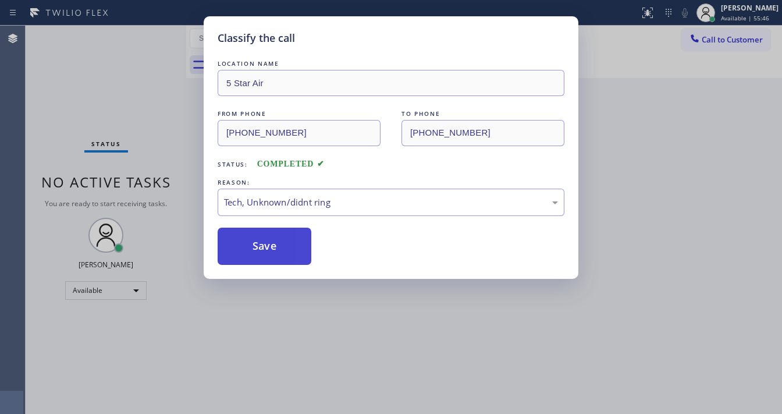
click at [273, 245] on button "Save" at bounding box center [265, 245] width 94 height 37
drag, startPoint x: 273, startPoint y: 245, endPoint x: 181, endPoint y: 190, distance: 106.7
click at [270, 245] on button "Save" at bounding box center [265, 245] width 94 height 37
click at [181, 189] on div "Classify the call LOCATION NAME 5 Star Air FROM PHONE [PHONE_NUMBER] TO PHONE […" at bounding box center [391, 207] width 782 height 414
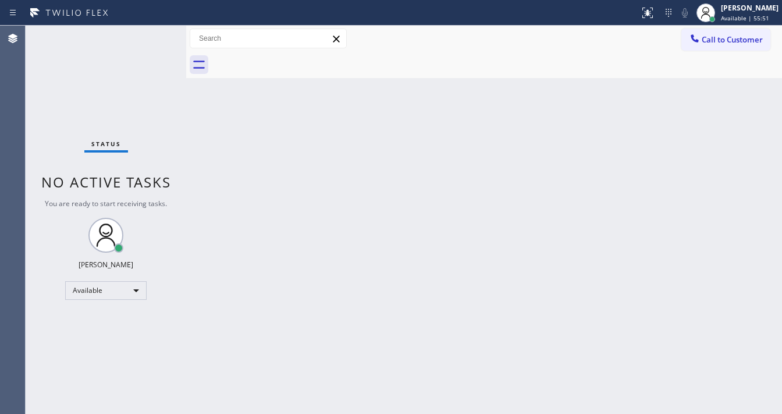
click at [718, 40] on span "Call to Customer" at bounding box center [731, 39] width 61 height 10
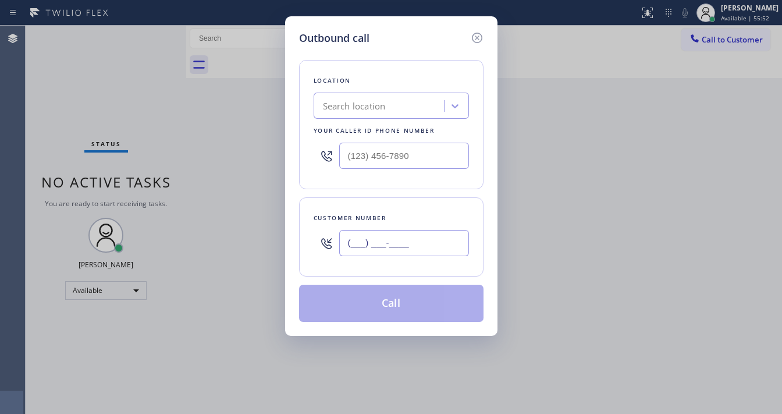
click at [377, 249] on input "(___) ___-____" at bounding box center [404, 243] width 130 height 26
paste input "530) 514-1921"
type input "[PHONE_NUMBER]"
type input "(___) ___-____"
click at [406, 158] on input "(___) ___-____" at bounding box center [404, 155] width 130 height 26
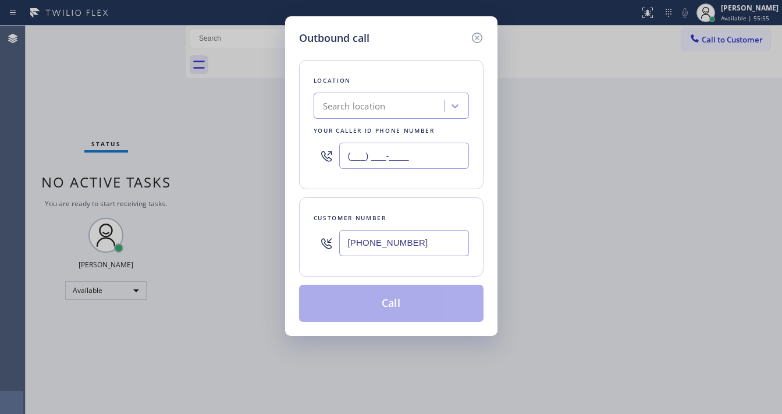
paste input "800) 686-5038"
type input "[PHONE_NUMBER]"
click at [375, 200] on div "Customer number [PHONE_NUMBER]" at bounding box center [391, 236] width 184 height 79
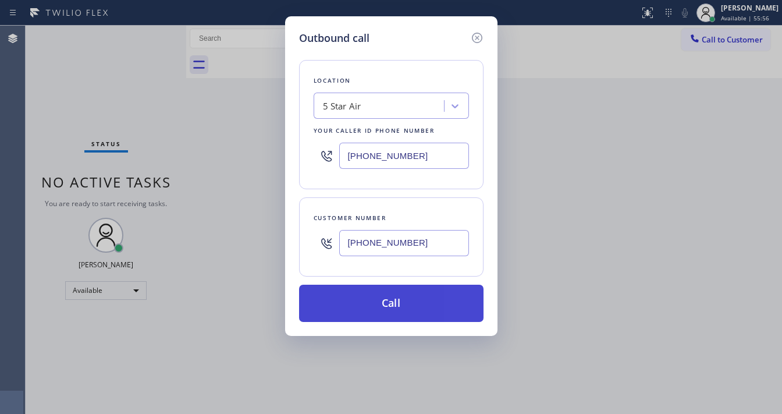
click at [391, 307] on button "Call" at bounding box center [391, 302] width 184 height 37
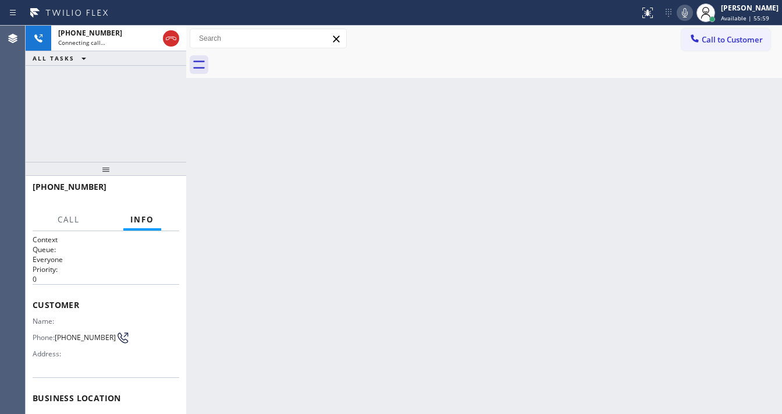
click at [688, 19] on icon at bounding box center [685, 13] width 14 height 14
click at [115, 118] on div "[PHONE_NUMBER] Connecting call… ALL TASKS ALL TASKS ACTIVE TASKS TASKS IN WRAP …" at bounding box center [106, 94] width 161 height 136
click at [118, 109] on div "[PHONE_NUMBER] Connecting call… ALL TASKS ALL TASKS ACTIVE TASKS TASKS IN WRAP …" at bounding box center [106, 94] width 161 height 136
click at [128, 134] on div "[PHONE_NUMBER] Connecting call… ALL TASKS ALL TASKS ACTIVE TASKS TASKS IN WRAP …" at bounding box center [106, 94] width 161 height 136
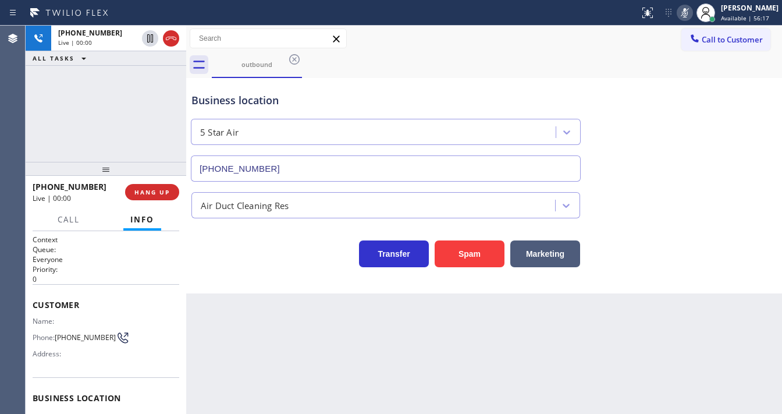
type input "[PHONE_NUMBER]"
click at [692, 12] on icon at bounding box center [685, 13] width 14 height 14
click at [621, 56] on div "outbound" at bounding box center [497, 65] width 570 height 26
click at [26, 108] on div "[PHONE_NUMBER] Live | 00:06 ALL TASKS ALL TASKS ACTIVE TASKS TASKS IN WRAP UP" at bounding box center [106, 94] width 161 height 136
click at [156, 191] on span "HANG UP" at bounding box center [151, 192] width 35 height 8
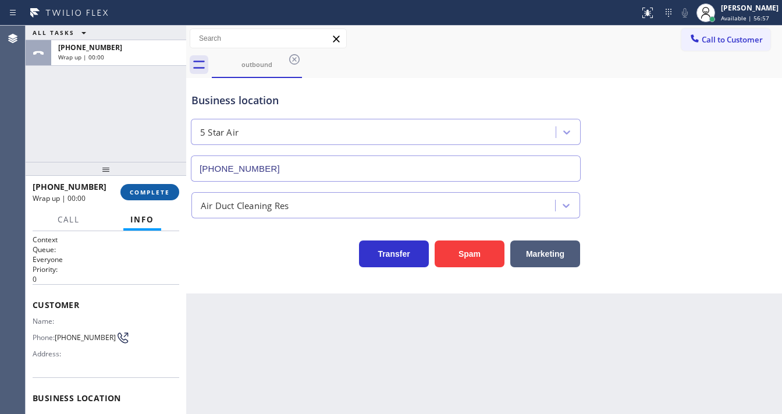
click at [154, 192] on span "COMPLETE" at bounding box center [150, 192] width 40 height 8
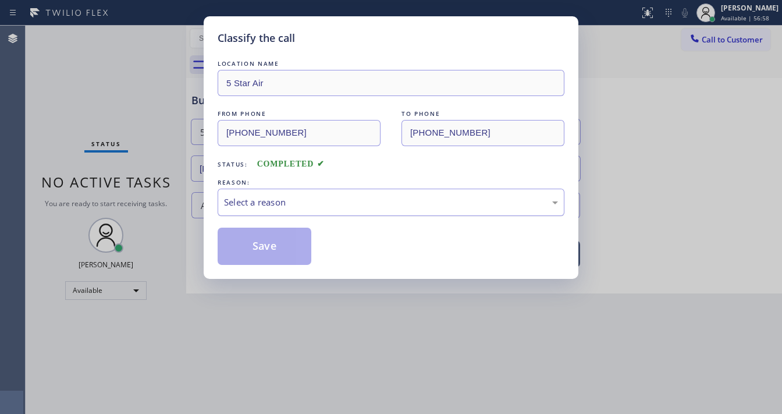
drag, startPoint x: 288, startPoint y: 195, endPoint x: 293, endPoint y: 208, distance: 12.9
click at [289, 195] on div "Select a reason" at bounding box center [391, 201] width 334 height 13
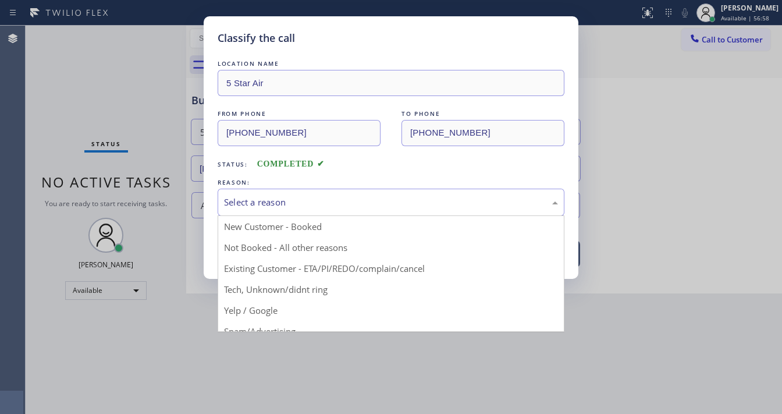
drag, startPoint x: 280, startPoint y: 295, endPoint x: 279, endPoint y: 255, distance: 40.1
click at [278, 251] on button "Save" at bounding box center [265, 245] width 94 height 37
click at [278, 250] on button "Save" at bounding box center [265, 245] width 94 height 37
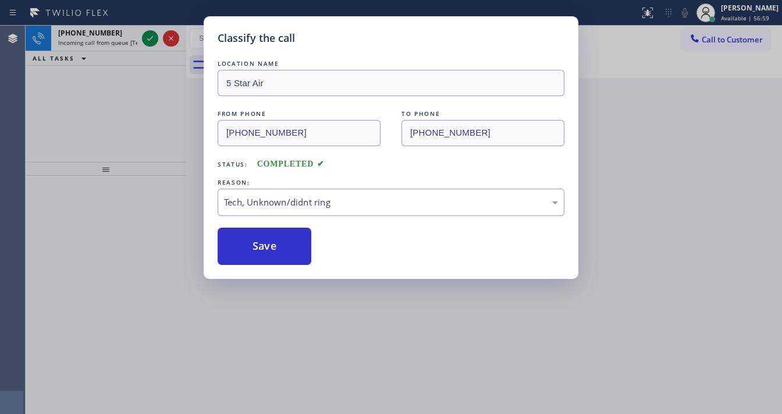
drag, startPoint x: 119, startPoint y: 105, endPoint x: 137, endPoint y: 73, distance: 36.7
click at [120, 103] on div "Classify the call LOCATION NAME 5 Star Air FROM PHONE [PHONE_NUMBER] TO PHONE […" at bounding box center [391, 207] width 782 height 414
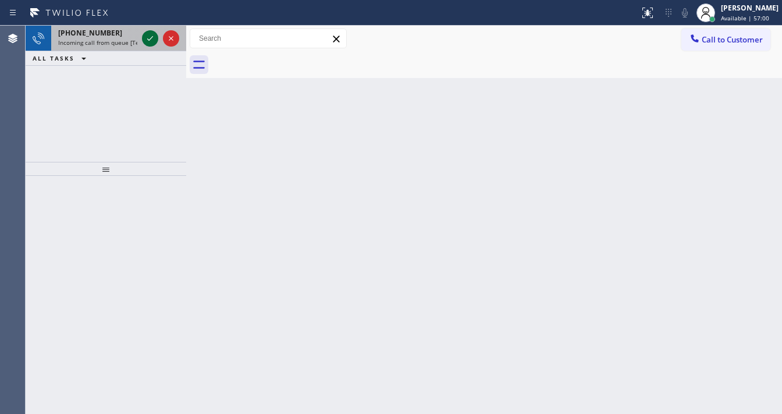
click at [151, 36] on icon at bounding box center [150, 38] width 14 height 14
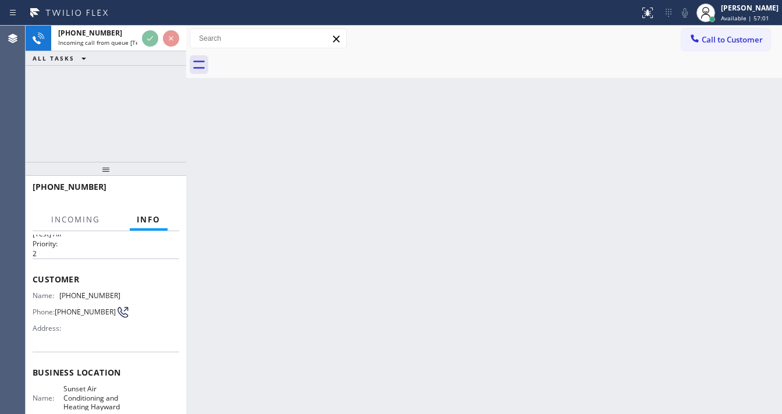
scroll to position [93, 0]
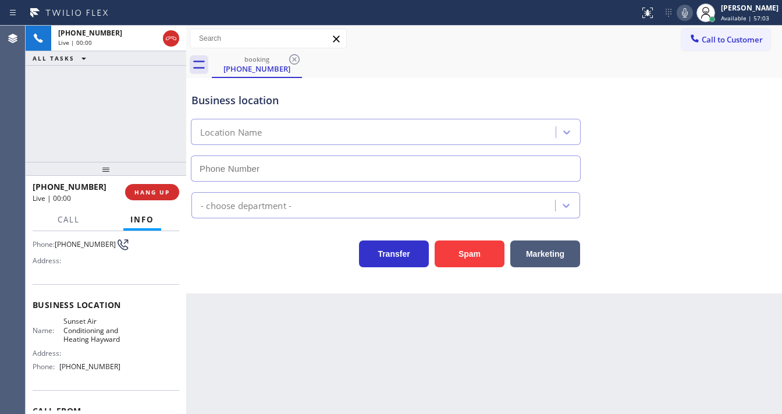
type input "[PHONE_NUMBER]"
click at [108, 129] on div "[PHONE_NUMBER] Live | 00:00 ALL TASKS ALL TASKS ACTIVE TASKS TASKS IN WRAP UP" at bounding box center [106, 94] width 161 height 136
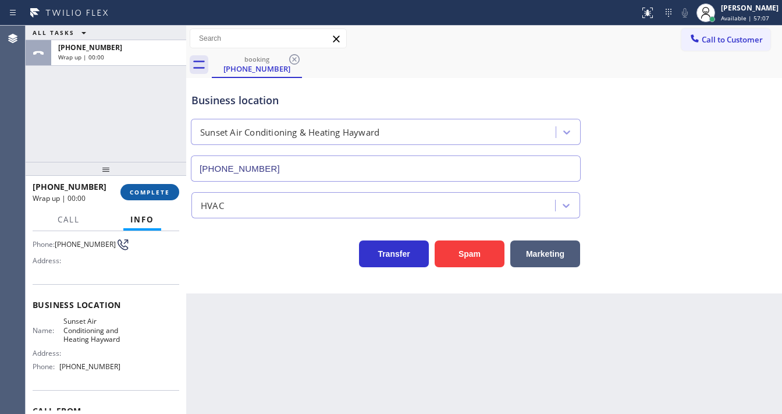
click at [154, 193] on span "COMPLETE" at bounding box center [150, 192] width 40 height 8
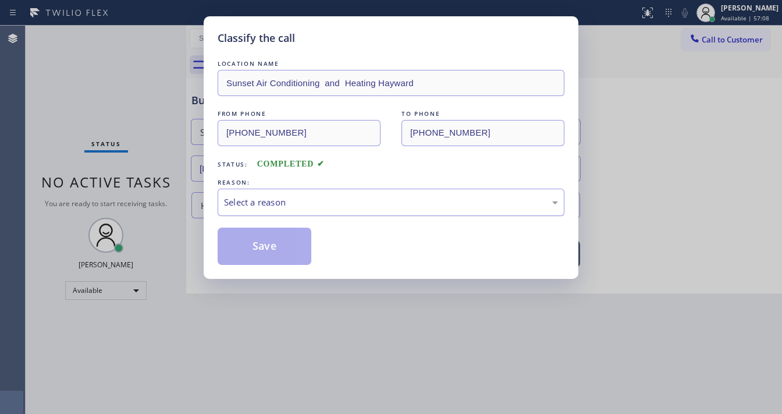
drag, startPoint x: 284, startPoint y: 201, endPoint x: 288, endPoint y: 213, distance: 13.1
click at [287, 202] on div "Select a reason" at bounding box center [391, 201] width 334 height 13
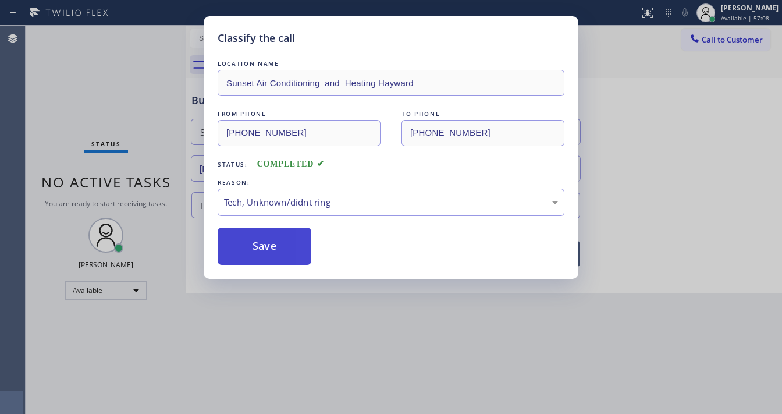
click at [272, 240] on button "Save" at bounding box center [265, 245] width 94 height 37
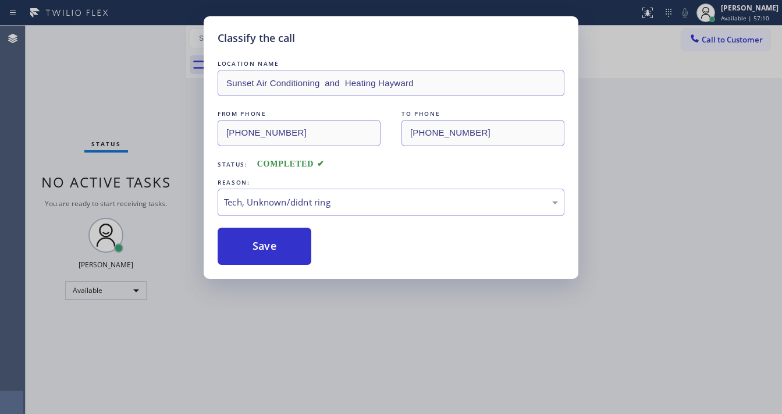
click at [693, 133] on div "Classify the call LOCATION NAME Sunset Air Conditioning and Heating Hayward FRO…" at bounding box center [391, 207] width 782 height 414
click at [714, 47] on button "Call to Customer" at bounding box center [725, 39] width 89 height 22
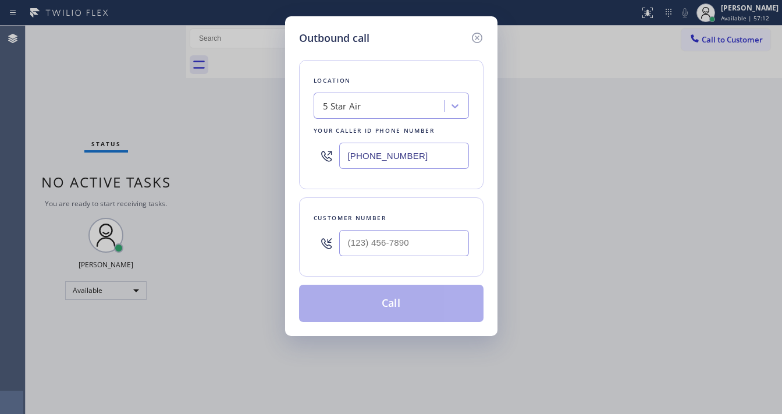
type input "(___) ___-____"
click at [373, 238] on input "(___) ___-____" at bounding box center [404, 243] width 130 height 26
click at [373, 240] on input "(___) ___-____" at bounding box center [404, 243] width 130 height 26
paste input "530) 514-1921"
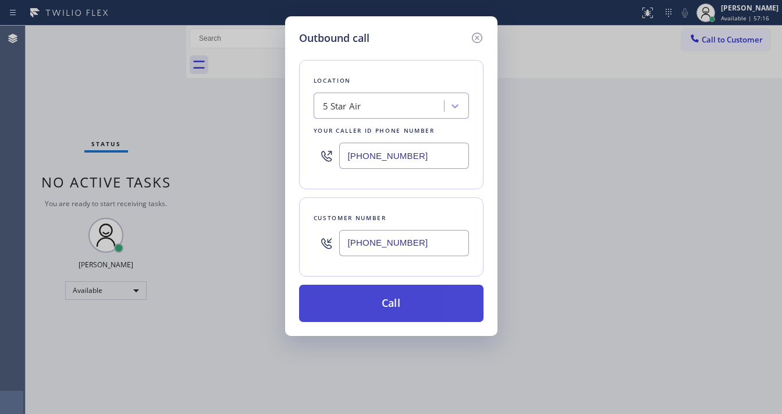
type input "[PHONE_NUMBER]"
click at [362, 292] on button "Call" at bounding box center [391, 302] width 184 height 37
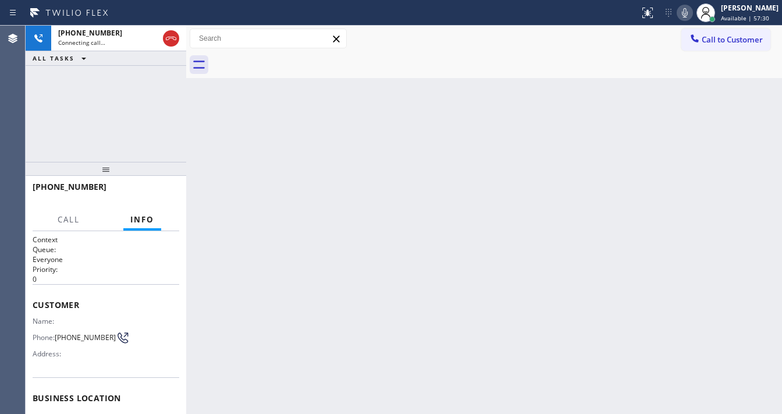
click at [47, 153] on div "[PHONE_NUMBER] Connecting call… ALL TASKS ALL TASKS ACTIVE TASKS TASKS IN WRAP …" at bounding box center [106, 94] width 161 height 136
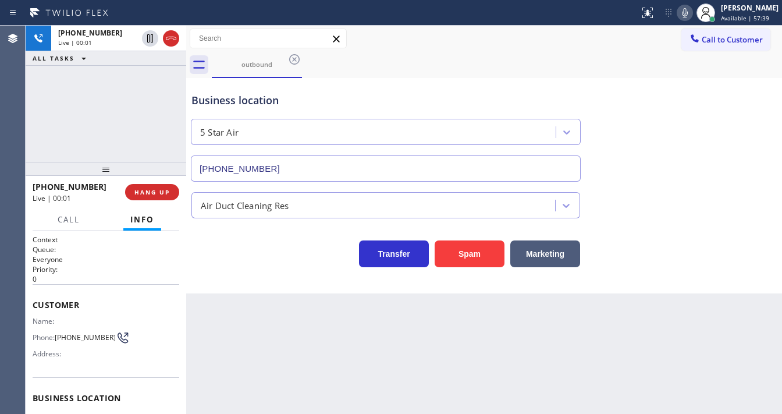
type input "[PHONE_NUMBER]"
click at [119, 119] on div "[PHONE_NUMBER] Live | 00:02 ALL TASKS ALL TASKS ACTIVE TASKS TASKS IN WRAP UP" at bounding box center [106, 94] width 161 height 136
click at [130, 124] on div "[PHONE_NUMBER] Live | 00:08 ALL TASKS ALL TASKS ACTIVE TASKS TASKS IN WRAP UP" at bounding box center [106, 94] width 161 height 136
click at [35, 125] on div "[PHONE_NUMBER] Live | 00:36 ALL TASKS ALL TASKS ACTIVE TASKS TASKS IN WRAP UP" at bounding box center [106, 94] width 161 height 136
click at [691, 6] on icon at bounding box center [685, 13] width 14 height 14
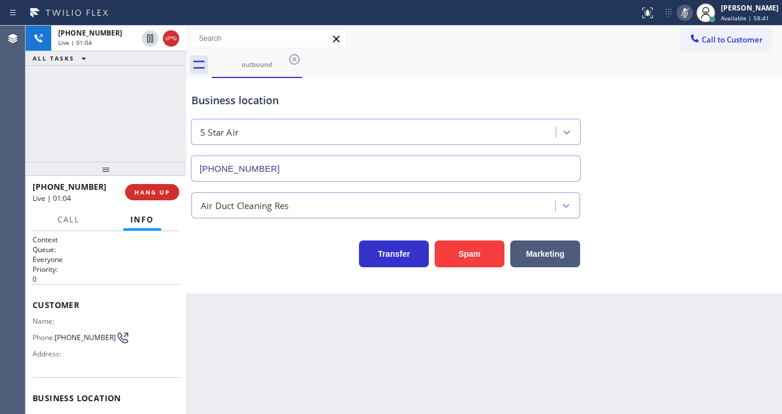
click at [69, 109] on div "[PHONE_NUMBER] Live | 01:04 ALL TASKS ALL TASKS ACTIVE TASKS TASKS IN WRAP UP" at bounding box center [106, 94] width 161 height 136
click at [157, 191] on span "HANG UP" at bounding box center [151, 192] width 35 height 8
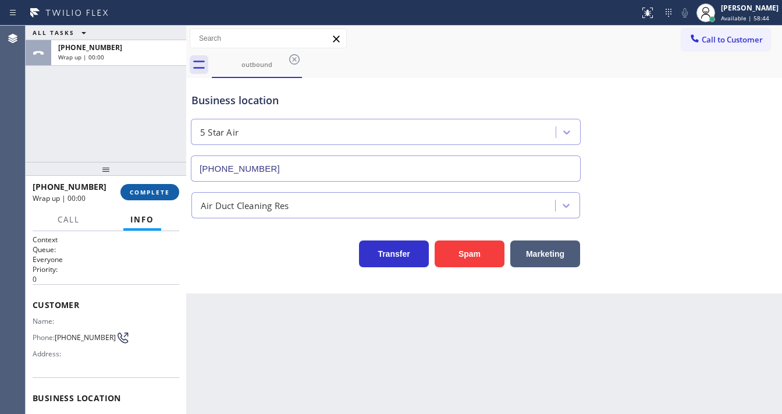
click at [166, 193] on span "COMPLETE" at bounding box center [150, 192] width 40 height 8
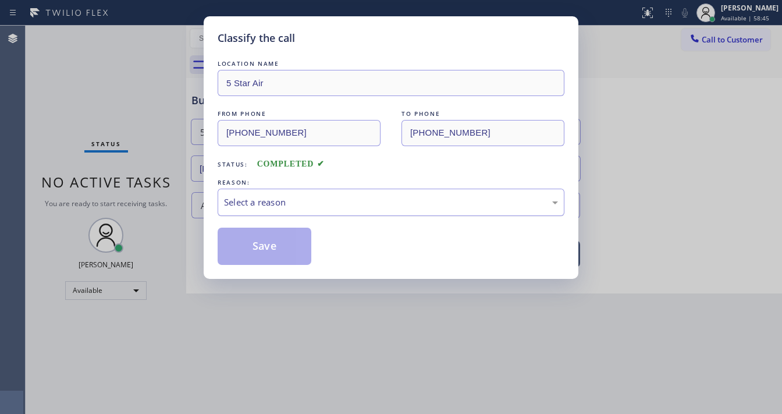
click at [300, 209] on div "Select a reason" at bounding box center [391, 201] width 347 height 27
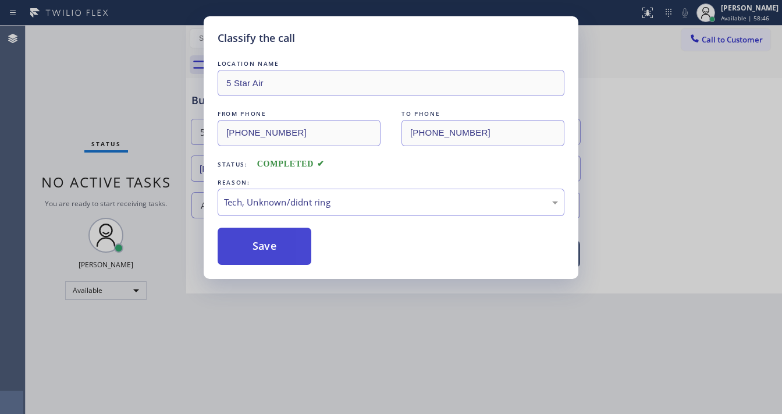
click at [287, 250] on button "Save" at bounding box center [265, 245] width 94 height 37
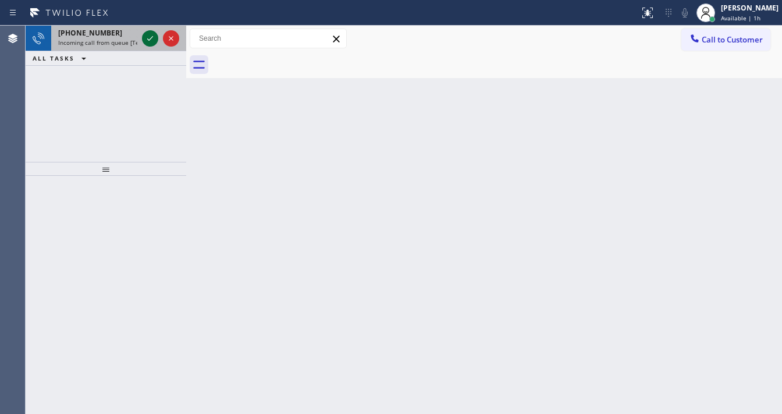
click at [149, 40] on icon at bounding box center [150, 38] width 6 height 5
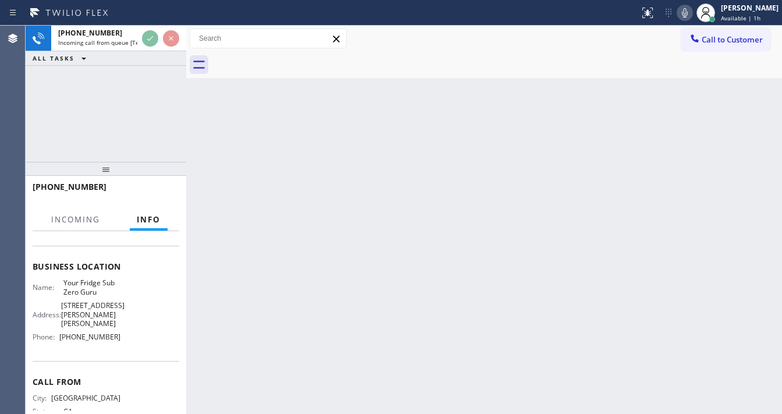
scroll to position [140, 0]
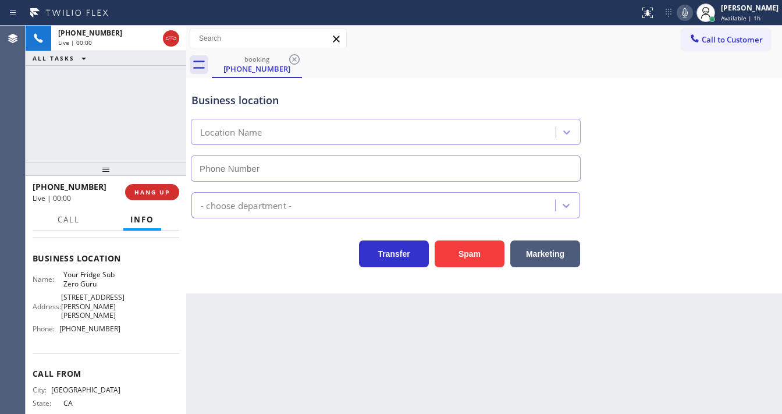
type input "[PHONE_NUMBER]"
click at [433, 30] on div "Call to Customer Outbound call Location 5 Star Air Your caller id phone number …" at bounding box center [484, 38] width 596 height 20
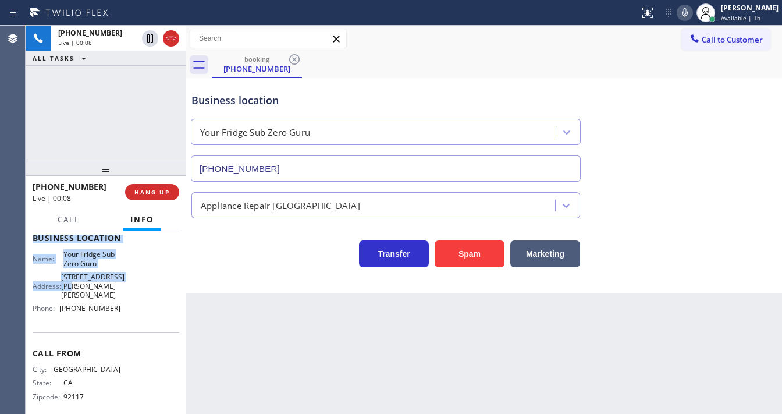
scroll to position [162, 0]
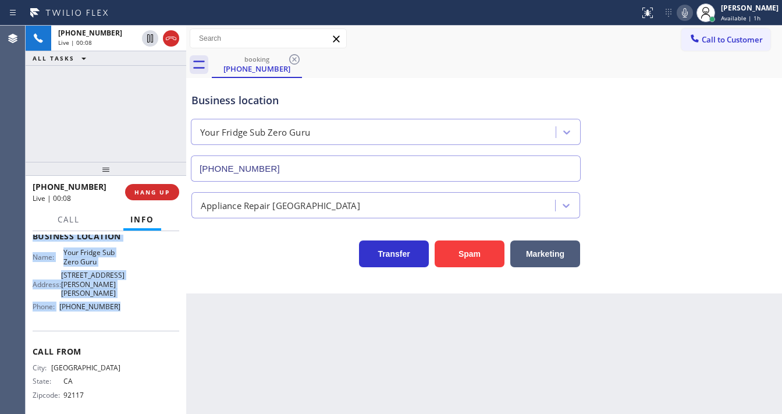
drag, startPoint x: 38, startPoint y: 263, endPoint x: 124, endPoint y: 296, distance: 92.0
click at [124, 296] on div "Context Queue: [Test] All Priority: 2 Customer Name: [PHONE_NUMBER] Phone: [PHO…" at bounding box center [106, 322] width 161 height 183
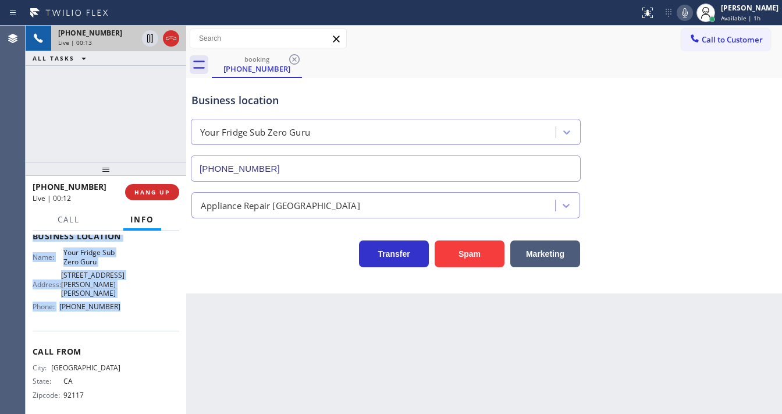
copy div "Customer Name: [PHONE_NUMBER] Phone: [PHONE_NUMBER] Address: Business location …"
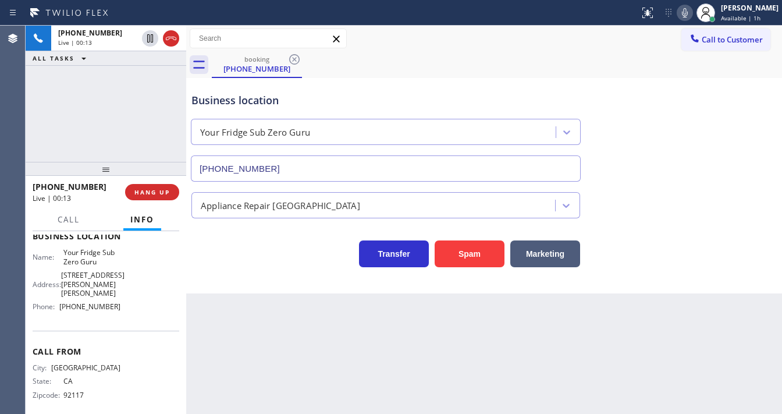
click at [106, 120] on div "[PHONE_NUMBER] Live | 00:13 ALL TASKS ALL TASKS ACTIVE TASKS TASKS IN WRAP UP" at bounding box center [106, 94] width 161 height 136
drag, startPoint x: 100, startPoint y: 99, endPoint x: 209, endPoint y: 77, distance: 111.1
click at [101, 99] on div "[PHONE_NUMBER] Live | 00:58 ALL TASKS ALL TASKS ACTIVE TASKS TASKS IN WRAP UP" at bounding box center [106, 94] width 161 height 136
click at [685, 13] on icon at bounding box center [685, 13] width 14 height 14
drag, startPoint x: 139, startPoint y: 91, endPoint x: 149, endPoint y: 61, distance: 31.8
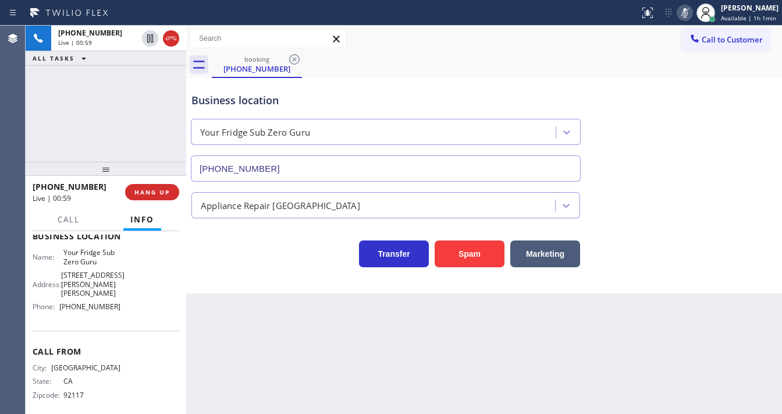
click at [138, 88] on div "[PHONE_NUMBER] Live | 00:59 ALL TASKS ALL TASKS ACTIVE TASKS TASKS IN WRAP UP" at bounding box center [106, 94] width 161 height 136
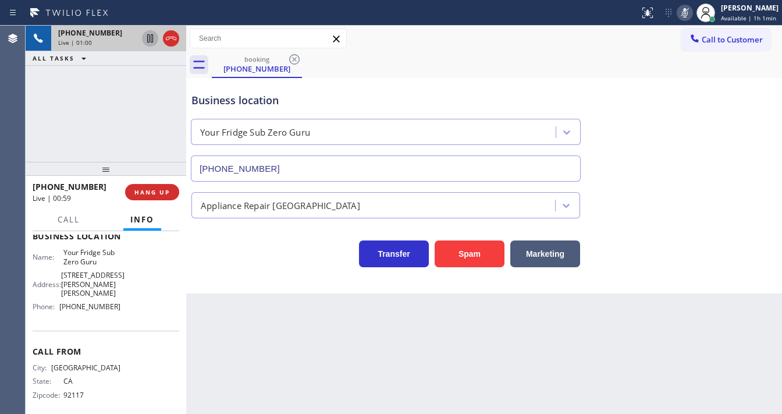
click at [149, 39] on icon at bounding box center [150, 38] width 6 height 8
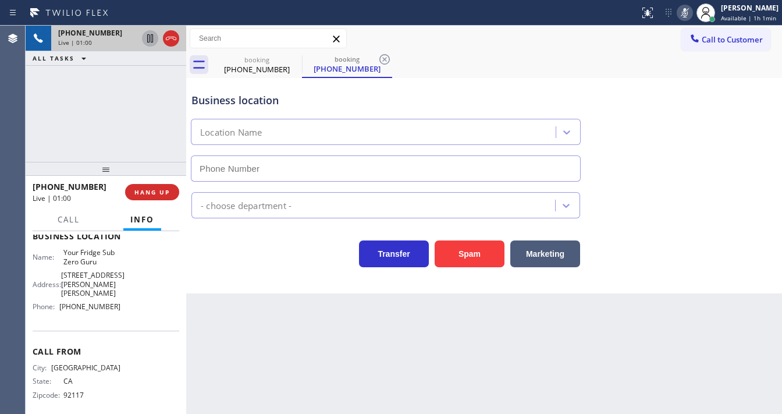
type input "[PHONE_NUMBER]"
drag, startPoint x: 159, startPoint y: 97, endPoint x: 155, endPoint y: 71, distance: 25.9
click at [158, 90] on div "[PHONE_NUMBER] Live | 02:34 ALL TASKS ALL TASKS ACTIVE TASKS TASKS IN WRAP UP" at bounding box center [106, 94] width 161 height 136
click at [148, 44] on icon at bounding box center [150, 38] width 14 height 14
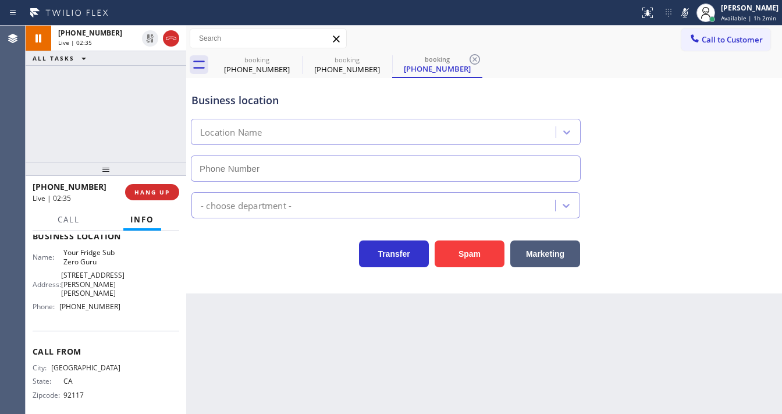
drag, startPoint x: 692, startPoint y: 15, endPoint x: 340, endPoint y: 77, distance: 357.9
click at [689, 15] on icon at bounding box center [685, 13] width 14 height 14
type input "[PHONE_NUMBER]"
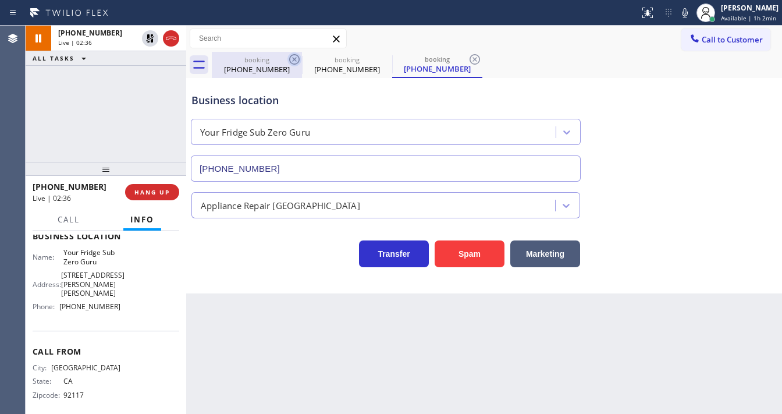
click at [293, 59] on icon at bounding box center [294, 59] width 14 height 14
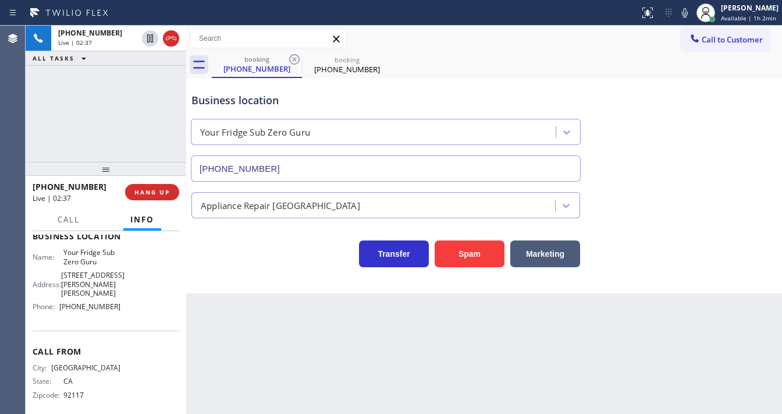
click at [102, 111] on div "[PHONE_NUMBER] Live | 02:37 ALL TASKS ALL TASKS ACTIVE TASKS TASKS IN WRAP UP" at bounding box center [106, 94] width 161 height 136
click at [109, 126] on div "[PHONE_NUMBER] Live | 03:18 ALL TASKS ALL TASKS ACTIVE TASKS TASKS IN WRAP UP" at bounding box center [106, 94] width 161 height 136
click at [68, 222] on span "Call" at bounding box center [69, 219] width 22 height 10
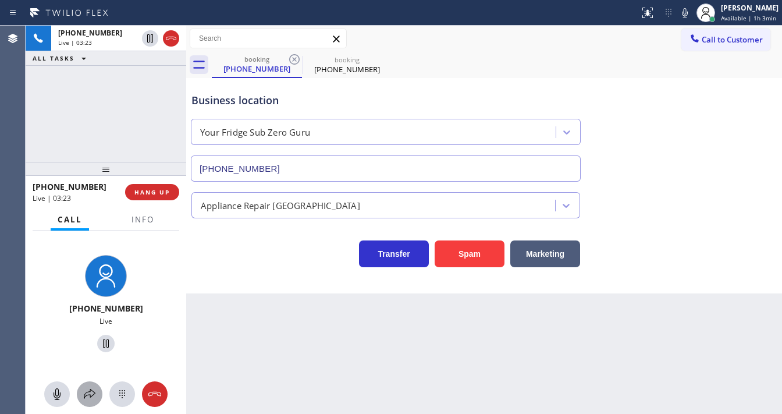
click at [88, 395] on icon at bounding box center [90, 394] width 14 height 14
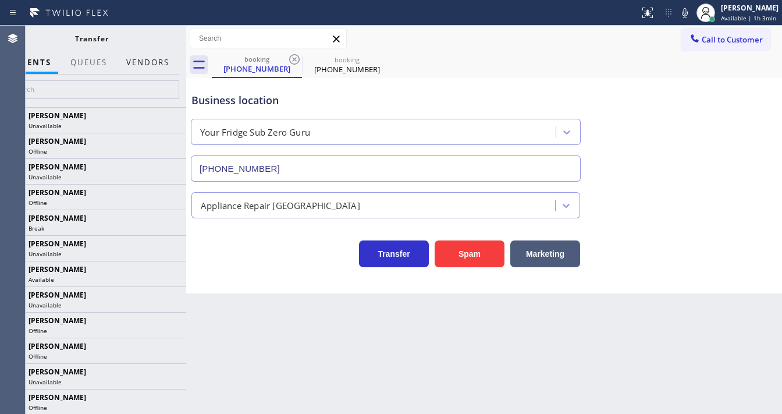
click at [147, 65] on button "Vendors" at bounding box center [147, 62] width 57 height 23
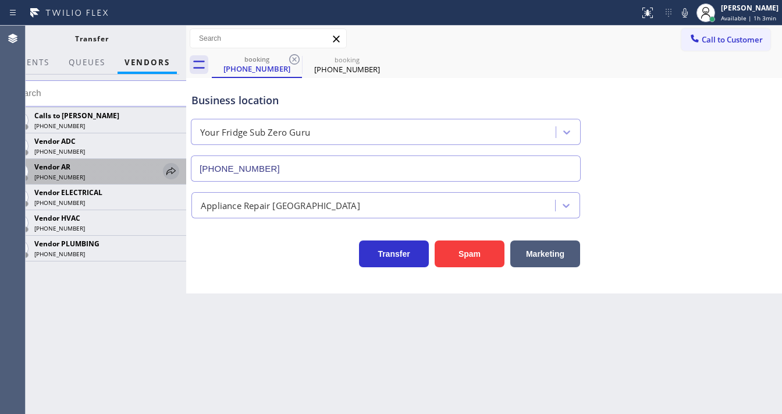
click at [168, 172] on icon at bounding box center [171, 171] width 14 height 14
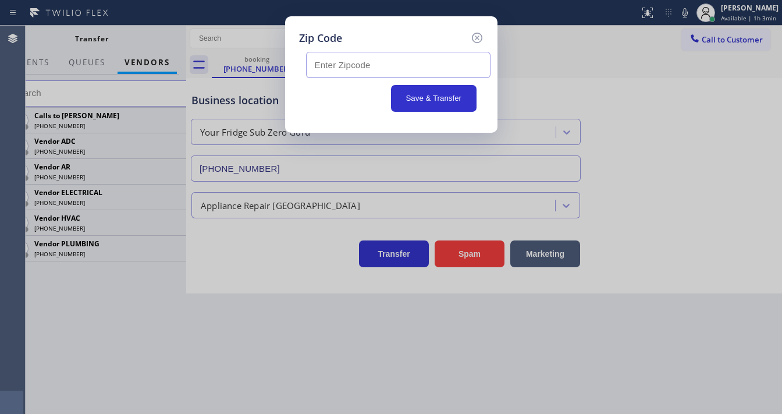
click at [339, 56] on input "text" at bounding box center [398, 65] width 184 height 26
paste input "91942"
type input "91942"
click at [433, 99] on button "Save & Transfer" at bounding box center [433, 98] width 85 height 27
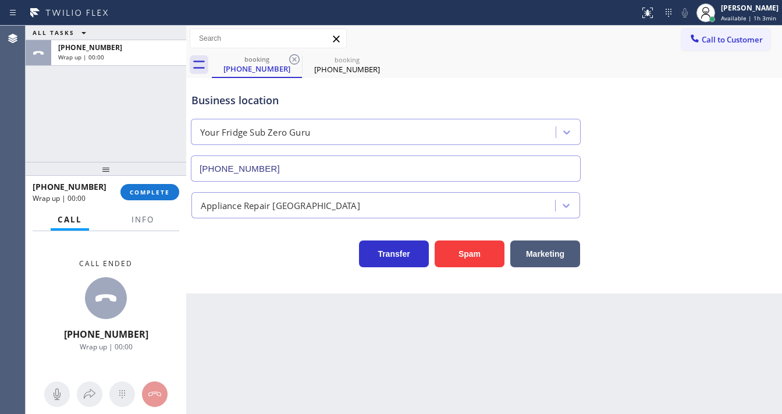
click at [155, 181] on div "[PHONE_NUMBER] Wrap up | 00:00 COMPLETE" at bounding box center [106, 192] width 147 height 30
click at [156, 190] on span "COMPLETE" at bounding box center [150, 192] width 40 height 8
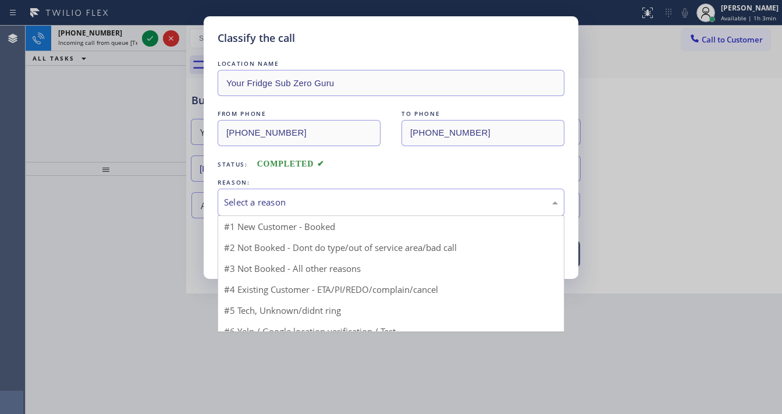
drag, startPoint x: 306, startPoint y: 195, endPoint x: 295, endPoint y: 235, distance: 40.9
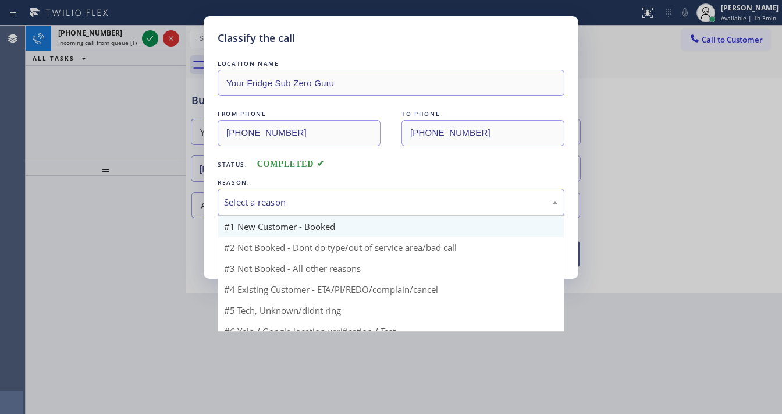
click at [308, 198] on div "Select a reason" at bounding box center [391, 201] width 334 height 13
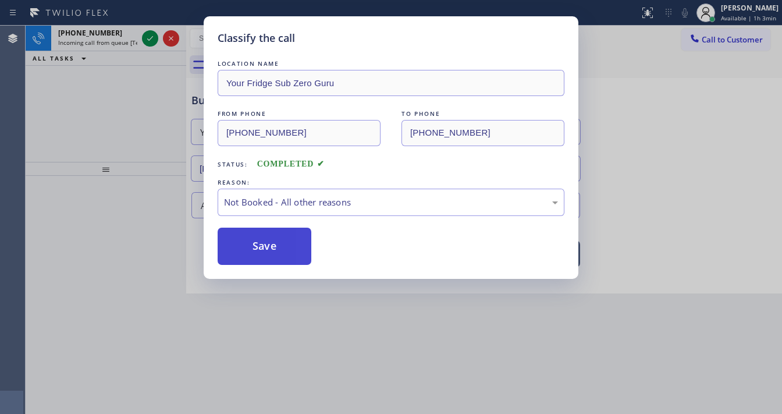
click at [277, 244] on button "Save" at bounding box center [265, 245] width 94 height 37
drag, startPoint x: 277, startPoint y: 244, endPoint x: 158, endPoint y: 90, distance: 194.5
click at [277, 243] on button "Save" at bounding box center [265, 245] width 94 height 37
click at [152, 126] on div "Classify the call LOCATION NAME Your Fridge Sub Zero Guru FROM PHONE [PHONE_NUM…" at bounding box center [391, 207] width 782 height 414
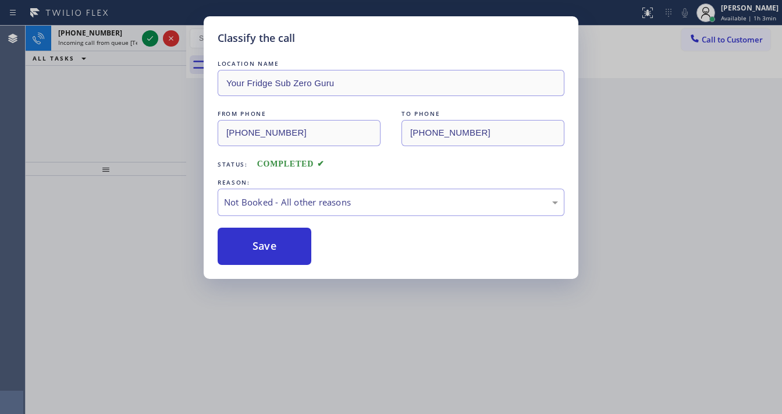
click at [149, 35] on div "Classify the call LOCATION NAME Your Fridge Sub Zero Guru FROM PHONE [PHONE_NUM…" at bounding box center [391, 207] width 782 height 414
click at [149, 35] on icon at bounding box center [150, 38] width 14 height 14
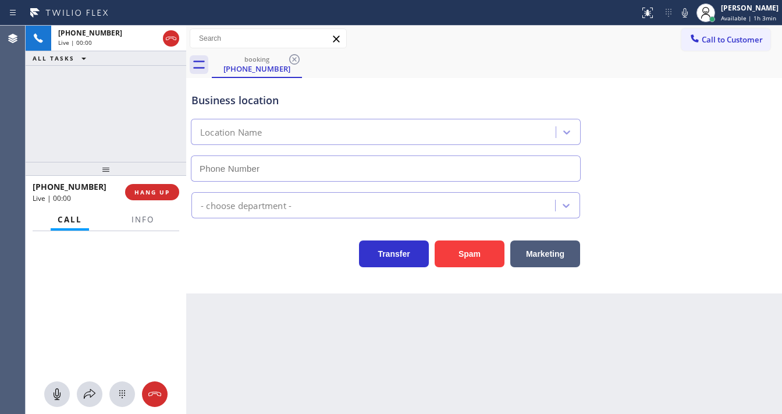
type input "[PHONE_NUMBER]"
click at [42, 112] on div "[PHONE_NUMBER] Live | 00:00 ALL TASKS ALL TASKS ACTIVE TASKS TASKS IN WRAP UP" at bounding box center [106, 94] width 161 height 136
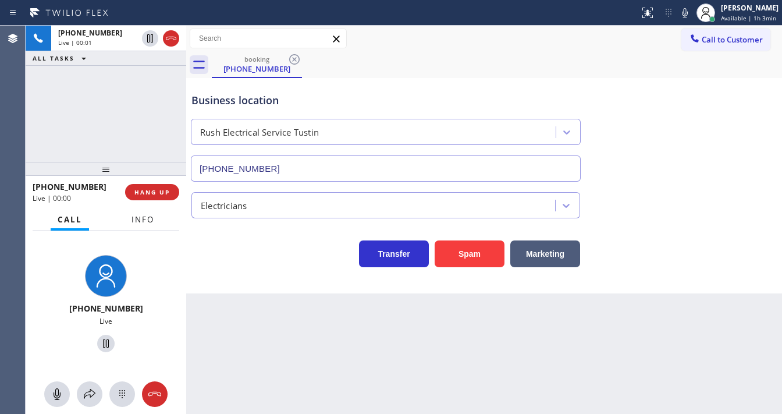
click at [141, 220] on span "Info" at bounding box center [142, 219] width 23 height 10
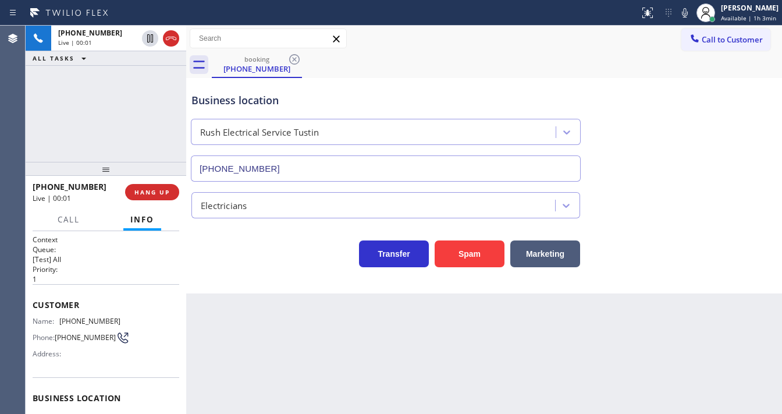
click at [87, 107] on div "[PHONE_NUMBER] Live | 00:01 ALL TASKS ALL TASKS ACTIVE TASKS TASKS IN WRAP UP" at bounding box center [106, 94] width 161 height 136
click at [107, 112] on div "[PHONE_NUMBER] Live | 00:02 ALL TASKS ALL TASKS ACTIVE TASKS TASKS IN WRAP UP" at bounding box center [106, 94] width 161 height 136
click at [454, 244] on button "Spam" at bounding box center [469, 253] width 70 height 27
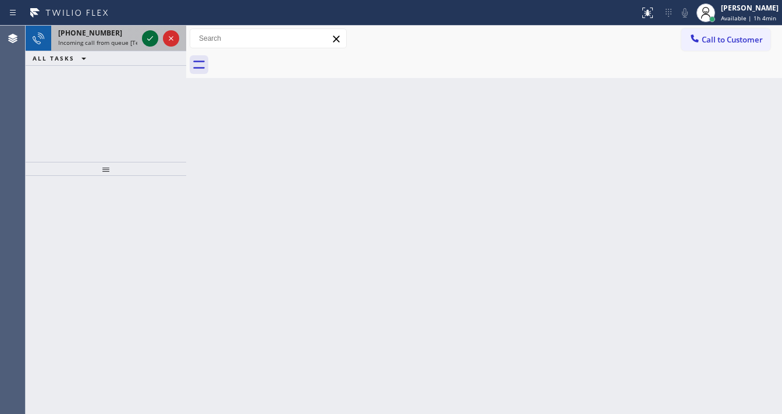
click at [147, 40] on icon at bounding box center [150, 38] width 14 height 14
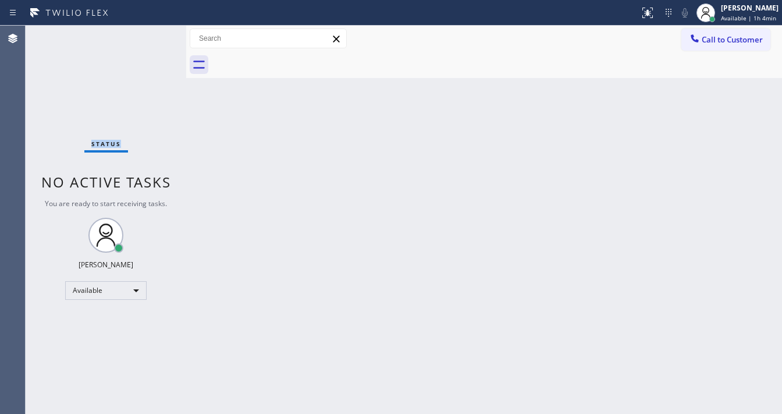
click at [146, 35] on div "Status No active tasks You are ready to start receiving tasks. [PERSON_NAME]" at bounding box center [106, 220] width 161 height 388
click at [642, 15] on div at bounding box center [648, 13] width 26 height 14
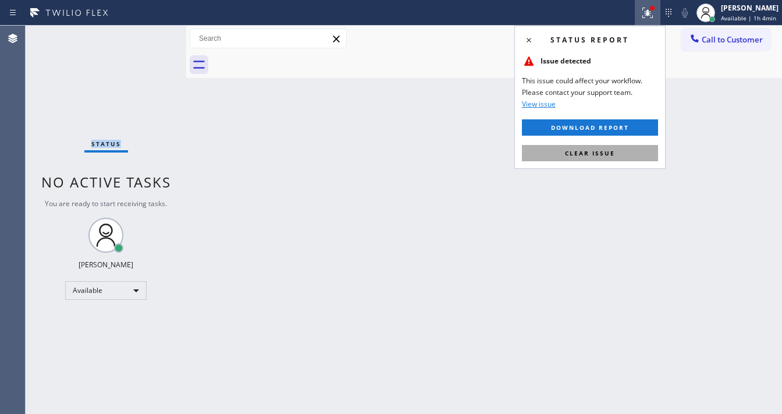
click at [601, 154] on span "Clear issue" at bounding box center [590, 153] width 50 height 8
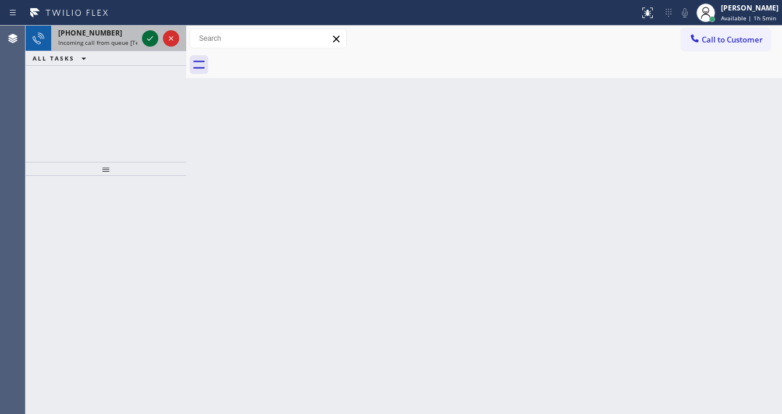
click at [149, 44] on icon at bounding box center [150, 38] width 14 height 14
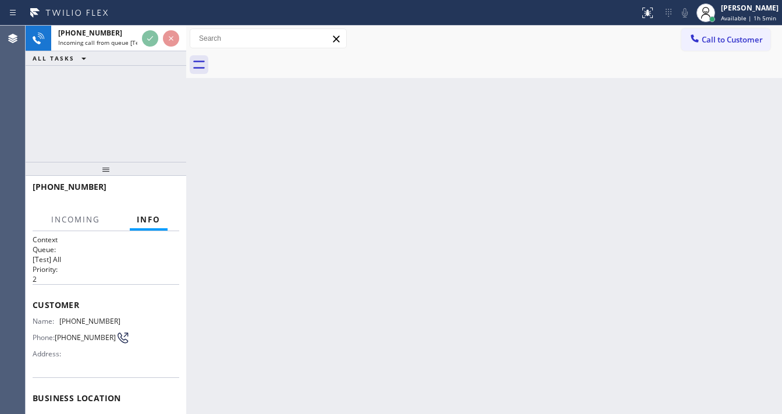
click at [147, 30] on div at bounding box center [161, 39] width 42 height 26
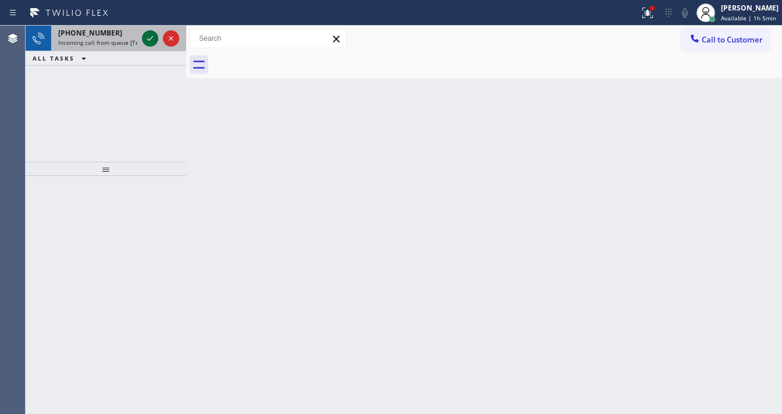
click at [149, 38] on icon at bounding box center [150, 38] width 14 height 14
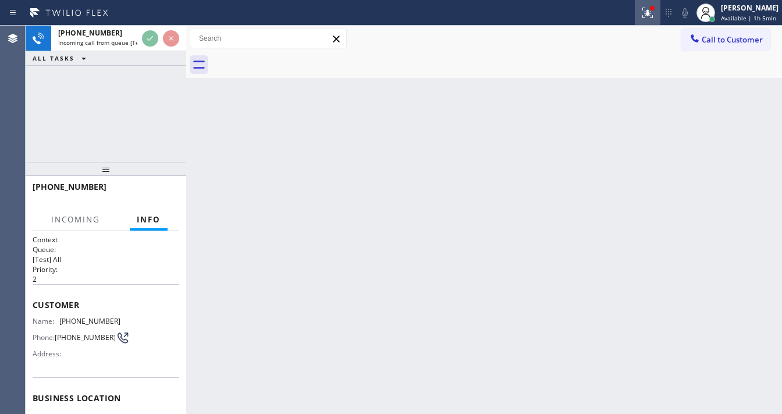
click at [649, 12] on icon at bounding box center [645, 12] width 7 height 8
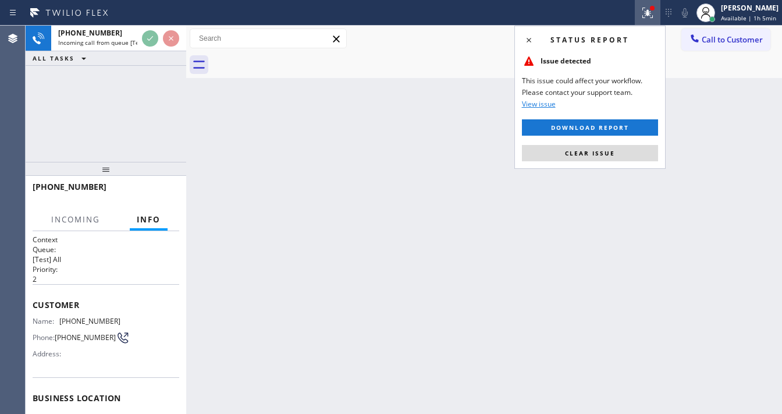
click at [600, 149] on span "Clear issue" at bounding box center [590, 153] width 50 height 8
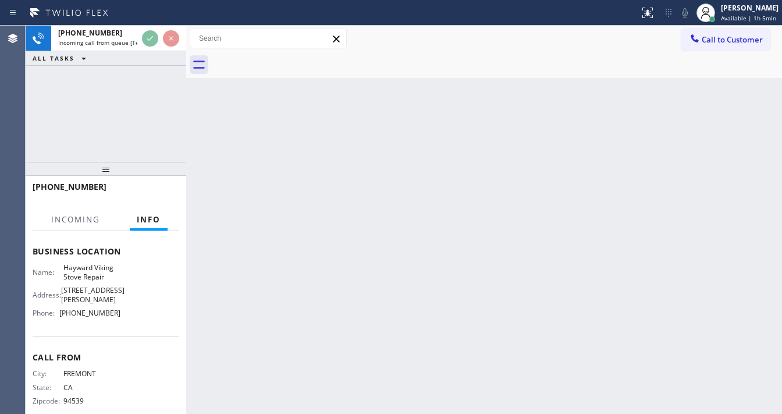
scroll to position [153, 0]
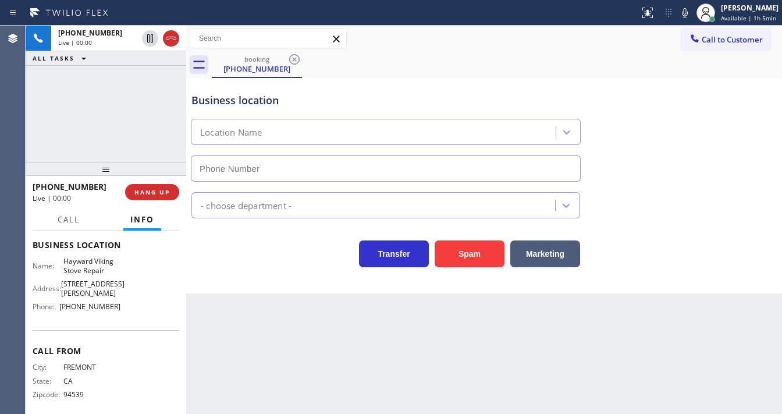
type input "[PHONE_NUMBER]"
click at [26, 127] on div "[PHONE_NUMBER] Live | 00:00 ALL TASKS ALL TASKS ACTIVE TASKS TASKS IN WRAP UP" at bounding box center [106, 94] width 161 height 136
click at [33, 140] on div "[PHONE_NUMBER] Live | 00:13 ALL TASKS ALL TASKS ACTIVE TASKS TASKS IN WRAP UP" at bounding box center [106, 94] width 161 height 136
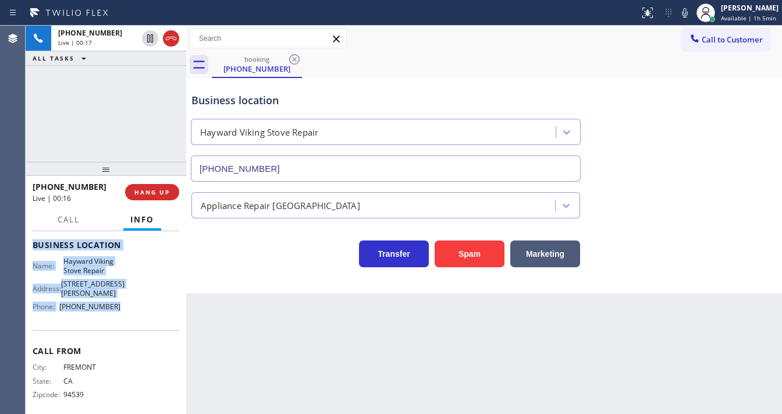
drag, startPoint x: 31, startPoint y: 243, endPoint x: 137, endPoint y: 304, distance: 121.7
click at [137, 304] on div "Context Queue: [Test] All Priority: 2 Customer Name: [PHONE_NUMBER] Phone: [PHO…" at bounding box center [106, 322] width 161 height 183
copy div "Customer Name: [PHONE_NUMBER] Phone: [PHONE_NUMBER] Address: Business location …"
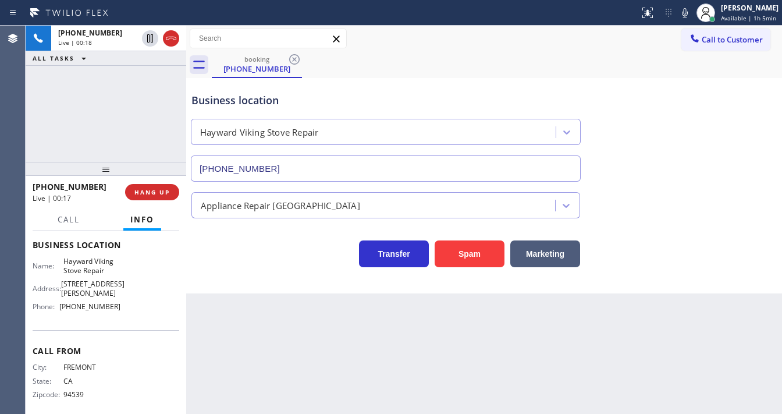
click at [84, 100] on div "[PHONE_NUMBER] Live | 00:18 ALL TASKS ALL TASKS ACTIVE TASKS TASKS IN WRAP UP" at bounding box center [106, 94] width 161 height 136
click at [639, 44] on div "Call to Customer Outbound call Location 5 Star Air Your caller id phone number …" at bounding box center [484, 38] width 596 height 20
click at [691, 11] on icon at bounding box center [685, 13] width 14 height 14
click at [127, 84] on div "[PHONE_NUMBER] Live | 05:52 ALL TASKS ALL TASKS ACTIVE TASKS TASKS IN WRAP UP" at bounding box center [106, 94] width 161 height 136
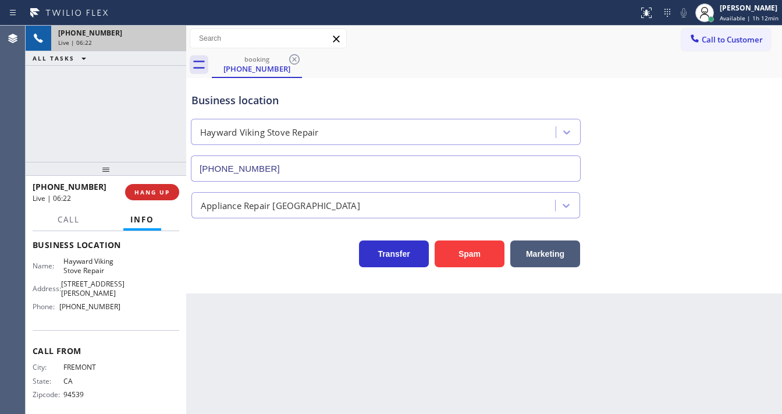
click at [172, 40] on div "Live | 06:22" at bounding box center [118, 42] width 121 height 8
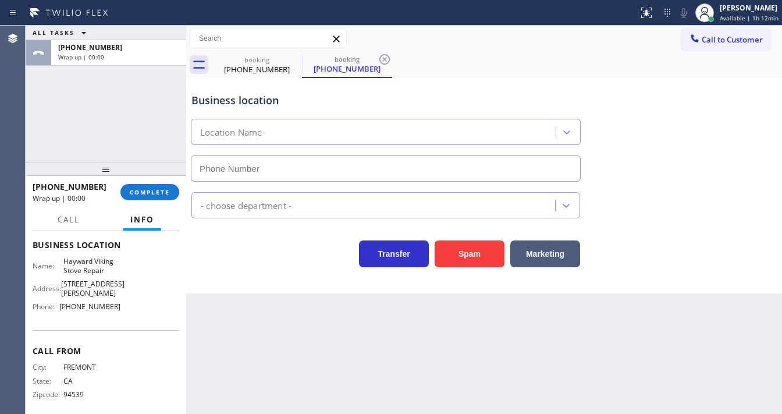
type input "[PHONE_NUMBER]"
click at [398, 56] on div "booking [PHONE_NUMBER] booking [PHONE_NUMBER]" at bounding box center [497, 65] width 570 height 26
click at [380, 56] on icon at bounding box center [384, 59] width 10 height 10
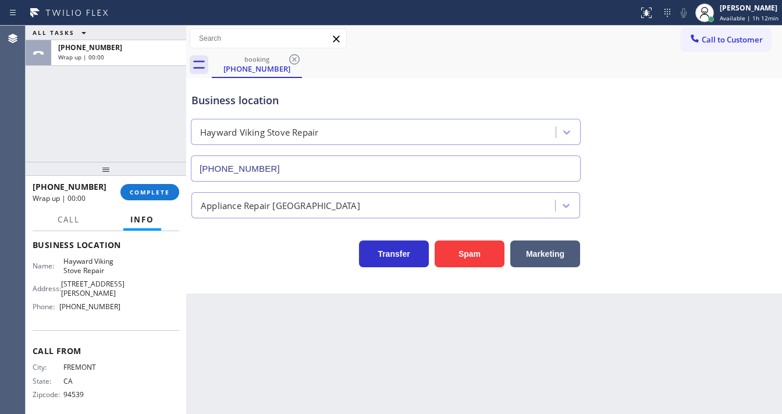
drag, startPoint x: 170, startPoint y: 82, endPoint x: 149, endPoint y: 112, distance: 36.8
click at [168, 90] on div "ALL TASKS ALL TASKS ACTIVE TASKS TASKS IN WRAP UP [PHONE_NUMBER] Wrap up | 00:00" at bounding box center [106, 94] width 161 height 136
click at [149, 112] on div "ALL TASKS ALL TASKS ACTIVE TASKS TASKS IN WRAP UP [PHONE_NUMBER] Wrap up | 00:00" at bounding box center [106, 94] width 161 height 136
click at [146, 186] on button "COMPLETE" at bounding box center [149, 192] width 59 height 16
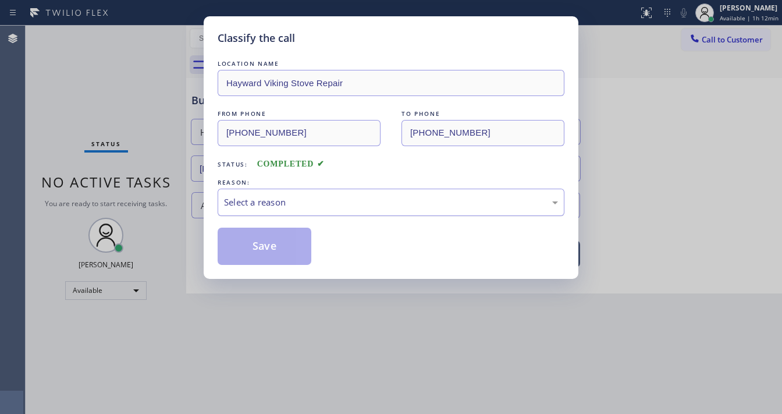
click at [298, 213] on div "Select a reason" at bounding box center [391, 201] width 347 height 27
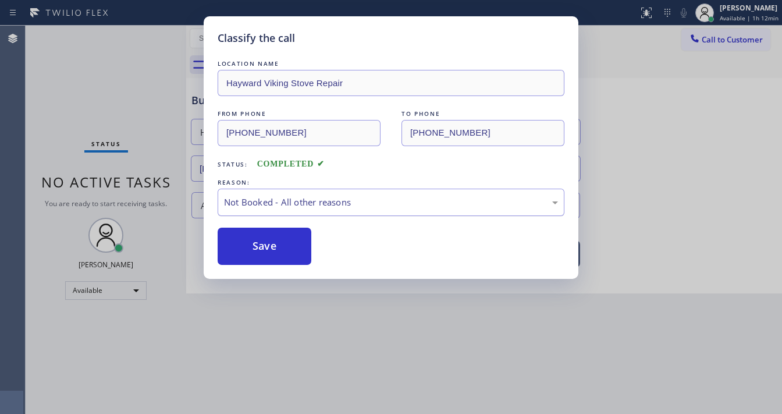
click at [304, 197] on div "Not Booked - All other reasons" at bounding box center [391, 201] width 334 height 13
click at [275, 237] on button "Save" at bounding box center [265, 245] width 94 height 37
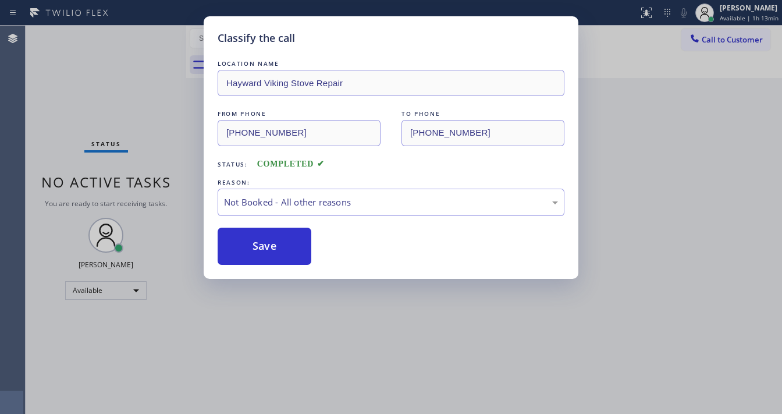
click at [169, 165] on div "Classify the call LOCATION NAME Hayward Viking Stove Repair FROM PHONE [PHONE_N…" at bounding box center [391, 207] width 782 height 414
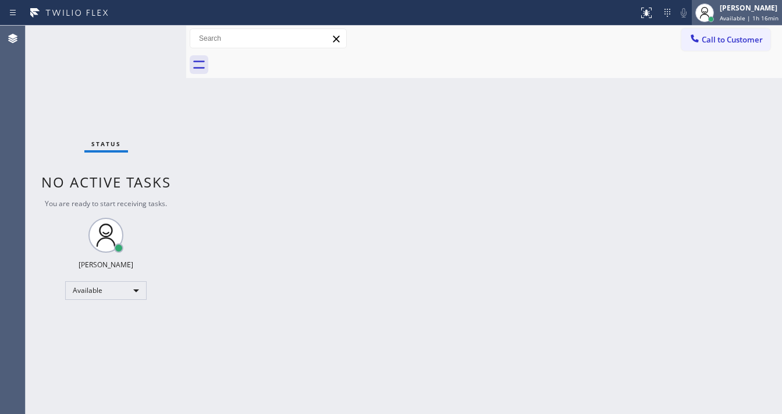
click at [743, 22] on div "[PERSON_NAME] Available | 1h 16min" at bounding box center [749, 12] width 65 height 20
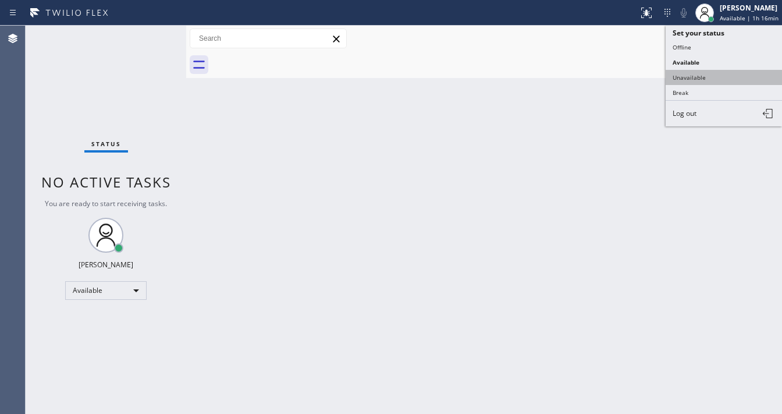
click at [699, 81] on button "Unavailable" at bounding box center [723, 77] width 116 height 15
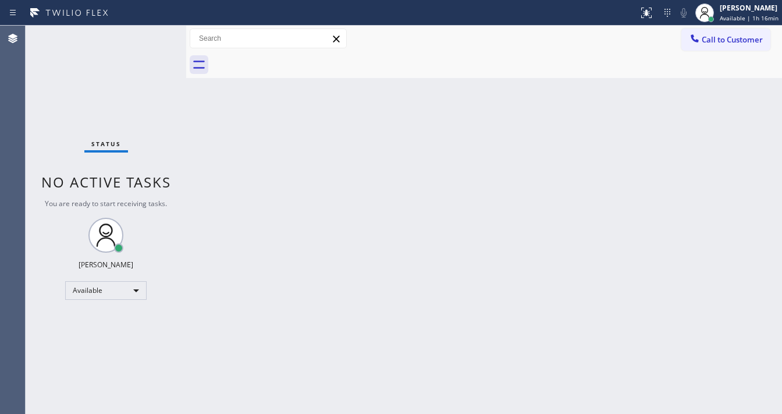
click at [416, 150] on div "Back to Dashboard Change Sender ID Customers Technicians Select a contact Outbo…" at bounding box center [484, 220] width 596 height 388
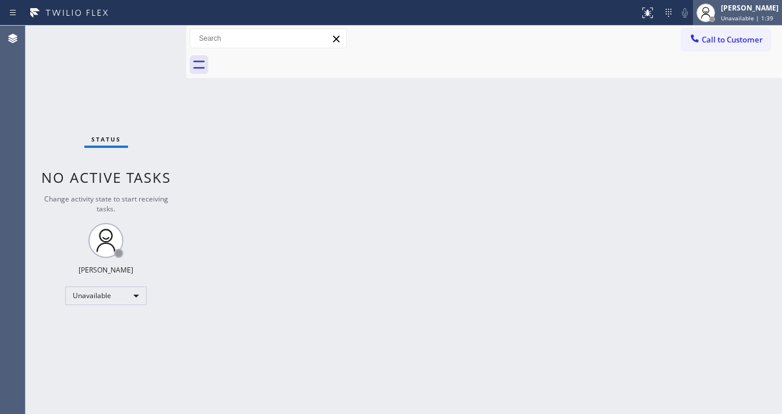
click at [750, 7] on div "[PERSON_NAME]" at bounding box center [750, 8] width 58 height 10
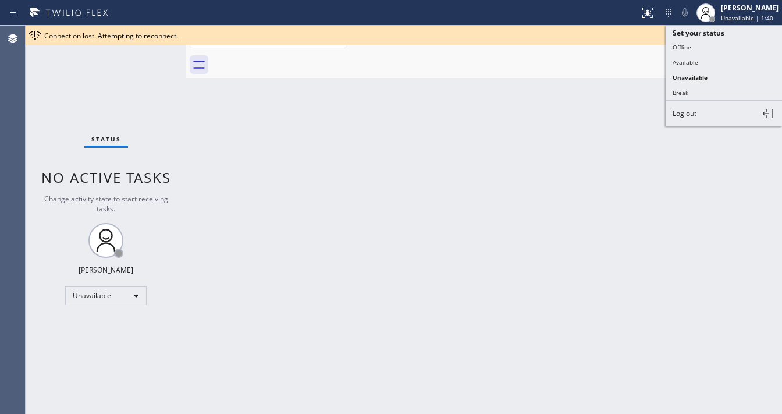
drag, startPoint x: 703, startPoint y: 61, endPoint x: 510, endPoint y: 132, distance: 205.2
click at [693, 65] on button "Available" at bounding box center [723, 62] width 116 height 15
click at [510, 132] on div "Back to Dashboard Change Sender ID Customers Technicians Select a contact Outbo…" at bounding box center [484, 220] width 596 height 388
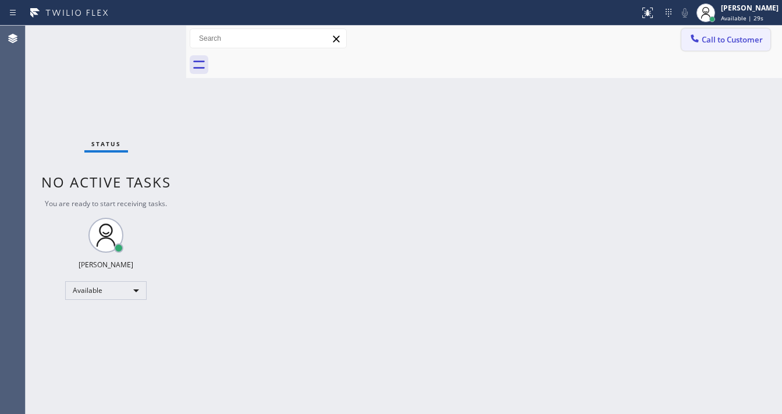
click at [722, 35] on span "Call to Customer" at bounding box center [731, 39] width 61 height 10
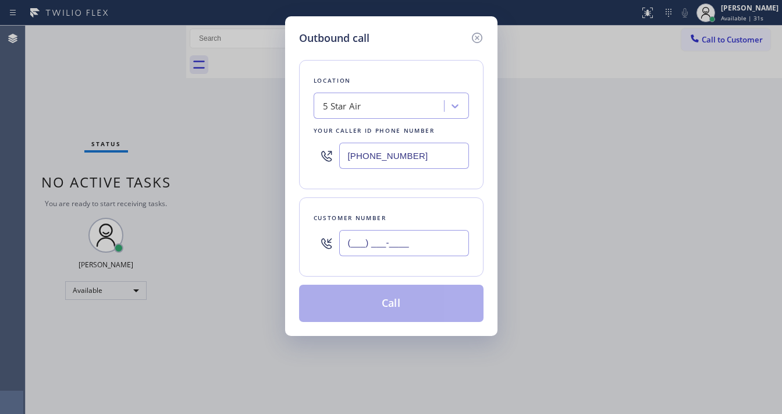
drag, startPoint x: 395, startPoint y: 243, endPoint x: 397, endPoint y: 229, distance: 14.2
click at [394, 242] on input "(___) ___-____" at bounding box center [404, 243] width 130 height 26
paste input "657) 345-8980"
type input "[PHONE_NUMBER]"
click at [434, 150] on input "[PHONE_NUMBER]" at bounding box center [404, 155] width 130 height 26
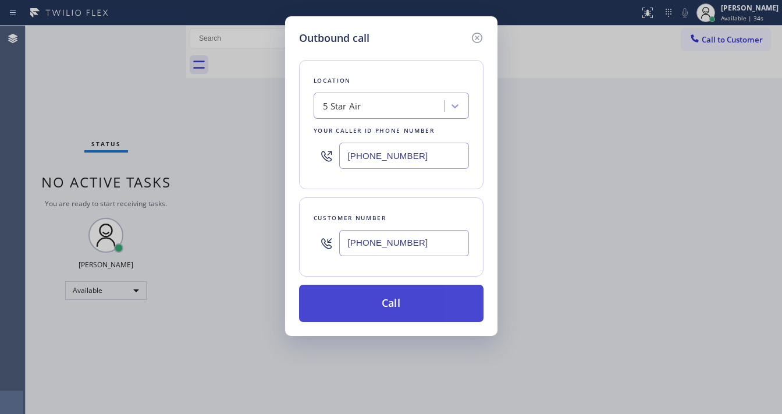
paste input "text"
paste input "714) 463-1633"
type input "[PHONE_NUMBER]"
click at [382, 300] on button "Call" at bounding box center [391, 302] width 184 height 37
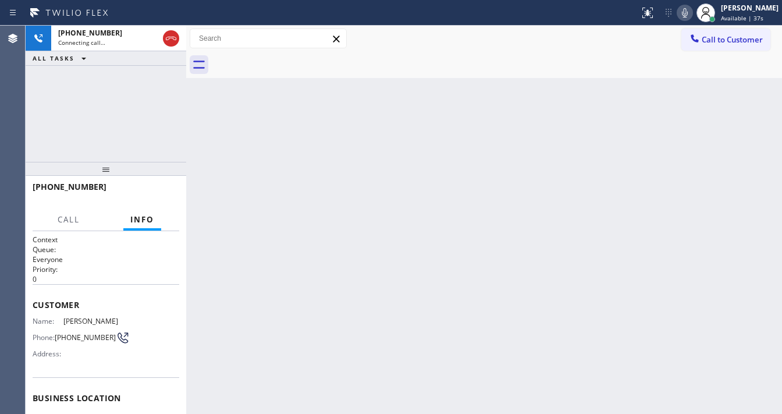
click at [142, 109] on div "[PHONE_NUMBER] Connecting call… ALL TASKS ALL TASKS ACTIVE TASKS TASKS IN WRAP …" at bounding box center [106, 94] width 161 height 136
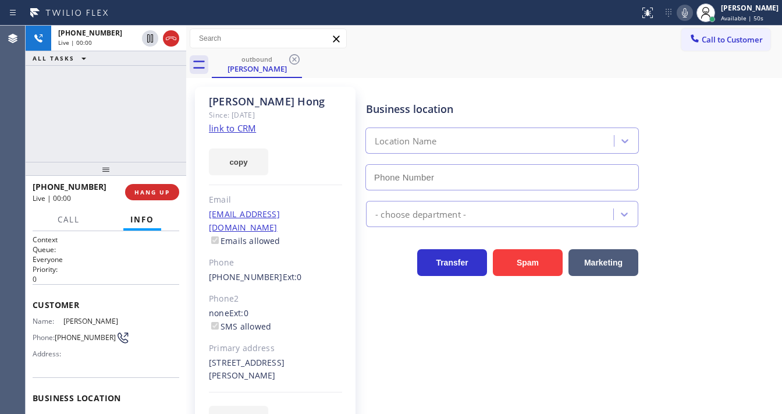
type input "[PHONE_NUMBER]"
click at [242, 124] on link "link to CRM" at bounding box center [232, 128] width 47 height 12
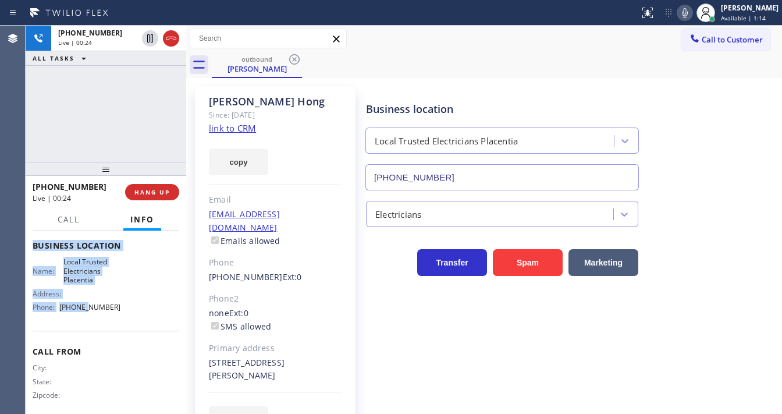
scroll to position [162, 0]
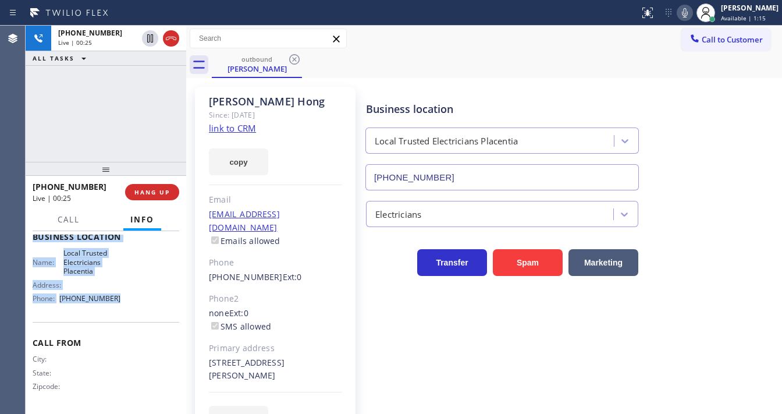
drag, startPoint x: 35, startPoint y: 304, endPoint x: 128, endPoint y: 308, distance: 93.1
click at [128, 308] on div "Context Queue: Everyone Priority: 0 Customer Name: [PERSON_NAME] Phone: [PHONE_…" at bounding box center [106, 241] width 147 height 337
copy div "Customer Name: [PERSON_NAME] Phone: [PHONE_NUMBER] Address: Business location N…"
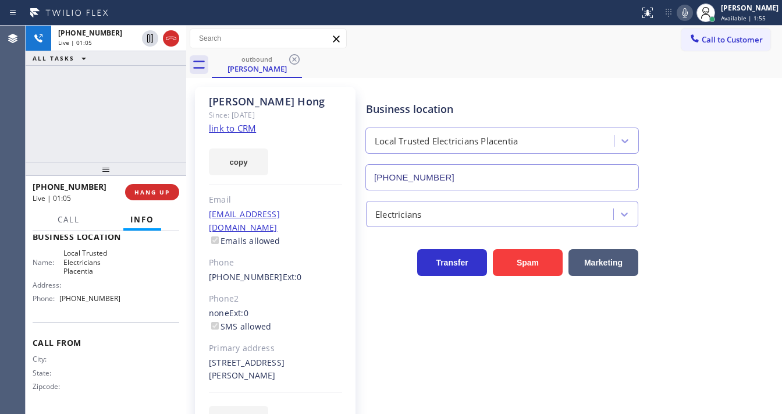
click at [142, 99] on div "[PHONE_NUMBER] Live | 01:05 ALL TASKS ALL TASKS ACTIVE TASKS TASKS IN WRAP UP" at bounding box center [106, 94] width 161 height 136
drag, startPoint x: 120, startPoint y: 98, endPoint x: 133, endPoint y: 92, distance: 14.8
click at [120, 98] on div "[PHONE_NUMBER] Live | 05:48 ALL TASKS ALL TASKS ACTIVE TASKS TASKS IN WRAP UP" at bounding box center [106, 94] width 161 height 136
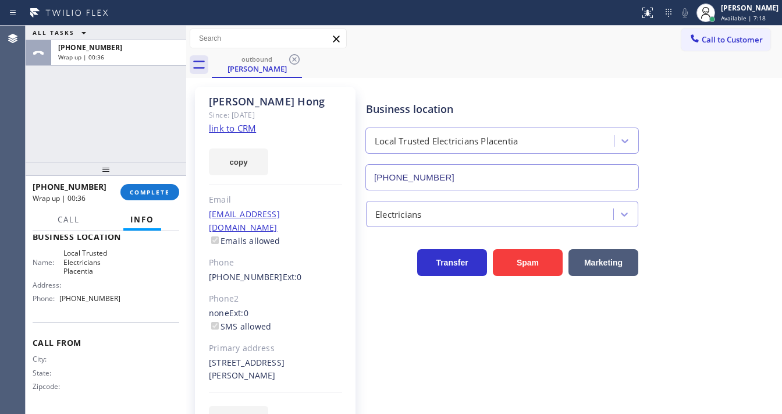
click at [156, 200] on div "[PHONE_NUMBER] Wrap up | 00:36 COMPLETE" at bounding box center [106, 192] width 147 height 30
click at [157, 191] on span "COMPLETE" at bounding box center [150, 192] width 40 height 8
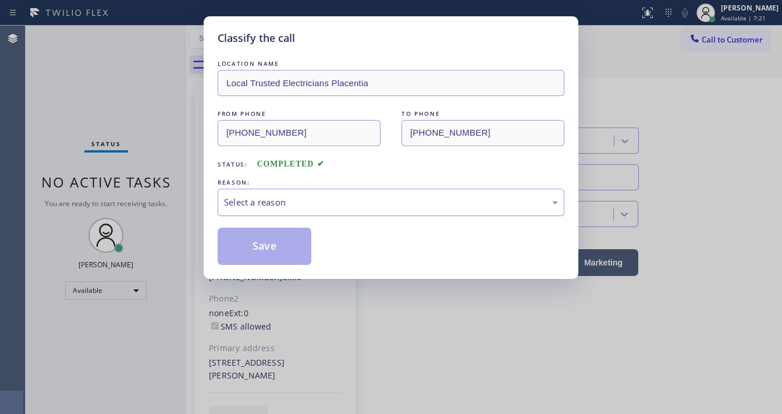
click at [300, 210] on div "Select a reason" at bounding box center [391, 201] width 347 height 27
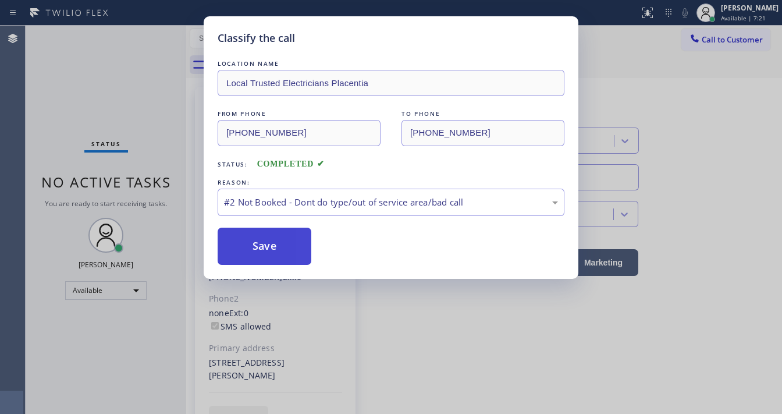
click at [275, 241] on button "Save" at bounding box center [265, 245] width 94 height 37
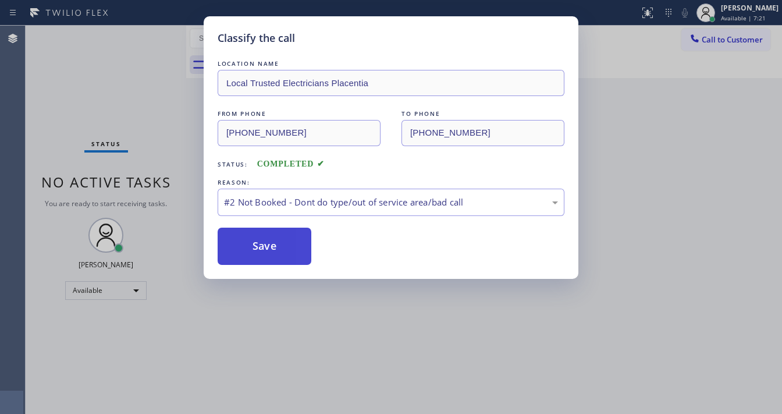
click at [276, 241] on button "Save" at bounding box center [265, 245] width 94 height 37
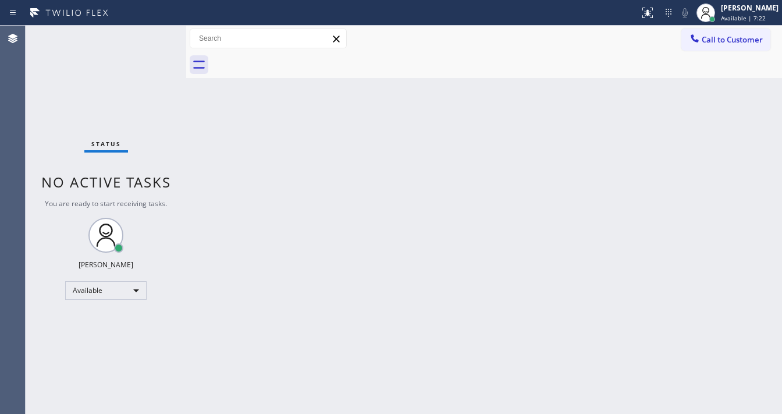
click at [566, 91] on div "Back to Dashboard Change Sender ID Customers Technicians Select a contact Outbo…" at bounding box center [484, 220] width 596 height 388
click at [699, 49] on button "Call to Customer" at bounding box center [725, 39] width 89 height 22
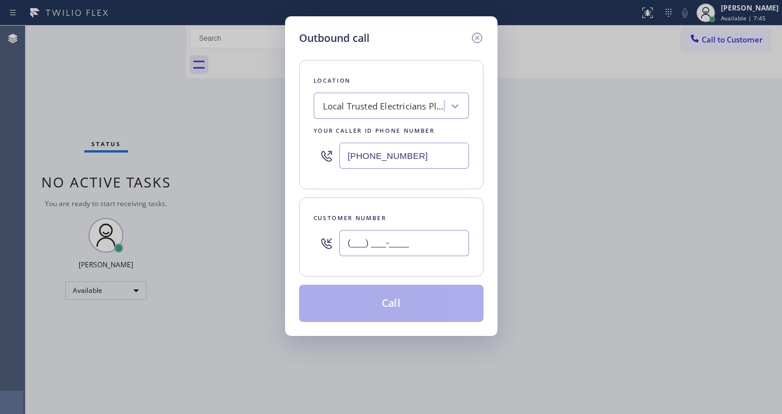
click at [381, 235] on input "(___) ___-____" at bounding box center [404, 243] width 130 height 26
paste input "510) 789-8808"
type input "[PHONE_NUMBER]"
click at [423, 167] on input "[PHONE_NUMBER]" at bounding box center [404, 155] width 130 height 26
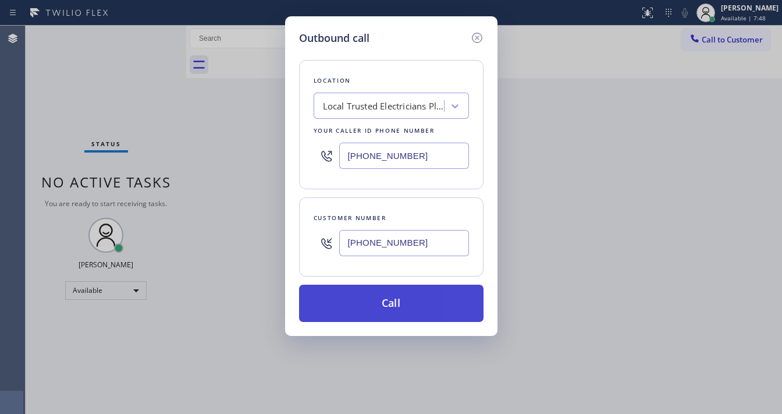
paste input "510) 319-0237"
type input "[PHONE_NUMBER]"
click at [380, 305] on button "Call" at bounding box center [391, 302] width 184 height 37
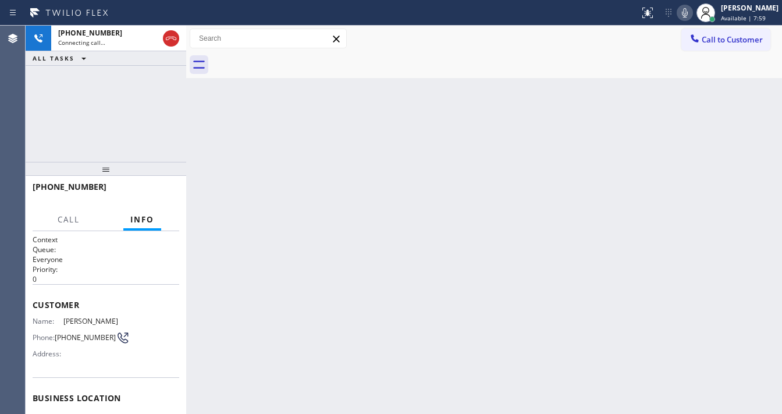
click at [36, 129] on div "[PHONE_NUMBER] Connecting call… ALL TASKS ALL TASKS ACTIVE TASKS TASKS IN WRAP …" at bounding box center [106, 94] width 161 height 136
click at [49, 105] on div "[PHONE_NUMBER] Connecting call… ALL TASKS ALL TASKS ACTIVE TASKS TASKS IN WRAP …" at bounding box center [106, 94] width 161 height 136
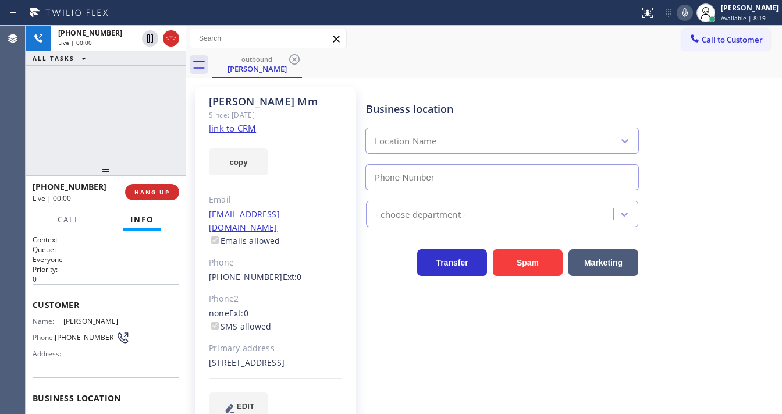
type input "[PHONE_NUMBER]"
click at [126, 107] on div "[PHONE_NUMBER] Live | 00:00 ALL TASKS ALL TASKS ACTIVE TASKS TASKS IN WRAP UP" at bounding box center [106, 94] width 161 height 136
click at [123, 110] on div "[PHONE_NUMBER] Live | 00:02 ALL TASKS ALL TASKS ACTIVE TASKS TASKS IN WRAP UP" at bounding box center [106, 94] width 161 height 136
click at [35, 135] on div "[PHONE_NUMBER] Live | 00:09 ALL TASKS ALL TASKS ACTIVE TASKS TASKS IN WRAP UP" at bounding box center [106, 94] width 161 height 136
click at [102, 107] on div "[PHONE_NUMBER] Live | 00:15 ALL TASKS ALL TASKS ACTIVE TASKS TASKS IN WRAP UP" at bounding box center [106, 94] width 161 height 136
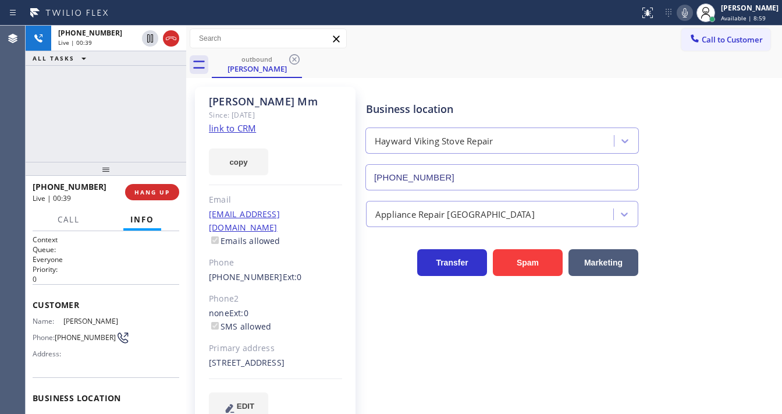
click at [22, 140] on div "Agent Desktop" at bounding box center [12, 220] width 25 height 388
drag, startPoint x: 22, startPoint y: 140, endPoint x: 93, endPoint y: 95, distance: 83.9
click at [79, 99] on div "[PHONE_NUMBER] Live | 00:40 ALL TASKS ALL TASKS ACTIVE TASKS TASKS IN WRAP UP" at bounding box center [106, 94] width 161 height 136
drag, startPoint x: 156, startPoint y: 81, endPoint x: 159, endPoint y: 60, distance: 21.1
click at [158, 81] on div "[PHONE_NUMBER] Live | 01:19 ALL TASKS ALL TASKS ACTIVE TASKS TASKS IN WRAP UP" at bounding box center [106, 94] width 161 height 136
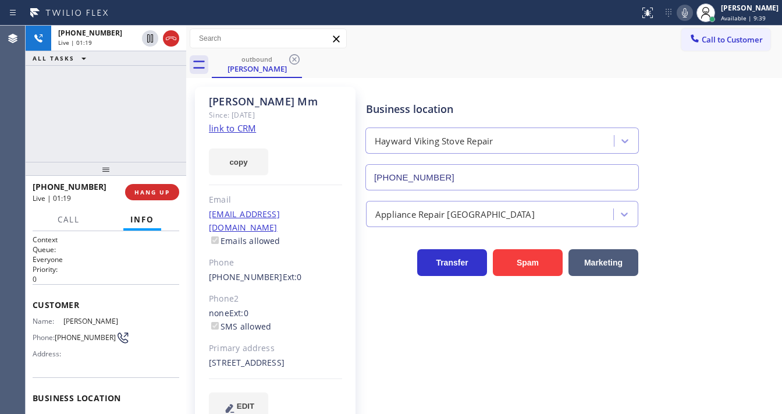
click at [174, 38] on icon at bounding box center [171, 38] width 14 height 14
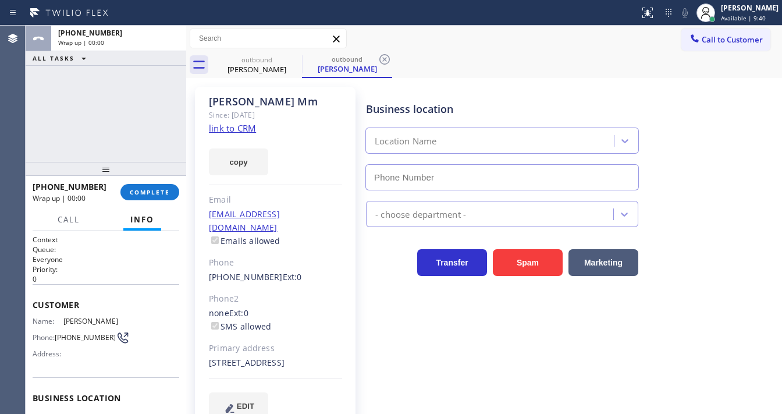
type input "[PHONE_NUMBER]"
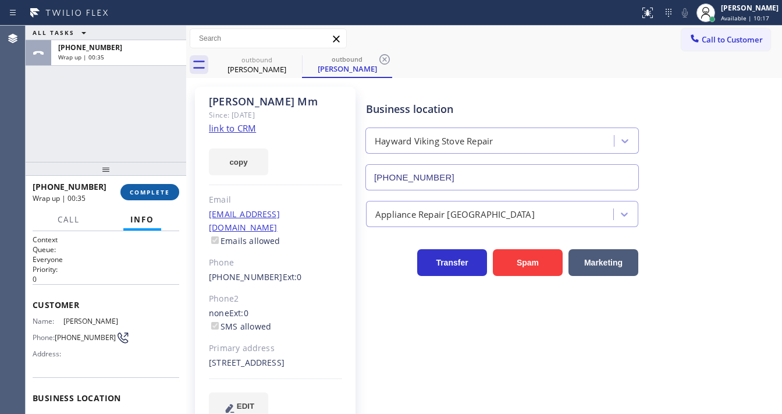
click at [158, 188] on span "COMPLETE" at bounding box center [150, 192] width 40 height 8
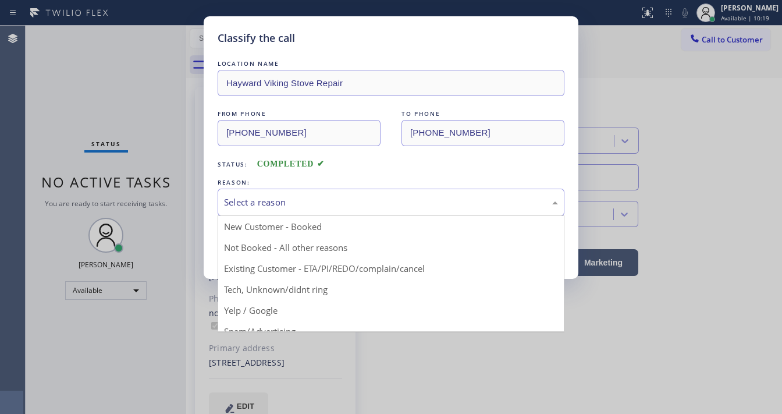
click at [275, 191] on div "Select a reason" at bounding box center [391, 201] width 347 height 27
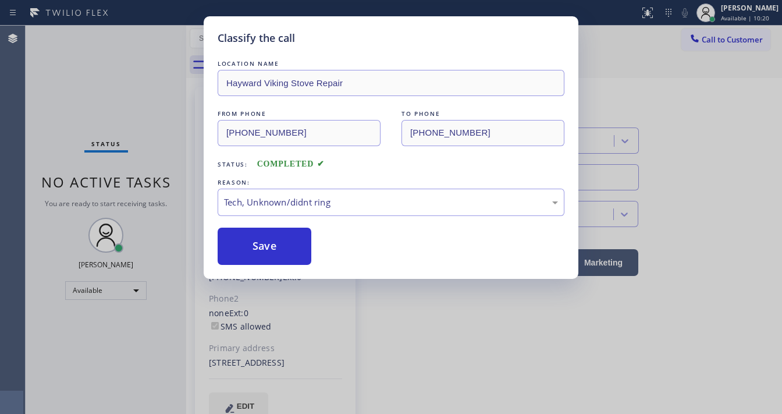
click at [263, 243] on button "Save" at bounding box center [265, 245] width 94 height 37
click at [266, 237] on button "Save" at bounding box center [265, 245] width 94 height 37
click at [268, 236] on button "Save" at bounding box center [265, 245] width 94 height 37
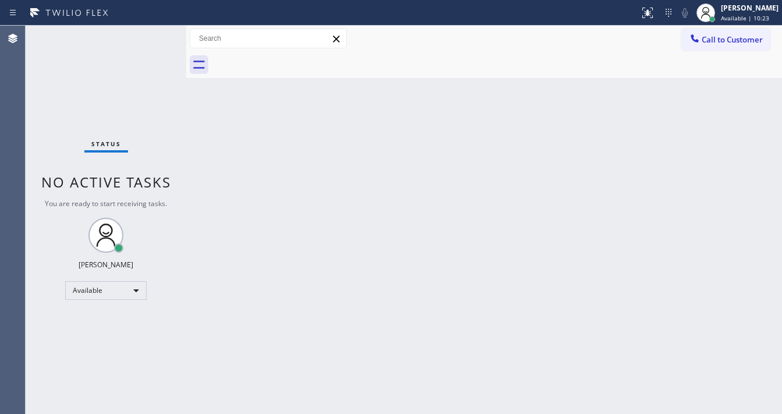
click at [163, 38] on div "Status No active tasks You are ready to start receiving tasks. [PERSON_NAME]" at bounding box center [106, 220] width 161 height 388
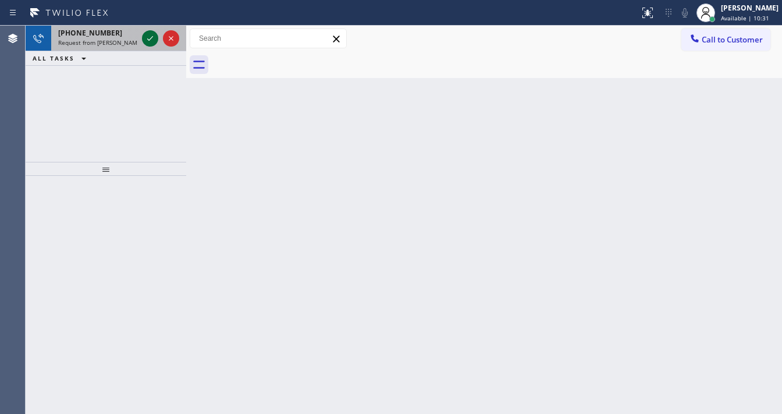
click at [151, 34] on icon at bounding box center [150, 38] width 14 height 14
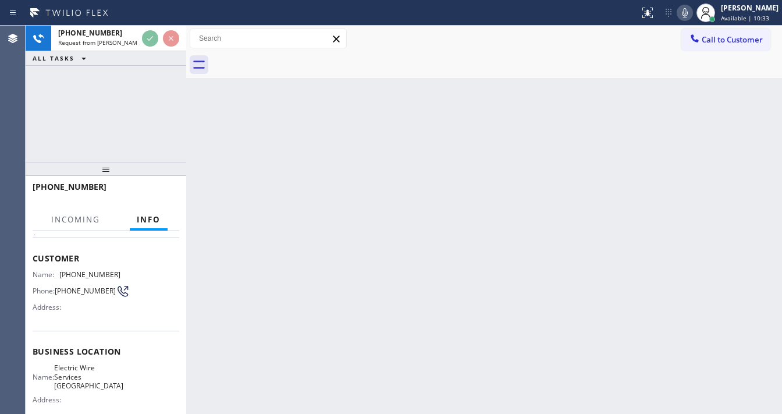
scroll to position [93, 0]
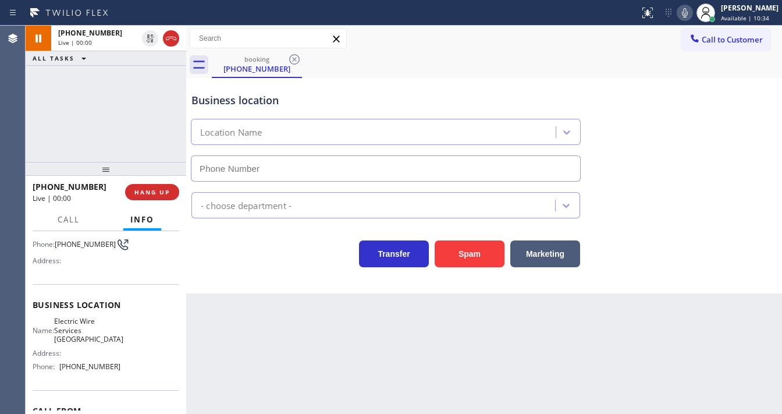
type input "[PHONE_NUMBER]"
click at [41, 127] on div "[PHONE_NUMBER] Live | 00:06 ALL TASKS ALL TASKS ACTIVE TASKS TASKS IN WRAP UP" at bounding box center [106, 94] width 161 height 136
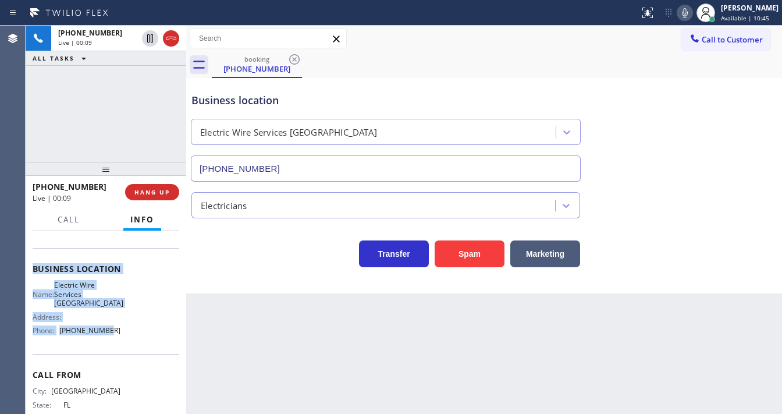
scroll to position [162, 0]
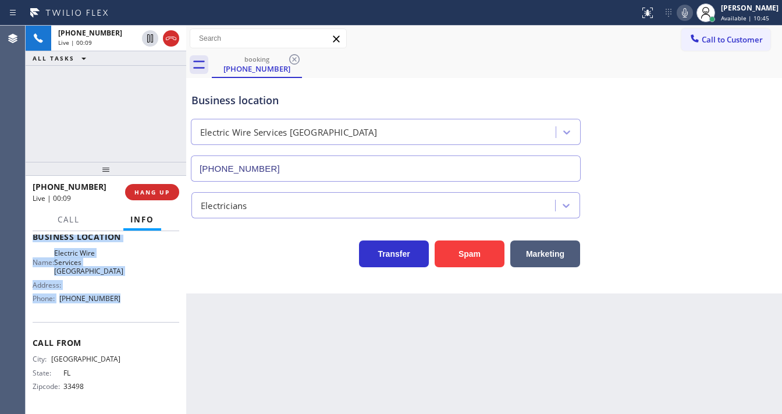
drag, startPoint x: 34, startPoint y: 302, endPoint x: 140, endPoint y: 310, distance: 106.2
click at [140, 310] on div "Context Queue: [Test] All Priority: 1 Customer Name: [PHONE_NUMBER] Phone: [PHO…" at bounding box center [106, 241] width 147 height 337
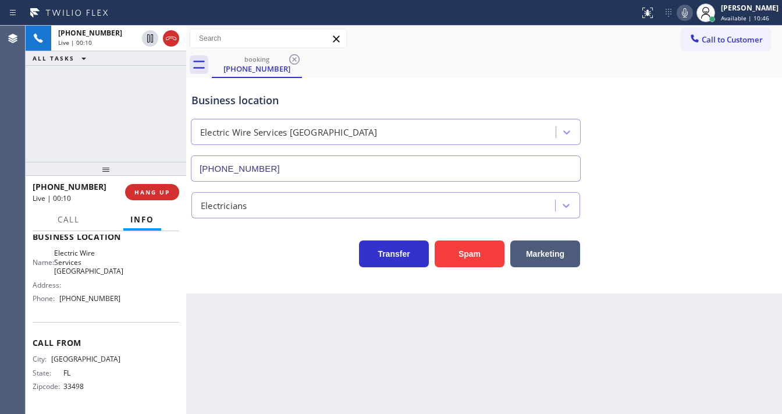
click at [91, 91] on div "[PHONE_NUMBER] Live | 00:10 ALL TASKS ALL TASKS ACTIVE TASKS TASKS IN WRAP UP" at bounding box center [106, 94] width 161 height 136
click at [688, 11] on icon at bounding box center [685, 13] width 14 height 14
click at [685, 12] on div at bounding box center [684, 13] width 16 height 14
click at [106, 98] on div "[PHONE_NUMBER] Live | 01:26 ALL TASKS ALL TASKS ACTIVE TASKS TASKS IN WRAP UP" at bounding box center [106, 94] width 161 height 136
click at [148, 116] on div "[PHONE_NUMBER] Live | 02:01 ALL TASKS ALL TASKS ACTIVE TASKS TASKS IN WRAP UP" at bounding box center [106, 94] width 161 height 136
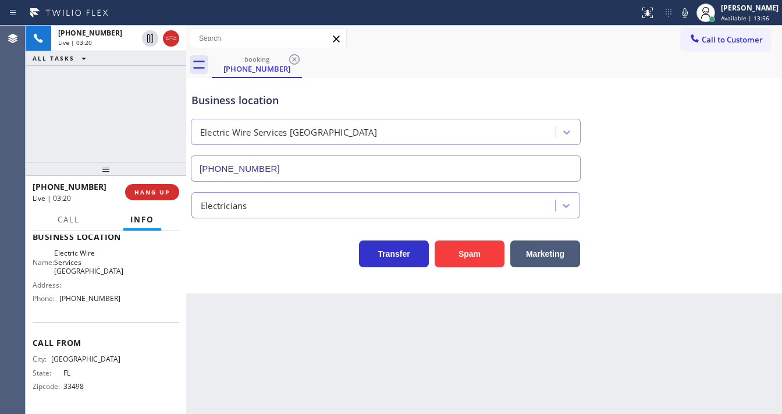
drag, startPoint x: 498, startPoint y: 58, endPoint x: 601, endPoint y: 47, distance: 103.0
click at [503, 56] on div "booking [PHONE_NUMBER]" at bounding box center [497, 65] width 570 height 26
click at [691, 19] on icon at bounding box center [685, 13] width 14 height 14
click at [104, 116] on div "[PHONE_NUMBER] Live | 03:24 ALL TASKS ALL TASKS ACTIVE TASKS TASKS IN WRAP UP" at bounding box center [106, 94] width 161 height 136
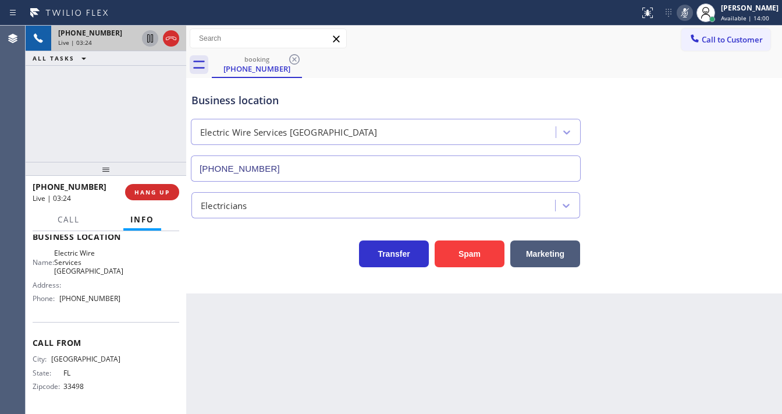
click at [151, 42] on icon at bounding box center [150, 38] width 14 height 14
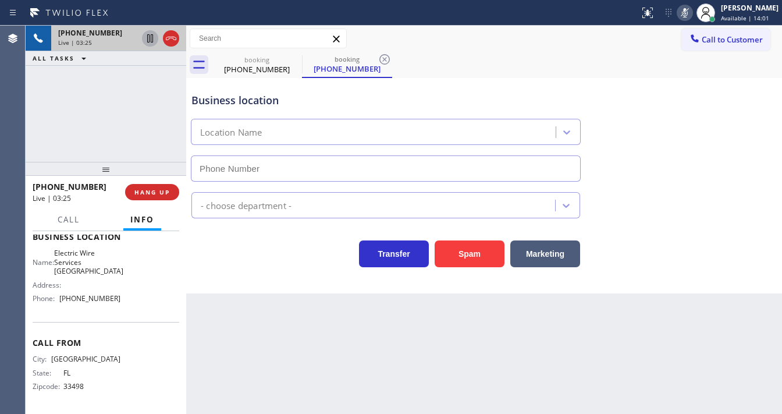
type input "[PHONE_NUMBER]"
drag, startPoint x: 604, startPoint y: 93, endPoint x: 598, endPoint y: 95, distance: 6.1
click at [604, 93] on div "Business location Electric Wire Services [GEOGRAPHIC_DATA] [PHONE_NUMBER]" at bounding box center [484, 128] width 590 height 105
click at [687, 16] on icon at bounding box center [685, 12] width 6 height 9
drag, startPoint x: 140, startPoint y: 107, endPoint x: 149, endPoint y: 58, distance: 49.7
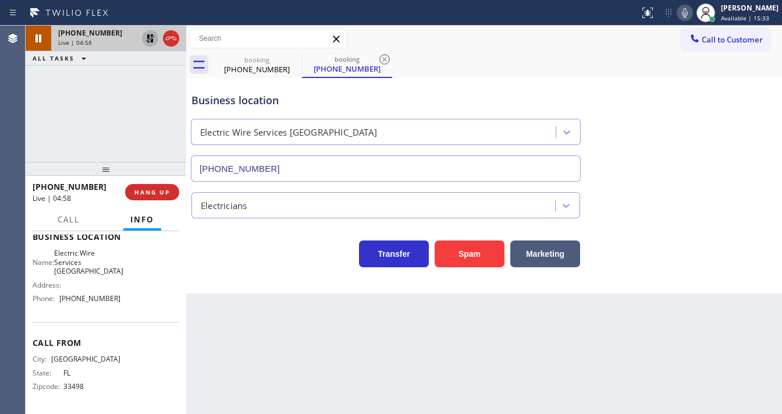
click at [137, 101] on div "[PHONE_NUMBER] Live | 04:58 ALL TASKS ALL TASKS ACTIVE TASKS TASKS IN WRAP UP" at bounding box center [106, 94] width 161 height 136
click at [148, 35] on icon at bounding box center [150, 38] width 8 height 8
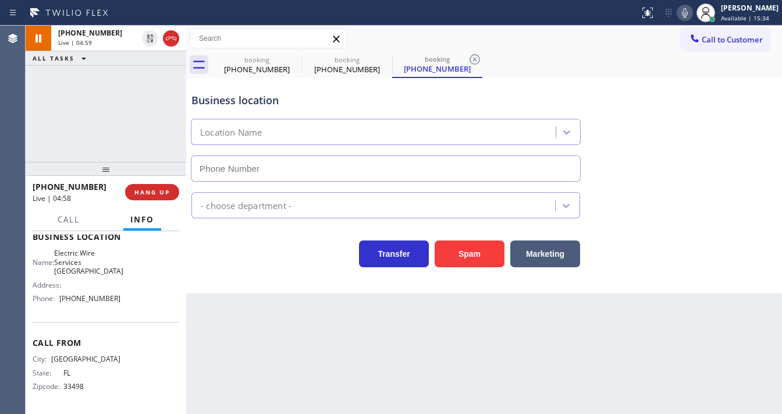
click at [156, 91] on div "[PHONE_NUMBER] Live | 04:59 ALL TASKS ALL TASKS ACTIVE TASKS TASKS IN WRAP UP" at bounding box center [106, 94] width 161 height 136
type input "[PHONE_NUMBER]"
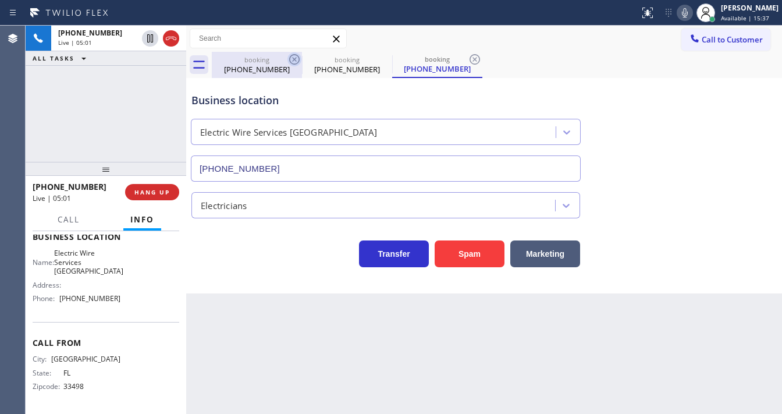
click at [293, 58] on icon at bounding box center [294, 59] width 10 height 10
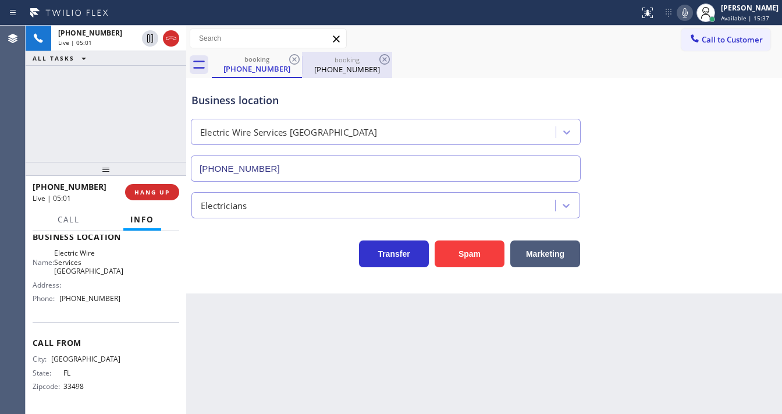
drag, startPoint x: 293, startPoint y: 58, endPoint x: 234, endPoint y: 74, distance: 61.5
click at [294, 58] on icon at bounding box center [294, 59] width 14 height 14
click at [158, 115] on div "[PHONE_NUMBER] Live | 05:02 ALL TASKS ALL TASKS ACTIVE TASKS TASKS IN WRAP UP" at bounding box center [106, 94] width 161 height 136
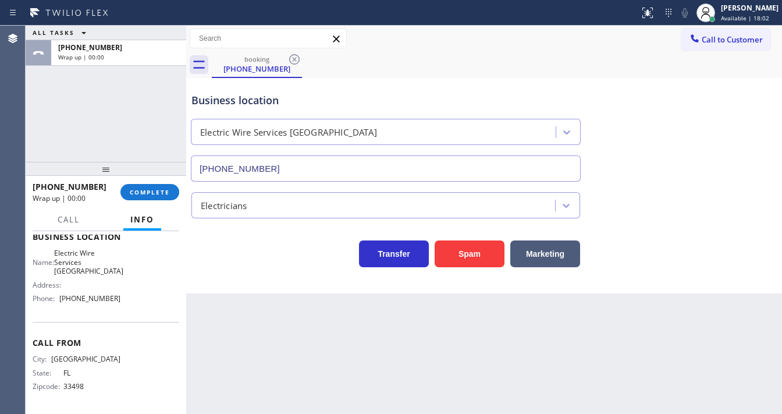
drag, startPoint x: 174, startPoint y: 44, endPoint x: 166, endPoint y: 120, distance: 76.6
click at [163, 195] on span "COMPLETE" at bounding box center [150, 192] width 40 height 8
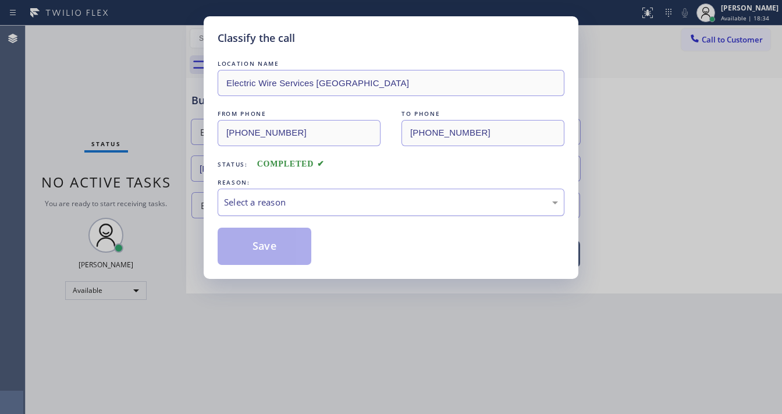
click at [279, 202] on div "Select a reason" at bounding box center [391, 201] width 334 height 13
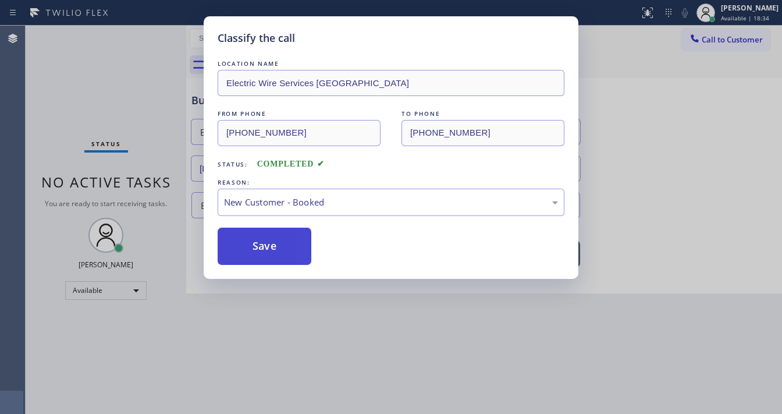
click at [256, 244] on button "Save" at bounding box center [265, 245] width 94 height 37
click at [256, 245] on button "Save" at bounding box center [265, 245] width 94 height 37
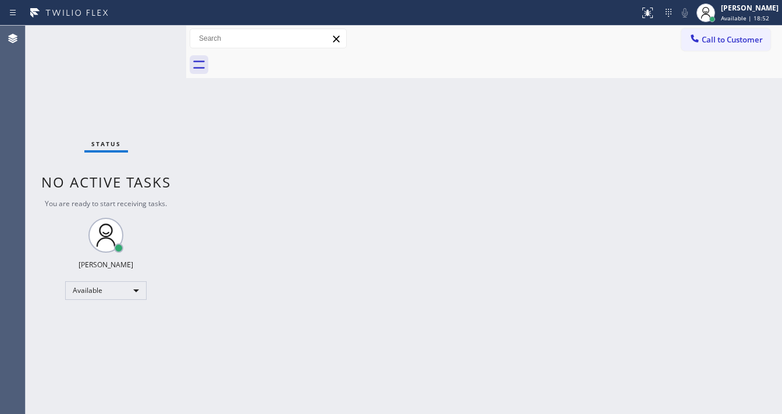
drag, startPoint x: 149, startPoint y: 35, endPoint x: 155, endPoint y: 7, distance: 29.2
click at [149, 37] on div "Status No active tasks You are ready to start receiving tasks. [PERSON_NAME]" at bounding box center [106, 220] width 161 height 388
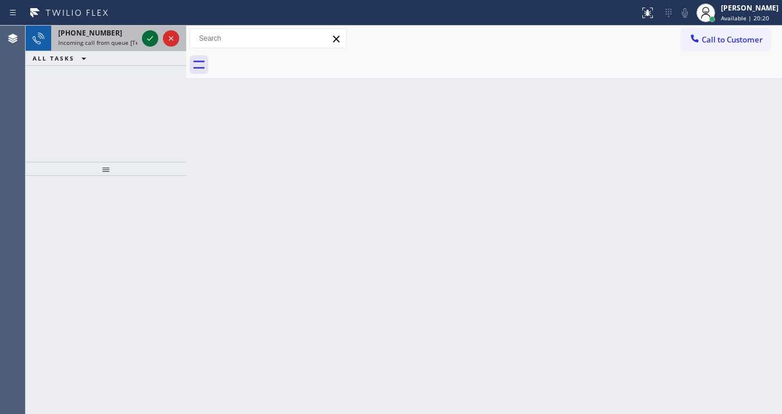
click at [149, 41] on icon at bounding box center [150, 38] width 14 height 14
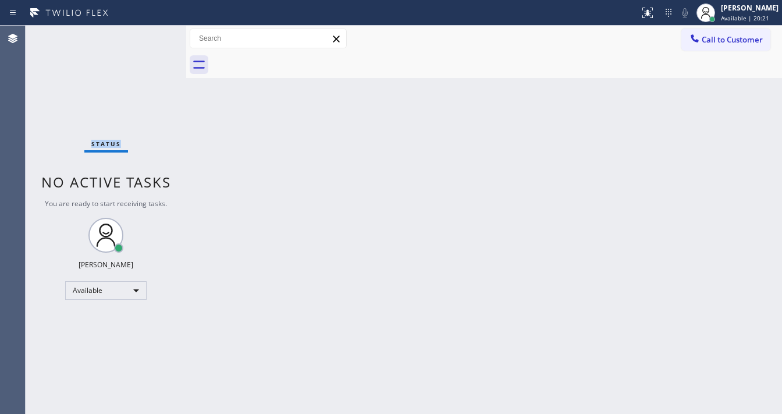
click at [149, 41] on div "Status No active tasks You are ready to start receiving tasks. [PERSON_NAME]" at bounding box center [106, 220] width 161 height 388
drag, startPoint x: 654, startPoint y: 16, endPoint x: 620, endPoint y: 163, distance: 150.5
click at [654, 19] on button at bounding box center [648, 13] width 26 height 26
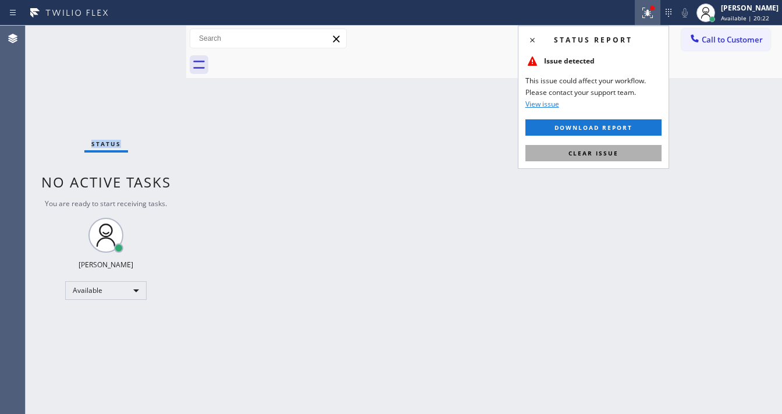
drag, startPoint x: 615, startPoint y: 155, endPoint x: 212, endPoint y: 69, distance: 412.6
click at [614, 154] on span "Clear issue" at bounding box center [593, 153] width 50 height 8
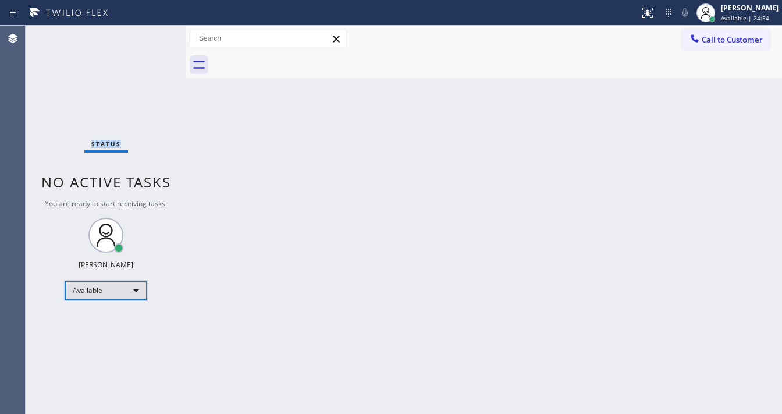
click at [98, 287] on div "Available" at bounding box center [105, 290] width 81 height 19
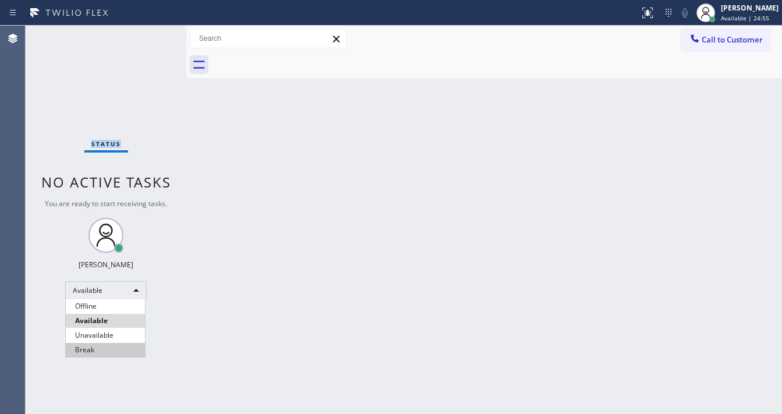
click at [88, 348] on li "Break" at bounding box center [105, 350] width 79 height 14
drag, startPoint x: 337, startPoint y: 329, endPoint x: 325, endPoint y: 409, distance: 80.6
click at [337, 330] on div "Back to Dashboard Change Sender ID Customers Technicians Select a contact Outbo…" at bounding box center [484, 220] width 596 height 388
